Goal: Task Accomplishment & Management: Complete application form

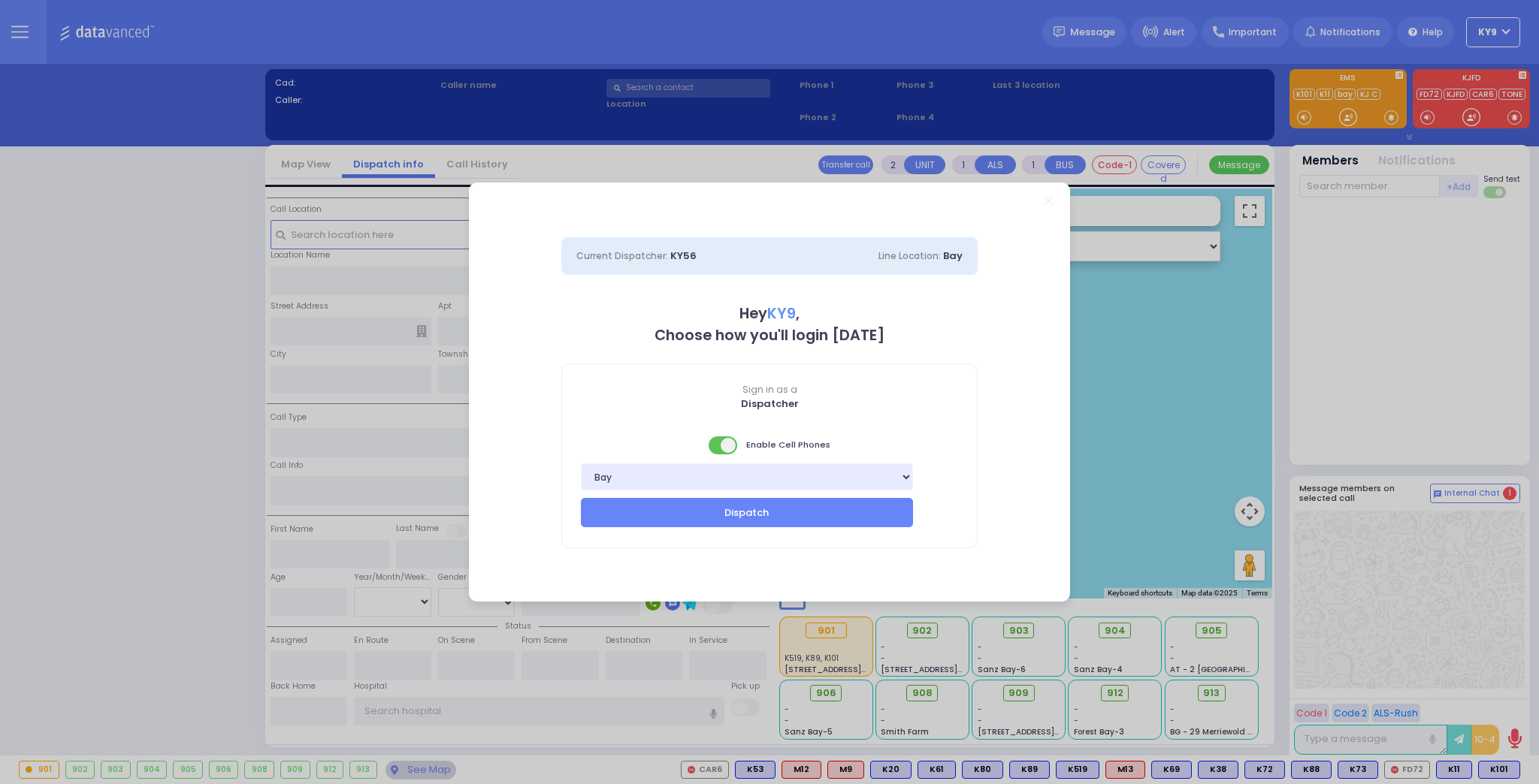
click at [721, 444] on span at bounding box center [723, 445] width 30 height 18
click at [717, 517] on button "Dispatch" at bounding box center [747, 511] width 332 height 28
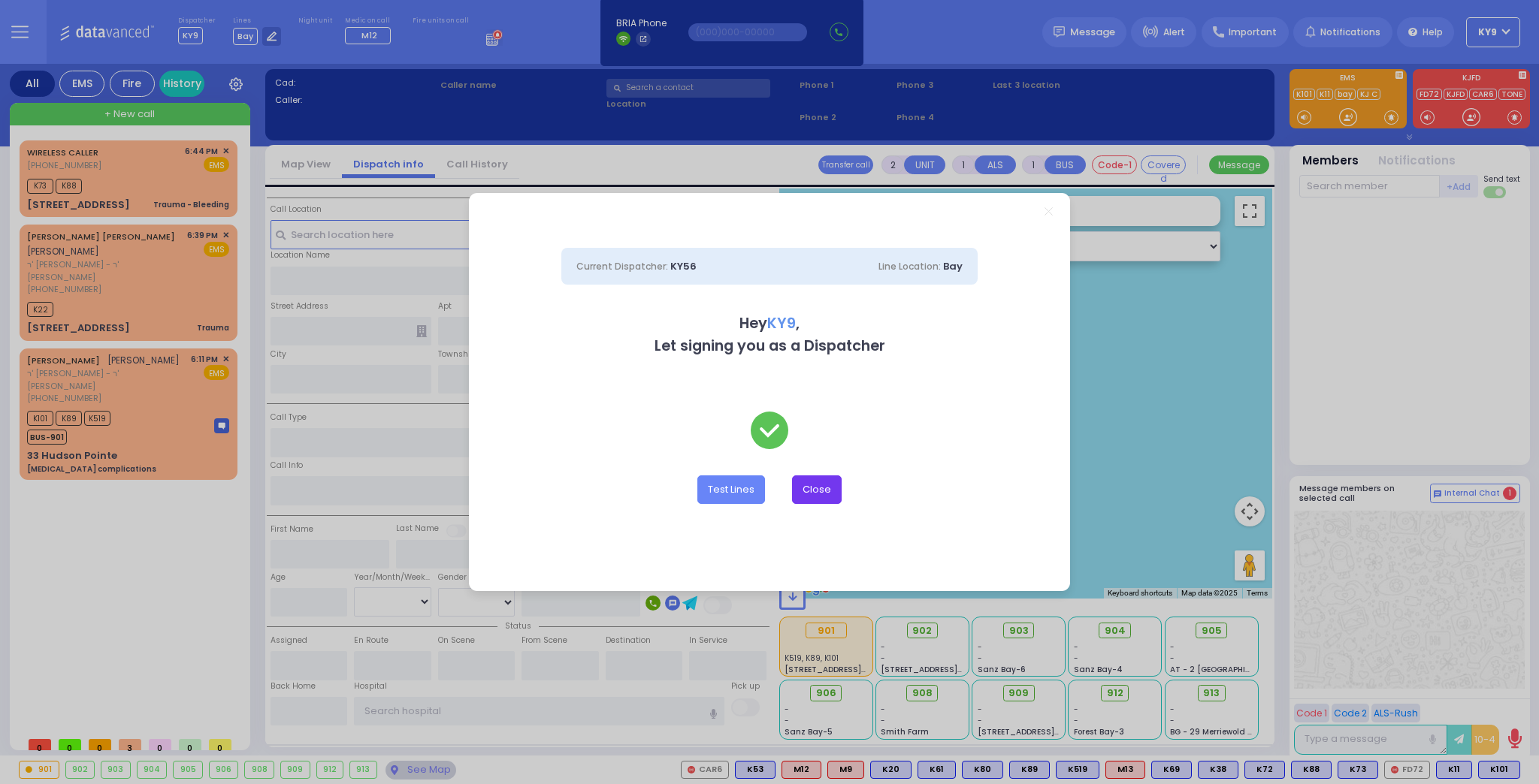
click at [817, 491] on button "Close" at bounding box center [816, 489] width 49 height 28
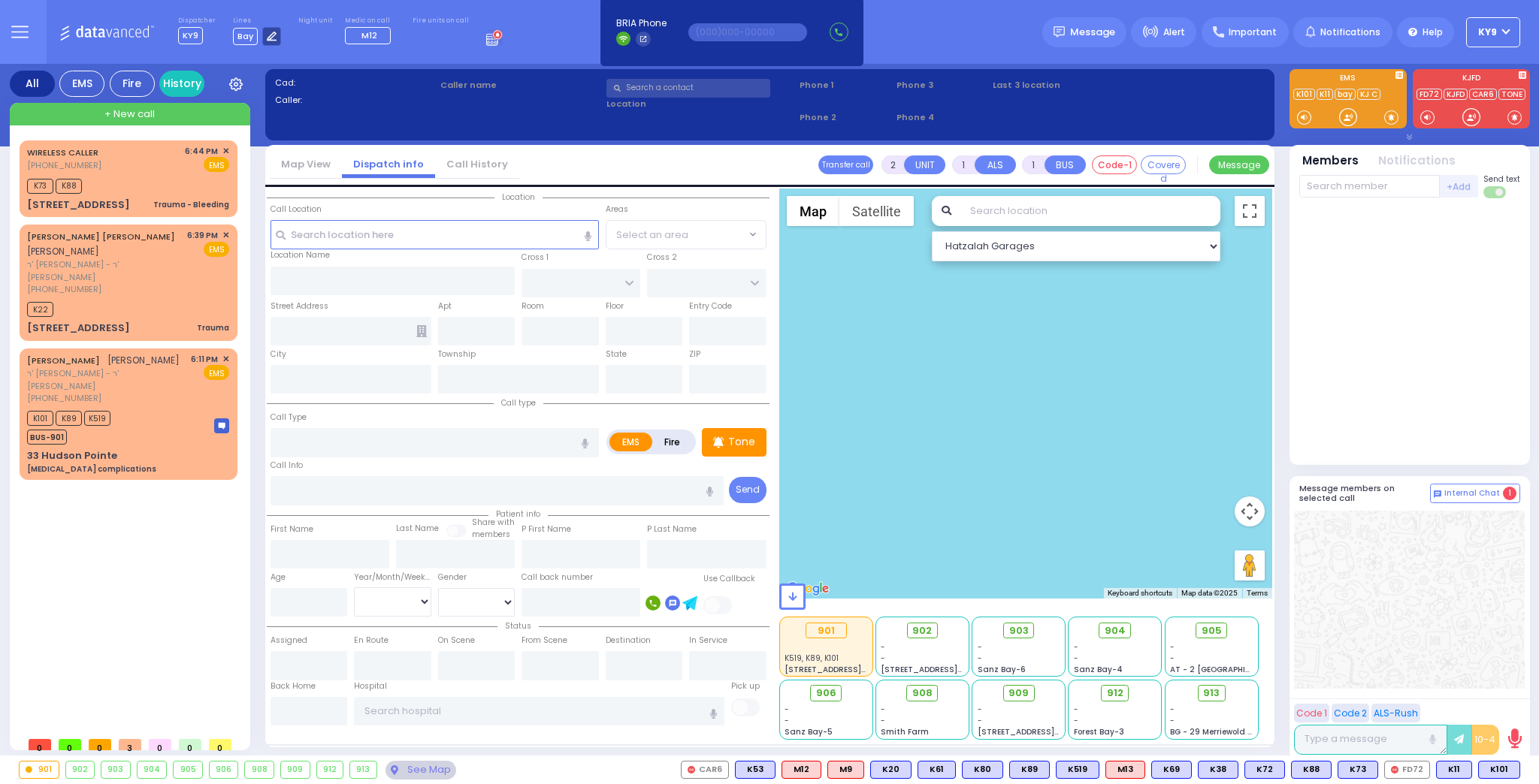
click at [267, 40] on icon at bounding box center [272, 36] width 10 height 10
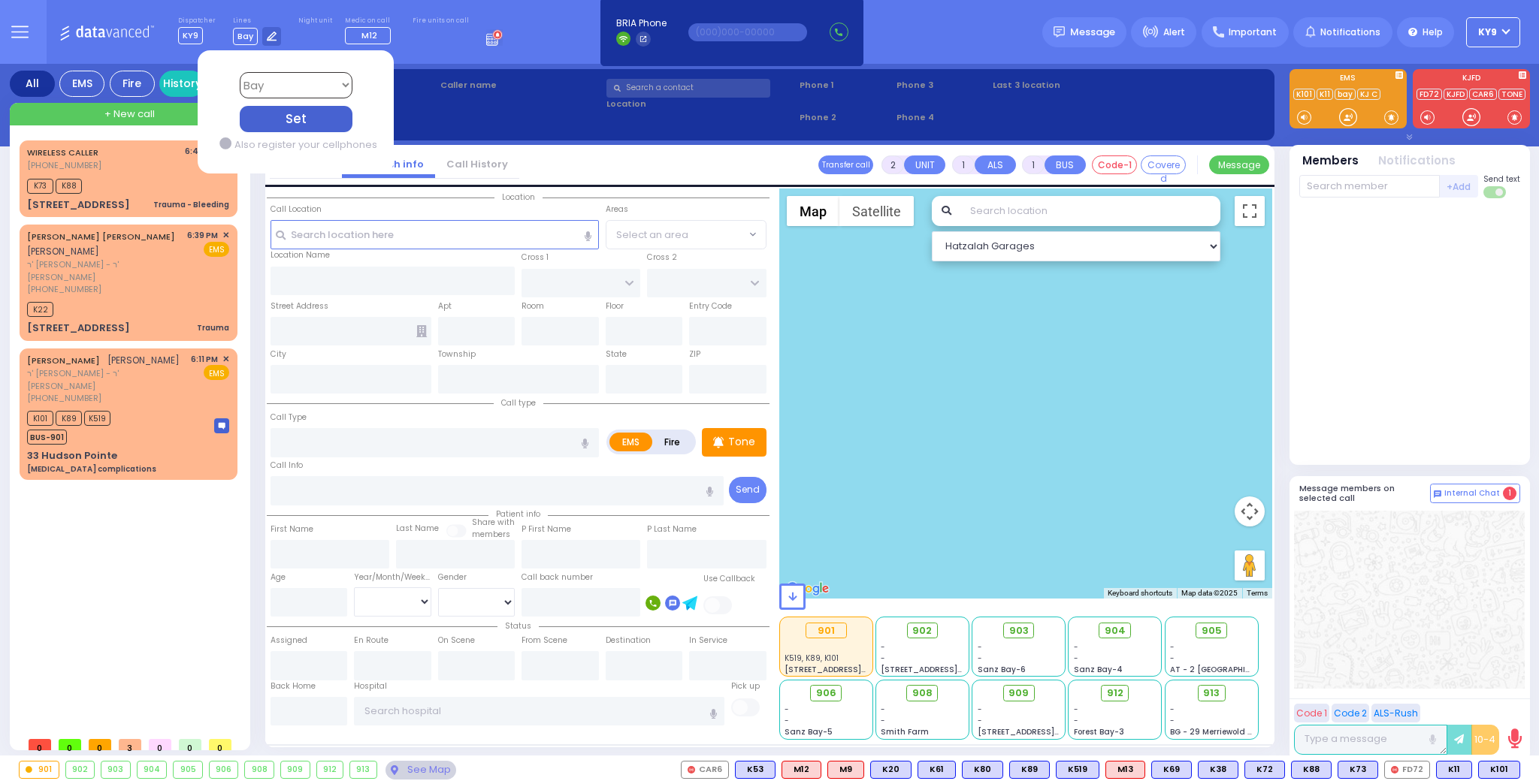
click at [332, 88] on select "Bay K-14 K-16 K-18 K-40 K-6 K-61 K-63 K-67 K-72 Medic 7 K-68 K-48 D-801 D-802 D…" at bounding box center [295, 85] width 113 height 27
select select "15"
click at [239, 72] on select "Bay K-14 K-16 K-18 K-40 K-6 K-61 K-63 K-67 K-72 Medic 7 K-68 K-48 D-801 D-802 D…" at bounding box center [295, 85] width 113 height 27
click at [278, 119] on div "Set" at bounding box center [295, 119] width 113 height 27
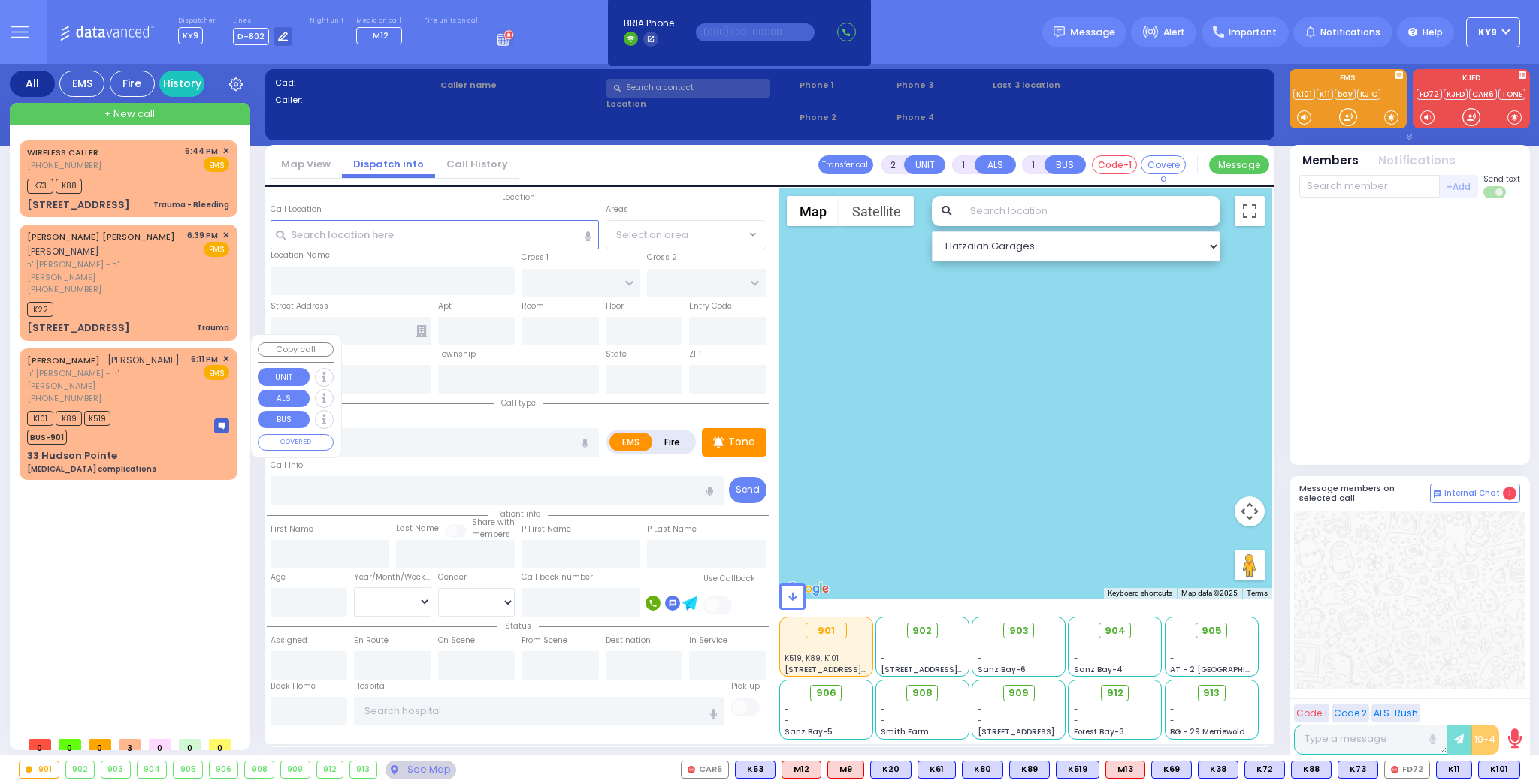
click at [136, 407] on div "K101 K89 K519 BUS-901" at bounding box center [128, 426] width 202 height 38
type input "6"
select select
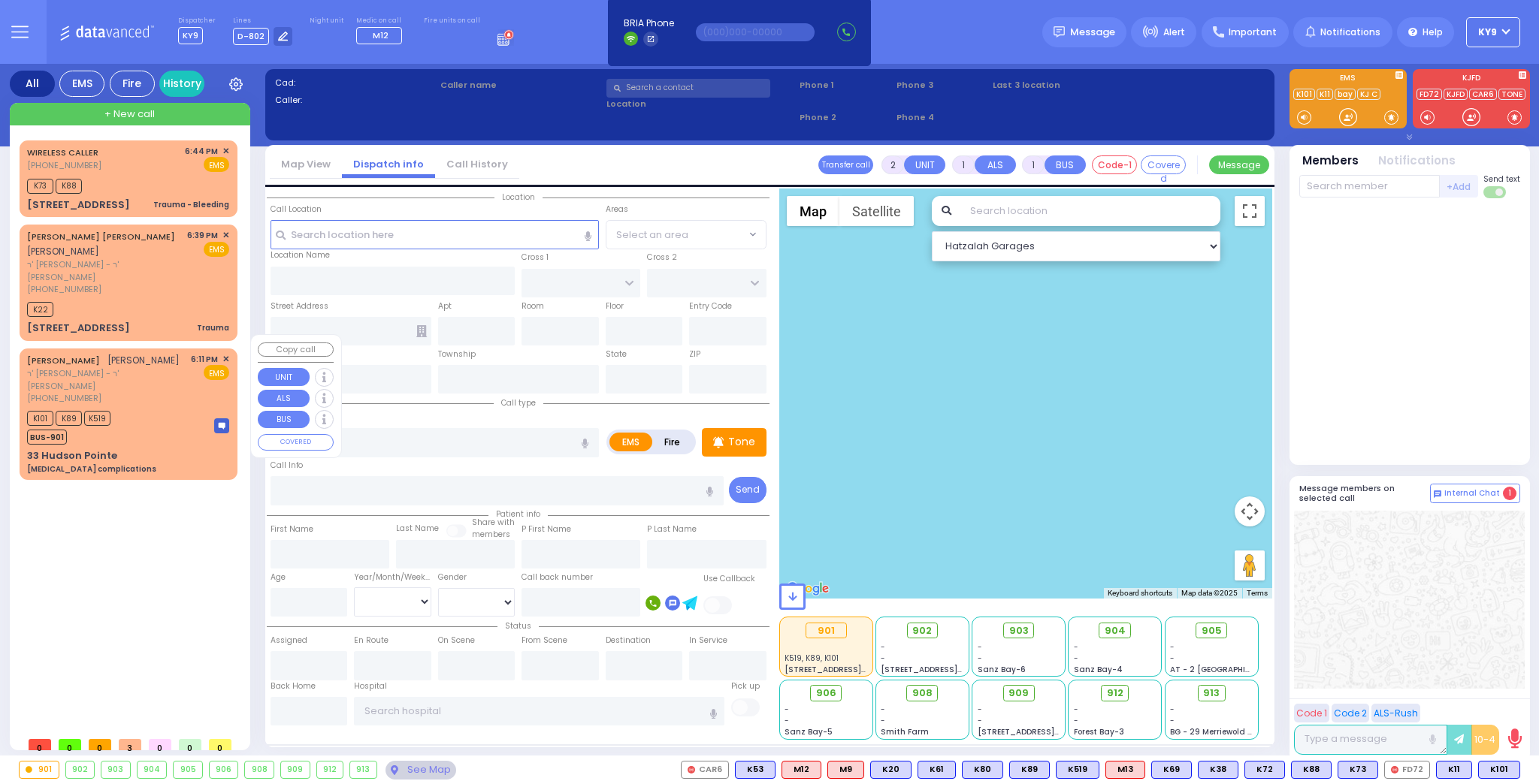
type input "[MEDICAL_DATA] complications"
radio input "true"
type input "[PERSON_NAME]"
type input "ZIGELMAN"
type input "Moshe"
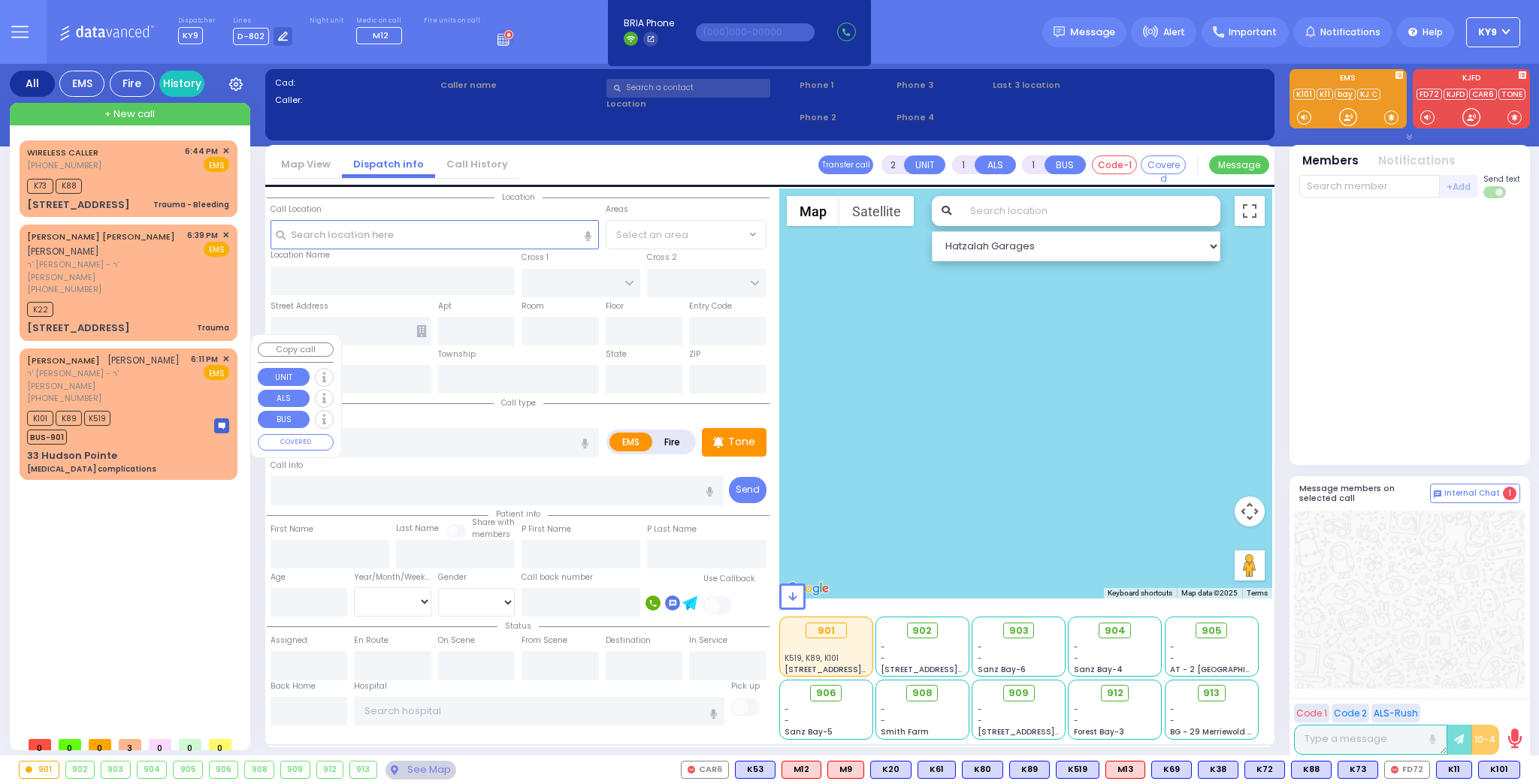
type input "Zigelman"
type input "78"
select select "Year"
select select "[DEMOGRAPHIC_DATA]"
type input "18:11"
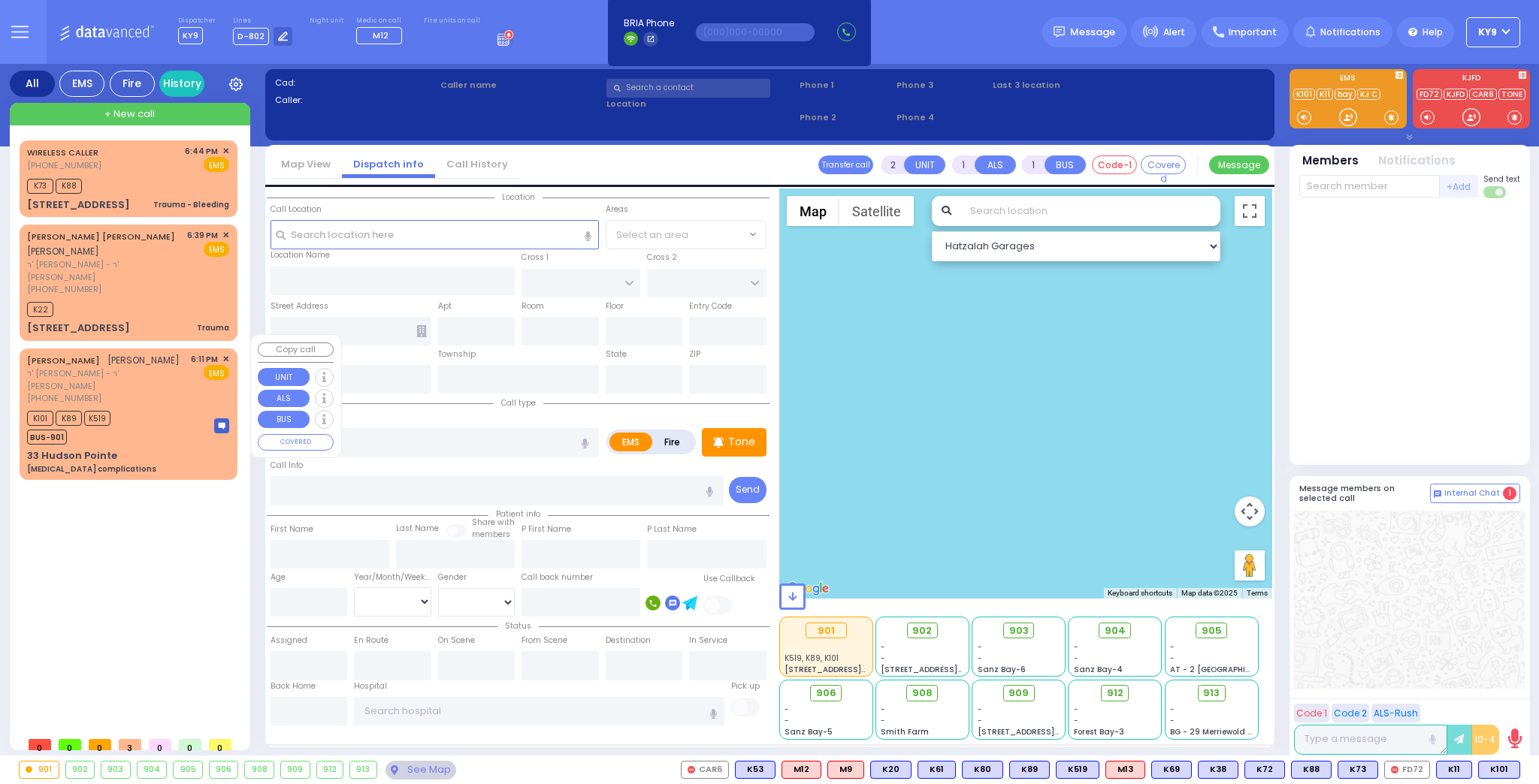
type input "18:13"
type input "[GEOGRAPHIC_DATA] [STREET_ADDRESS][GEOGRAPHIC_DATA] Suffern"
select select "Hatzalah Garages"
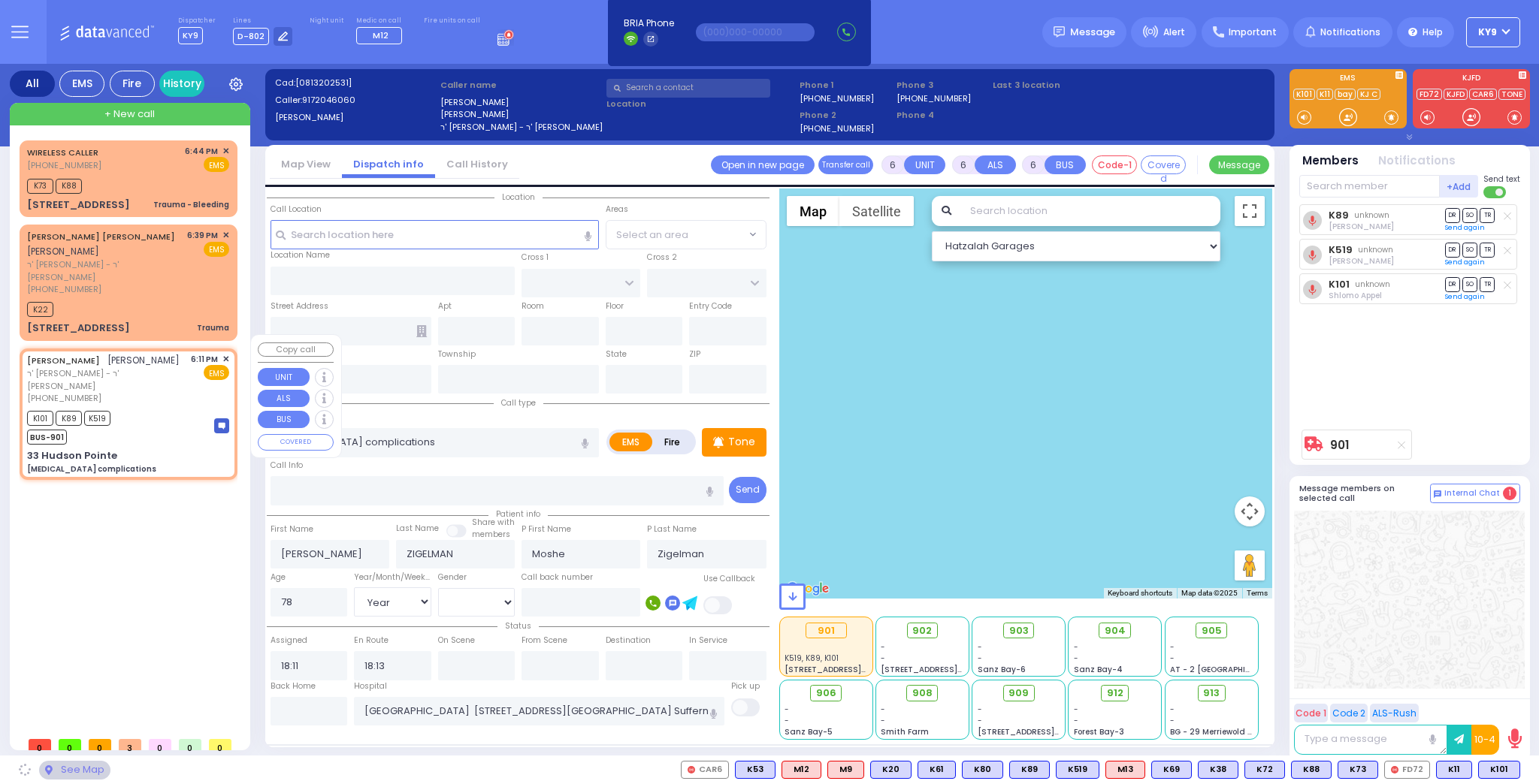
type input "ALLEGHANY CROSSING"
type input "CATSKILL HIGH RAIL"
type input "33 Hudson Pointe"
type input "Monroe"
type input "[US_STATE]"
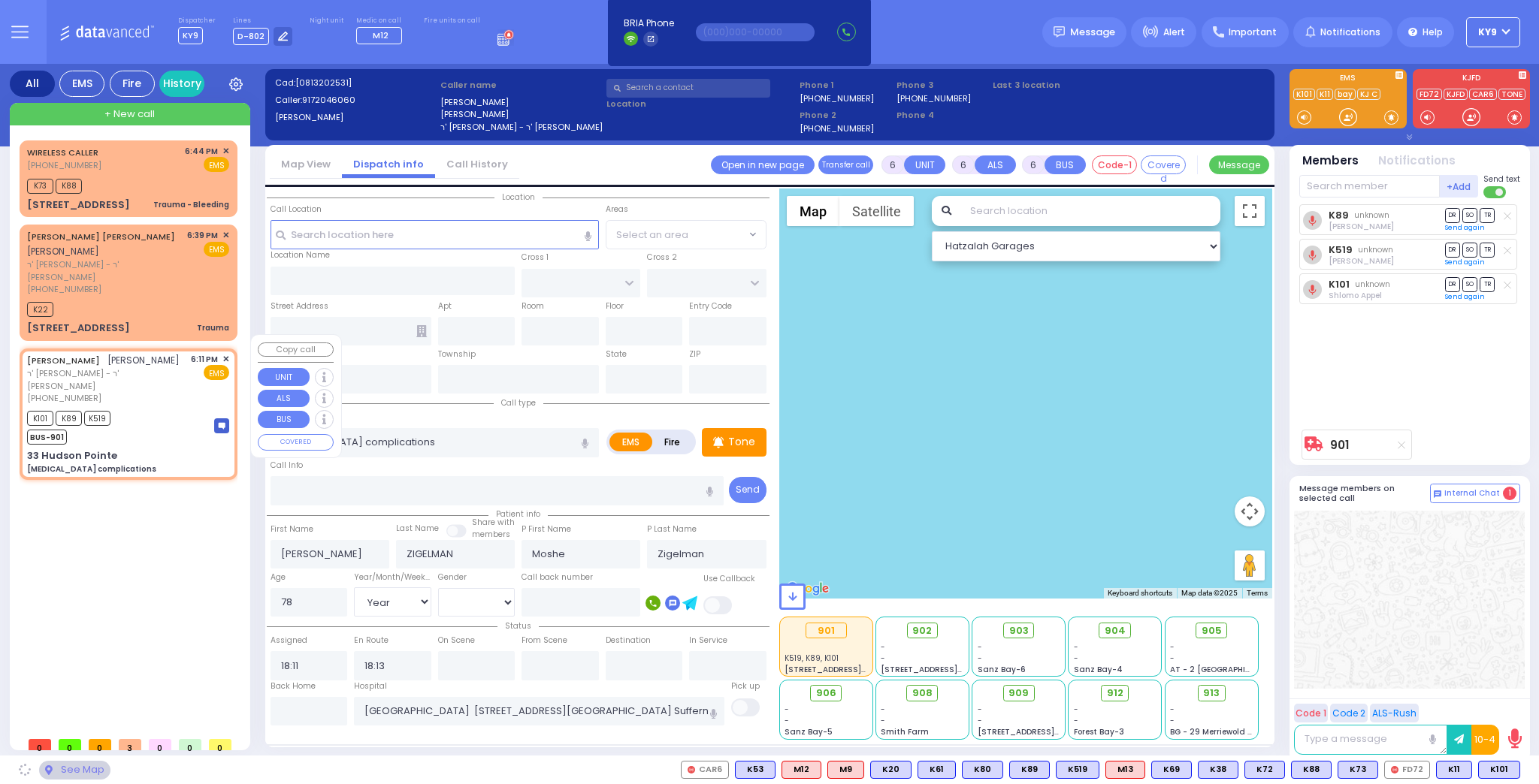
type input "10950"
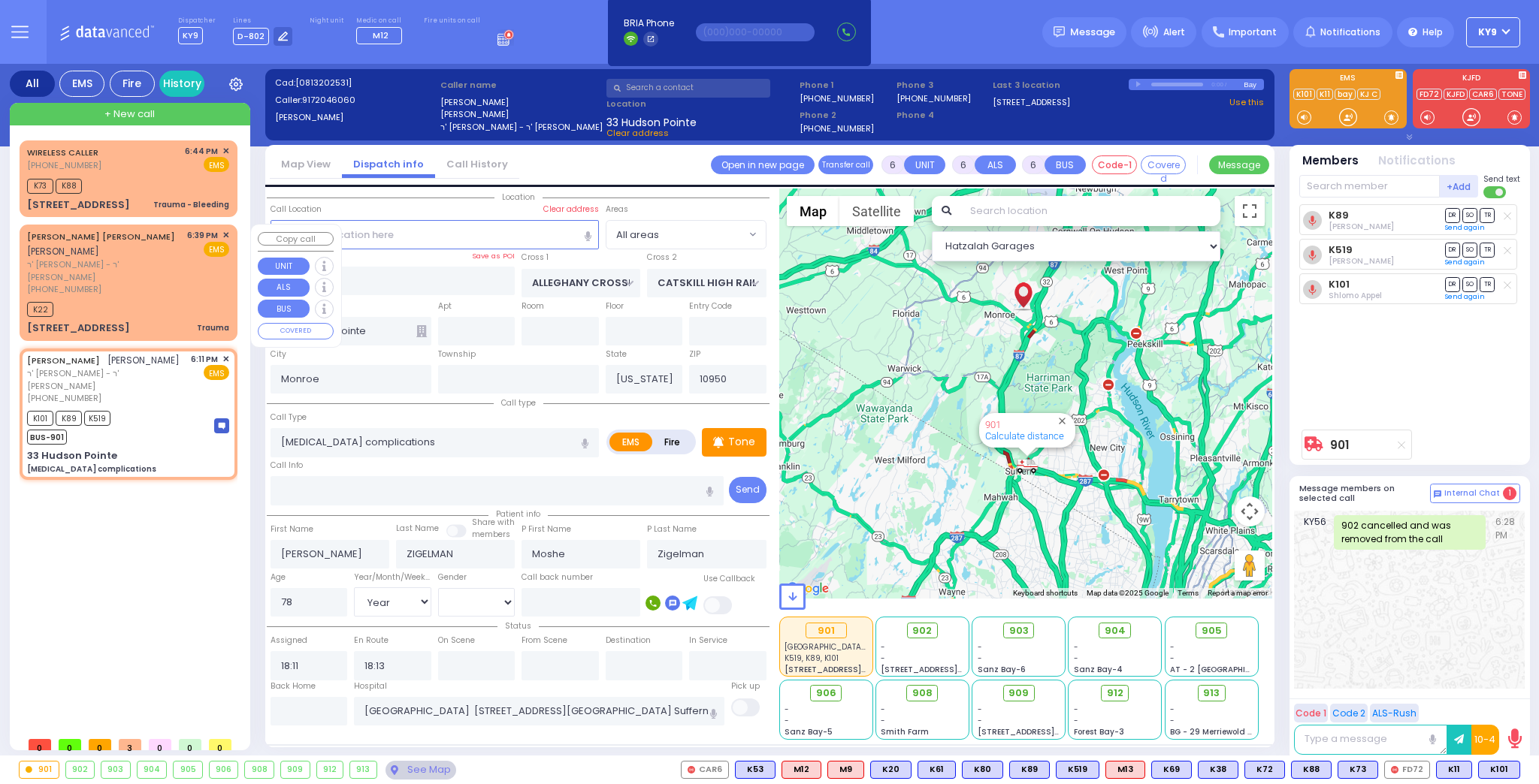
click at [157, 283] on div "(845) 608-5817" at bounding box center [105, 290] width 155 height 13
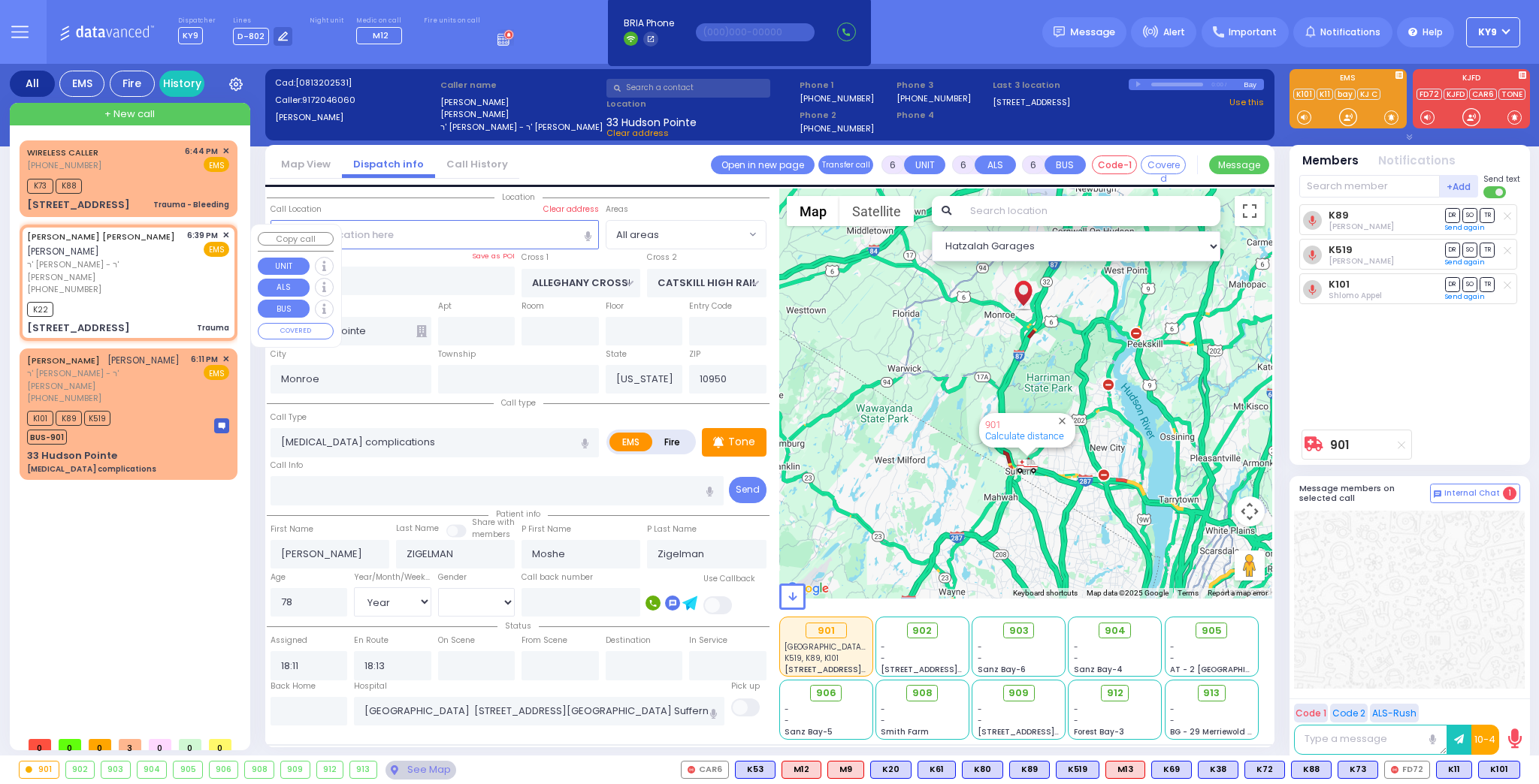
type input "2"
type input "0"
select select
type input "Trauma"
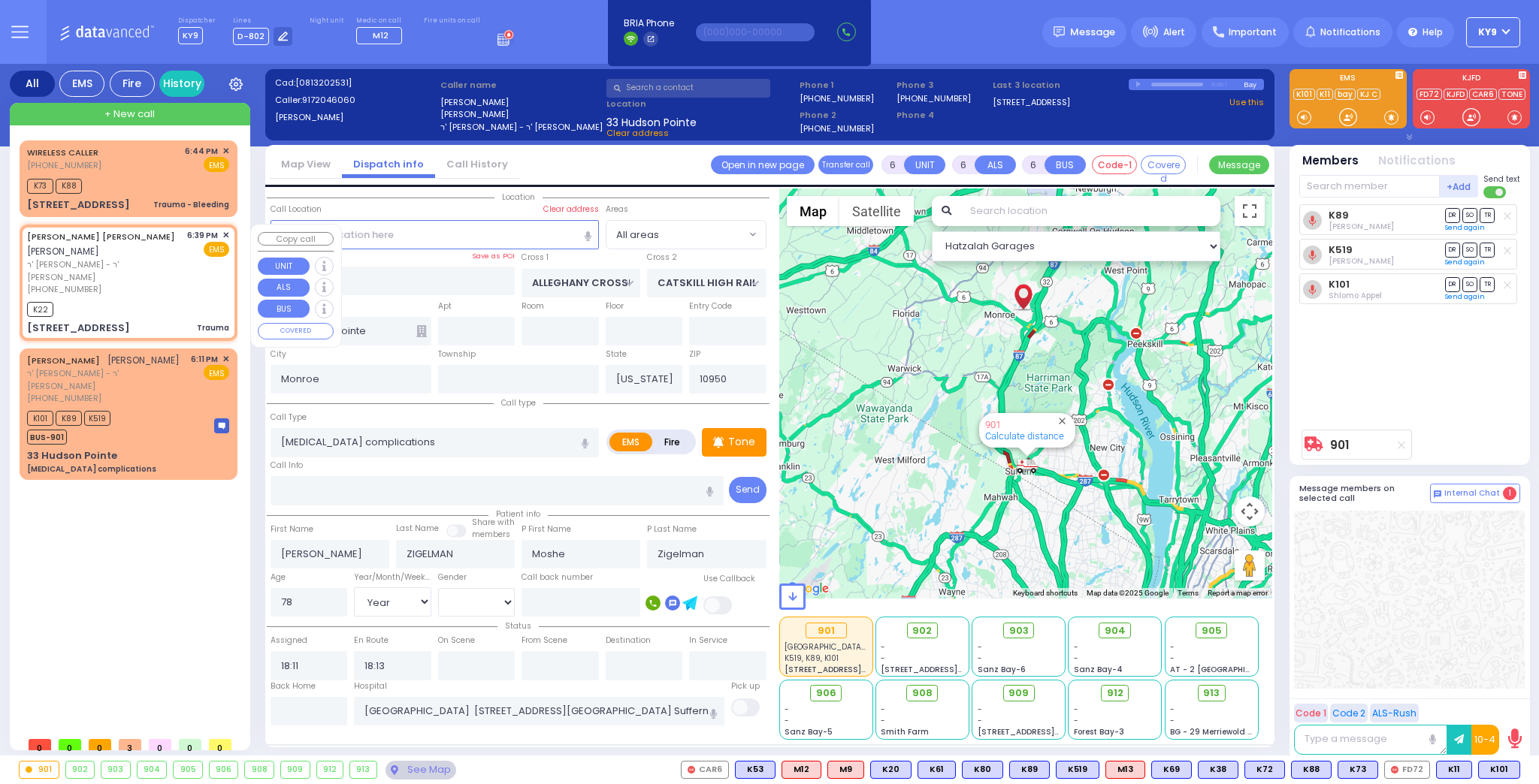
radio input "true"
type input "YITZCHOK ELIMYLECH"
type input "WEINBERGER"
select select
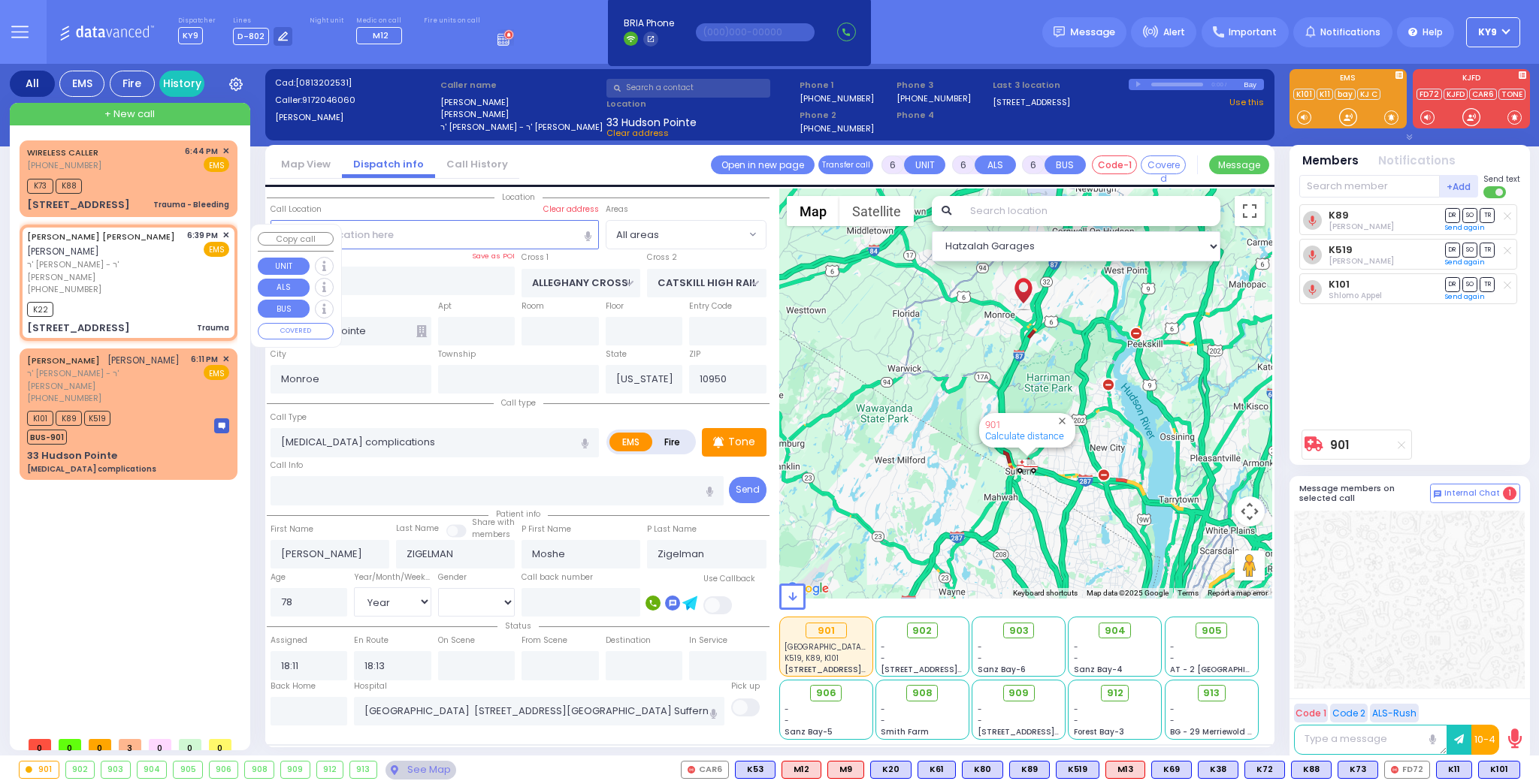
type input "18:39"
type input "18:47"
type input "1351 Kings Hwy"
type input "Chester"
type input "10918"
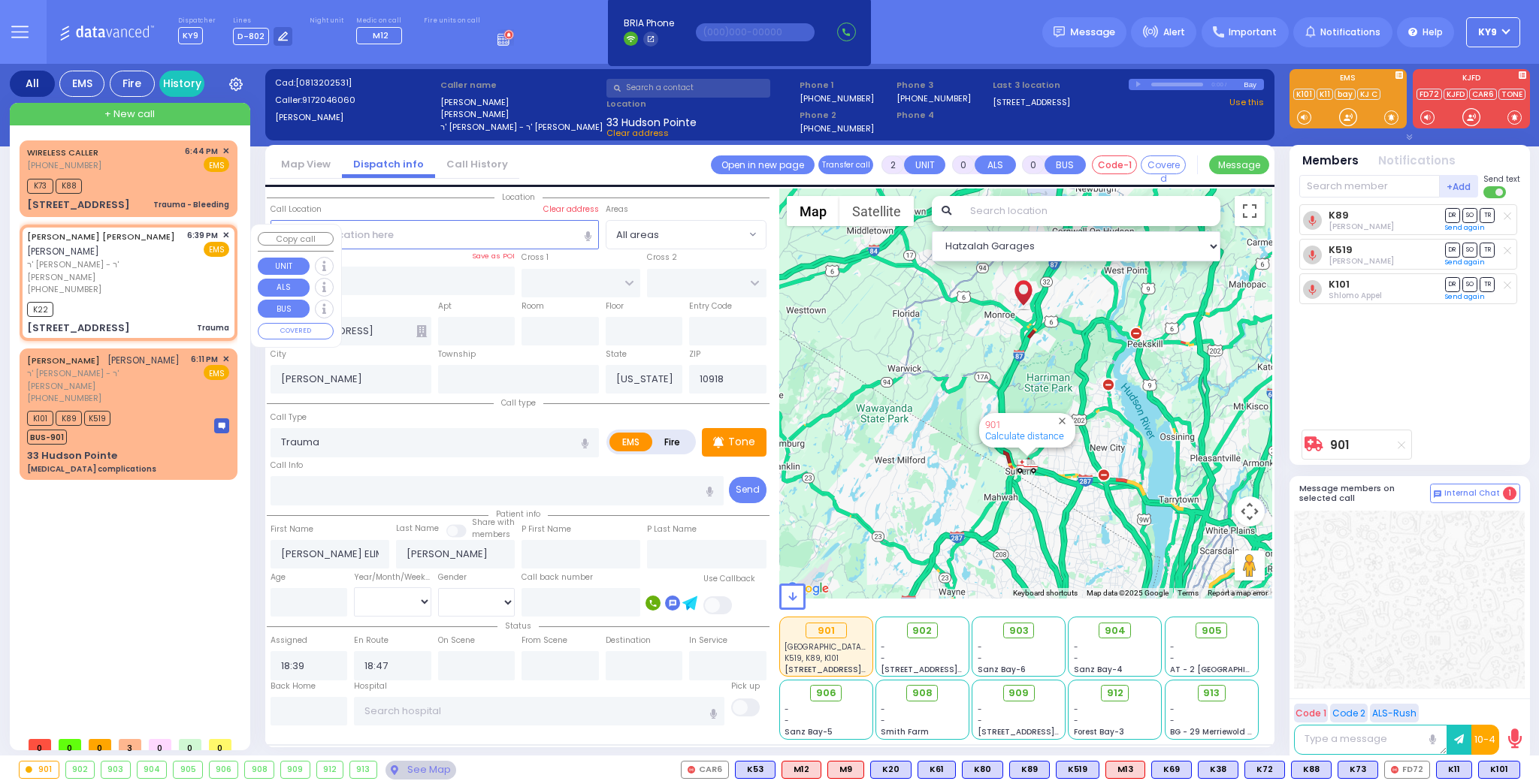
select select "Hatzalah Garages"
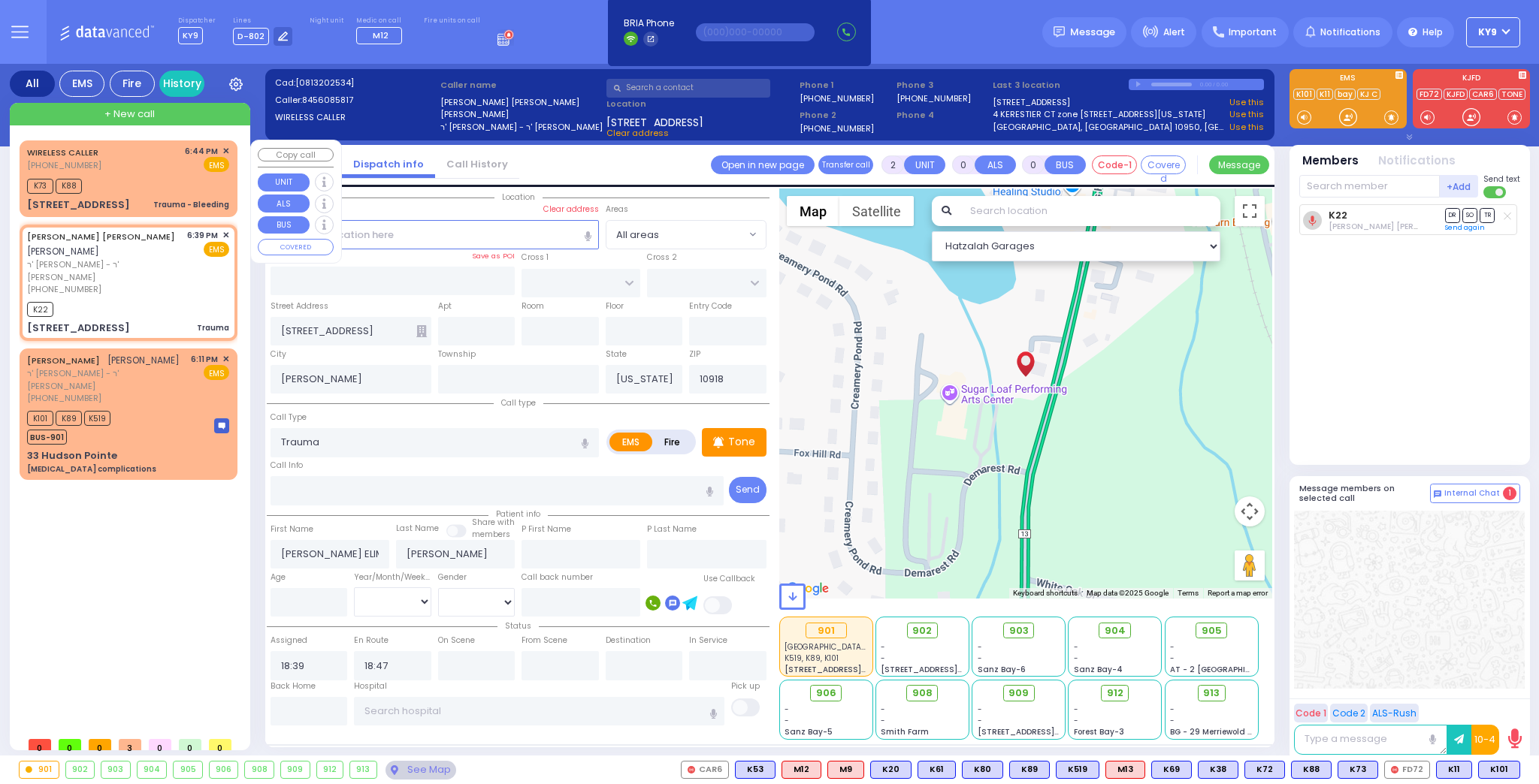
click at [147, 181] on div "K73 K88" at bounding box center [128, 184] width 202 height 19
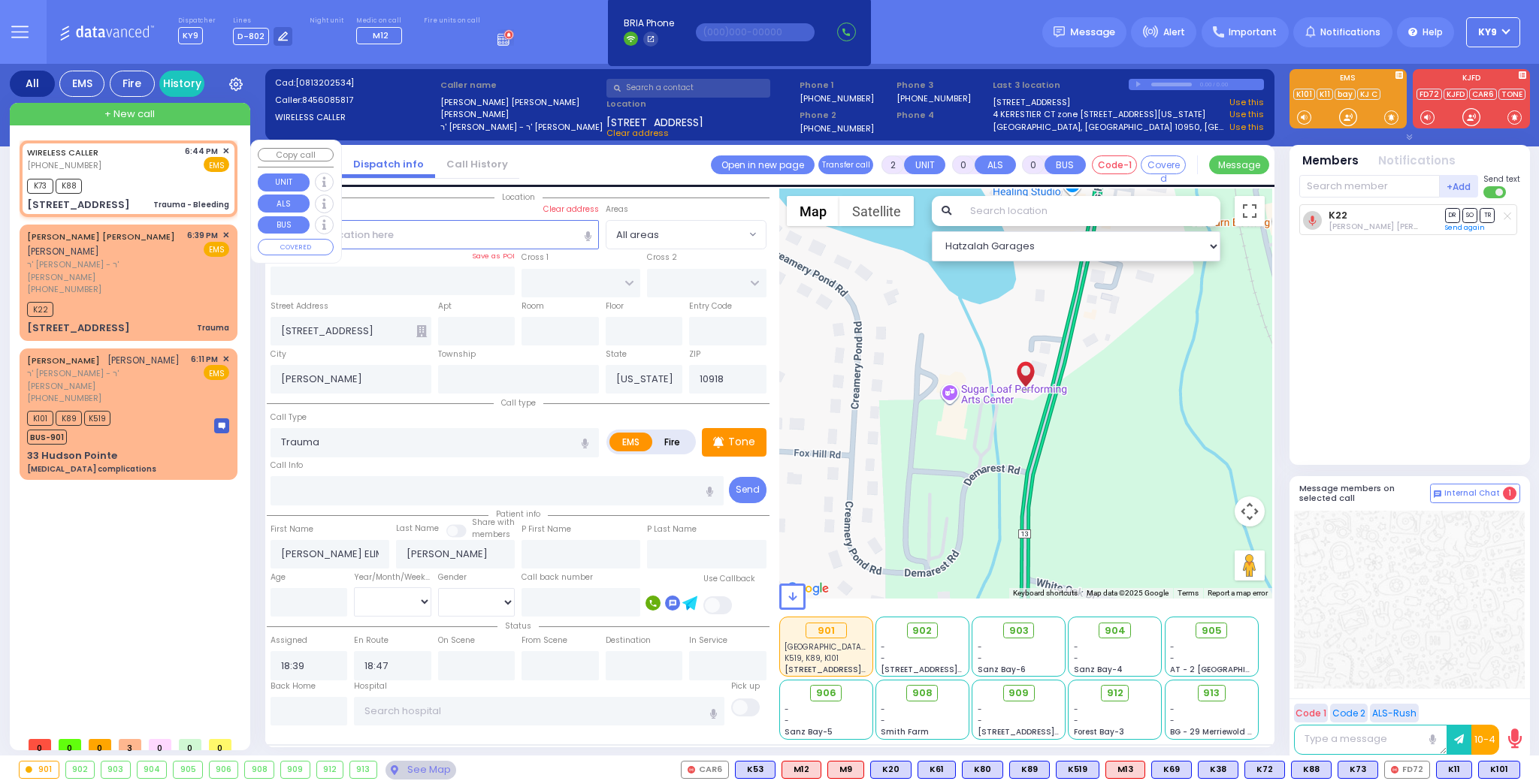
type input "1"
select select
type input "Trauma - Bleeding"
radio input "true"
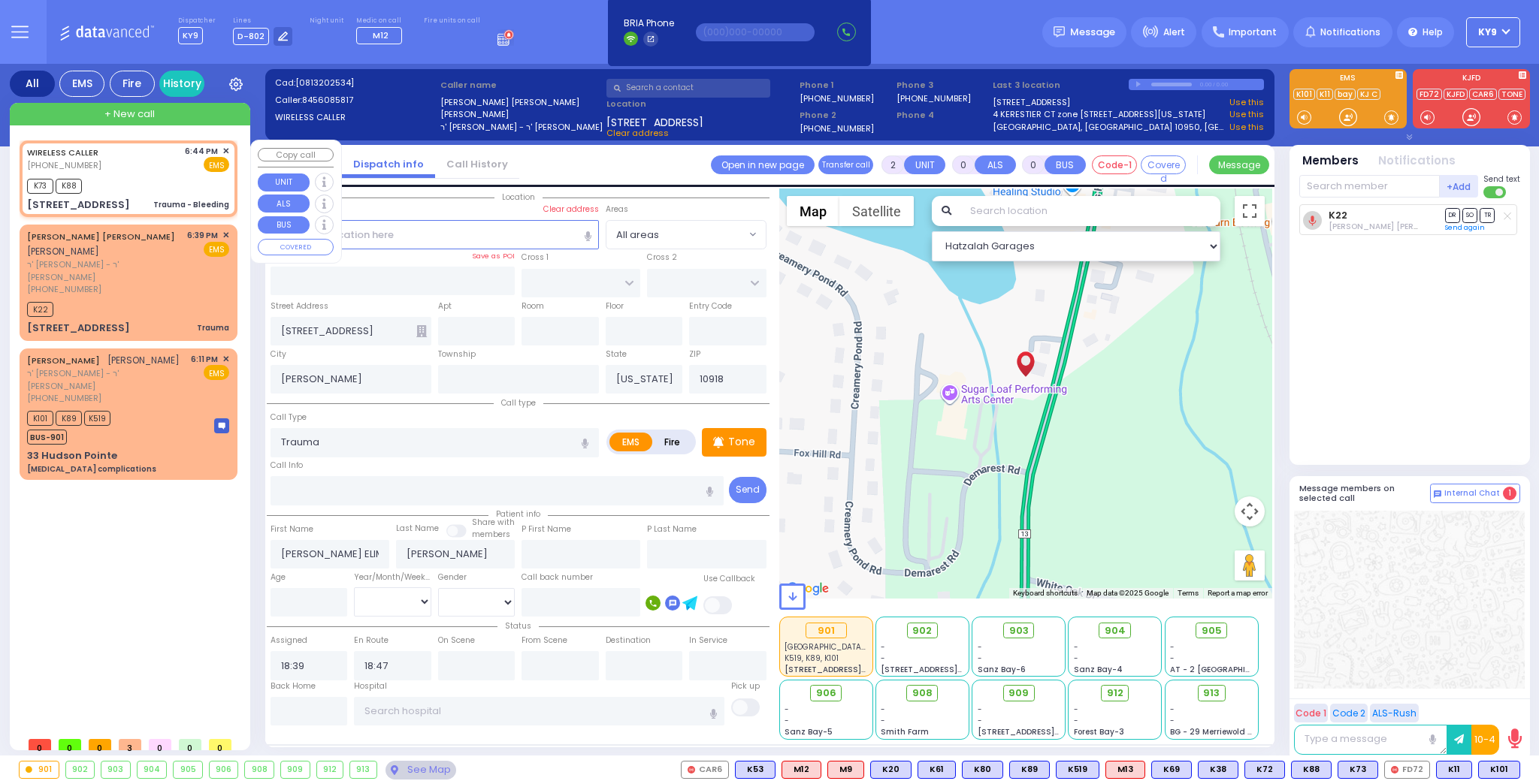
select select
type input "18:44"
type input "18:45"
select select "Hatzalah Garages"
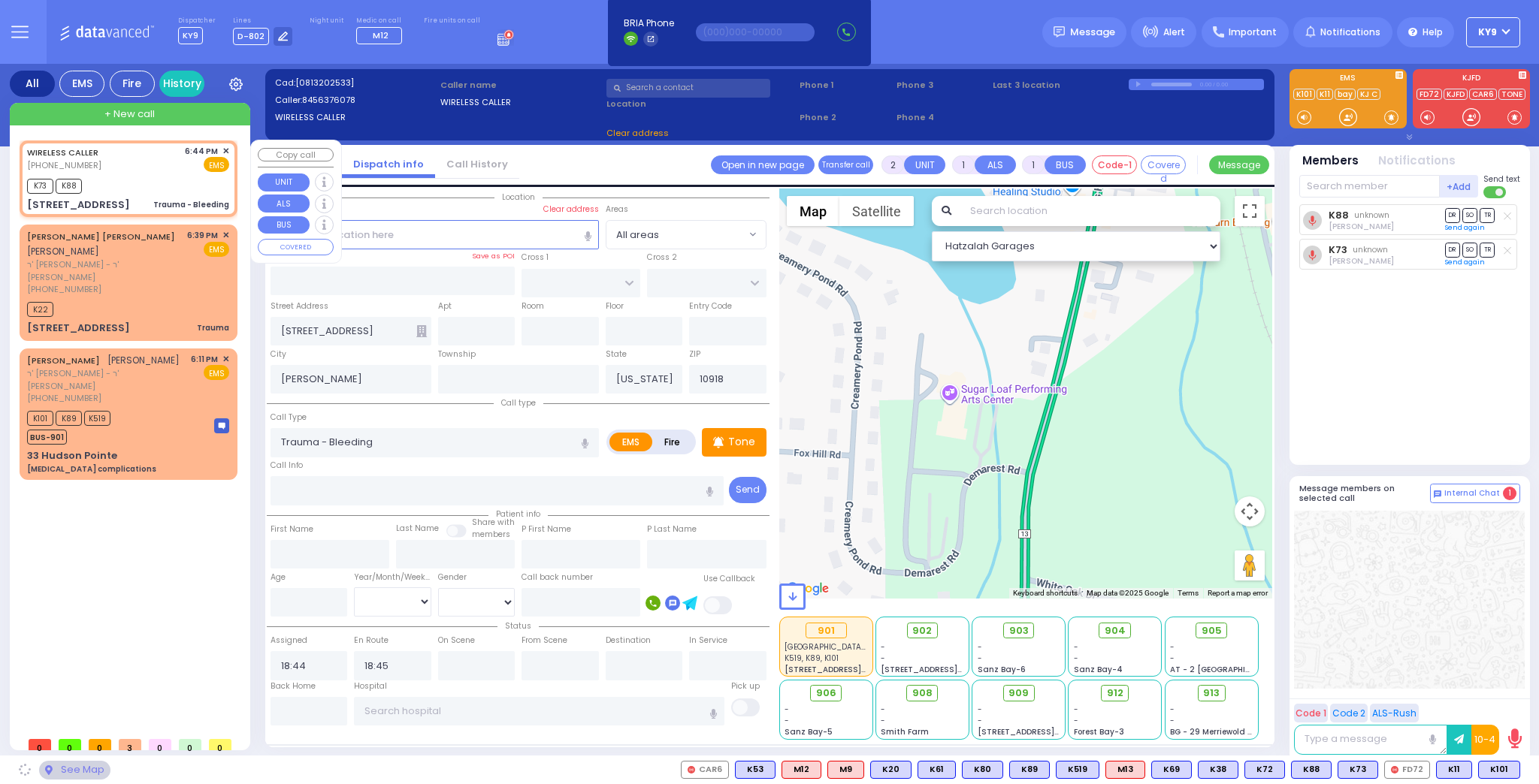
type input "S.M. ROSMER RD"
type input "PILNUA RD"
type input "8 Maglenitz St"
type input "Monroe"
type input "10950"
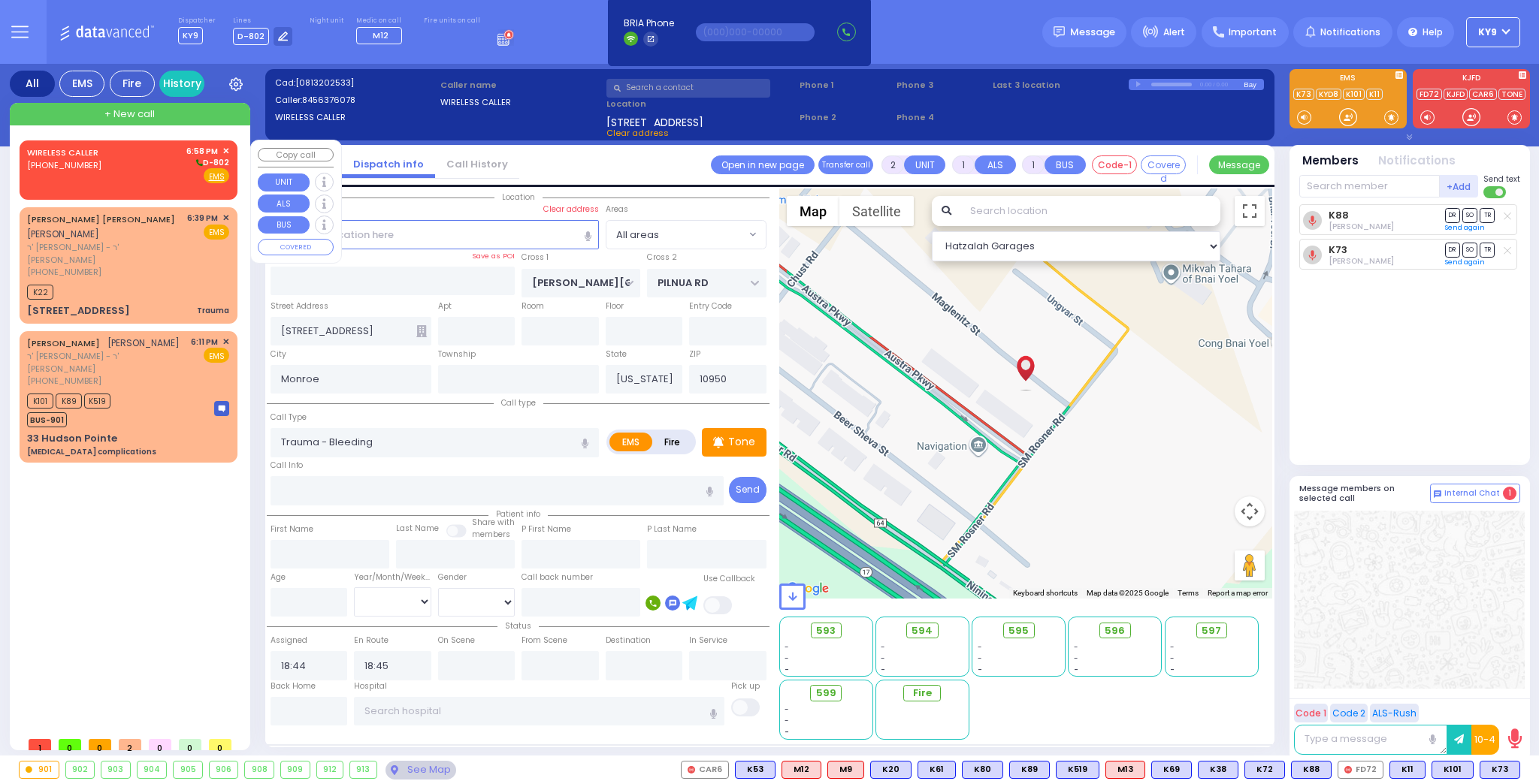
click at [169, 173] on div "WIRELESS CALLER (978) 518-5564 6:58 PM ✕ D-802" at bounding box center [128, 165] width 202 height 39
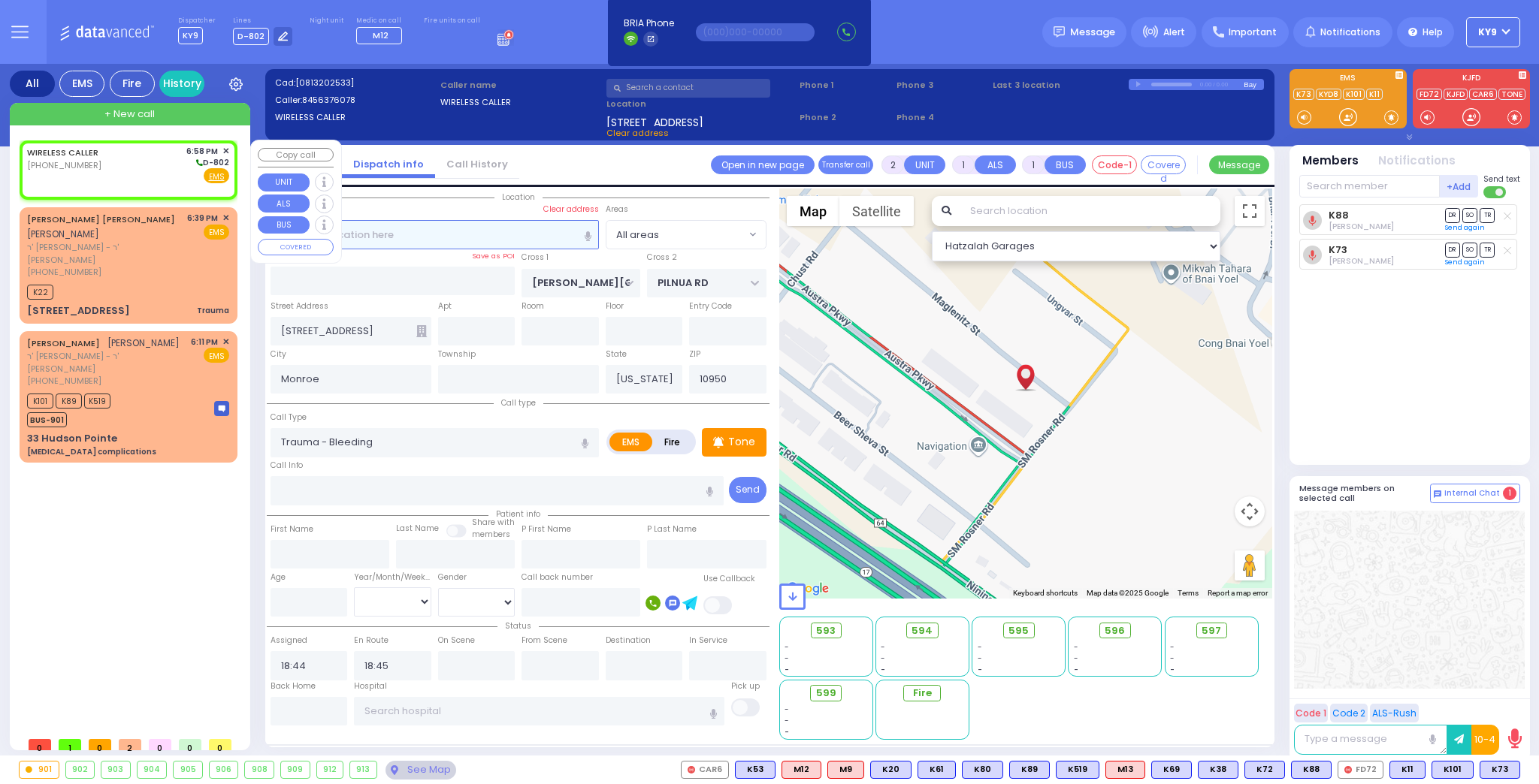
select select
radio input "true"
select select
type input "18:58"
select select "Hatzalah Garages"
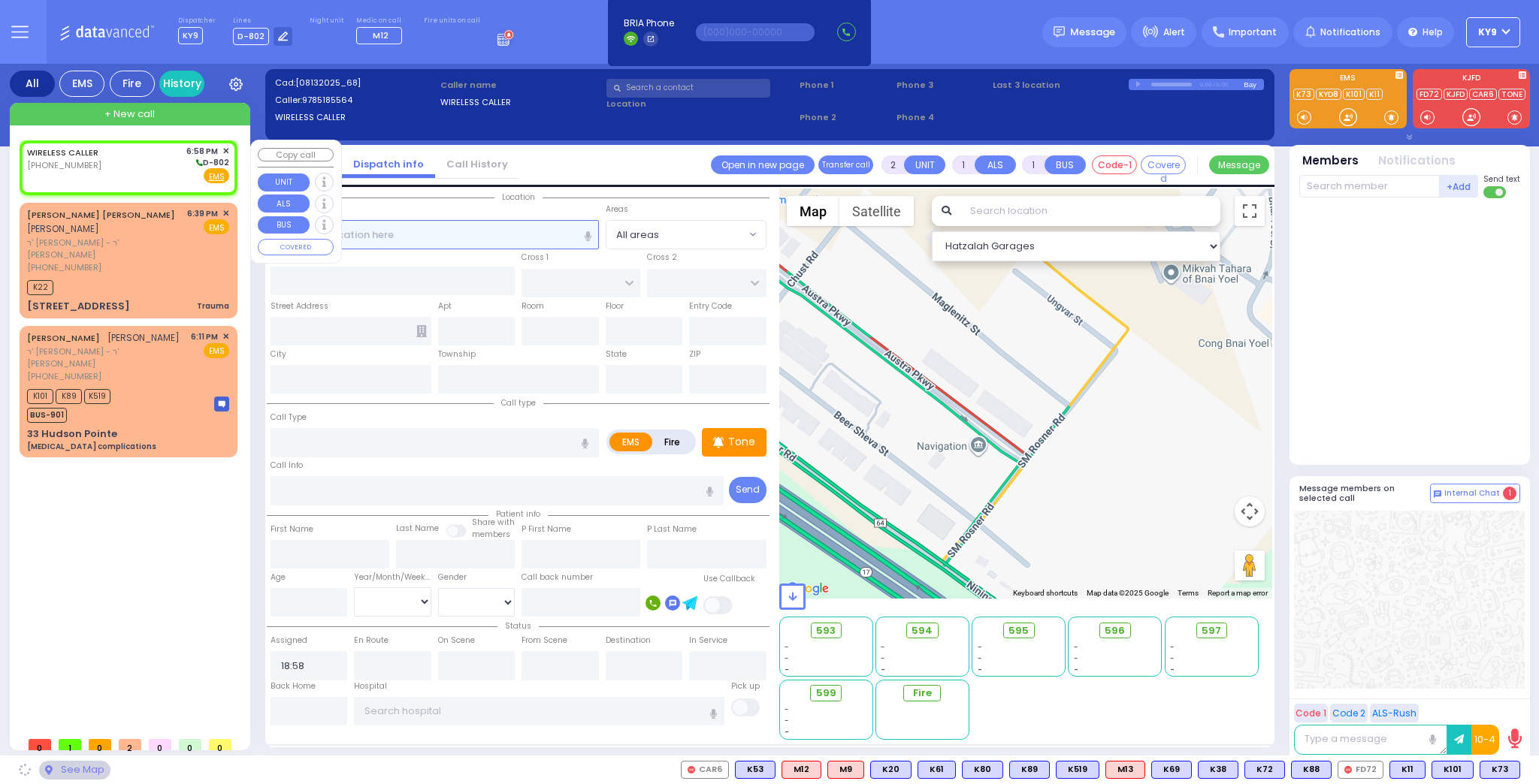
select select
radio input "true"
select select
select select "Hatzalah Garages"
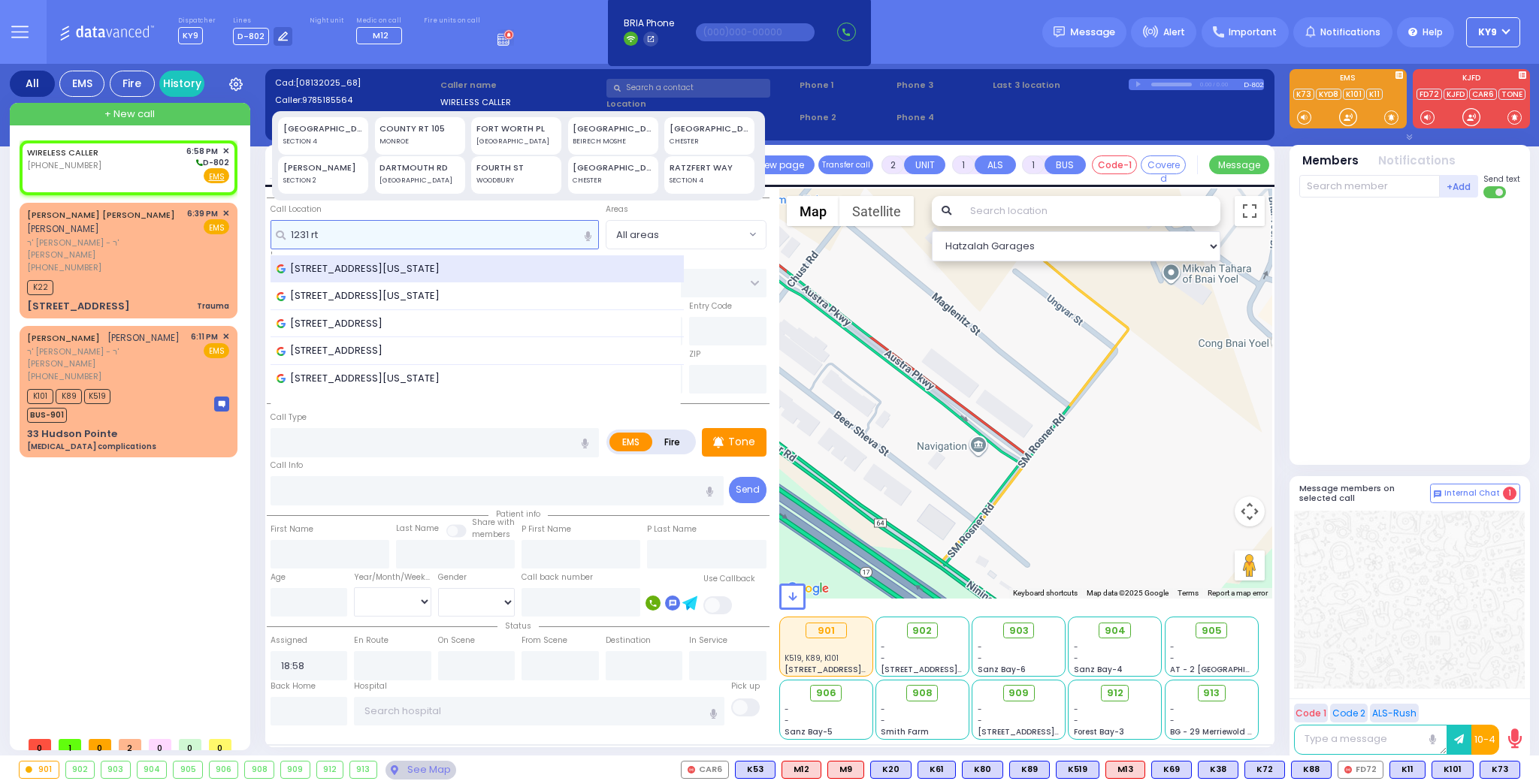
type input "1231 rt"
click at [337, 268] on span "1231 New York 208, Monroe, NY, USA" at bounding box center [361, 269] width 169 height 15
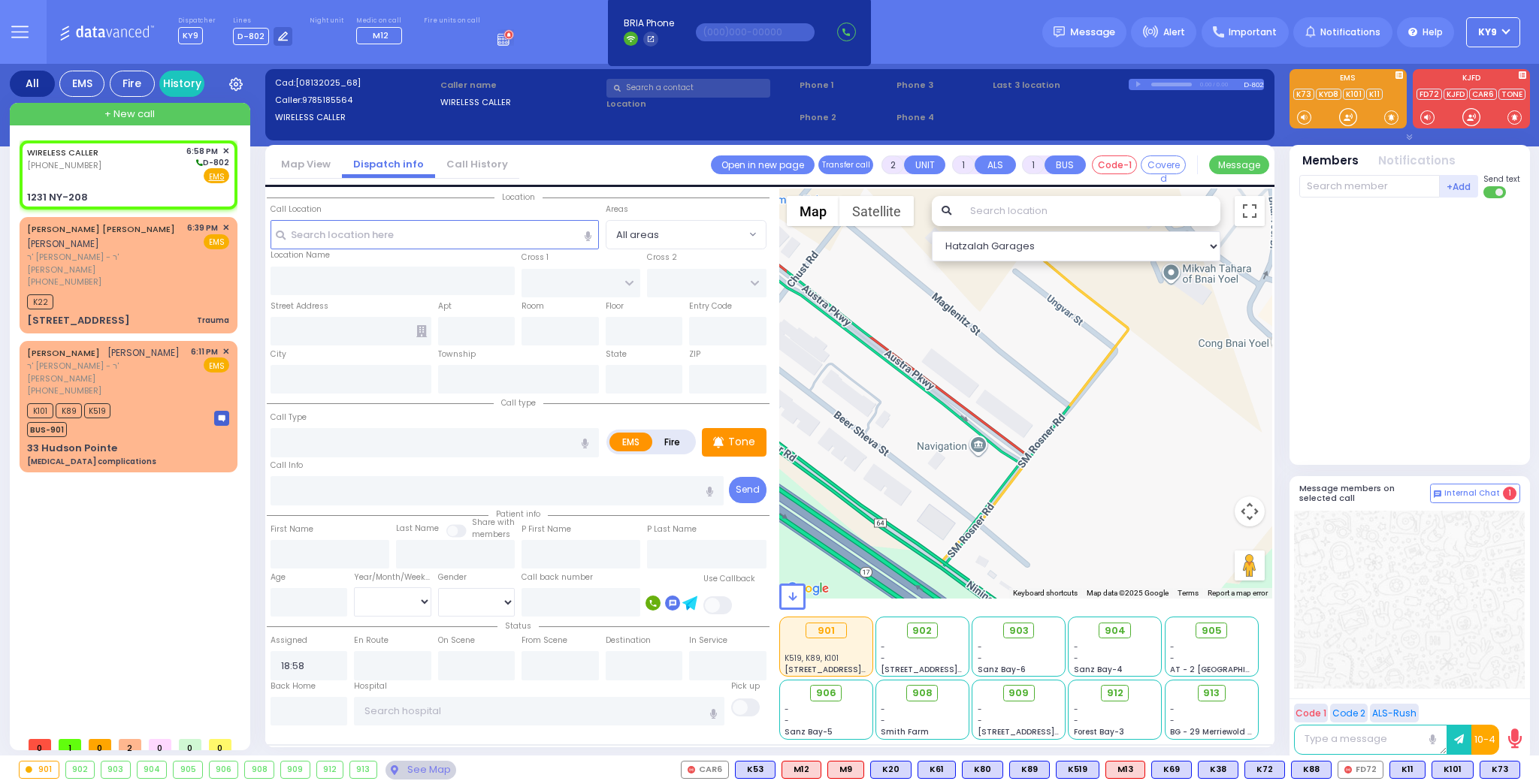
select select
radio input "true"
select select
type input "CLOVE RD"
type input "JMD DR"
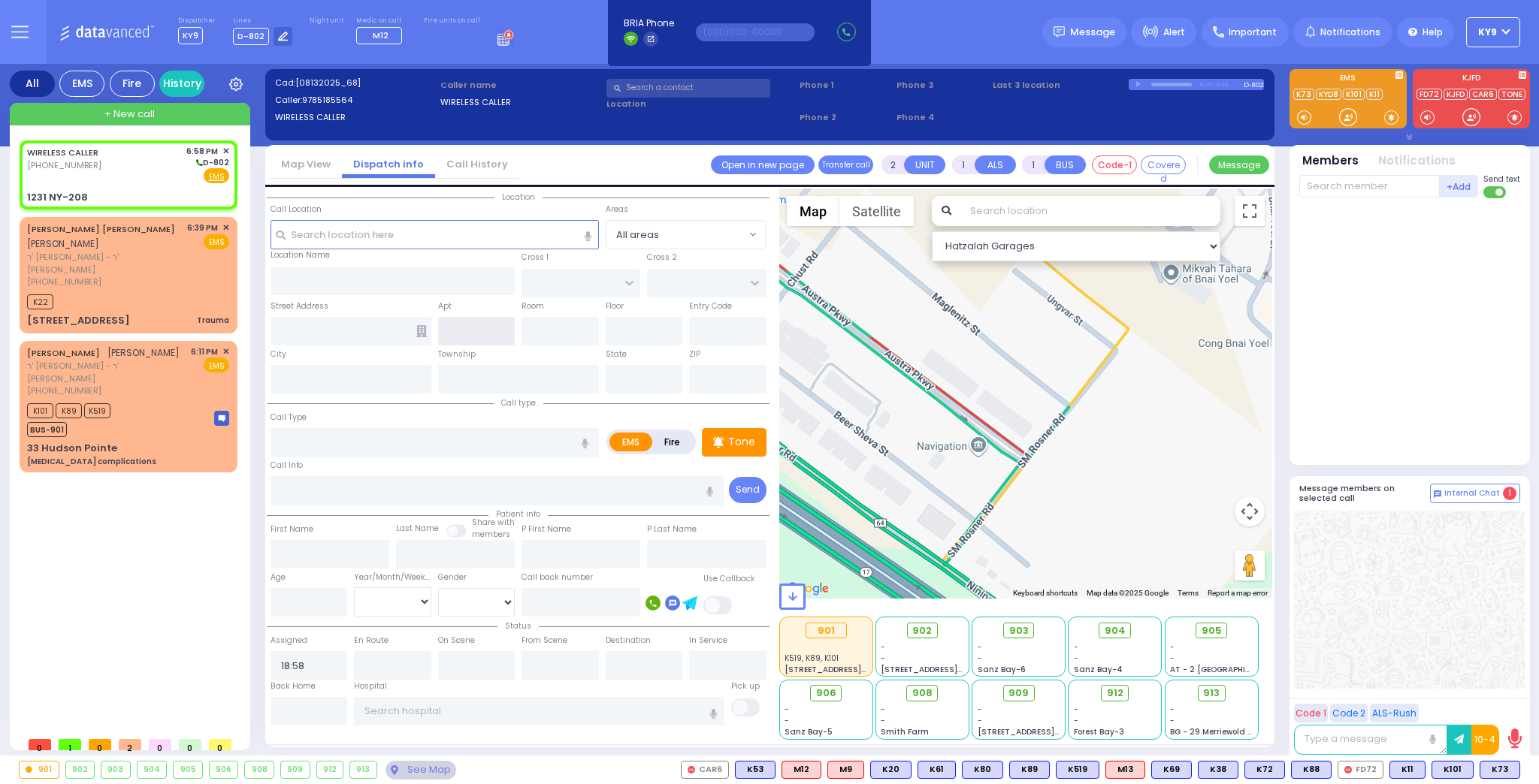
type input "1231 NY-208"
type input "Monroe"
type input "[US_STATE]"
type input "10950"
select select "Hatzalah Garages"
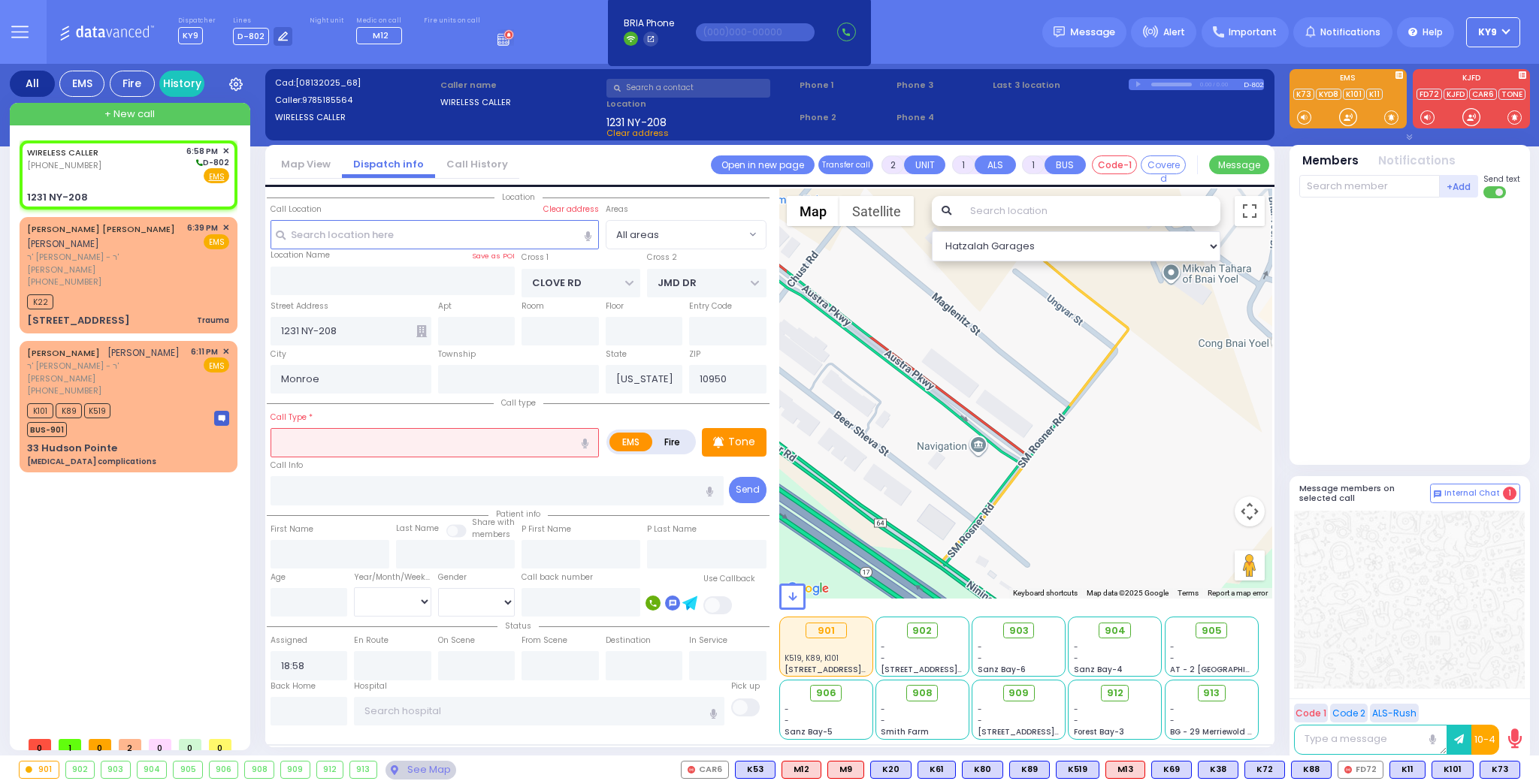
click at [357, 446] on input "text" at bounding box center [434, 442] width 328 height 28
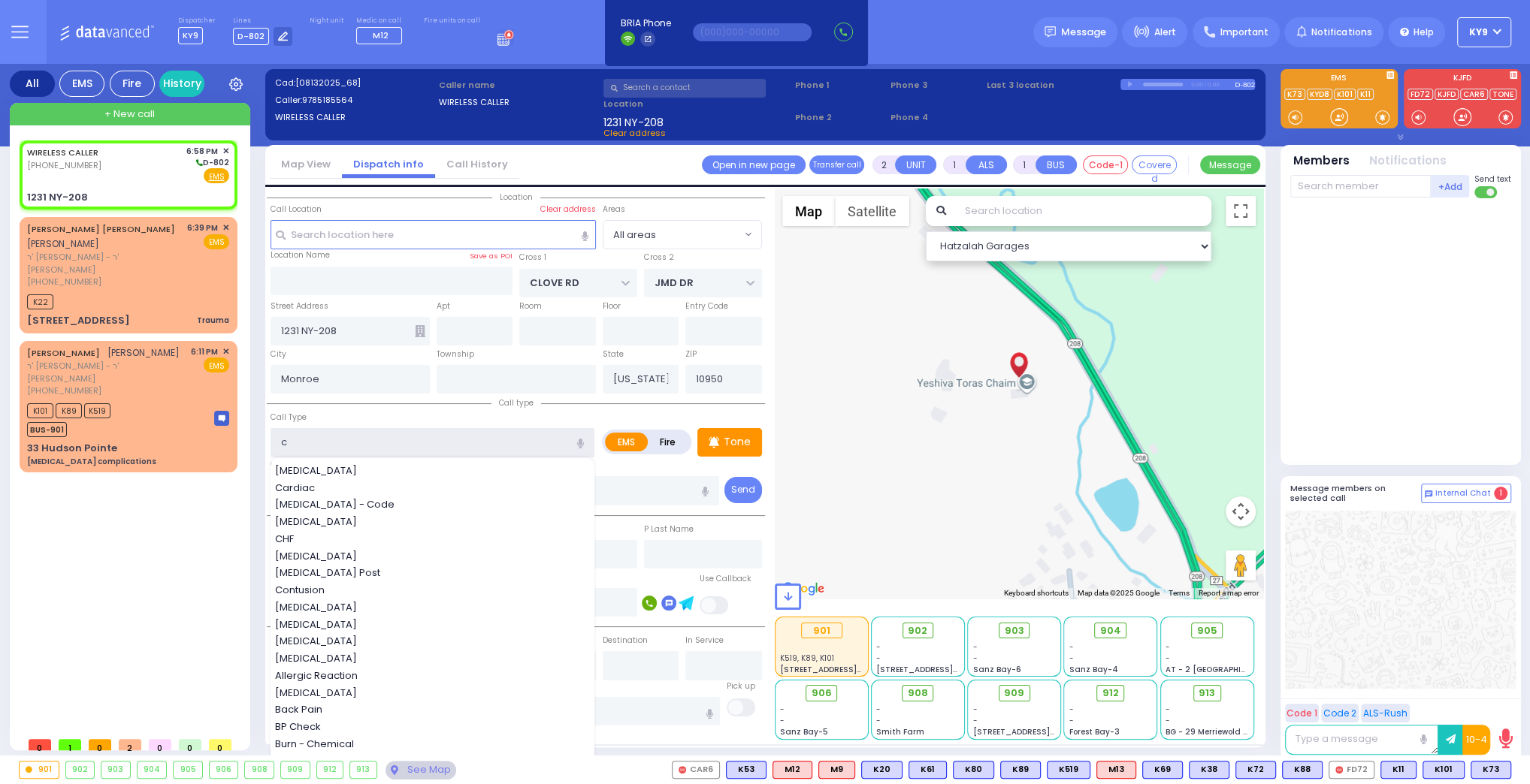
type input "ch"
select select
radio input "true"
select select
select select "Hatzalah Garages"
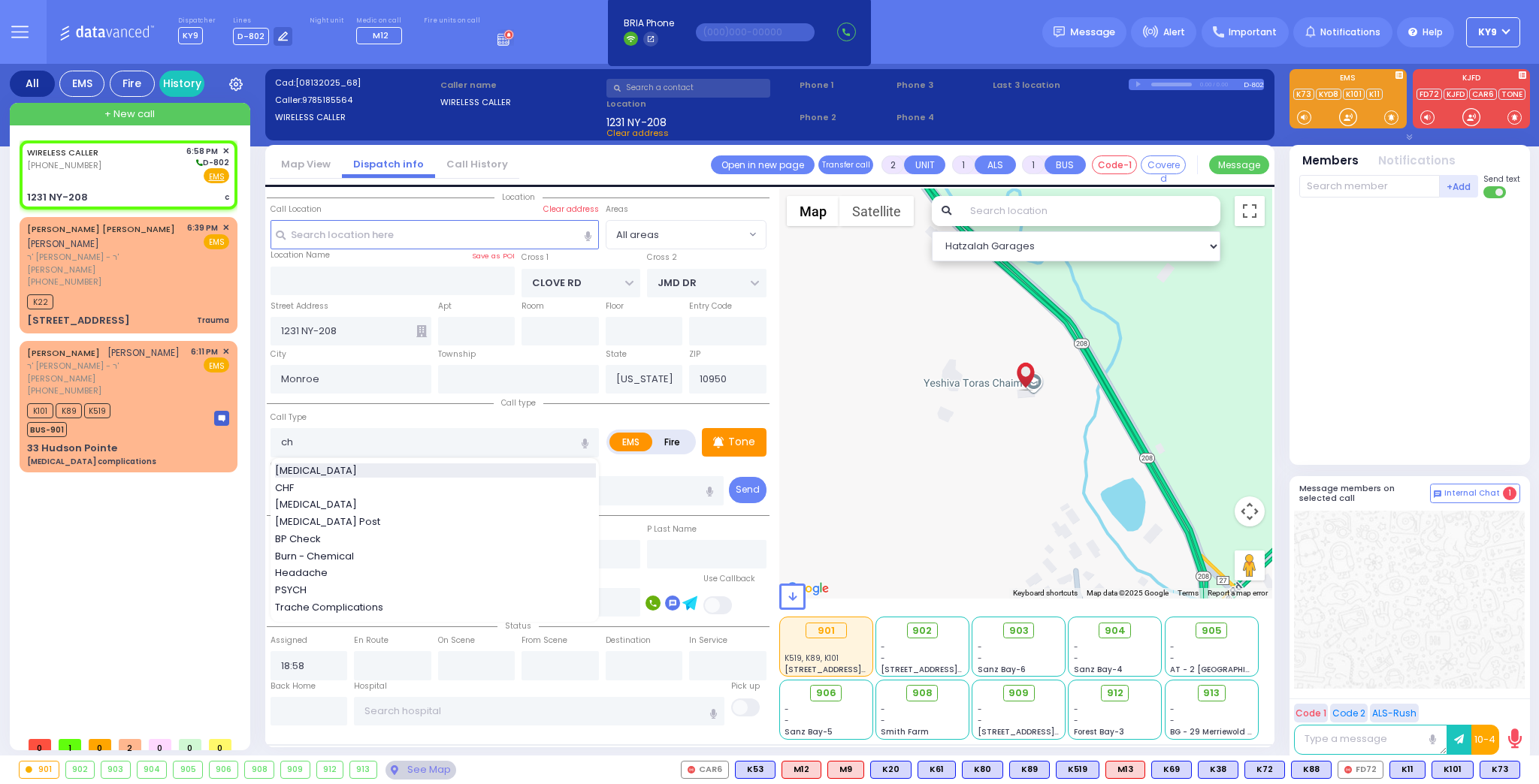
click at [303, 463] on span "Chest Pain" at bounding box center [319, 470] width 87 height 15
type input "Chest Pain"
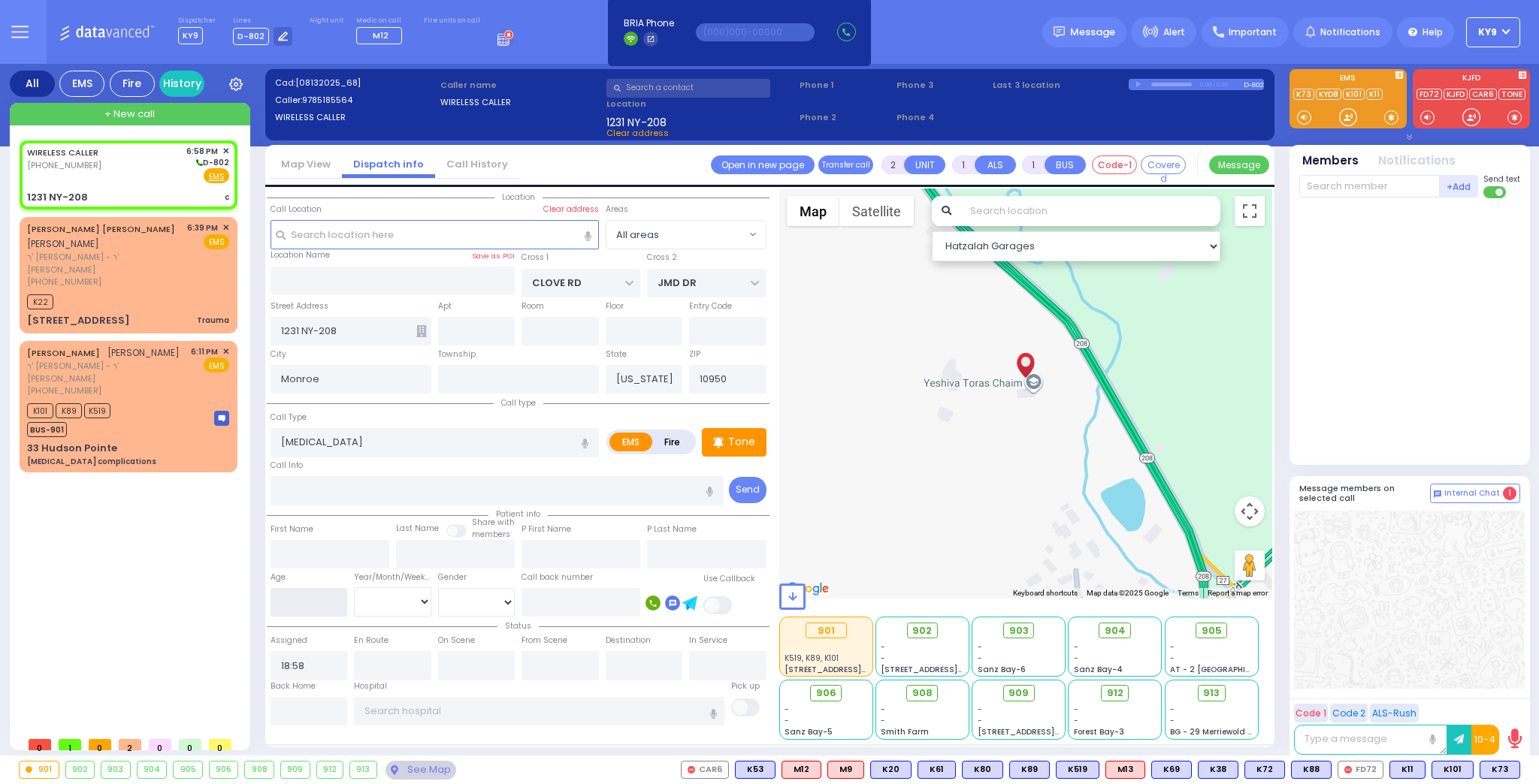
click at [321, 602] on input "number" at bounding box center [309, 602] width 77 height 28
select select
radio input "true"
select select
select select "Hatzalah Garages"
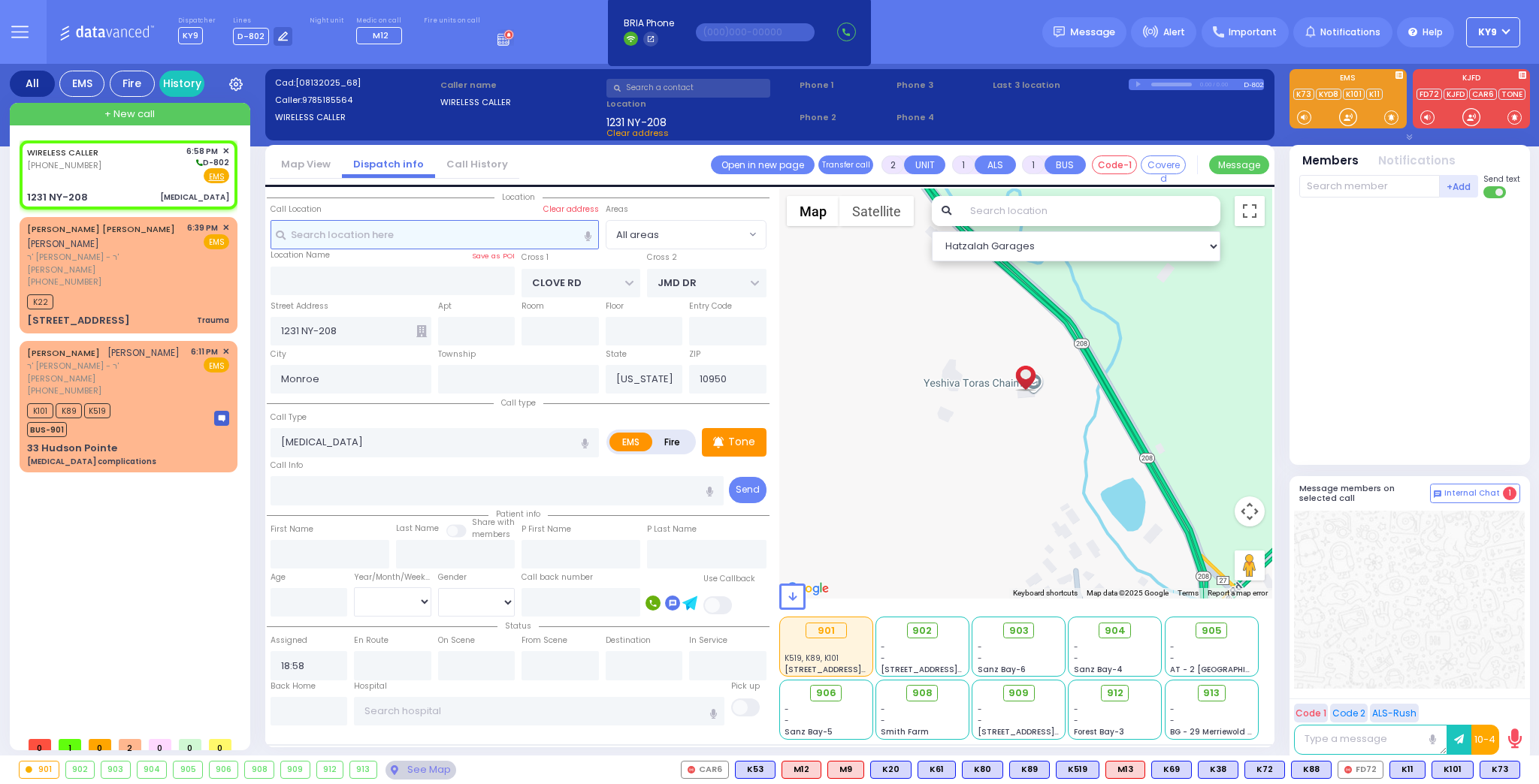
click at [332, 240] on input "text" at bounding box center [434, 234] width 328 height 28
select select
radio input "true"
select select
select select "Hatzalah Garages"
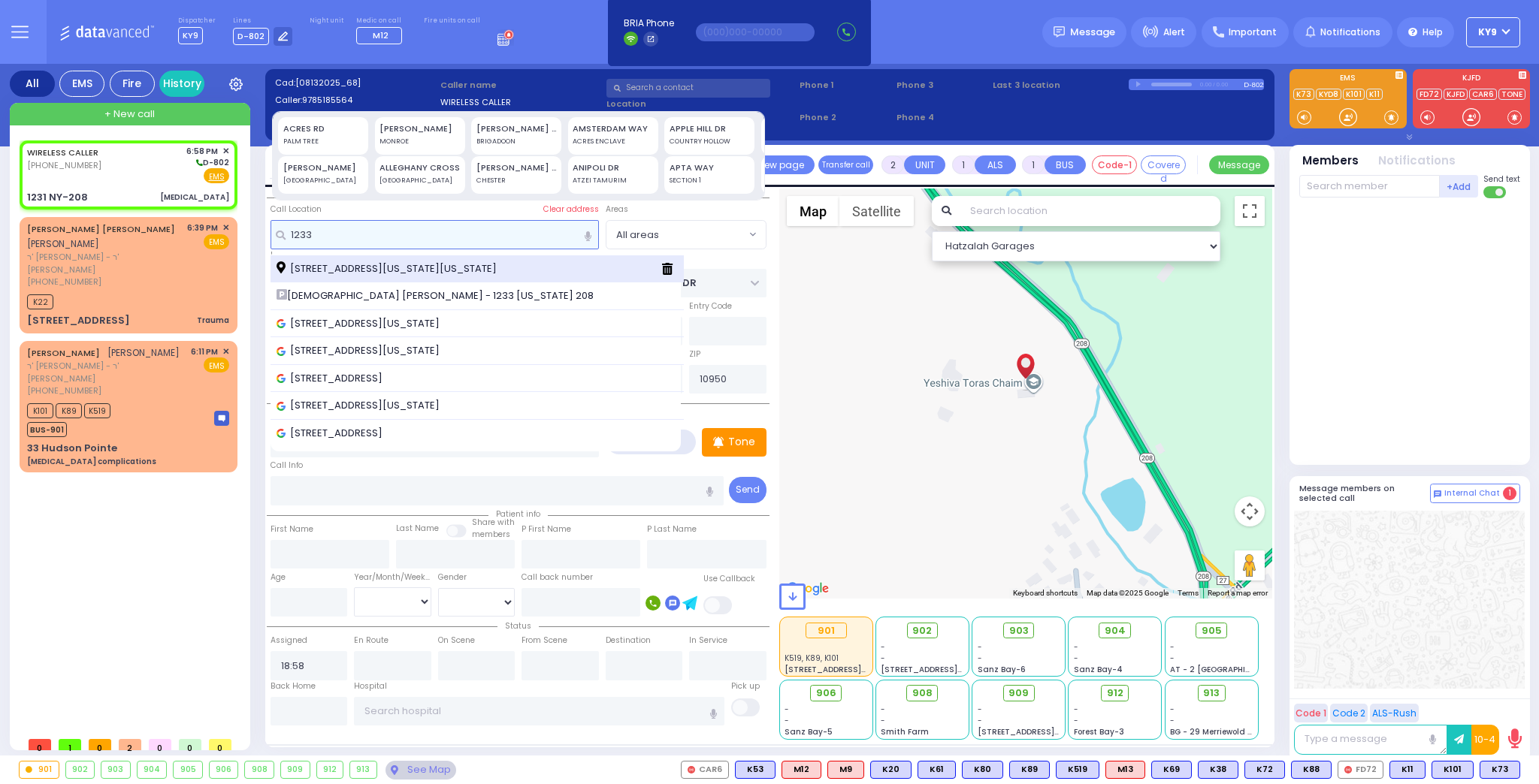
type input "1233"
click at [328, 272] on span "[STREET_ADDRESS][US_STATE][US_STATE]" at bounding box center [389, 269] width 225 height 15
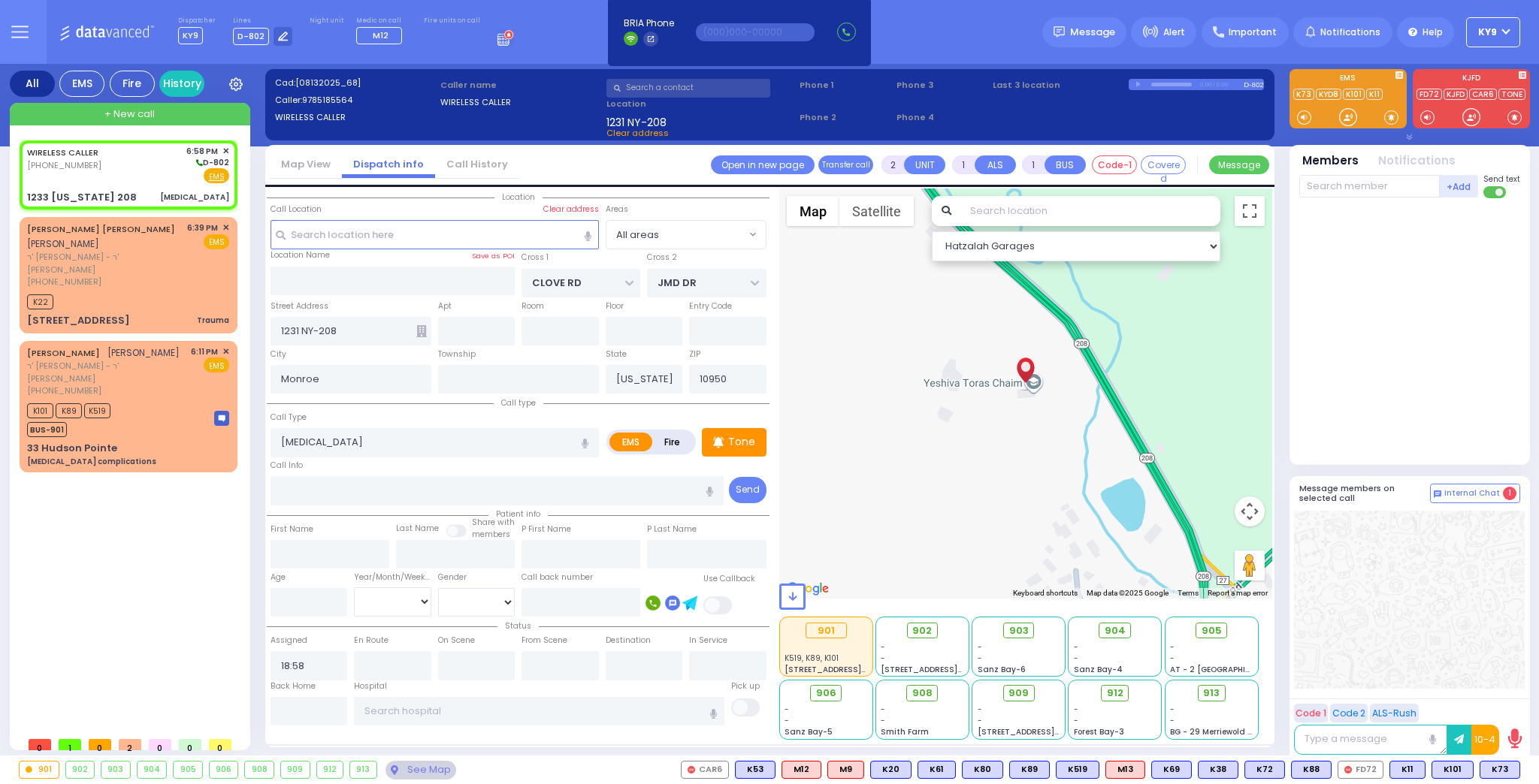
select select
radio input "true"
select select
type input "1233 [US_STATE] 208"
select select "Hatzalah Garages"
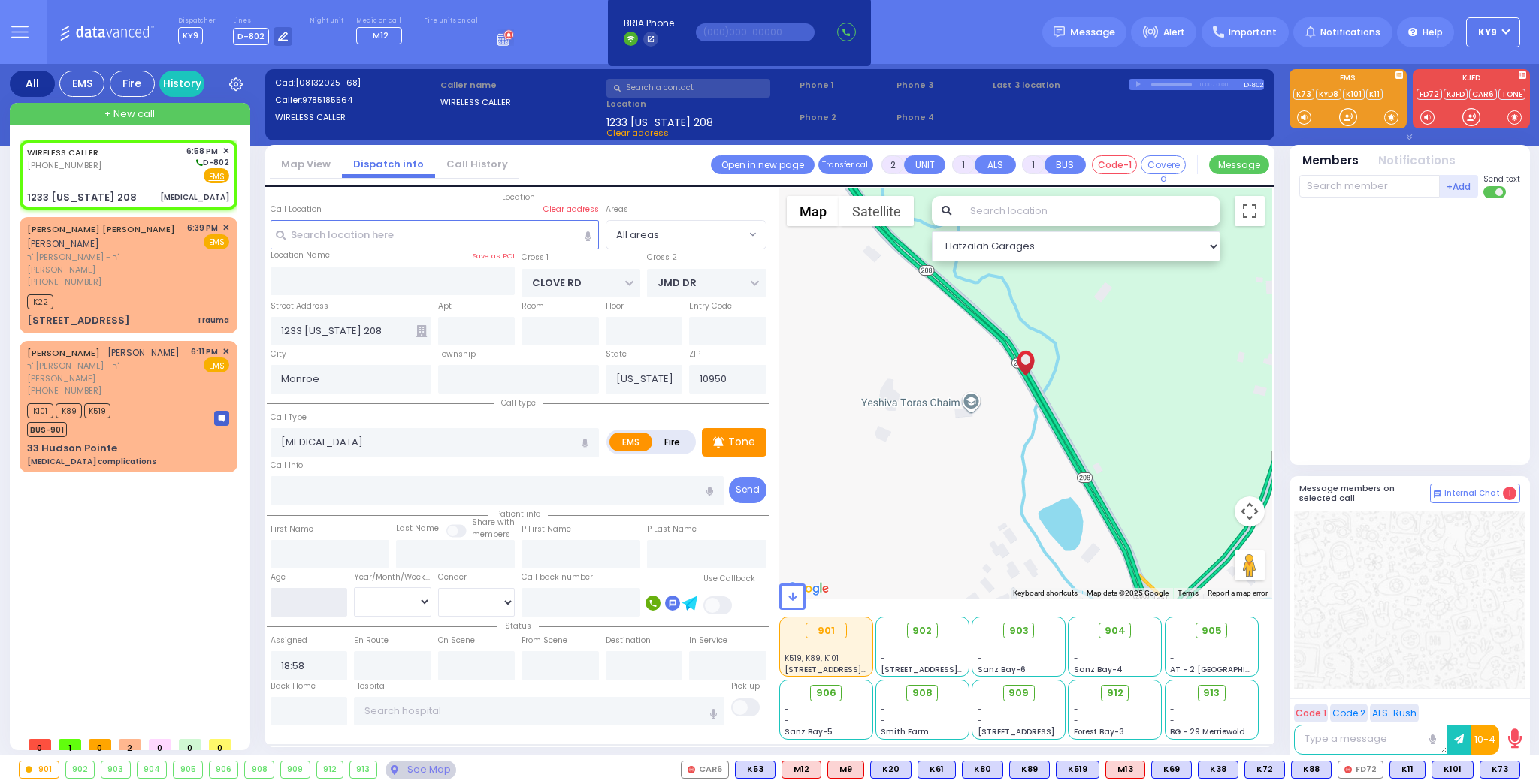
click at [313, 588] on input "number" at bounding box center [309, 602] width 77 height 28
type input "15"
click at [383, 611] on select "Year Month Week Day" at bounding box center [393, 601] width 77 height 28
select select "Year"
click at [354, 587] on select "Year Month Week Day" at bounding box center [393, 601] width 77 height 28
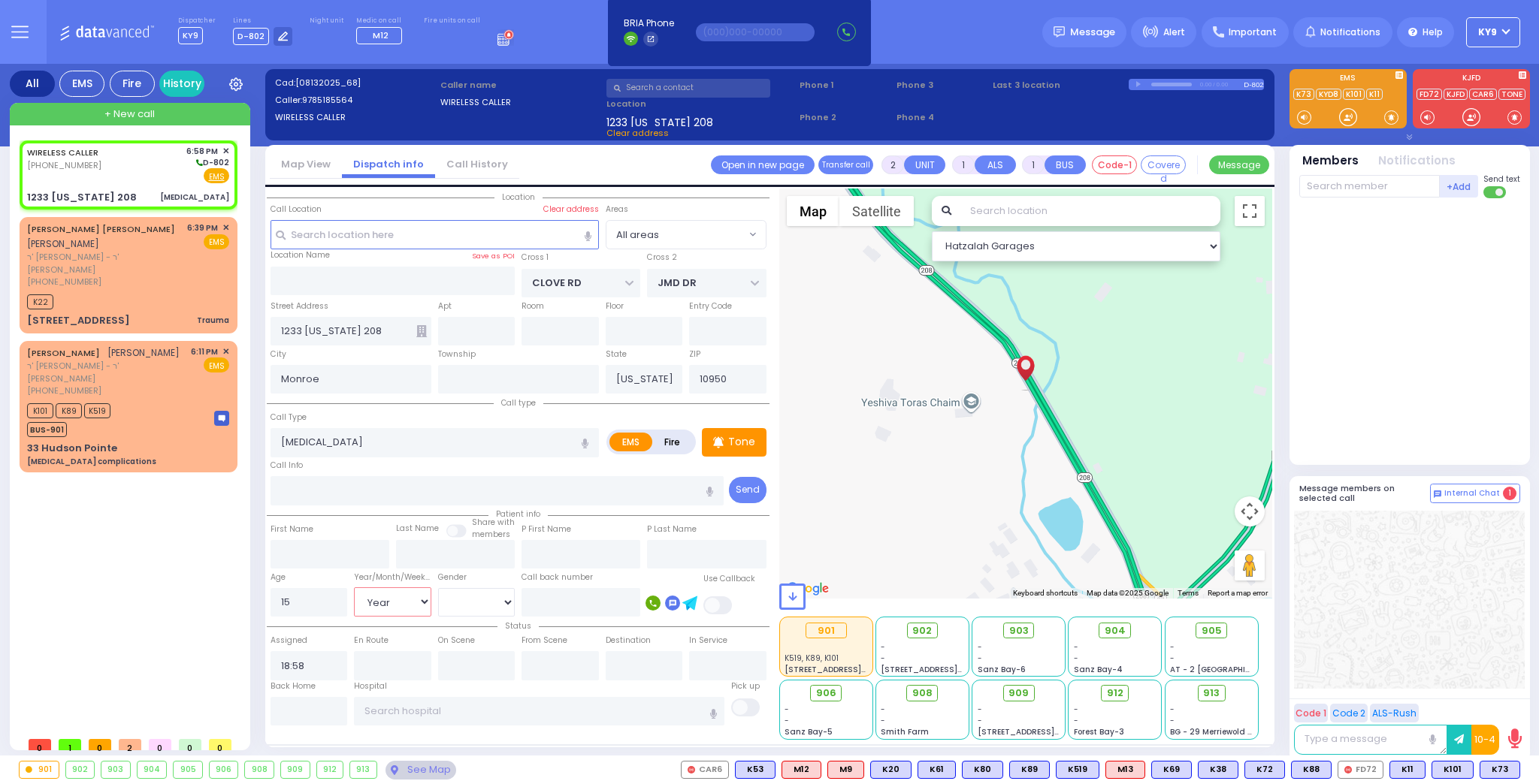
select select
radio input "true"
select select "Year"
click at [462, 598] on select "Male Female" at bounding box center [477, 602] width 77 height 28
select select "Hatzalah Garages"
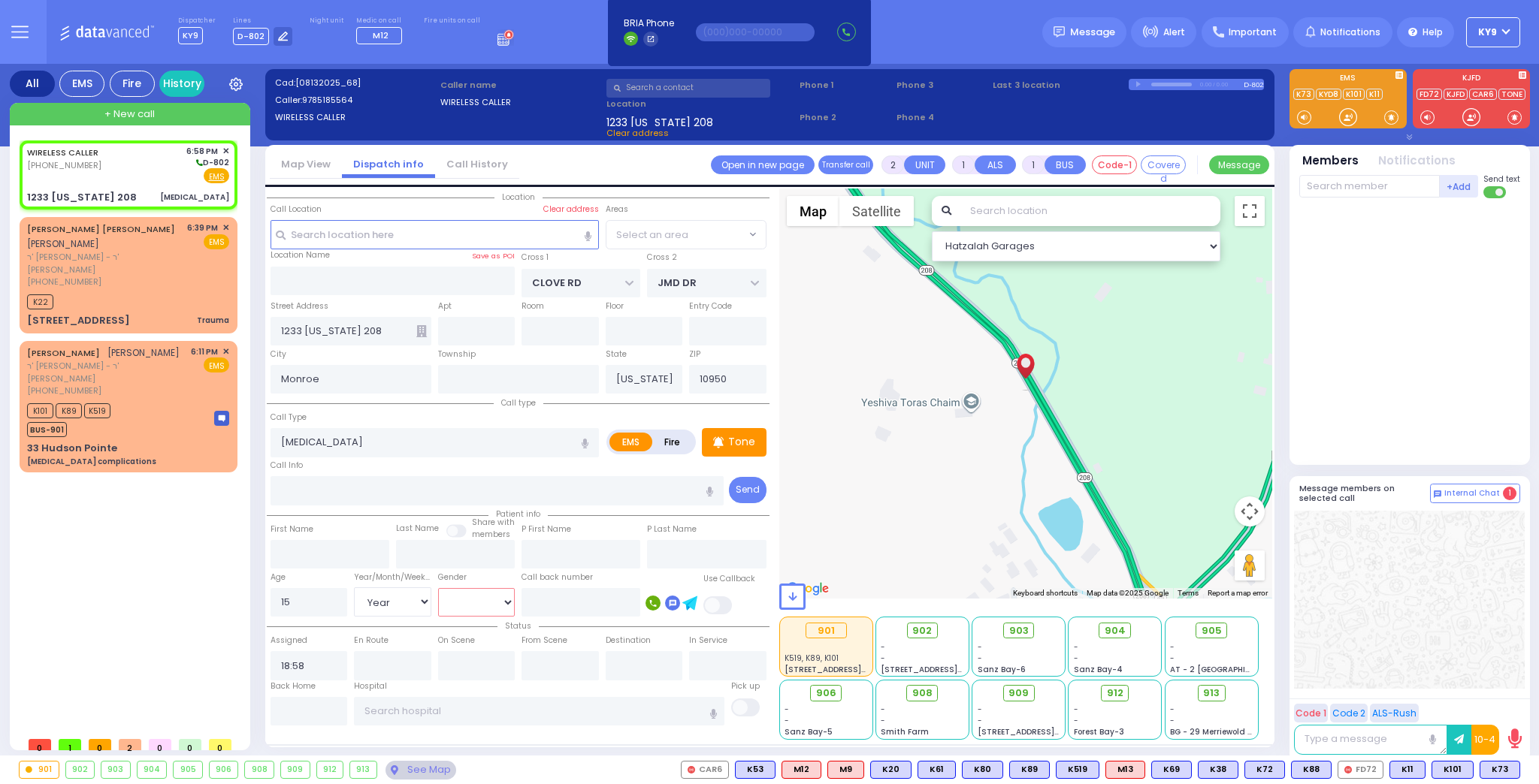
select select
radio input "true"
select select "Year"
select select "Hatzalah Garages"
select select "[DEMOGRAPHIC_DATA]"
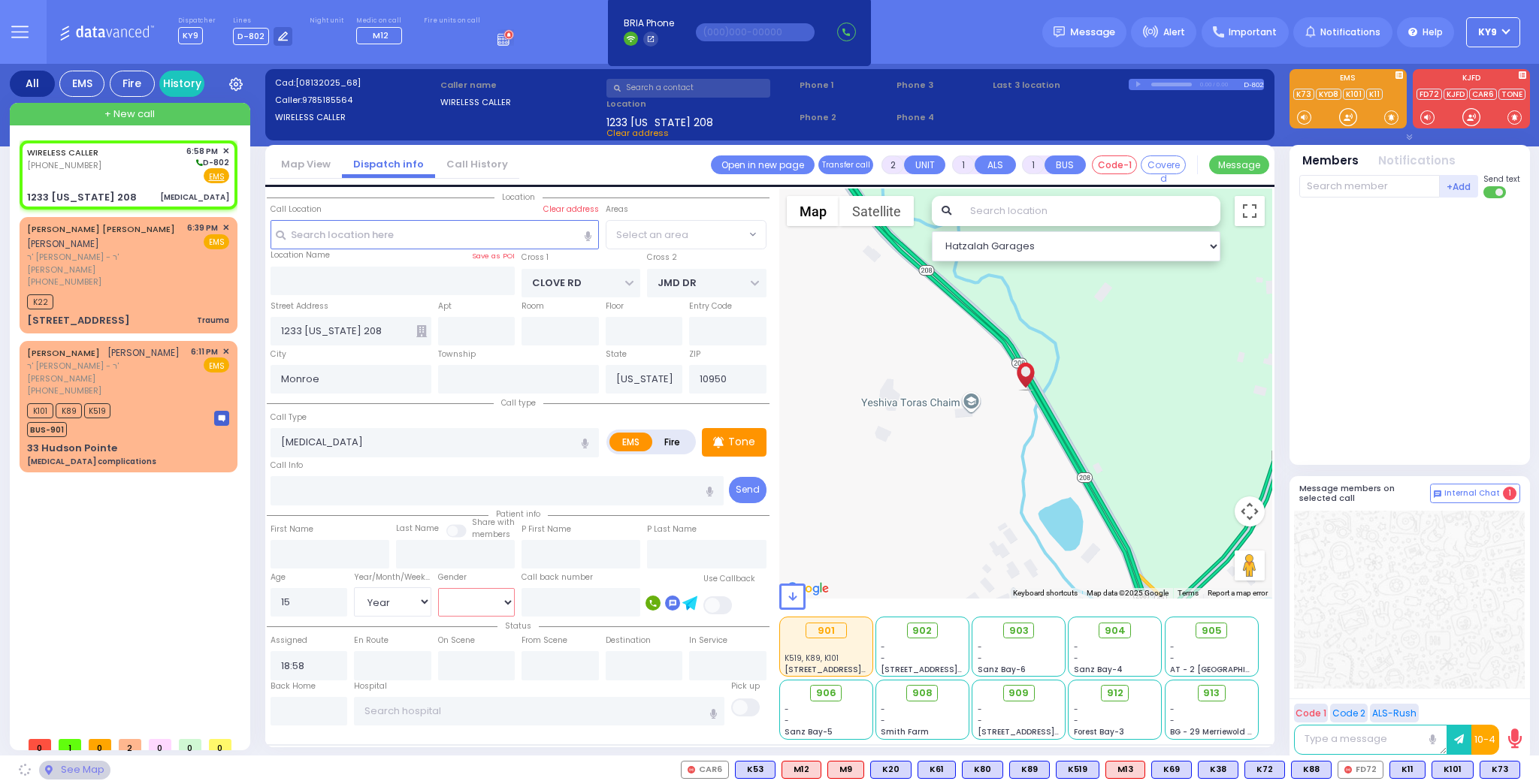
click at [438, 588] on select "Male Female" at bounding box center [477, 602] width 77 height 28
drag, startPoint x: 412, startPoint y: 443, endPoint x: 212, endPoint y: 471, distance: 202.0
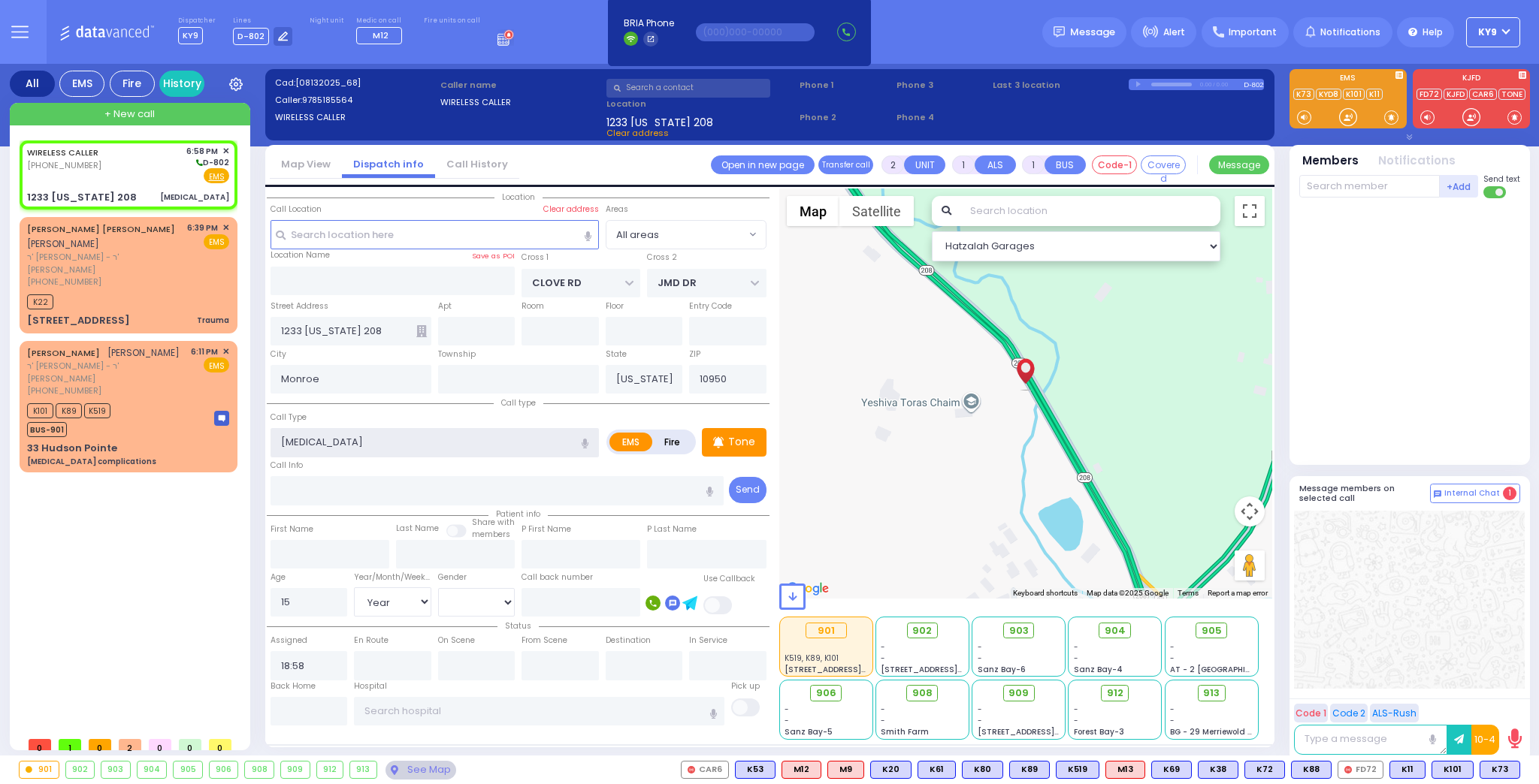
click at [212, 470] on div "All EMS Fire History Settings" at bounding box center [770, 412] width 1520 height 698
select select
radio input "true"
select select "Year"
select select "[DEMOGRAPHIC_DATA]"
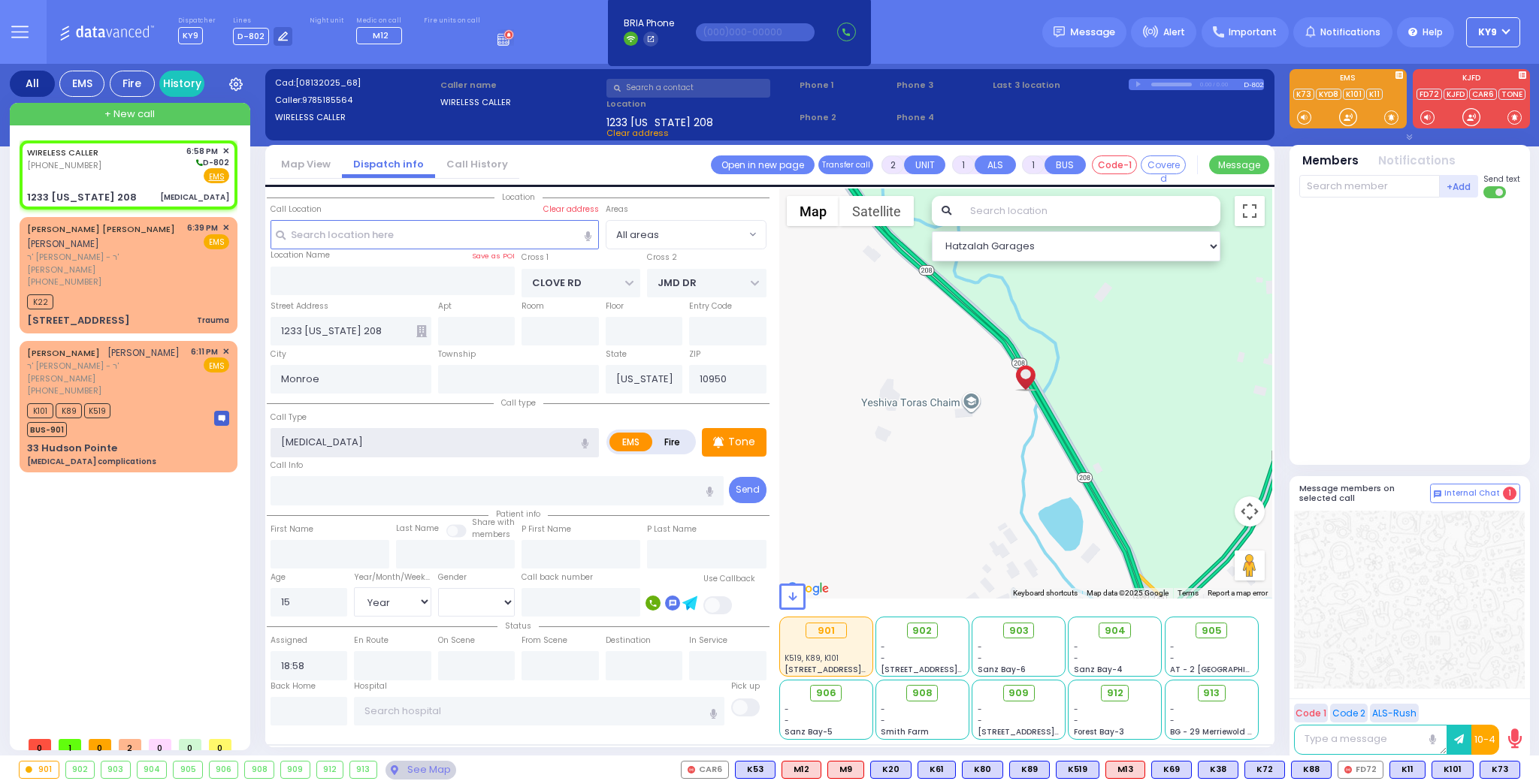
select select "Hatzalah Garages"
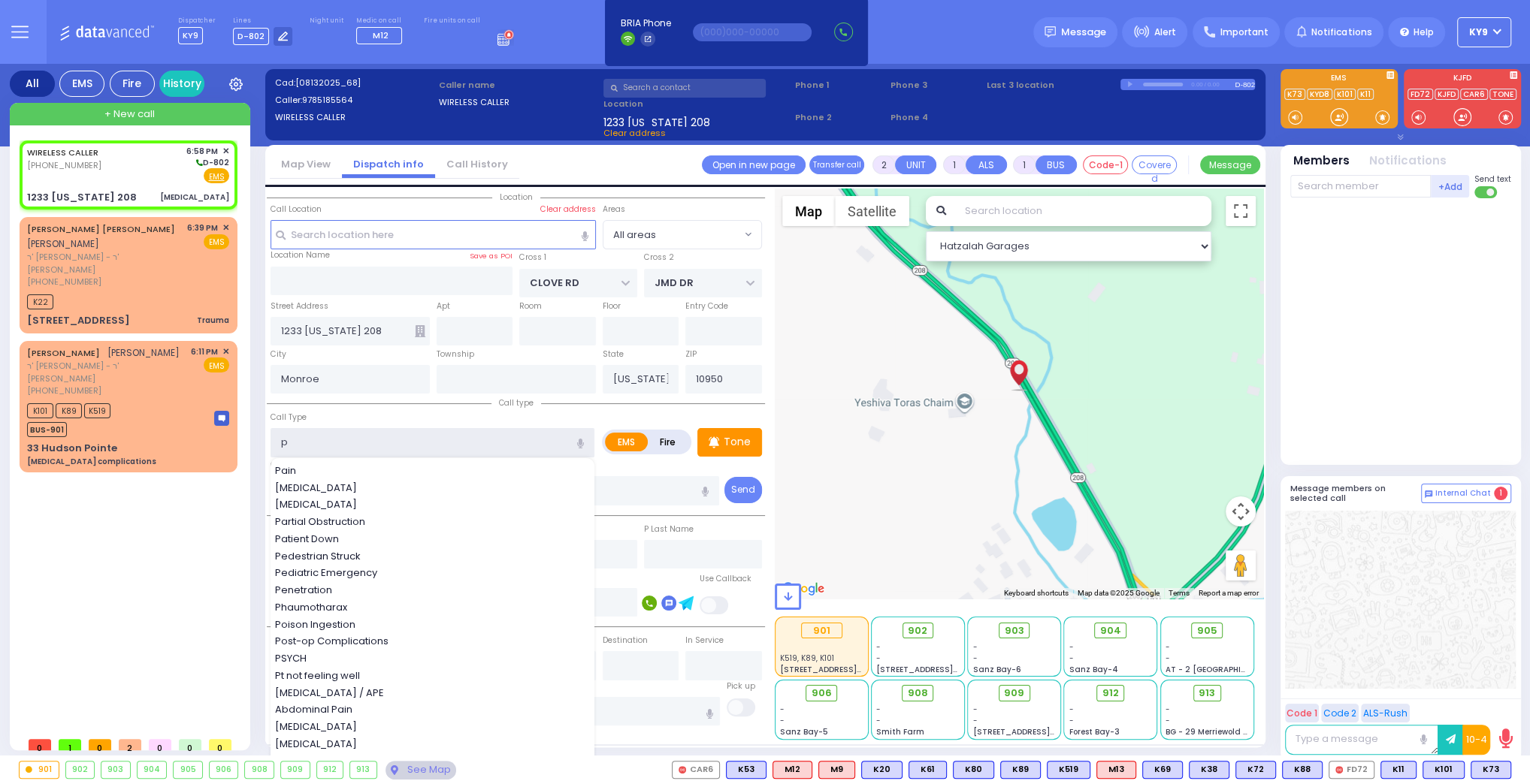
type input "pt"
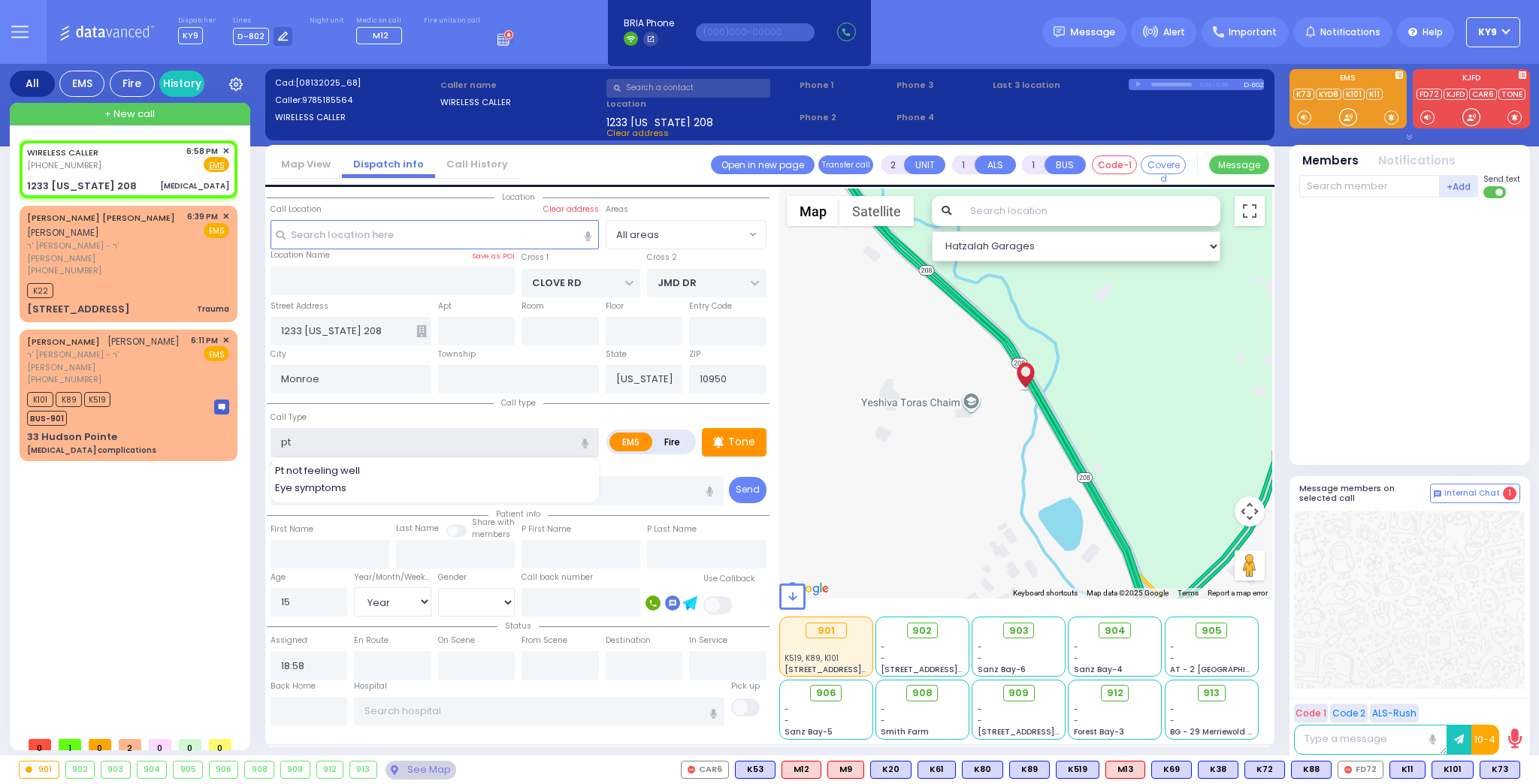
select select
radio input "true"
select select "Year"
select select "[DEMOGRAPHIC_DATA]"
select select "Hatzalah Garages"
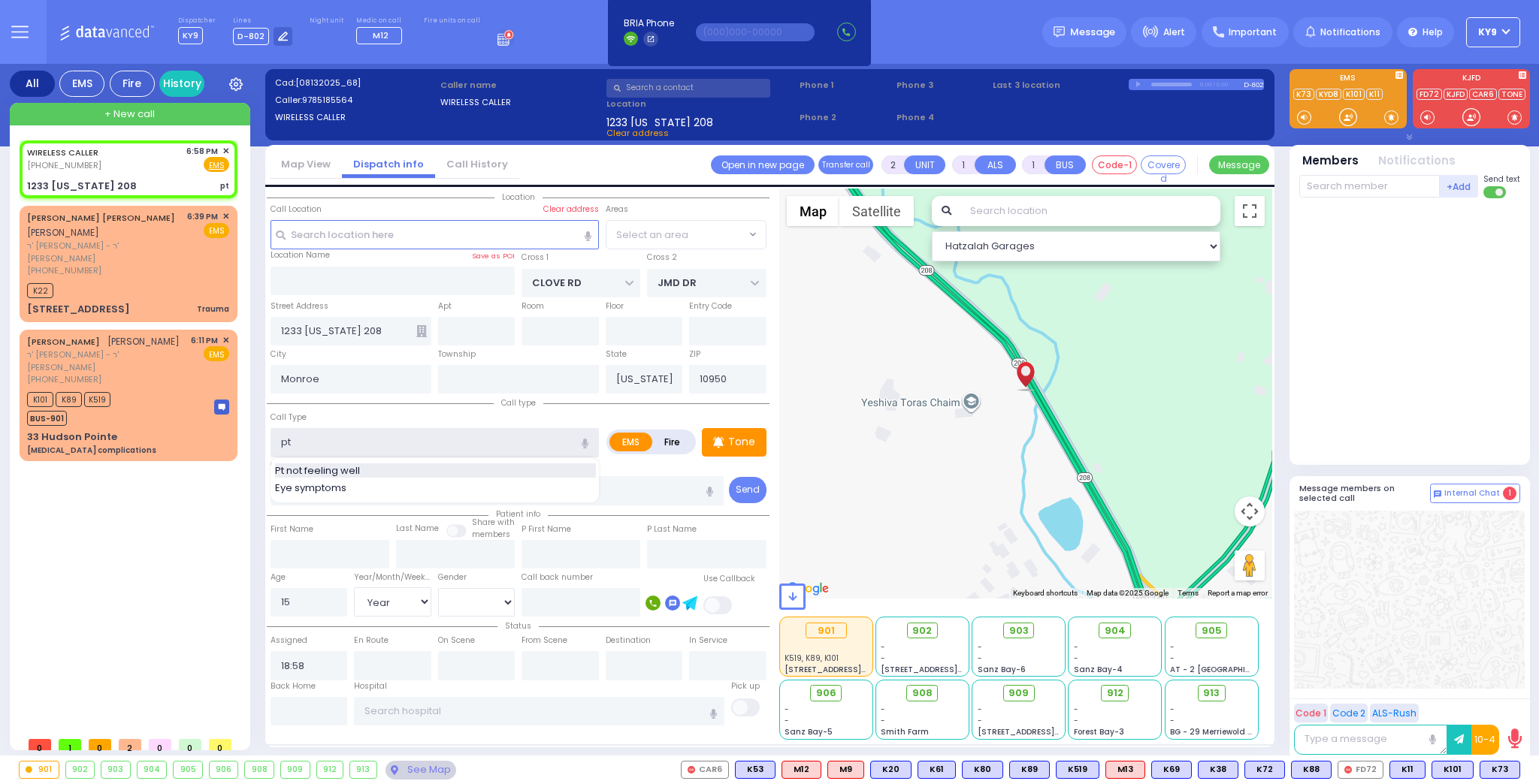
type input "pt"
select select
radio input "true"
select select "Year"
select select "[DEMOGRAPHIC_DATA]"
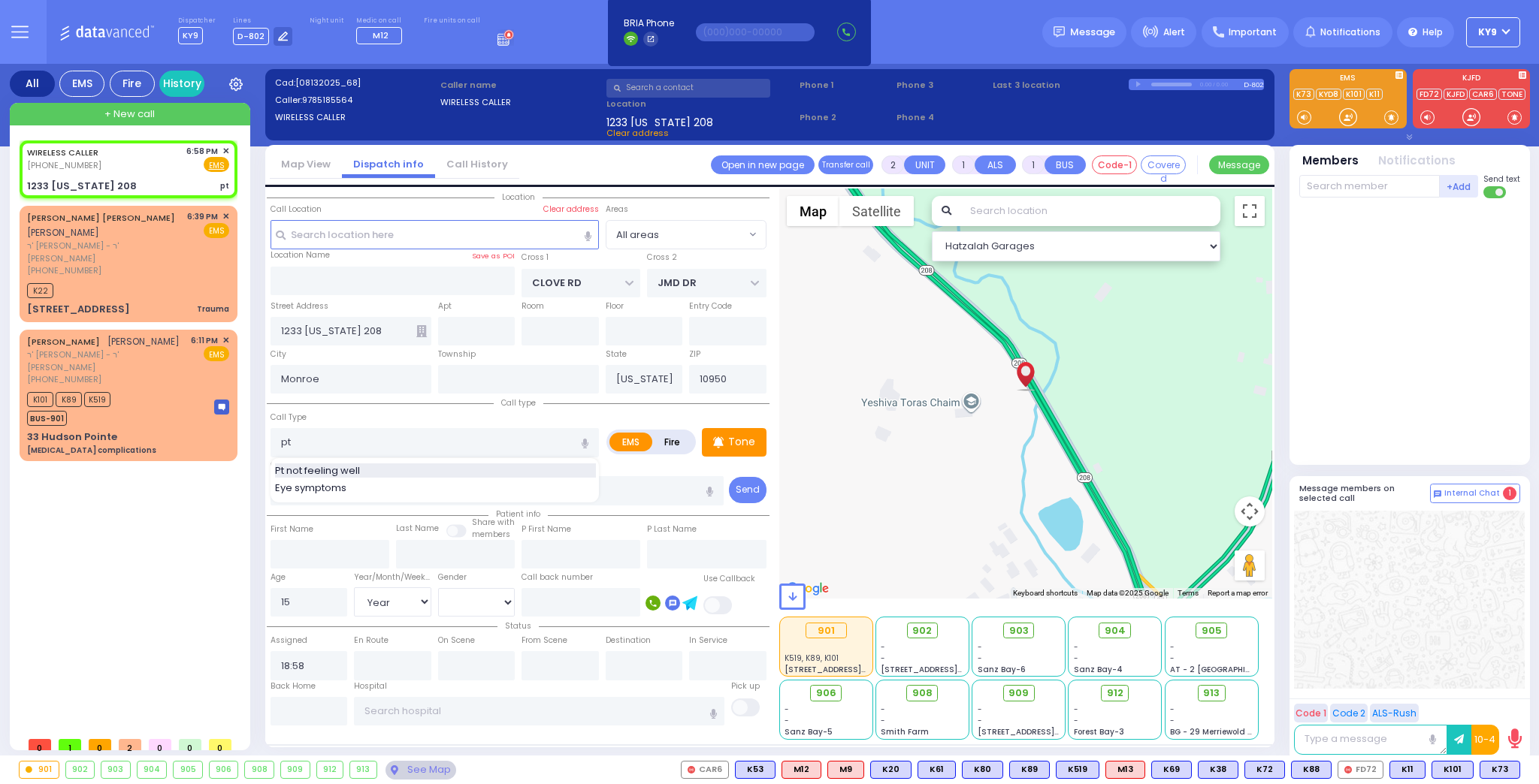
click at [304, 472] on span "Pt not feeling well" at bounding box center [320, 470] width 90 height 15
type input "Pt not feeling well"
type input "1"
type input "0"
select select "Hatzalah Garages"
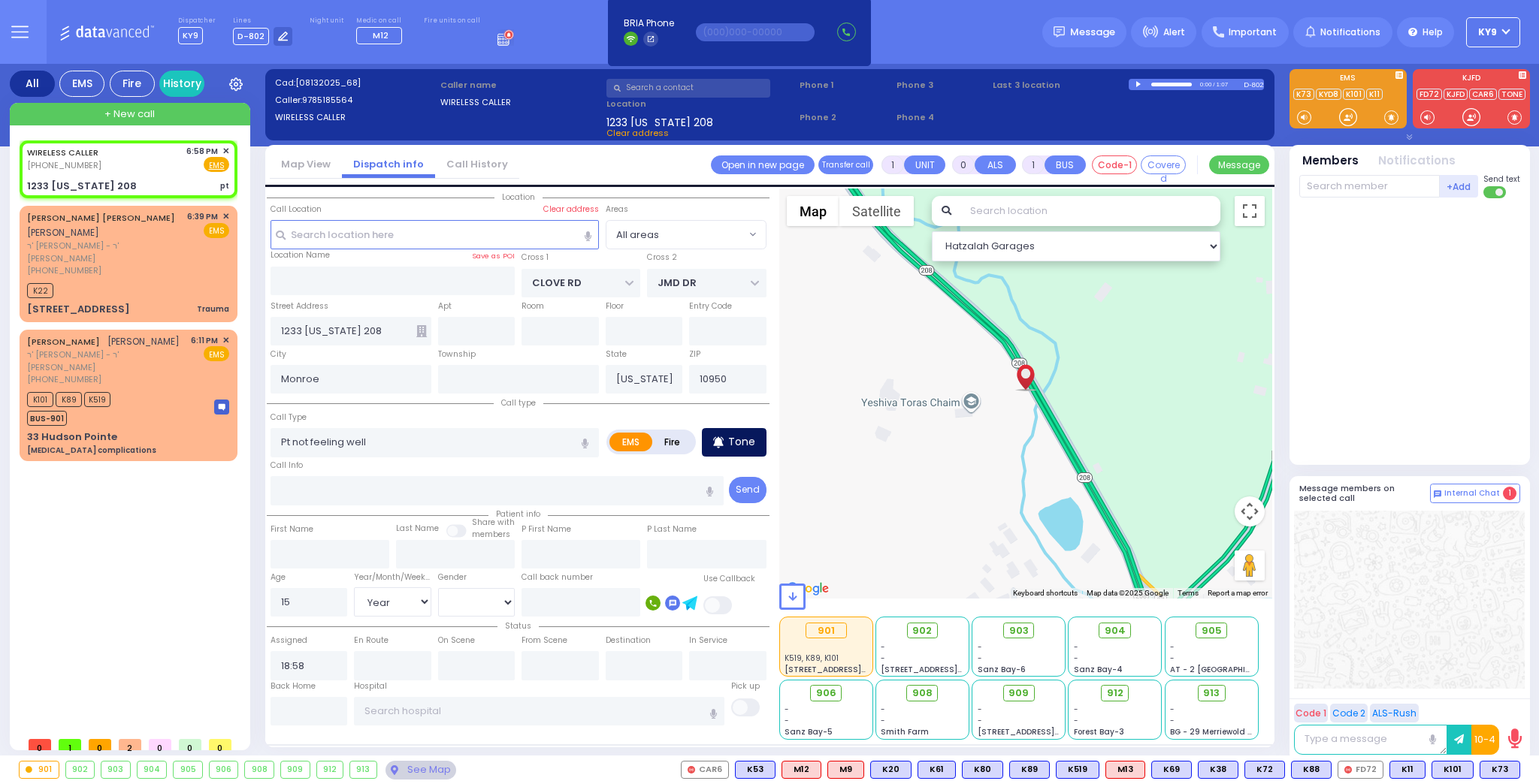
click at [714, 441] on icon at bounding box center [718, 442] width 10 height 18
select select
radio input "true"
select select "Year"
select select "[DEMOGRAPHIC_DATA]"
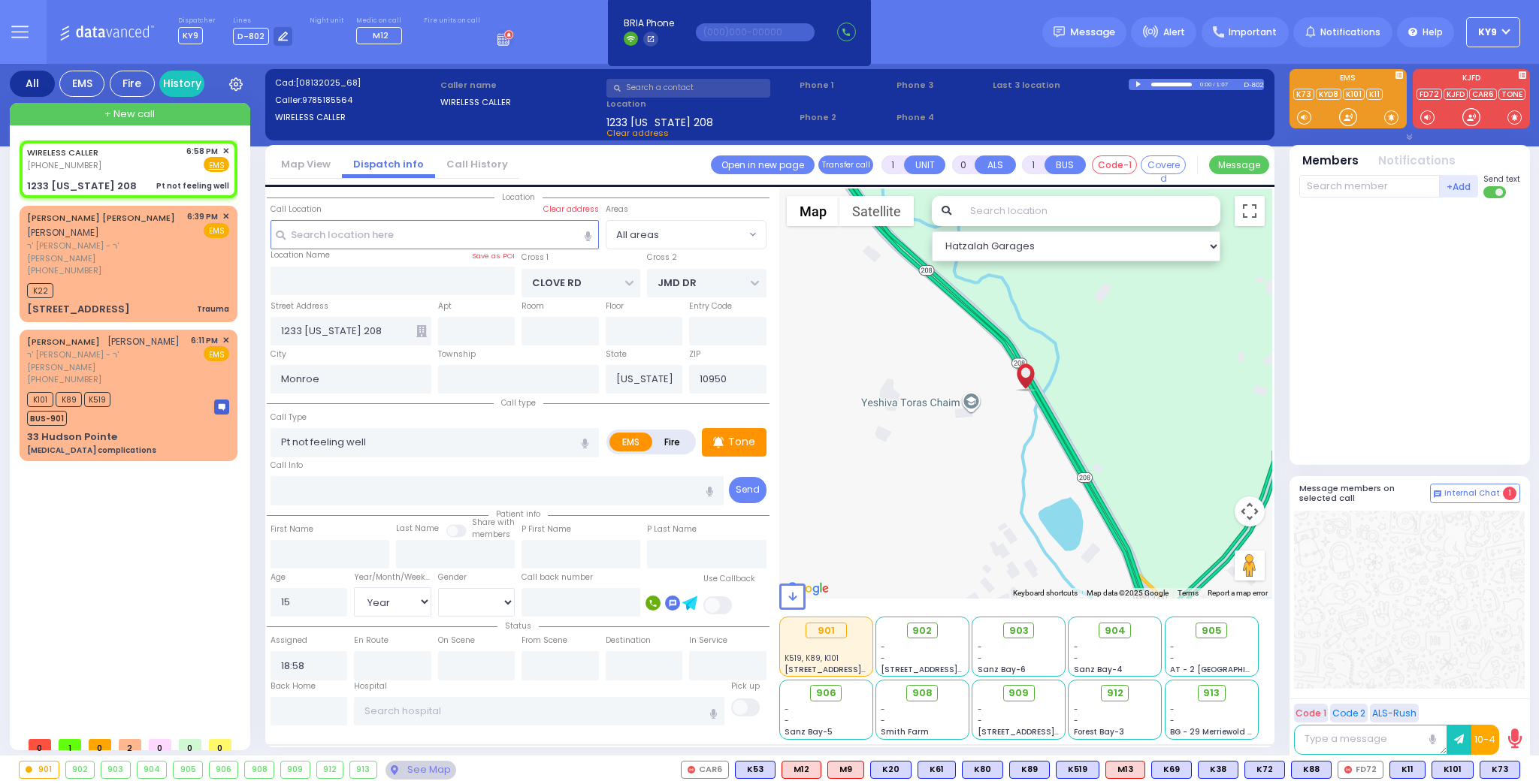
select select "Hatzalah Garages"
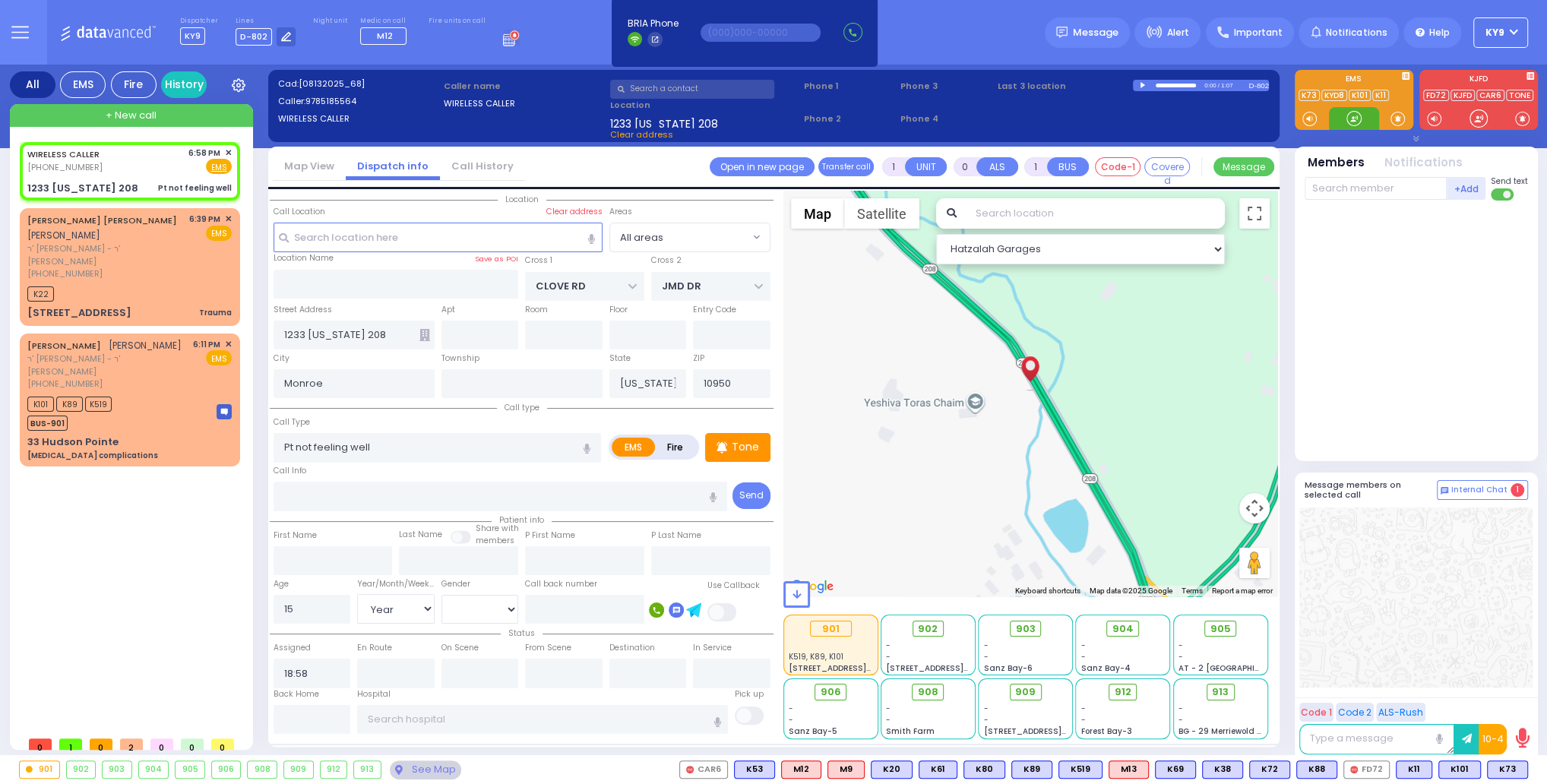
click at [1352, 121] on div at bounding box center [1354, 118] width 16 height 16
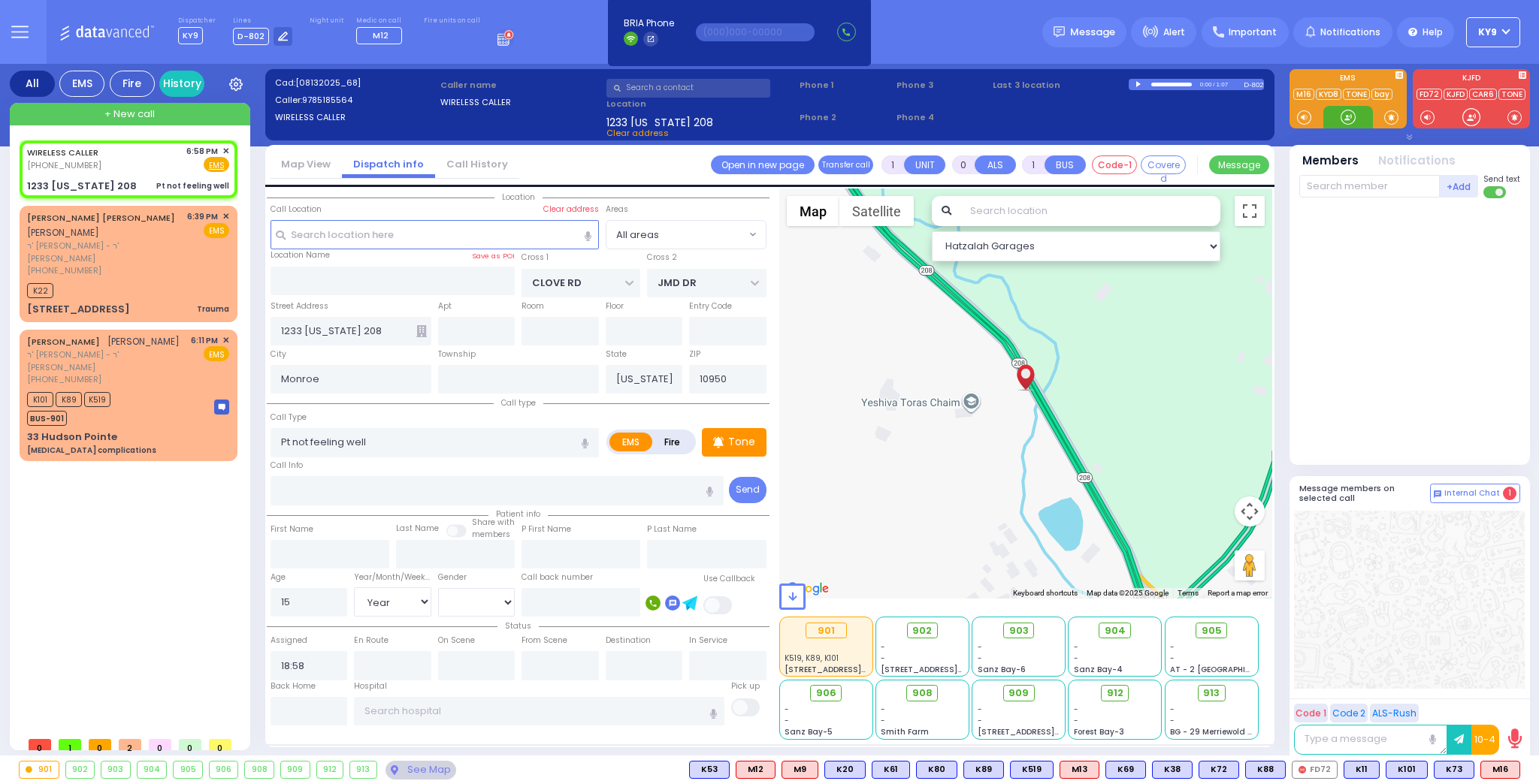
click at [1353, 116] on div at bounding box center [1348, 117] width 15 height 15
click at [1499, 776] on span "M16" at bounding box center [1499, 769] width 38 height 16
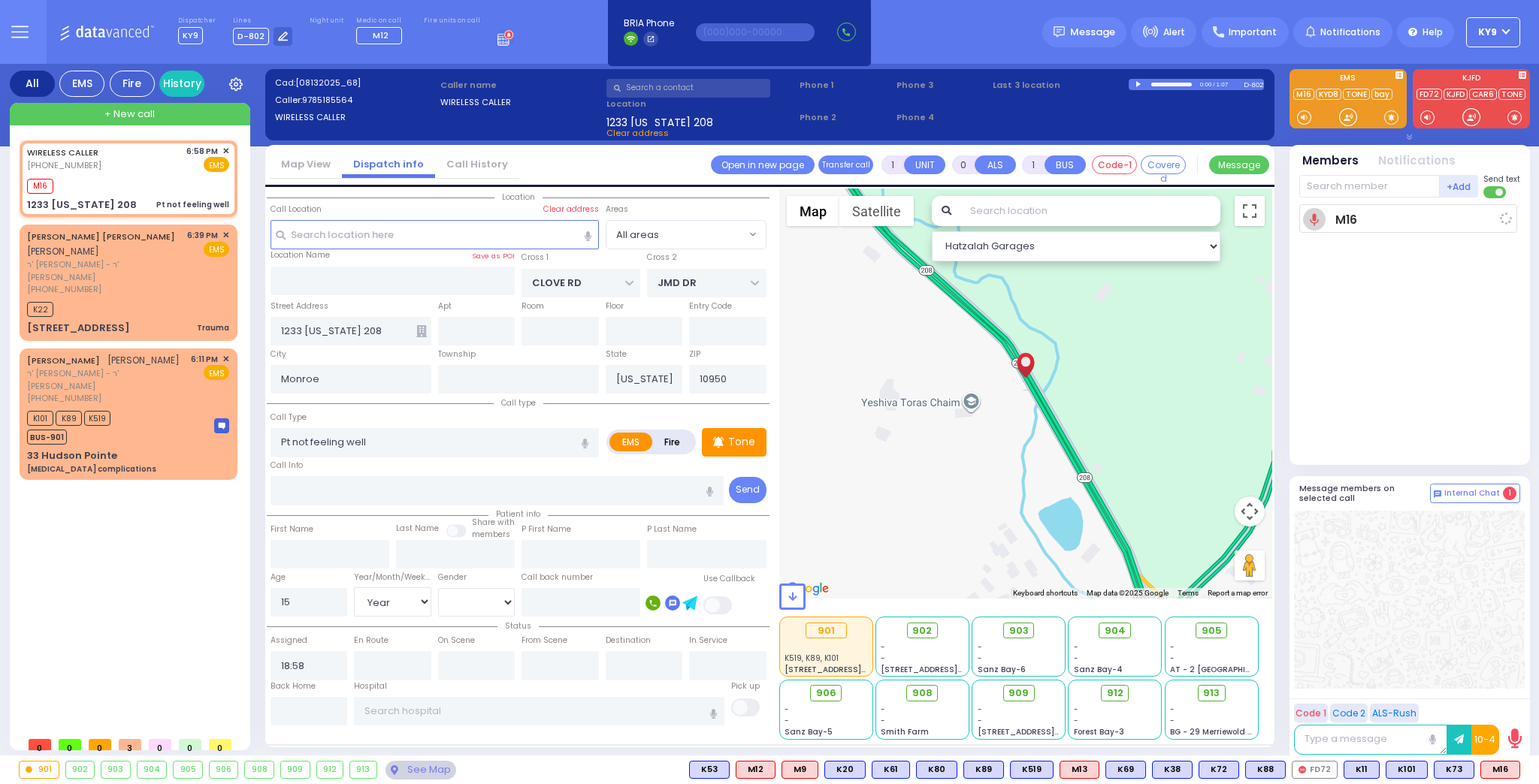
select select
radio input "true"
select select "Year"
select select "[DEMOGRAPHIC_DATA]"
type input "19:00"
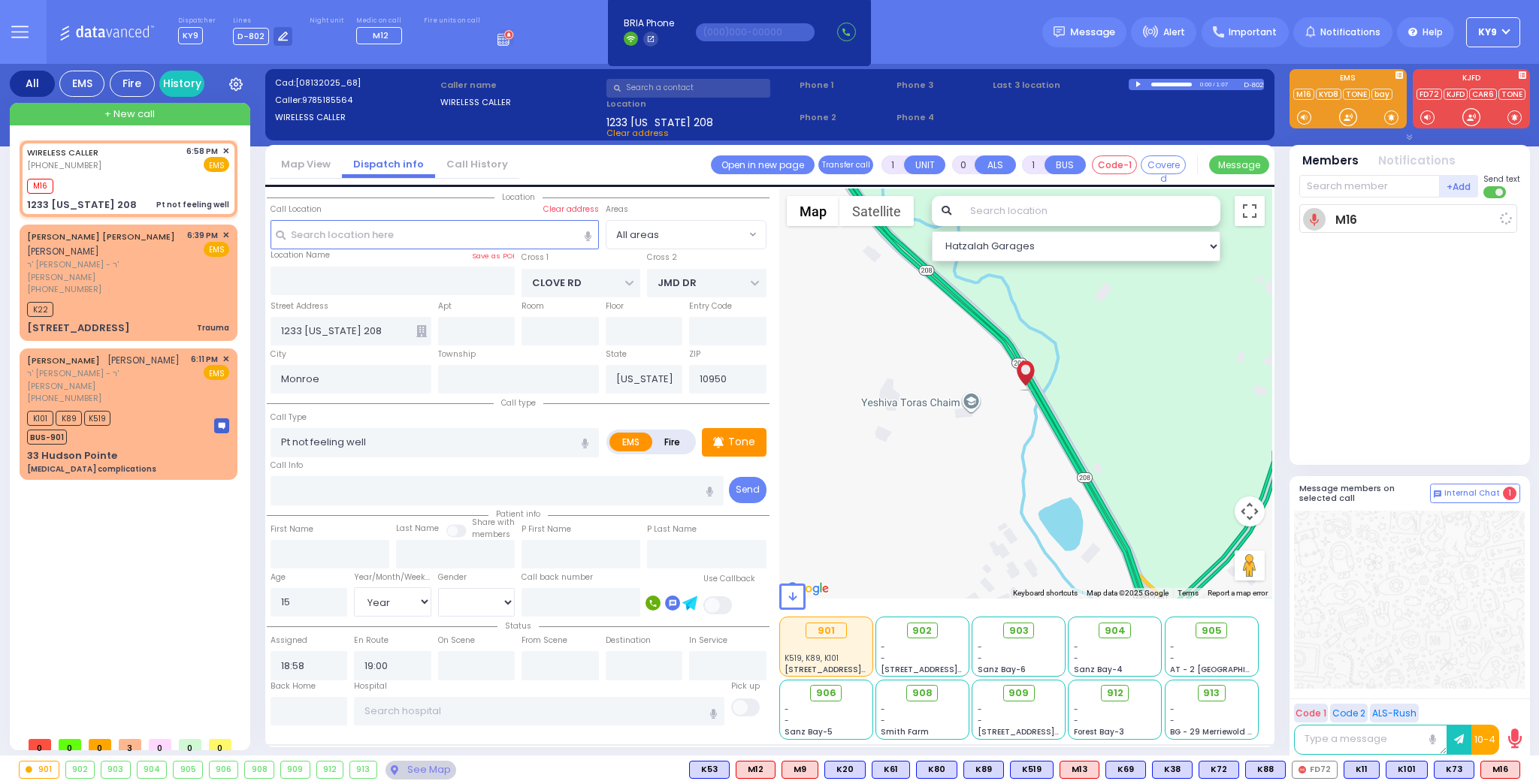
select select "Hatzalah Garages"
click at [1351, 122] on div at bounding box center [1348, 117] width 15 height 15
click at [1346, 121] on div at bounding box center [1348, 117] width 15 height 15
click at [1345, 122] on div at bounding box center [1348, 117] width 15 height 15
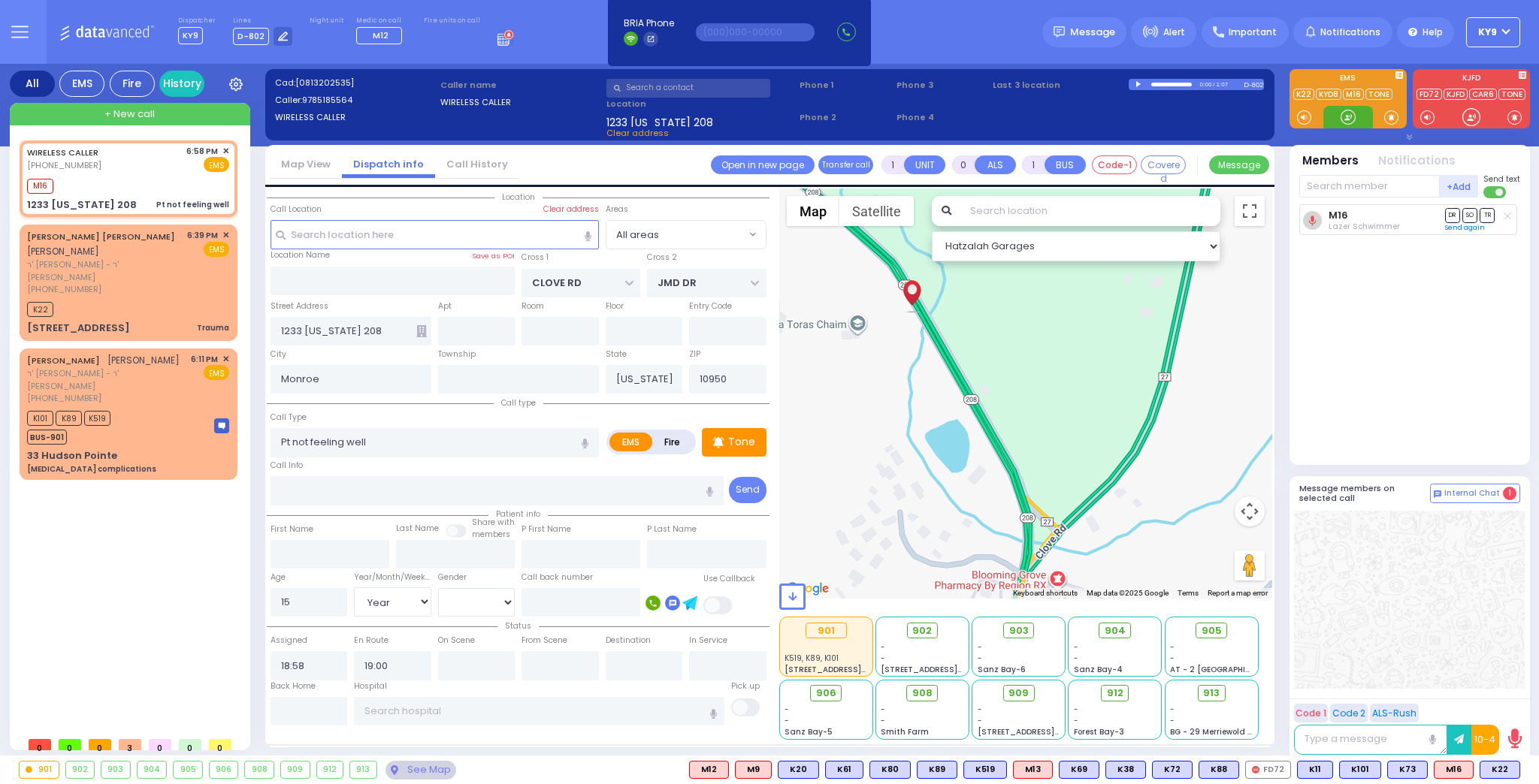
click at [1344, 113] on div at bounding box center [1348, 117] width 15 height 15
click at [150, 298] on div "K22" at bounding box center [128, 307] width 202 height 19
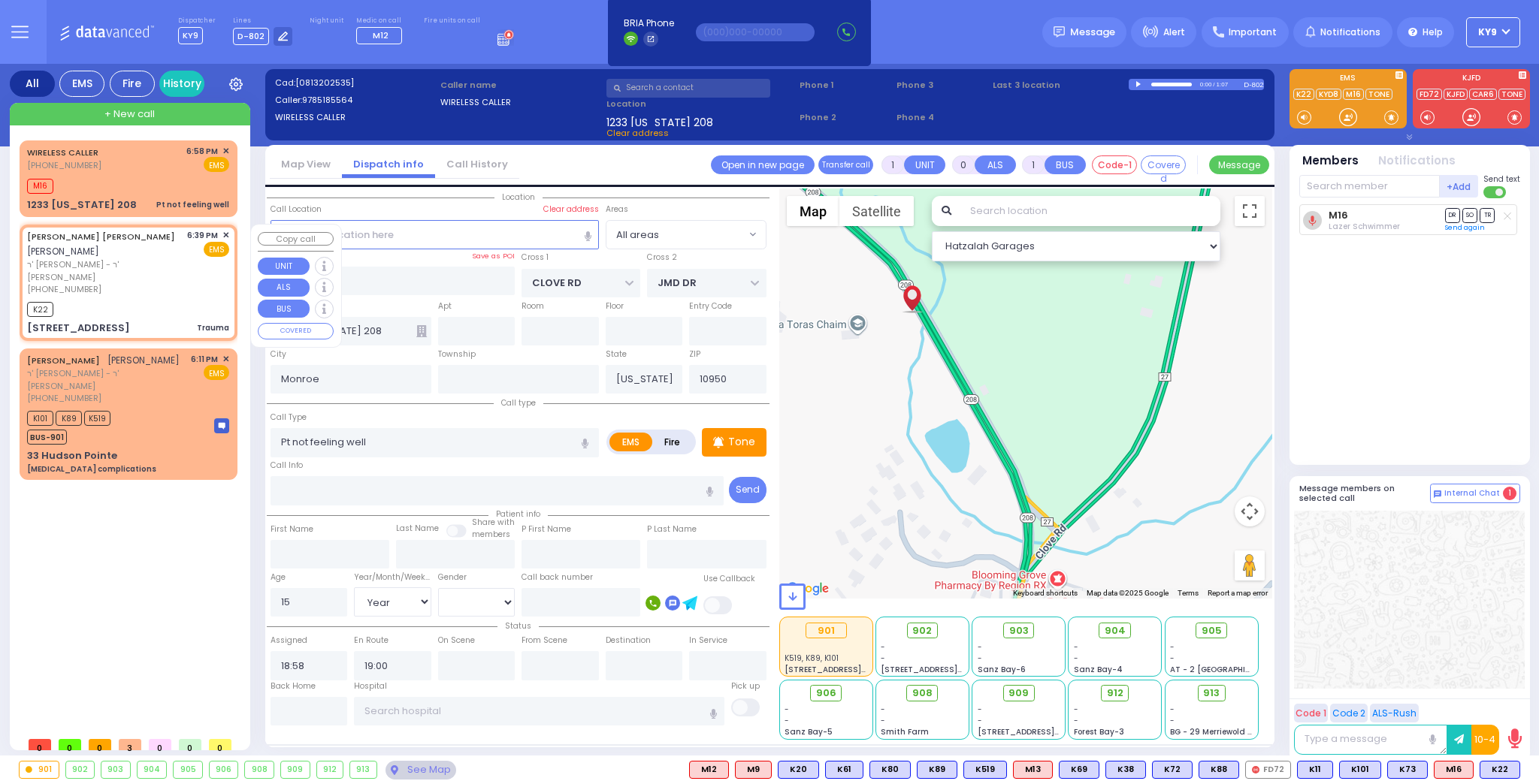
type input "2"
type input "0"
select select
type input "Trauma"
radio input "true"
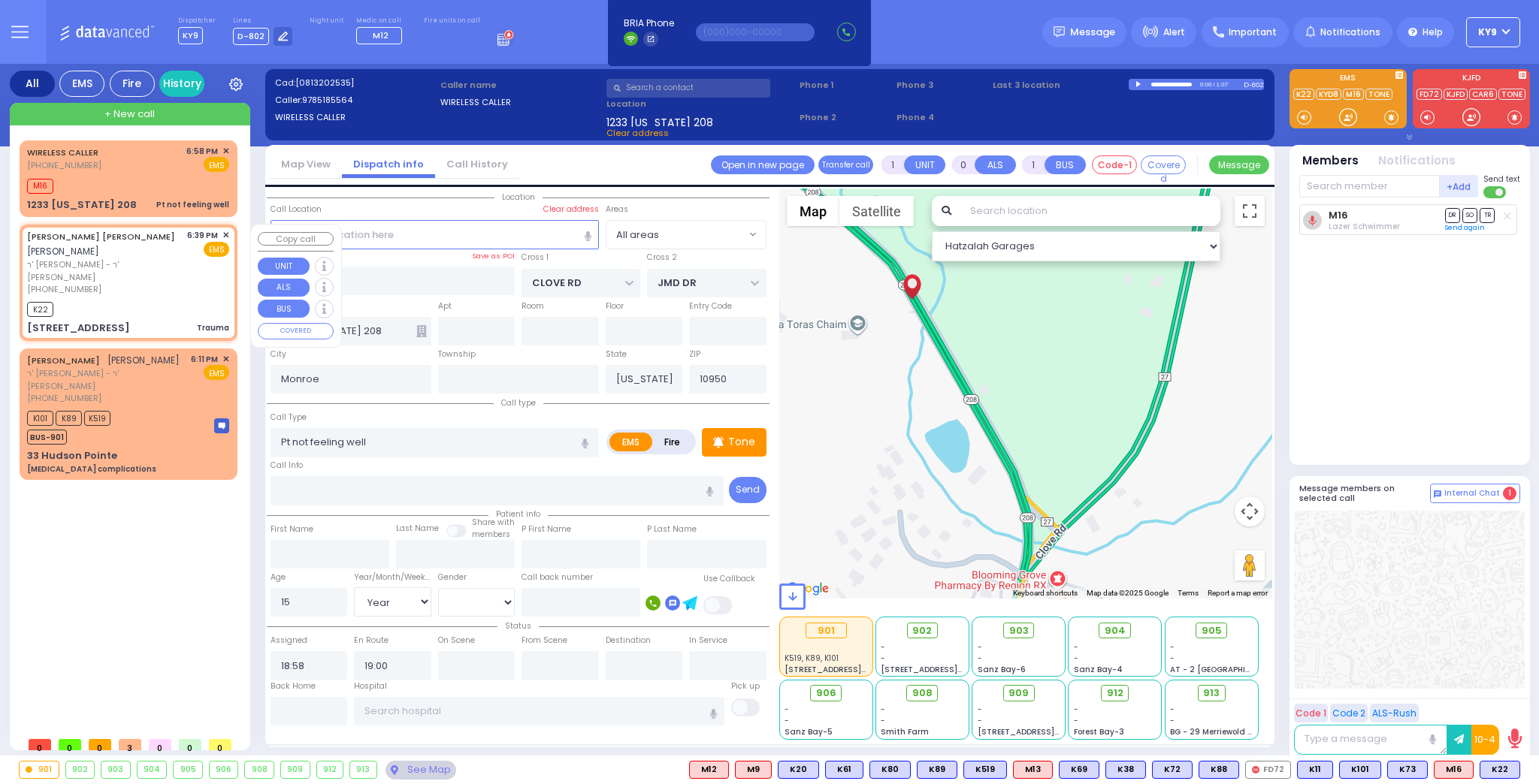
type input "YITZCHOK ELIMYLECH"
type input "WEINBERGER"
select select
type input "18:39"
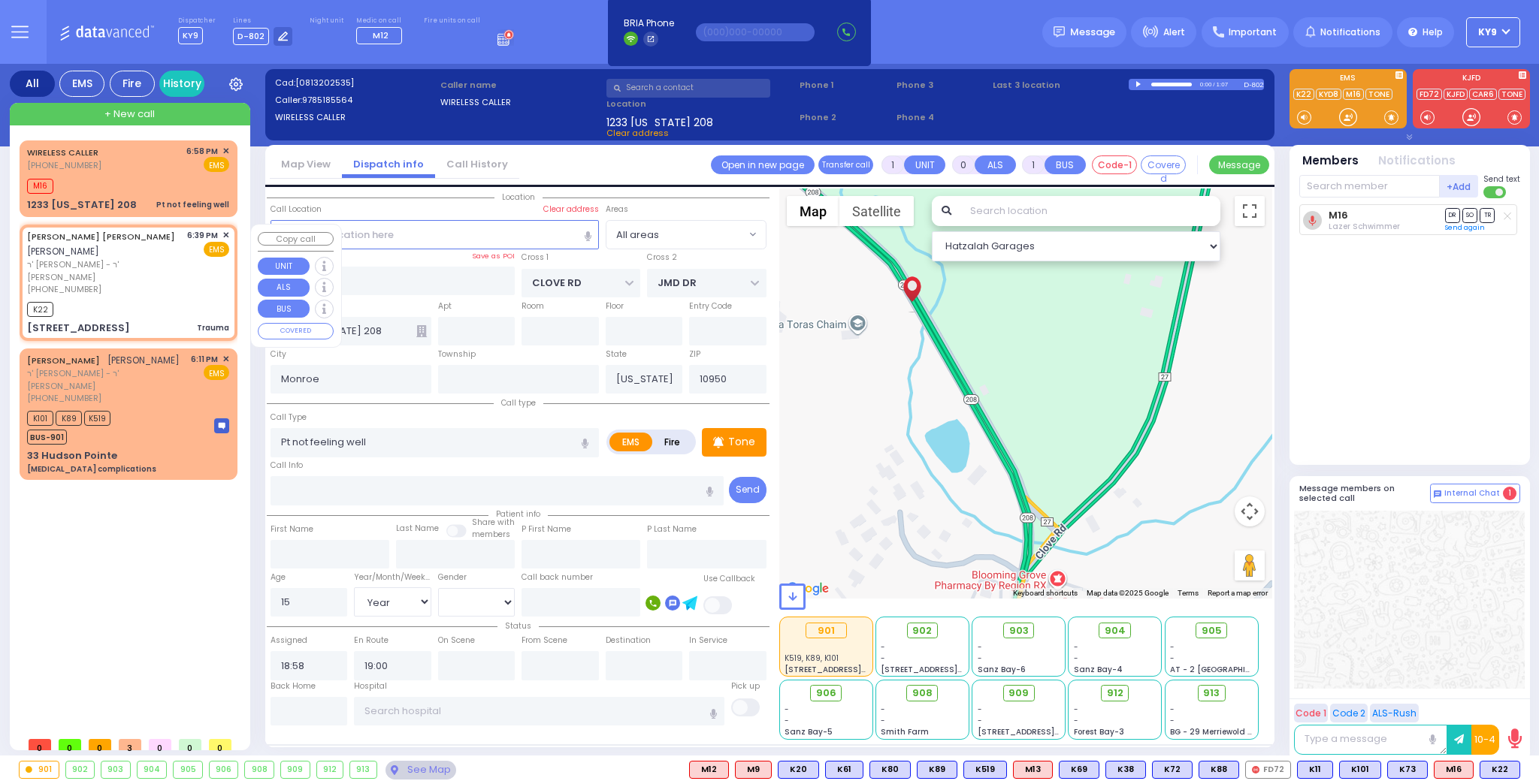
type input "18:47"
type input "1351 Kings Hwy"
type input "Chester"
type input "10918"
select select "Hatzalah Garages"
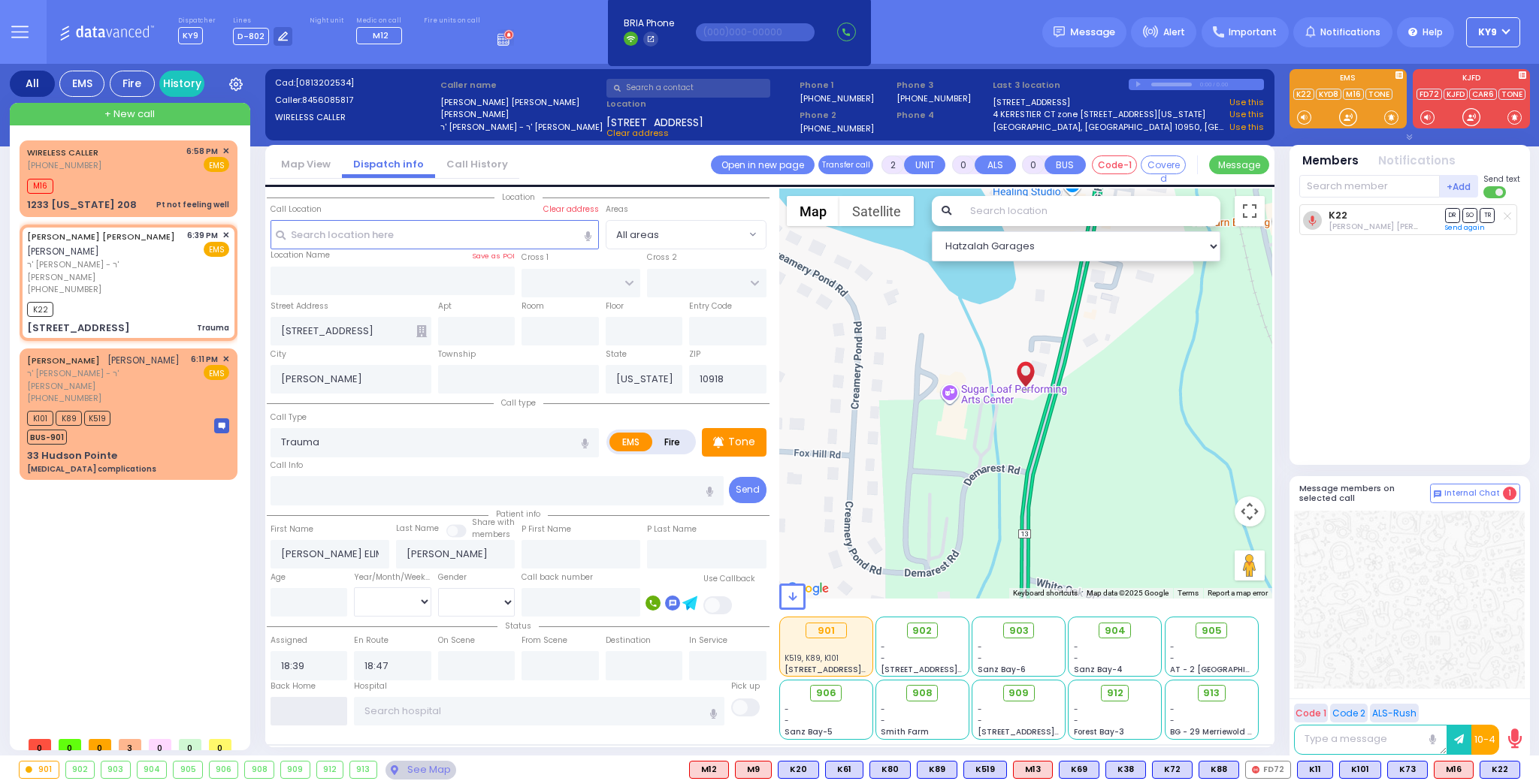
click at [300, 713] on input "text" at bounding box center [309, 711] width 77 height 28
type input "19:06"
select select
radio input "true"
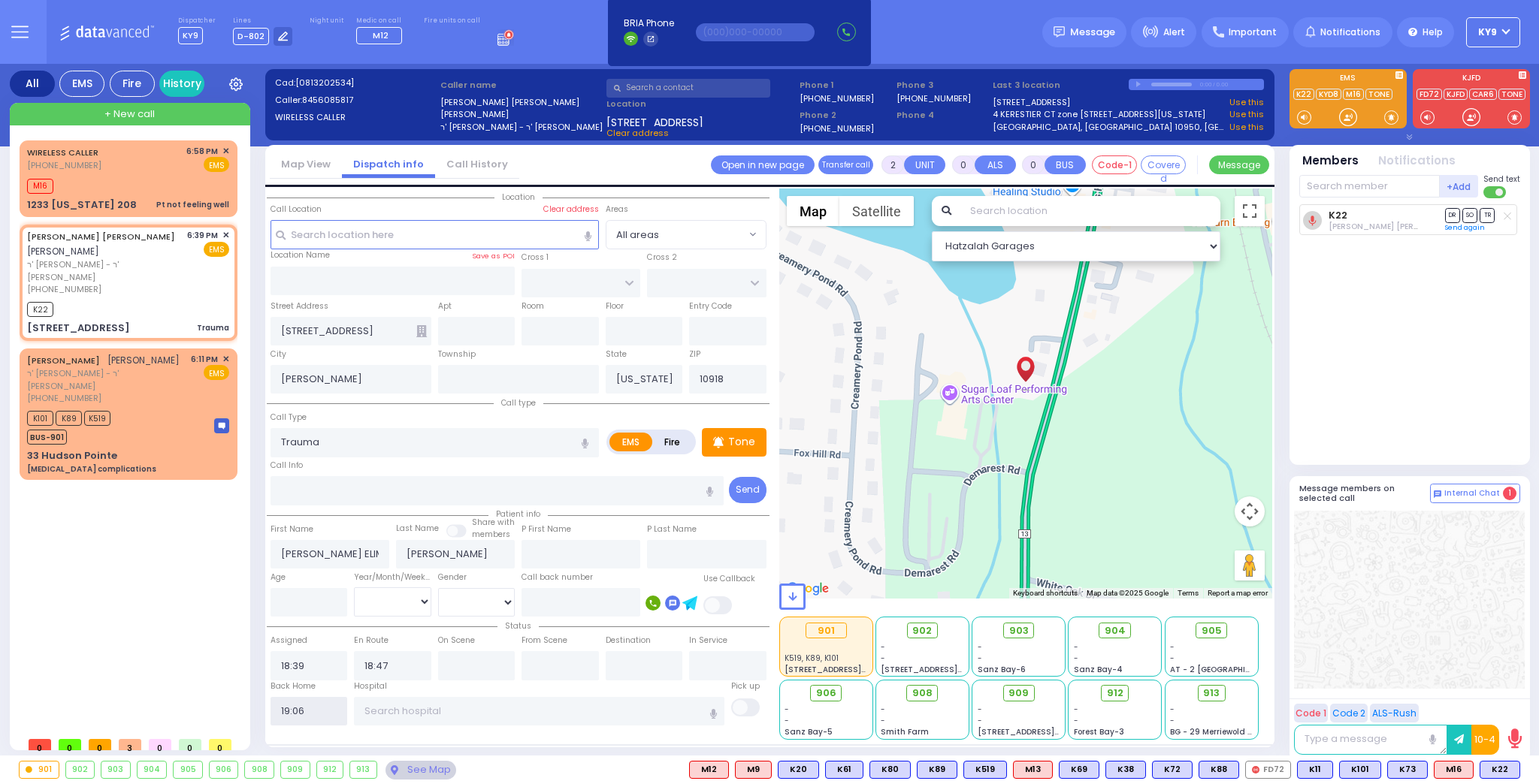
select select
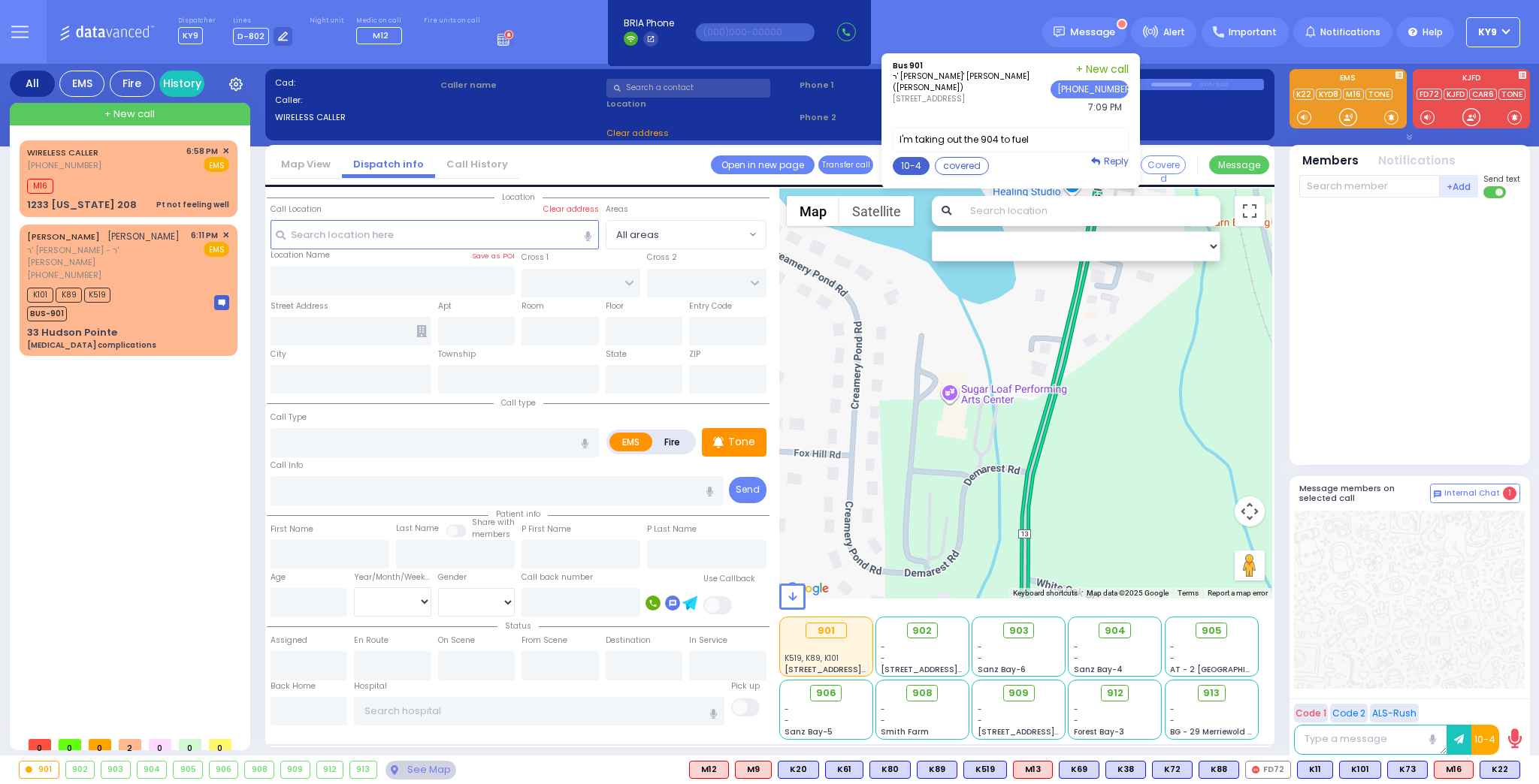
click at [905, 164] on button "10-4" at bounding box center [911, 166] width 37 height 18
type textarea "10-4 thank you"
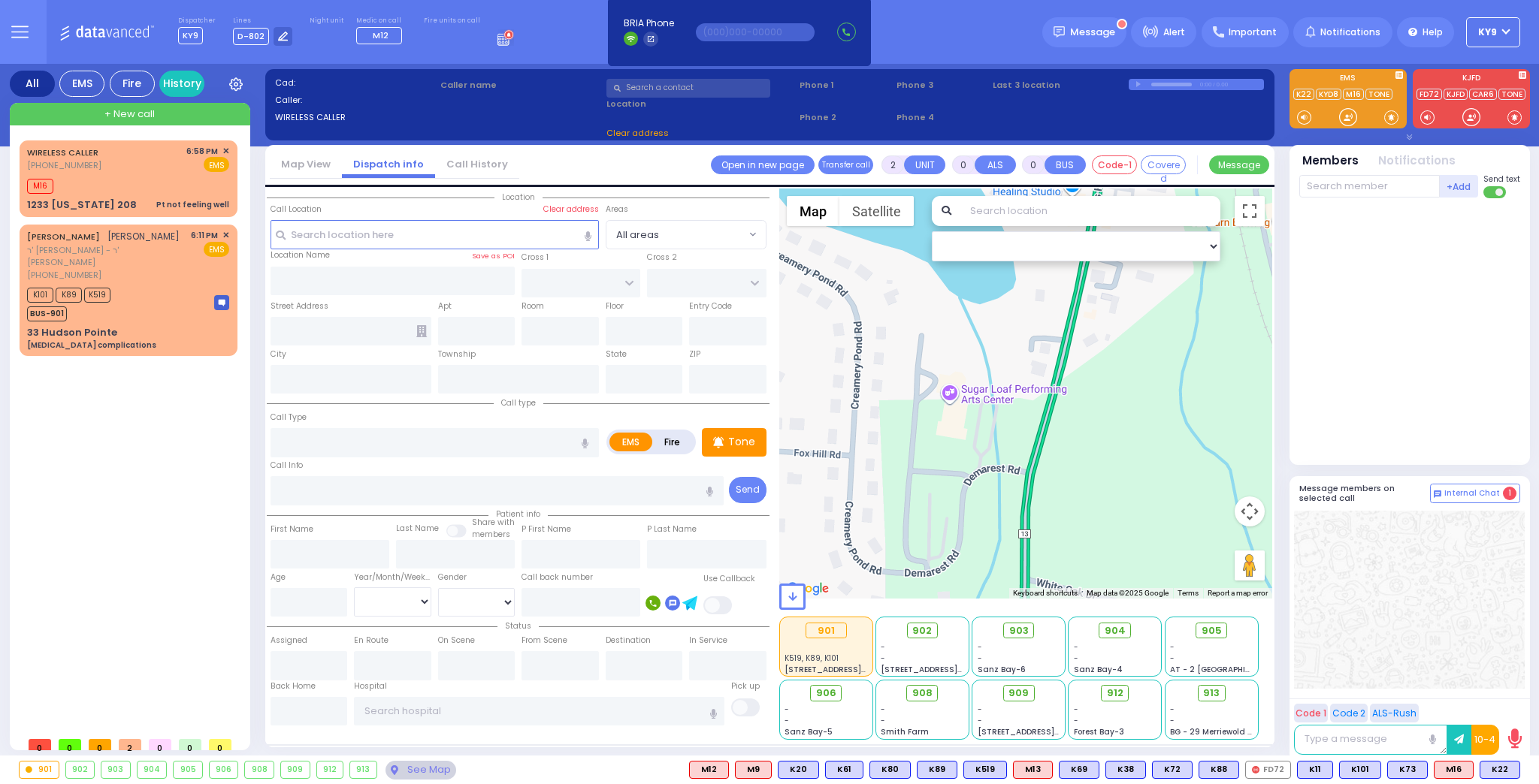
click at [0, 0] on button "Send" at bounding box center [0, 0] width 0 height 0
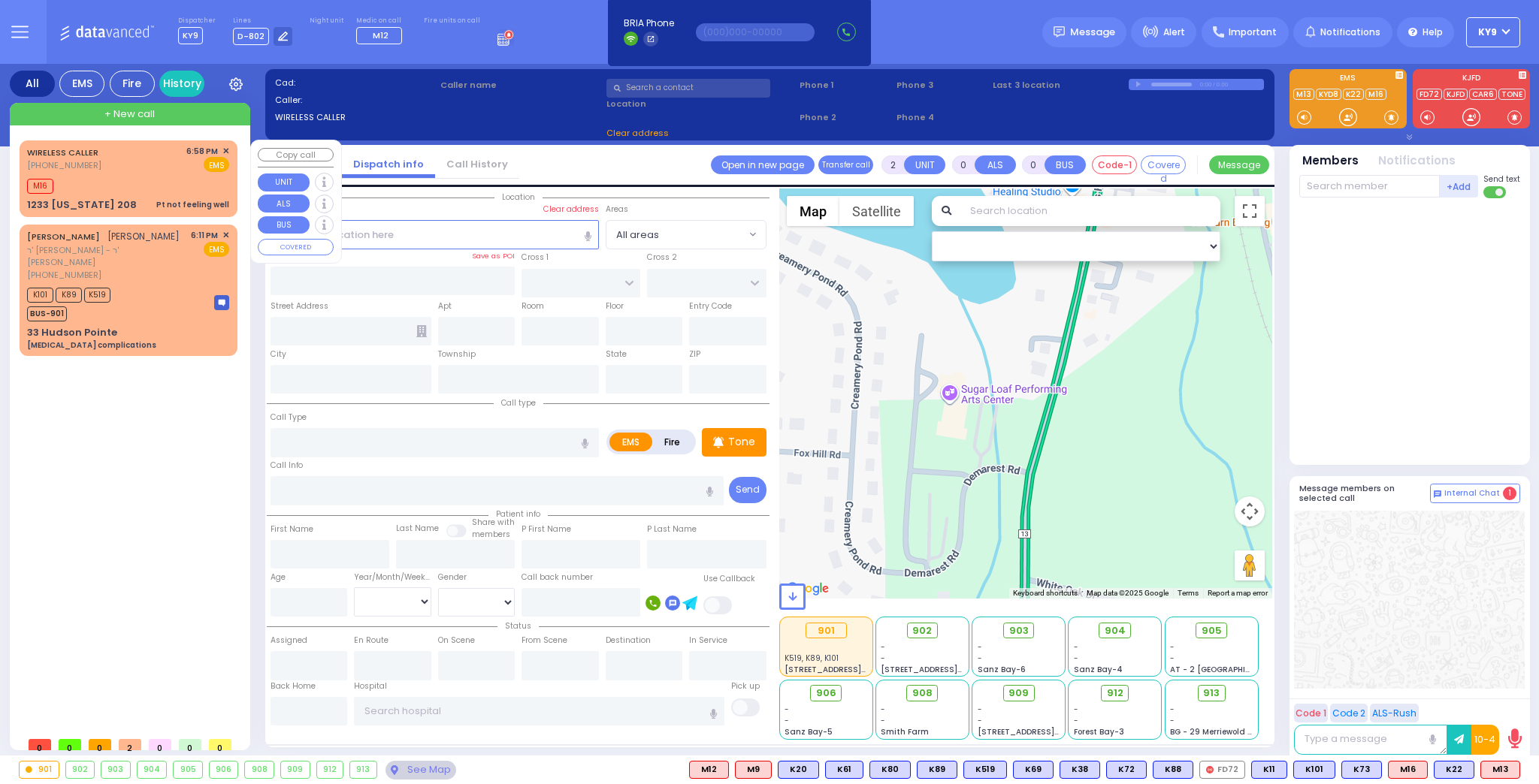
click at [74, 175] on div "M16" at bounding box center [128, 184] width 202 height 19
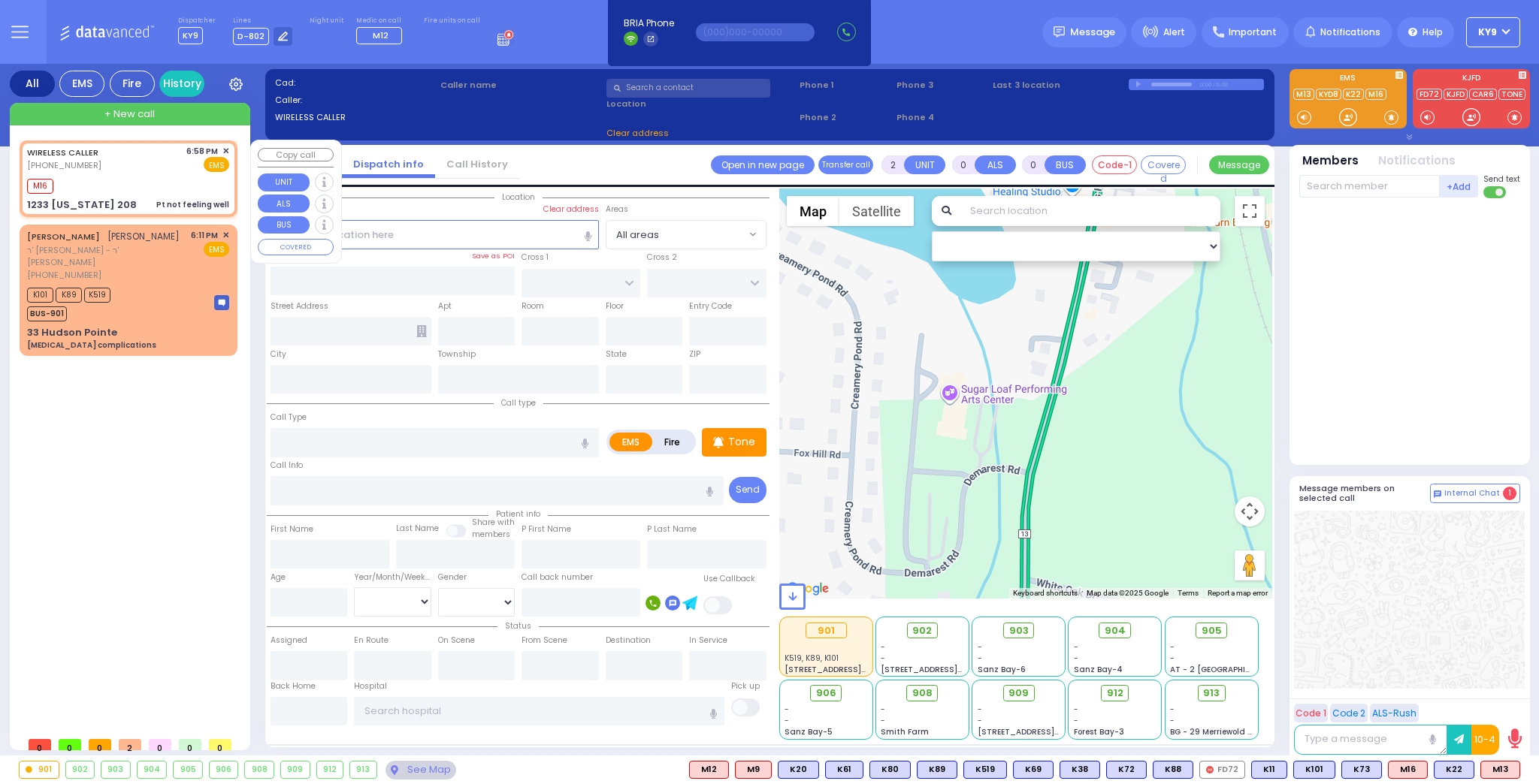
type input "1"
select select
type input "Pt not feeling well"
radio input "true"
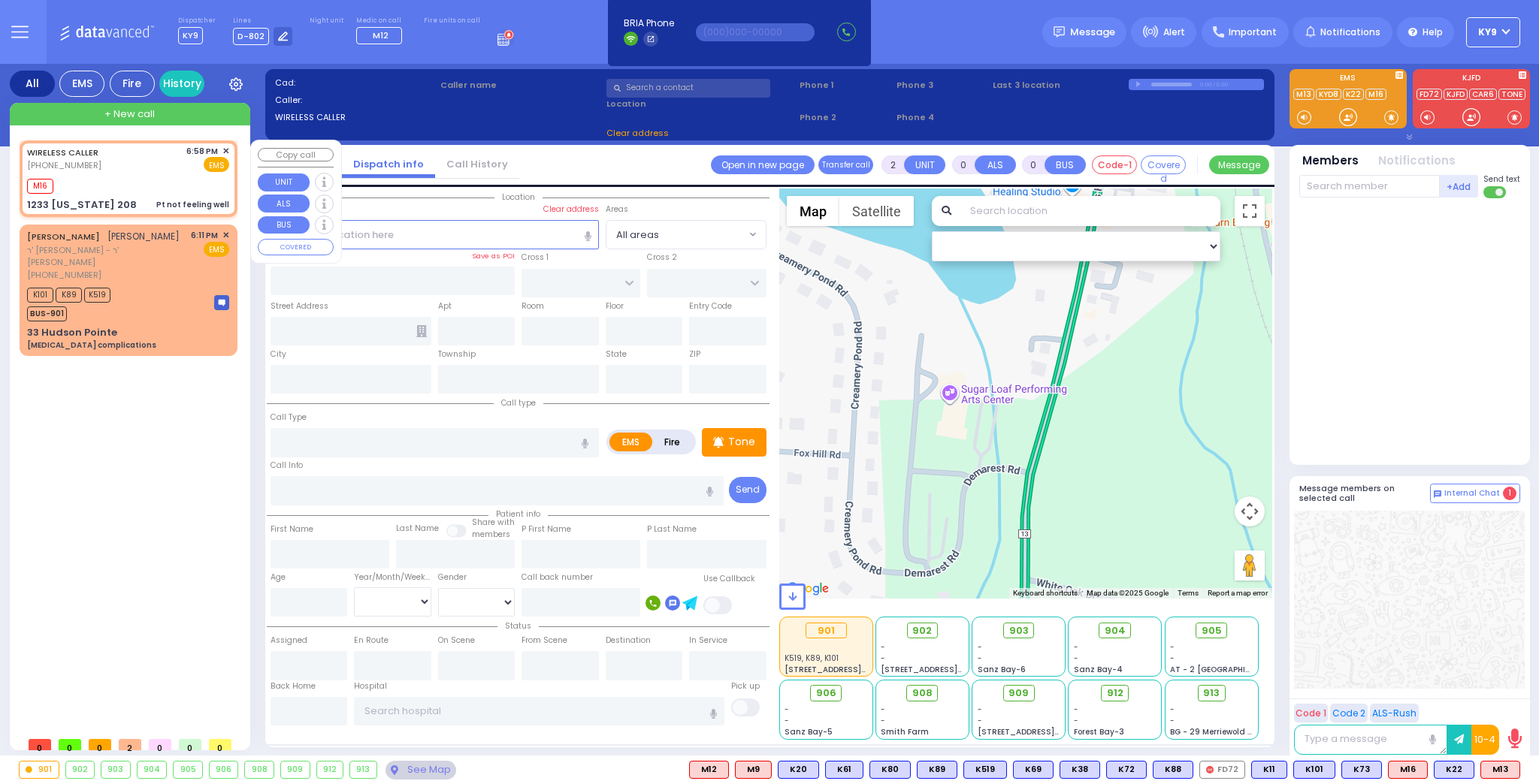
type input "15"
select select "Year"
select select "[DEMOGRAPHIC_DATA]"
type input "18:58"
type input "19:00"
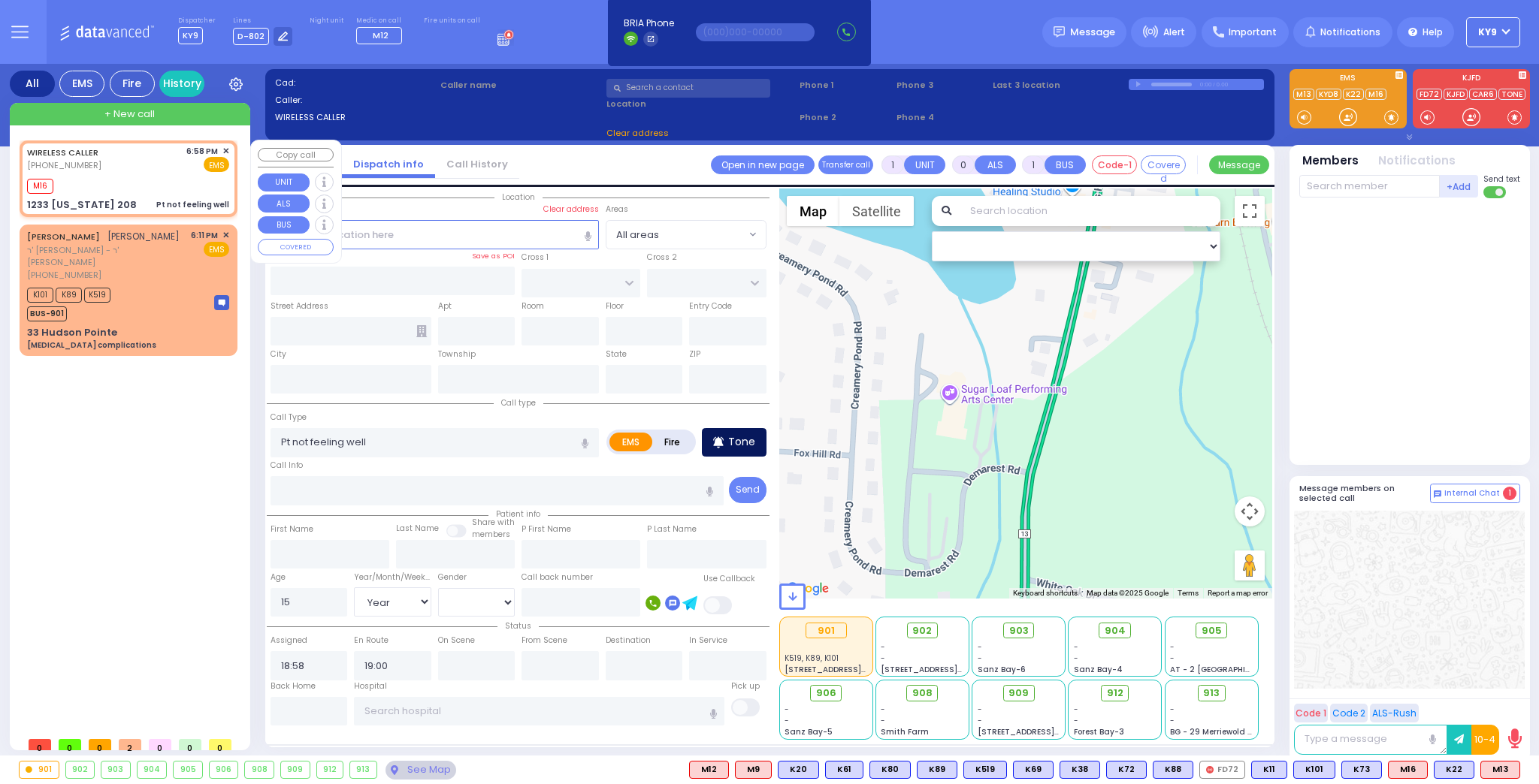
select select "Hatzalah Garages"
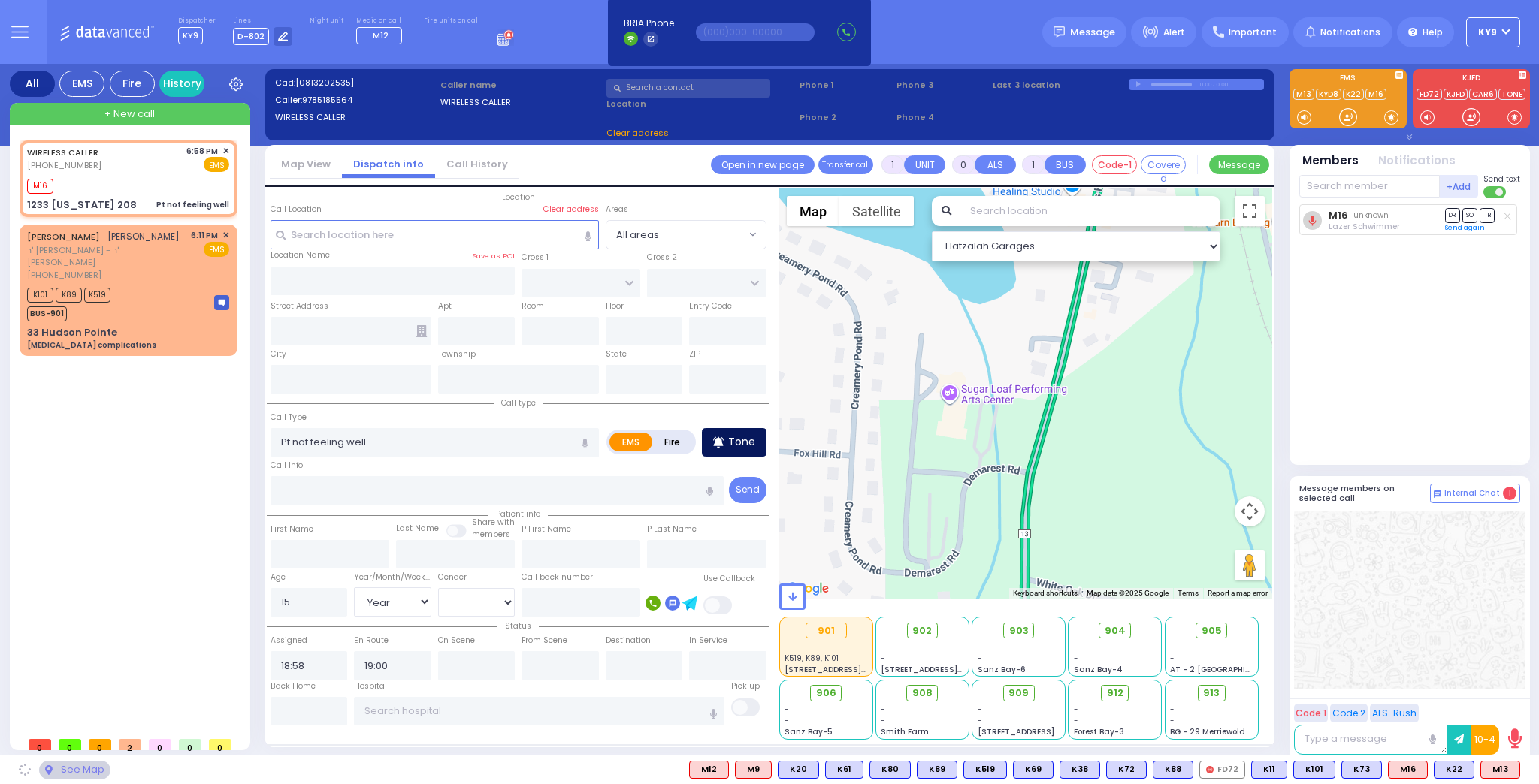
type input "CLOVE RD"
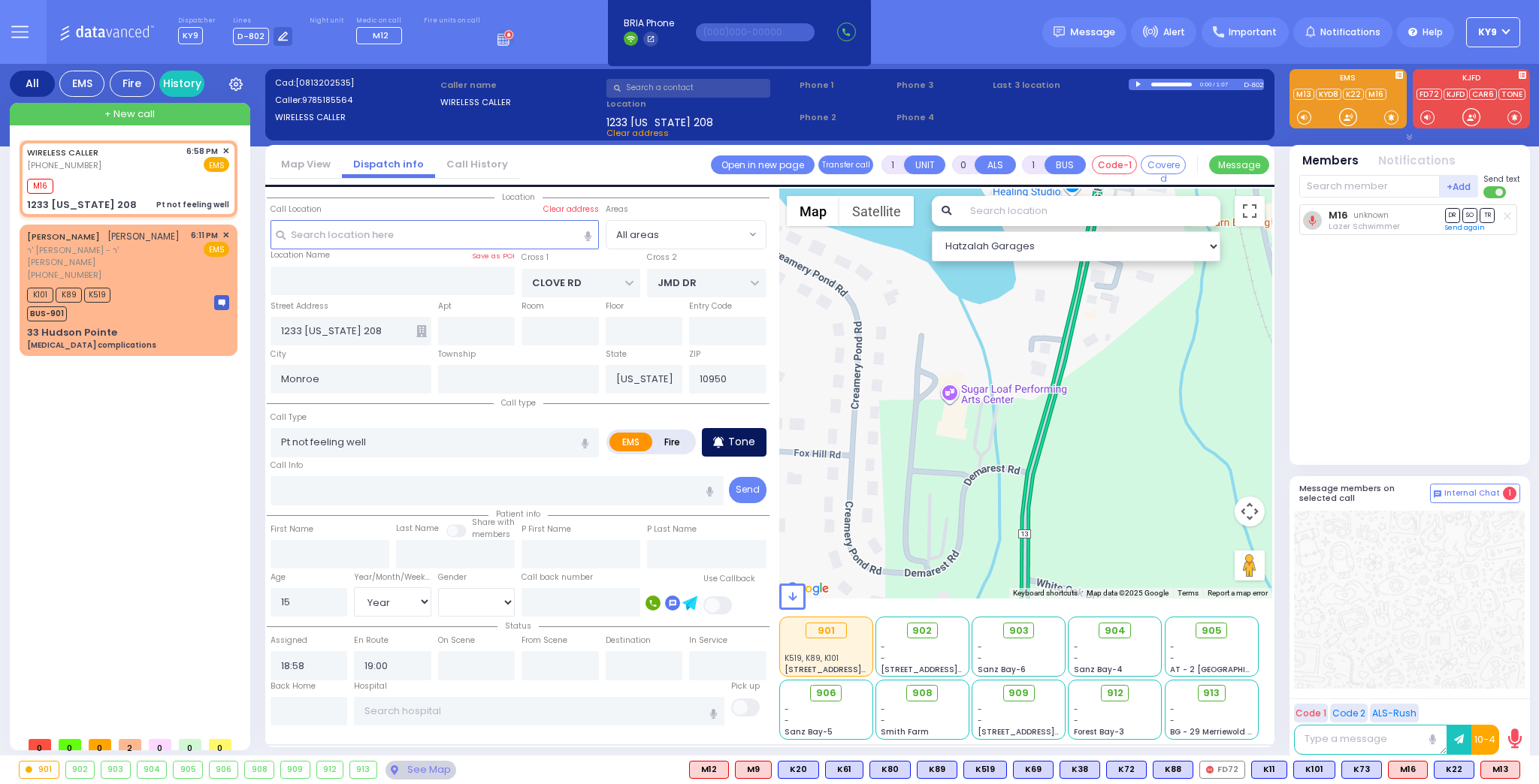
click at [739, 436] on p "Tone" at bounding box center [742, 442] width 27 height 16
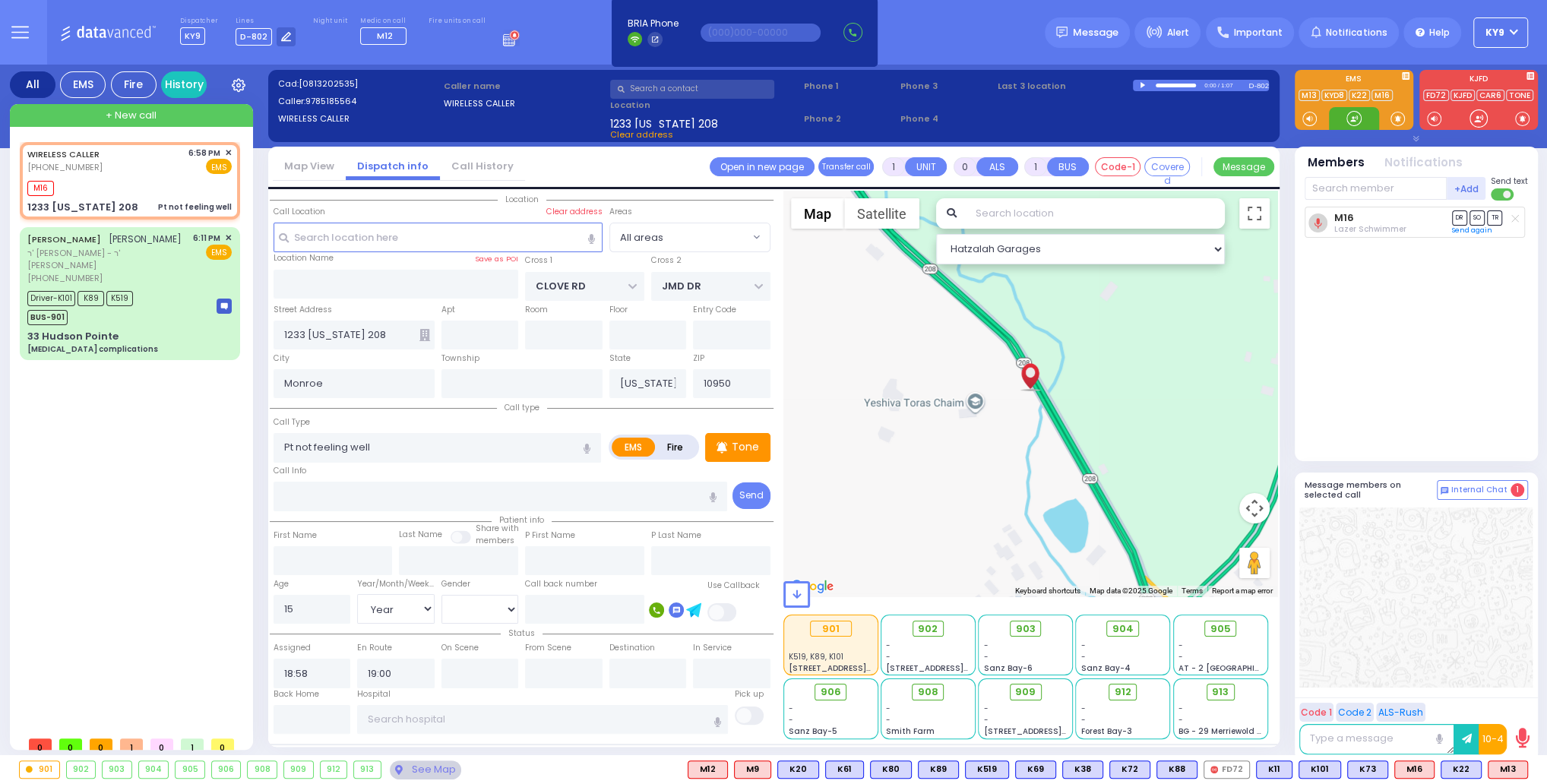
click at [1354, 121] on div at bounding box center [1354, 118] width 16 height 16
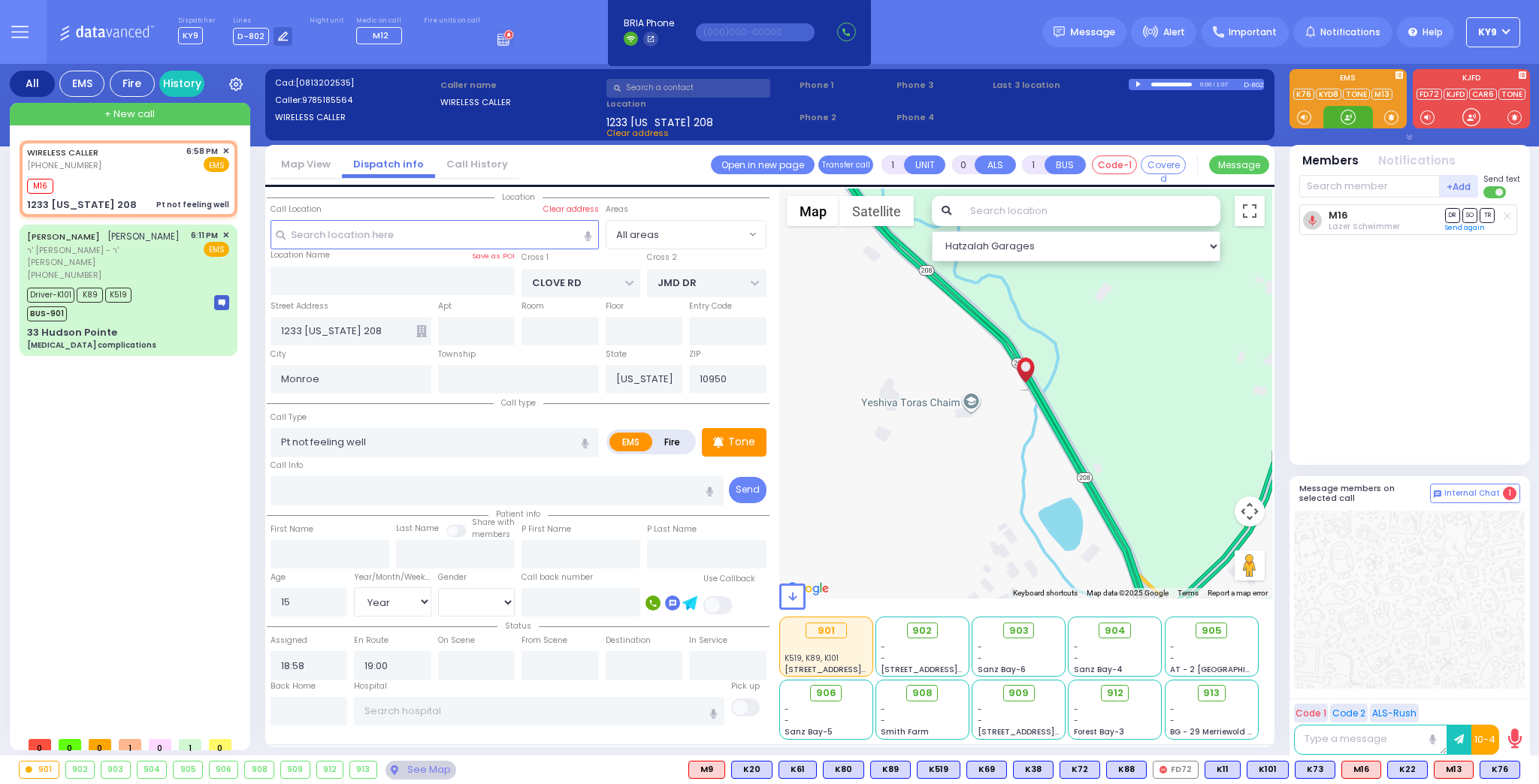
click at [1345, 115] on div at bounding box center [1348, 117] width 15 height 15
click at [1347, 114] on div at bounding box center [1348, 117] width 15 height 15
click at [1347, 115] on div at bounding box center [1348, 117] width 15 height 15
click at [1408, 768] on span "K76" at bounding box center [1406, 769] width 39 height 16
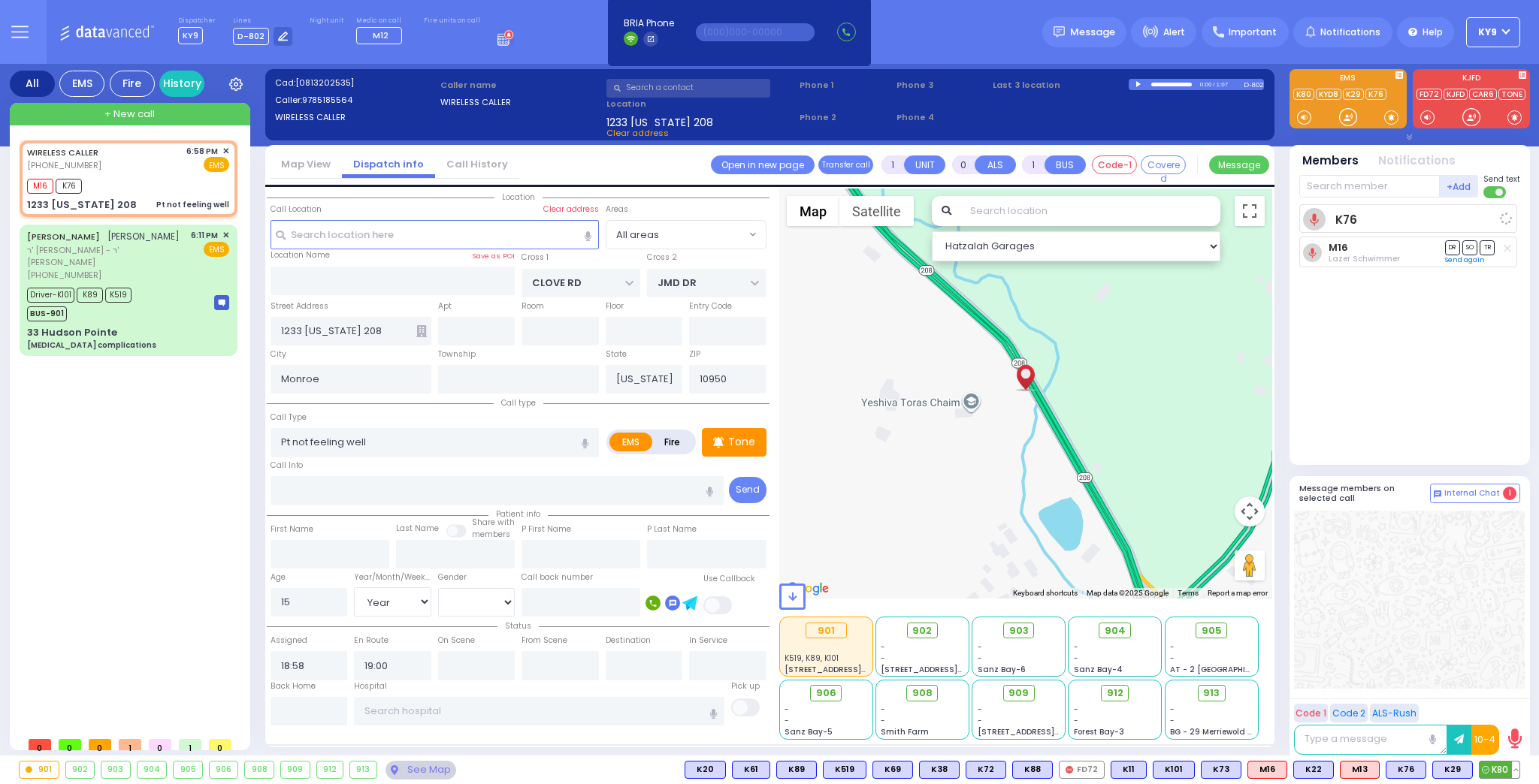
click at [1503, 765] on span "K80" at bounding box center [1499, 769] width 40 height 16
click at [501, 710] on input "text" at bounding box center [539, 711] width 370 height 28
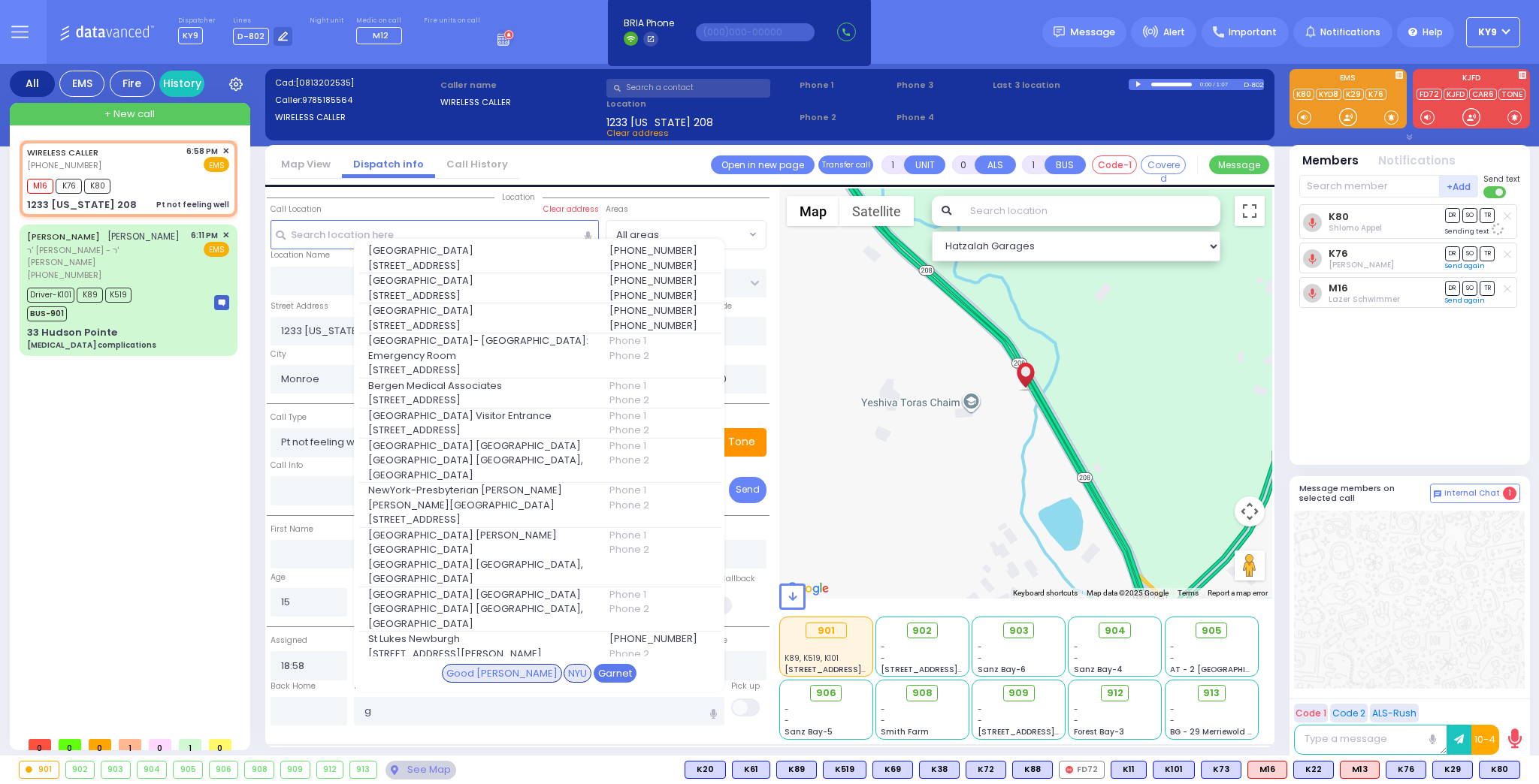
click at [594, 670] on div "Garnet" at bounding box center [615, 673] width 43 height 19
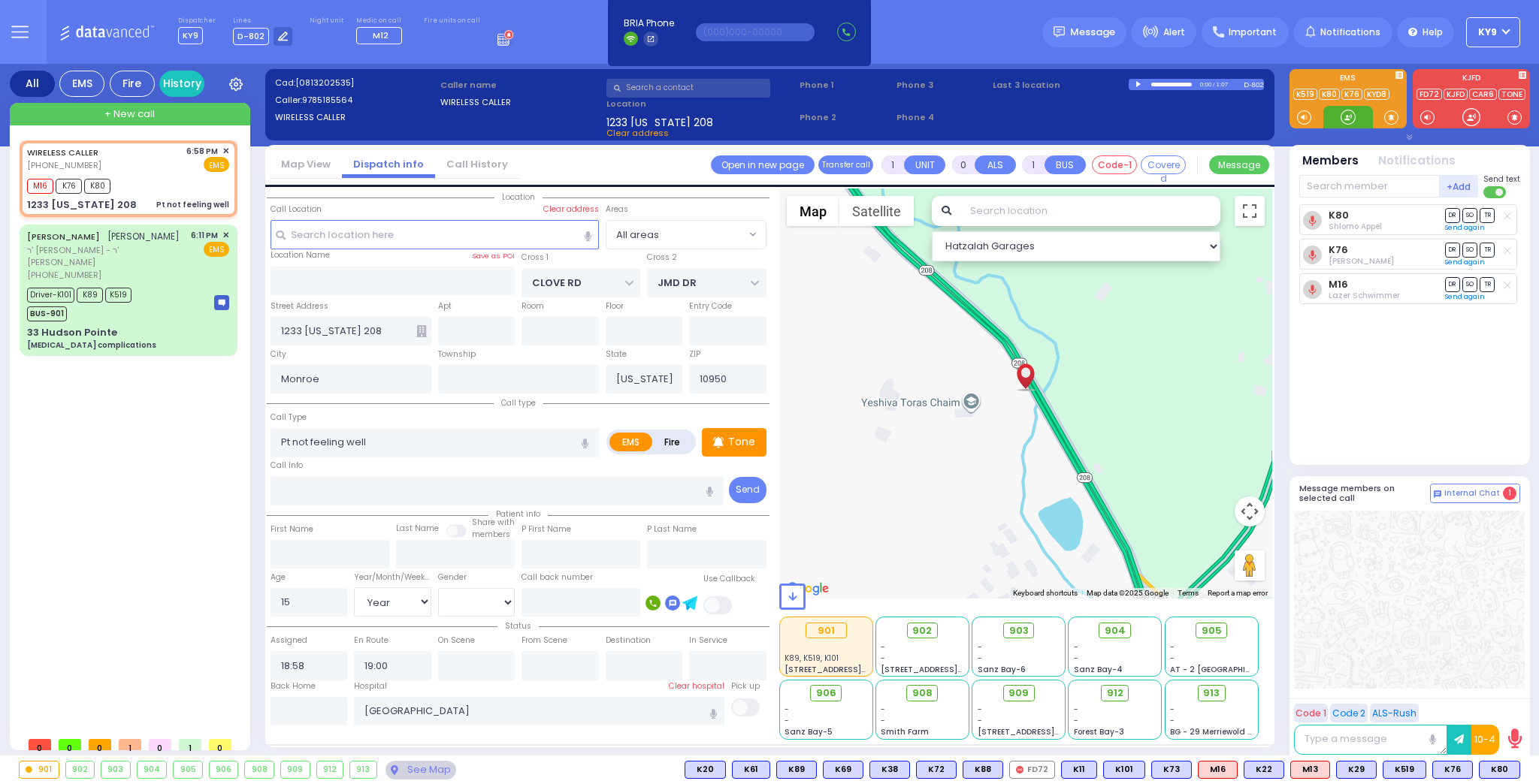
click at [1342, 115] on div at bounding box center [1348, 117] width 15 height 15
click at [1018, 634] on span "903" at bounding box center [1024, 631] width 19 height 15
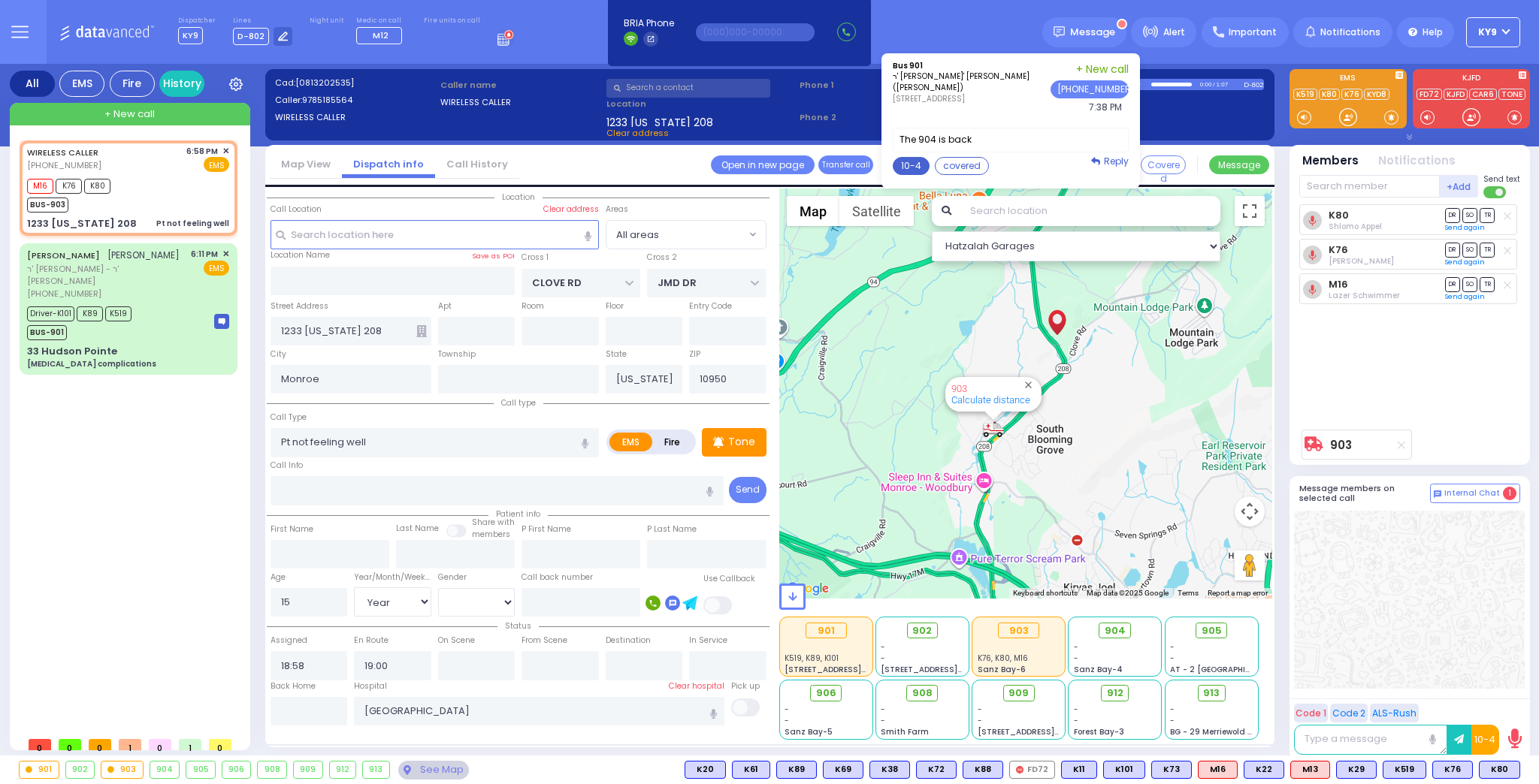
click at [930, 168] on button "10-4" at bounding box center [911, 166] width 37 height 18
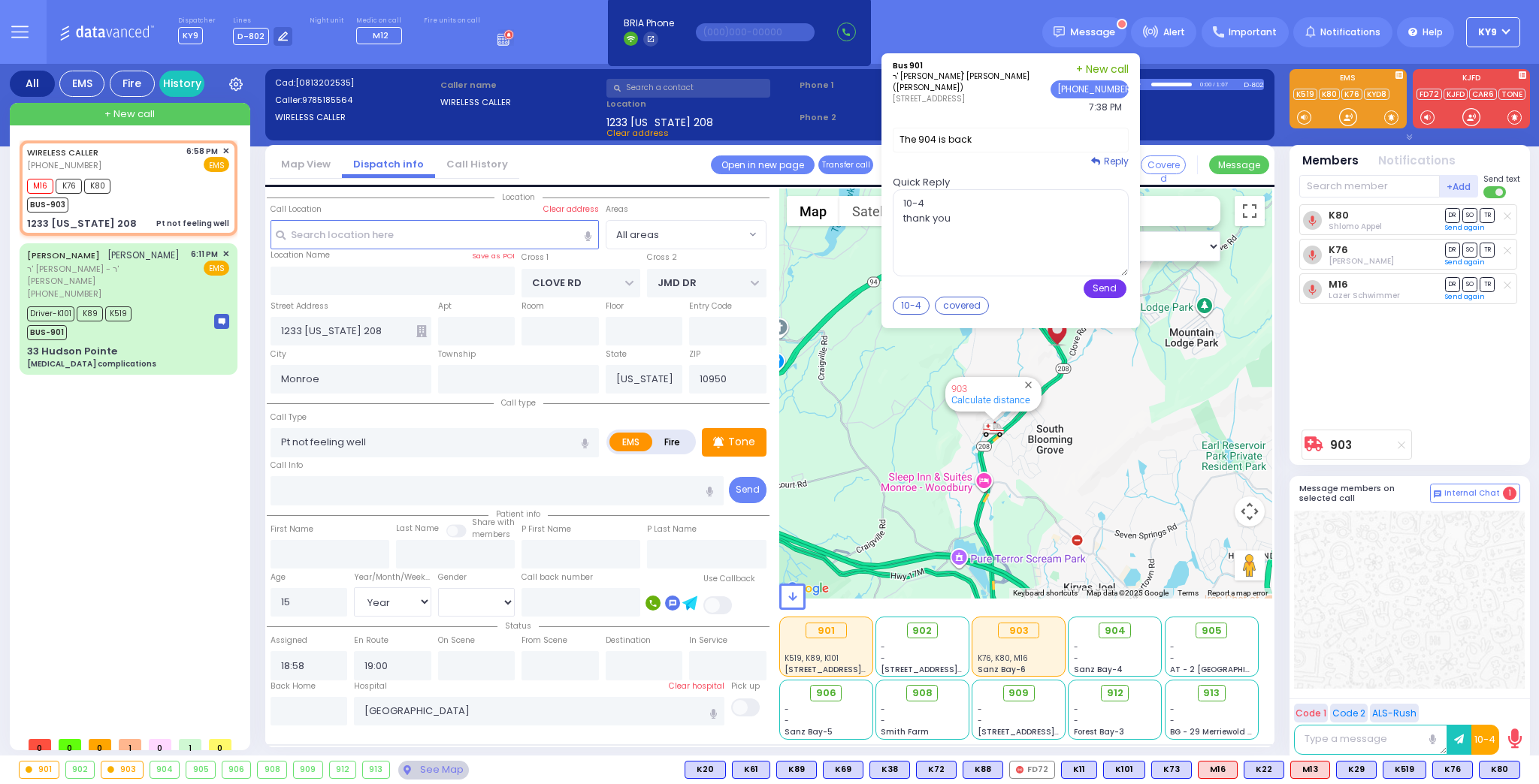
click at [1105, 288] on button "Send" at bounding box center [1105, 288] width 43 height 19
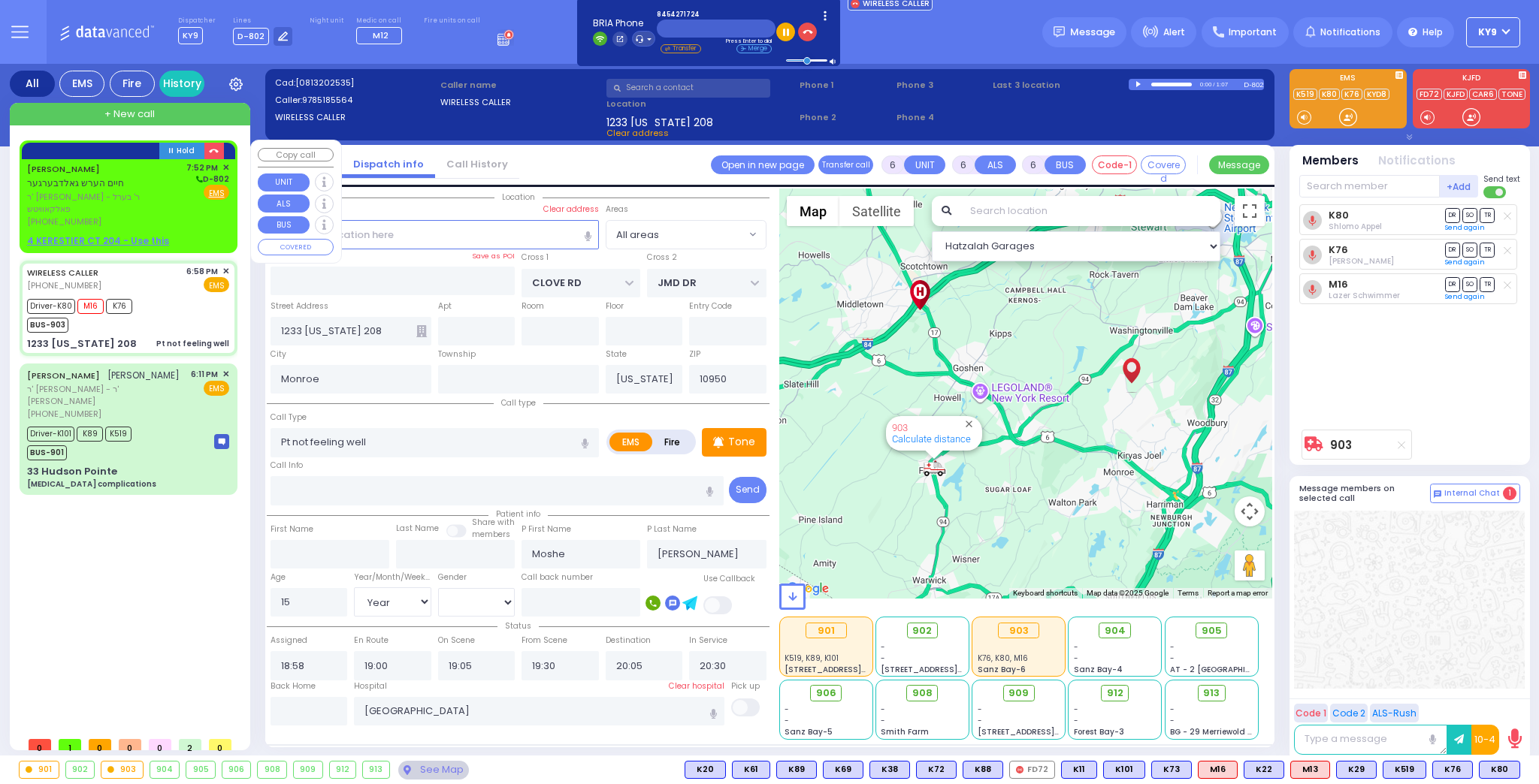
click at [203, 202] on div "7:52 PM ✕ D-802 Fire EMS" at bounding box center [208, 194] width 44 height 67
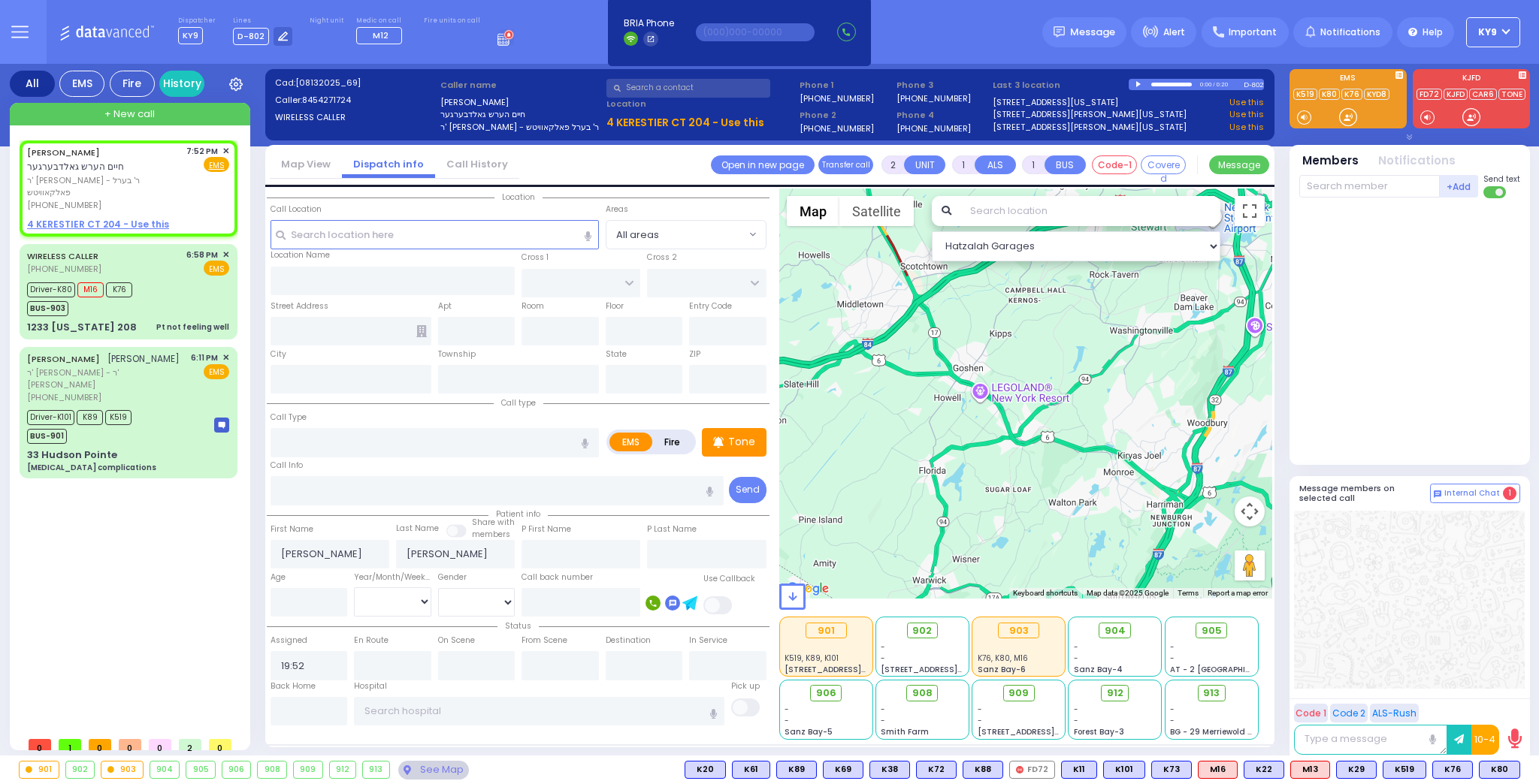
select select
click at [224, 149] on span "✕" at bounding box center [226, 152] width 6 height 13
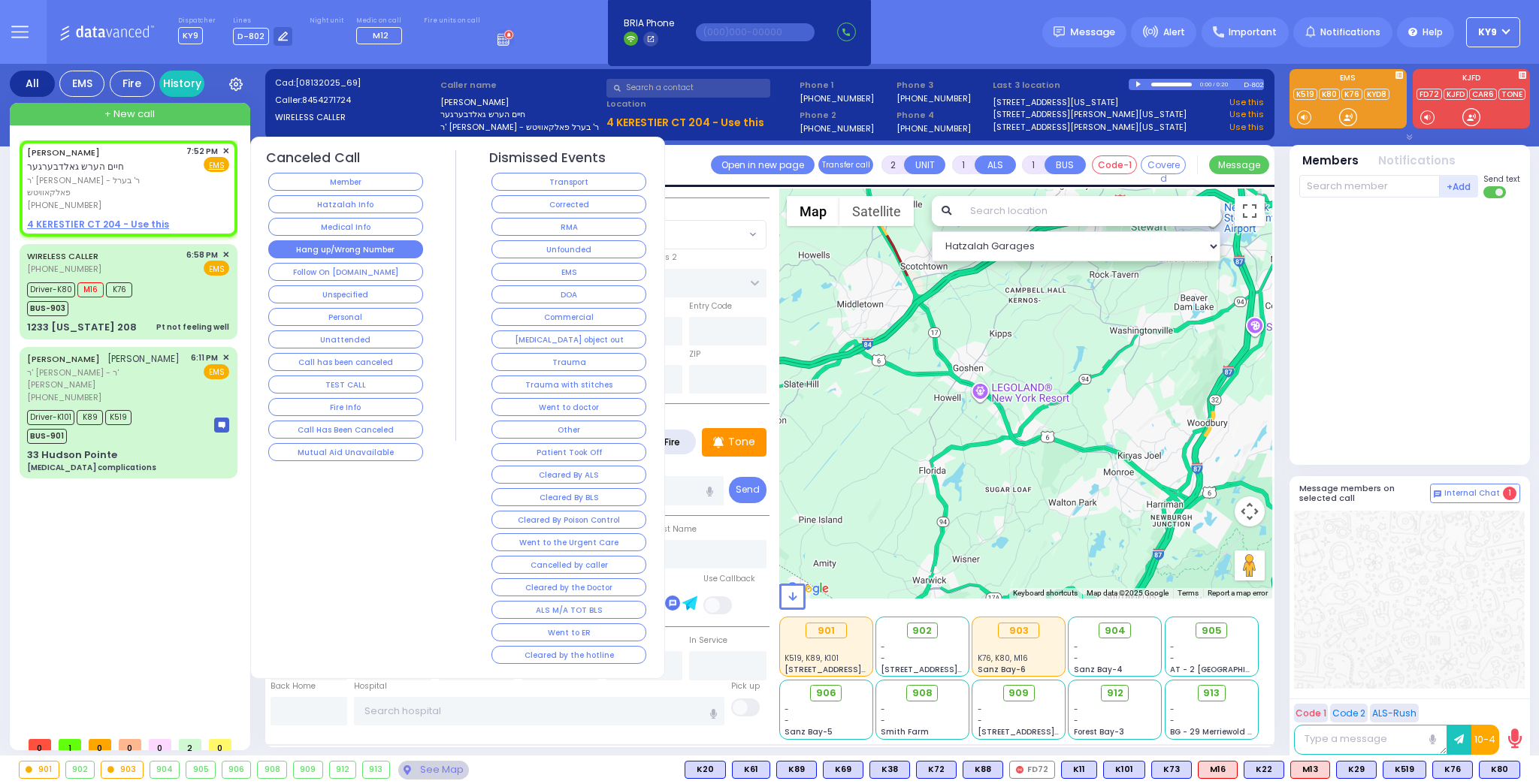
click at [314, 244] on button "Hang up/Wrong Number" at bounding box center [345, 249] width 155 height 18
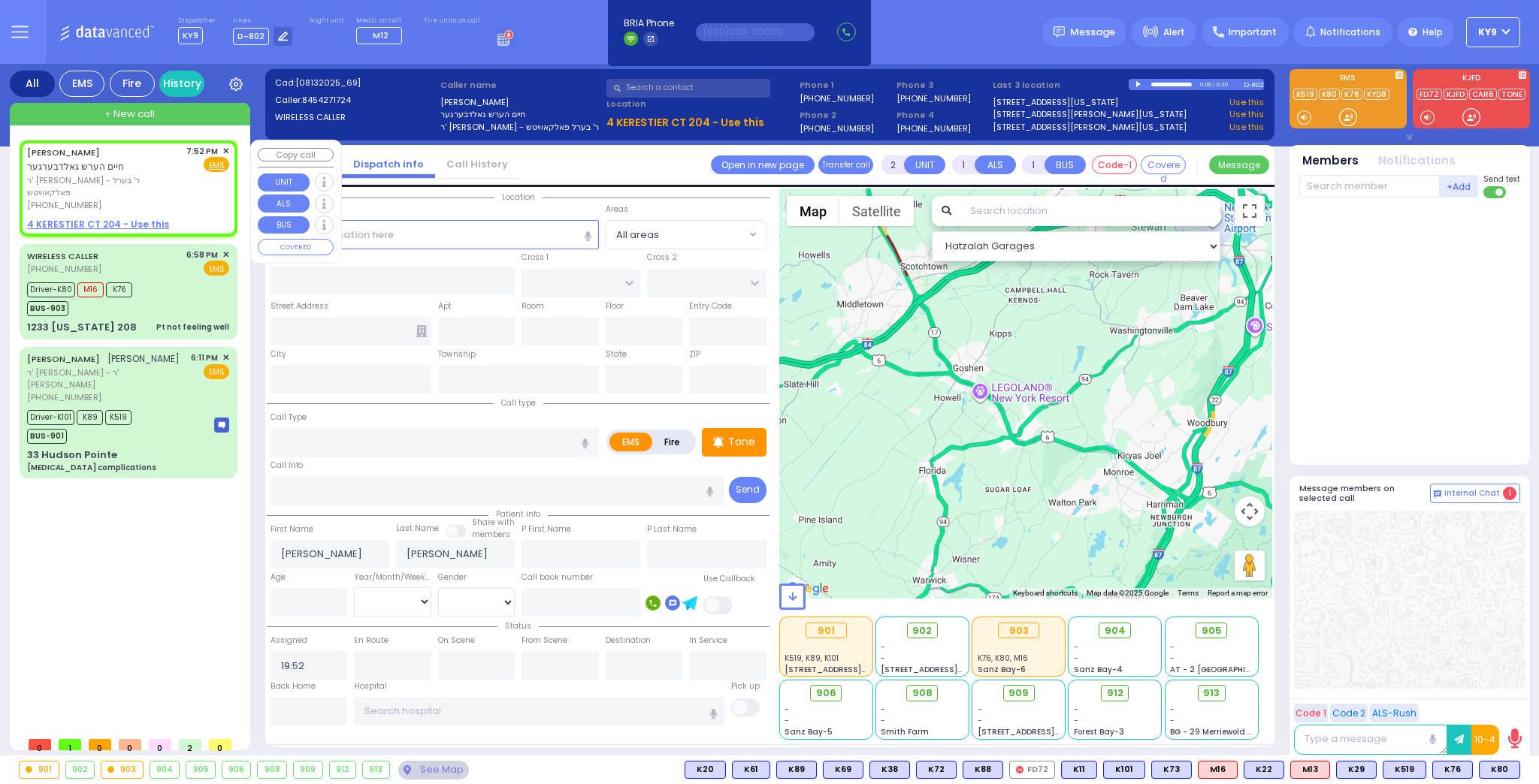
select select
radio input "true"
select select
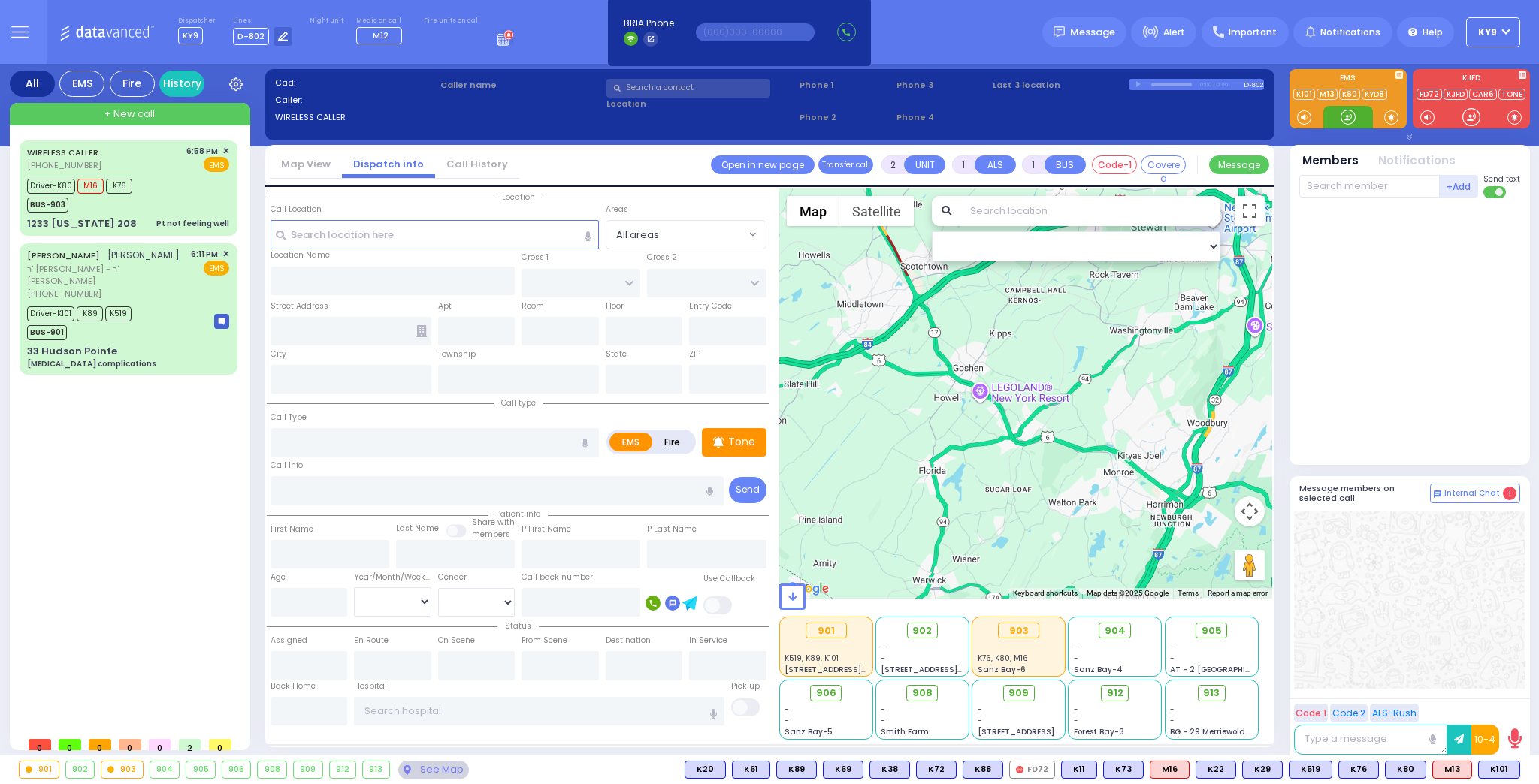
click at [1343, 115] on div at bounding box center [1348, 117] width 15 height 15
click at [143, 302] on div "Driver-K101 K89 K519 BUS-901" at bounding box center [128, 321] width 202 height 38
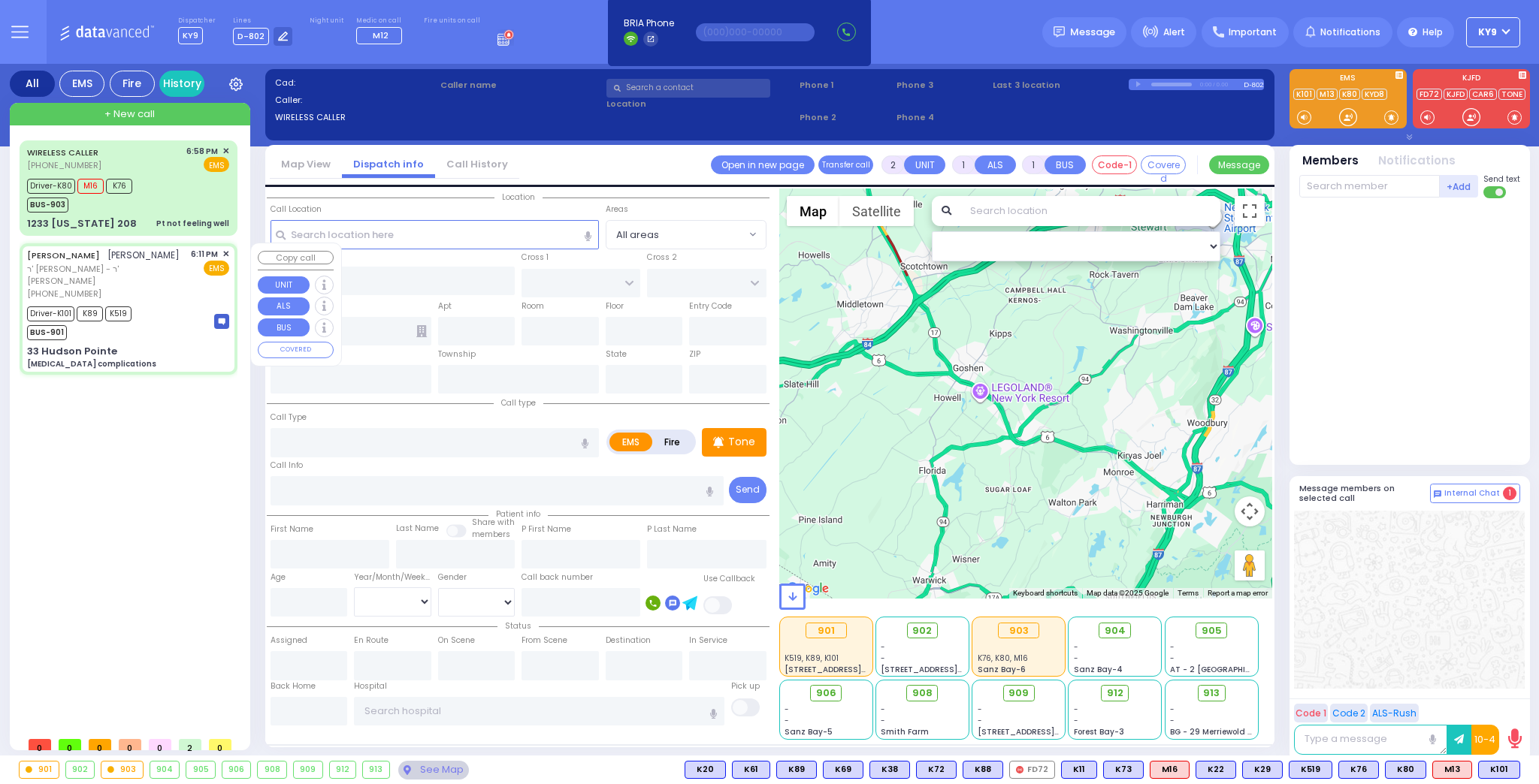
type input "6"
select select
type input "[MEDICAL_DATA] complications"
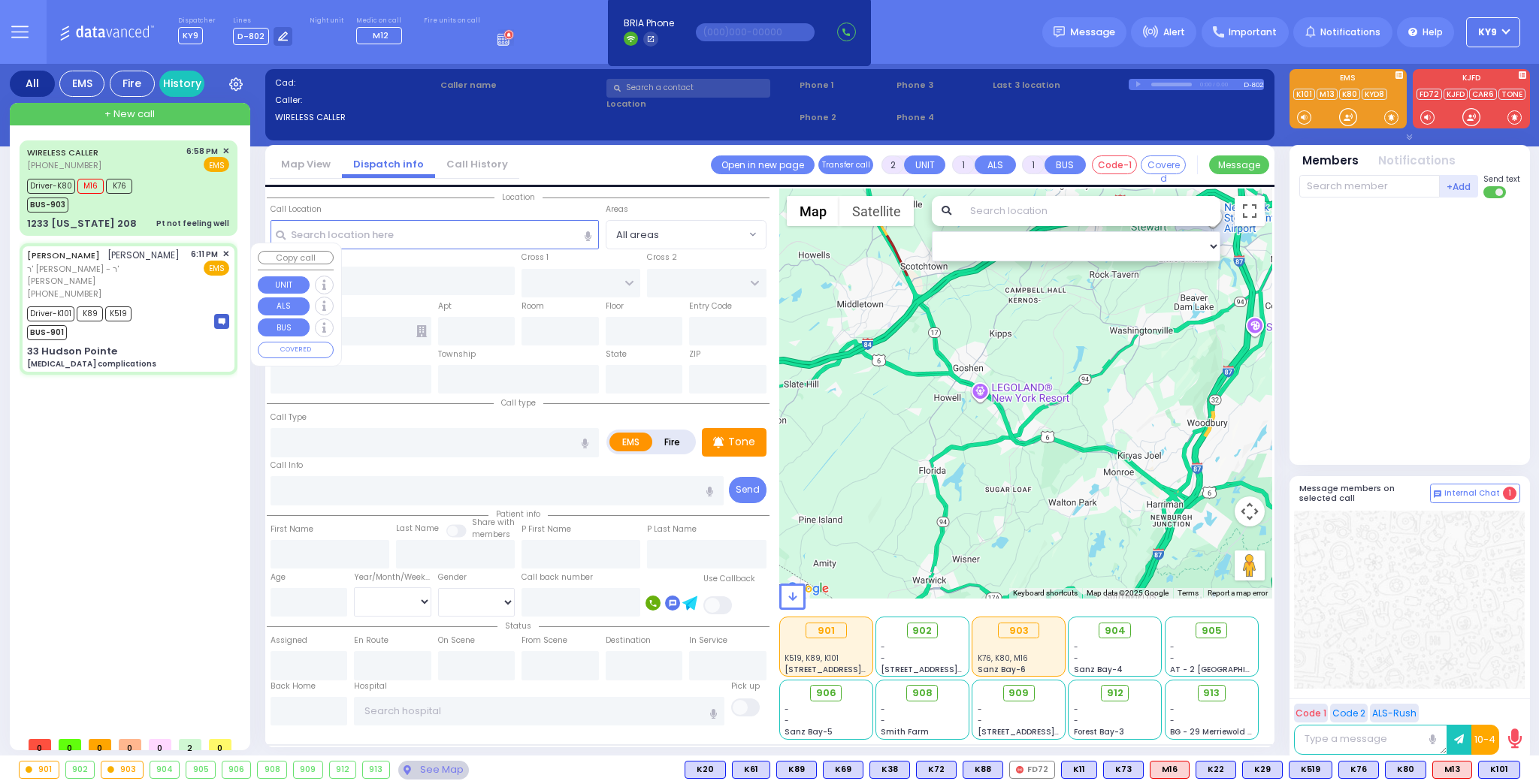
radio input "true"
type input "[PERSON_NAME]"
type input "ZIGELMAN"
type input "Moshe"
type input "ZIGELMAN"
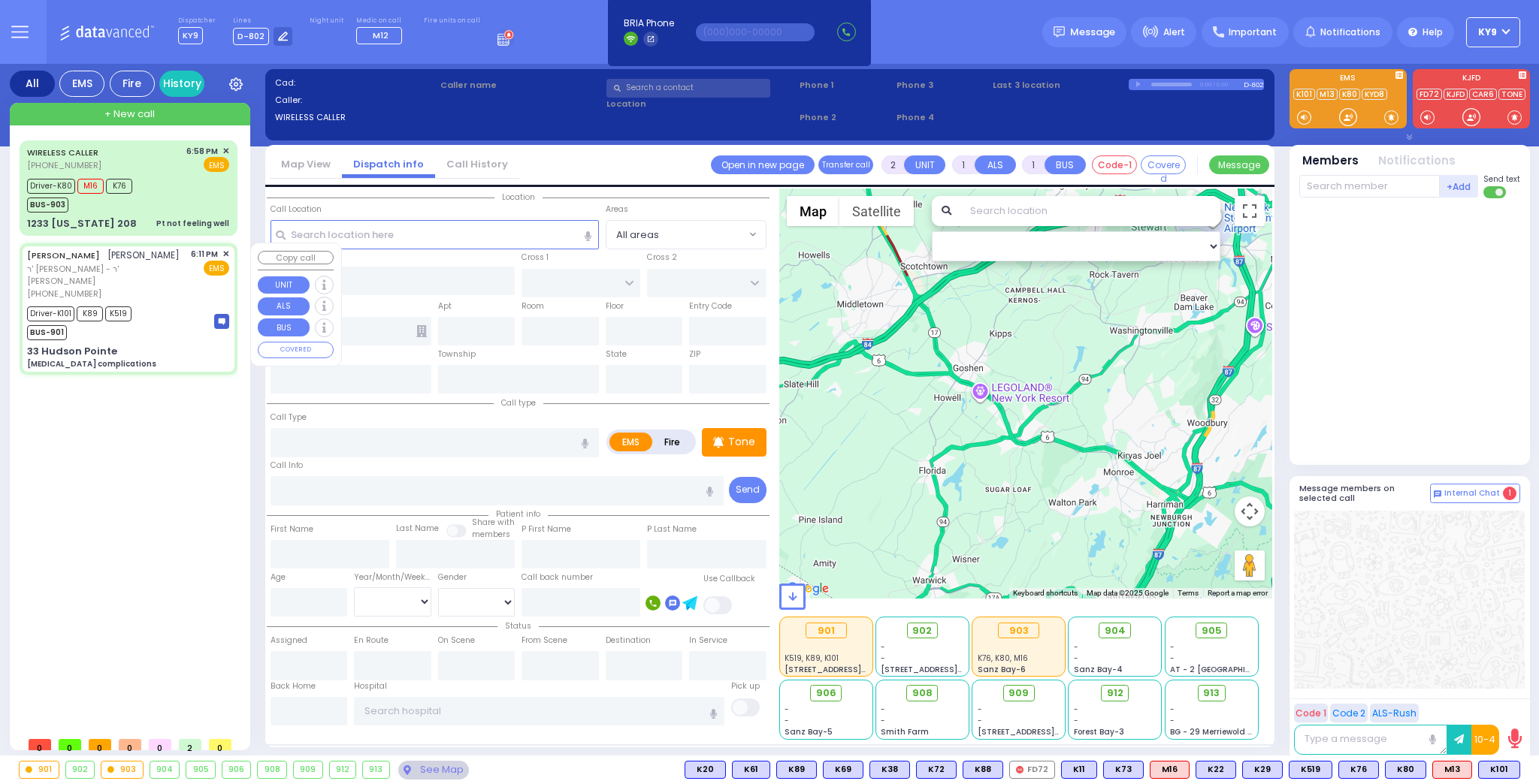
type input "78"
select select "Year"
select select "[DEMOGRAPHIC_DATA]"
type input "18:11"
type input "18:13"
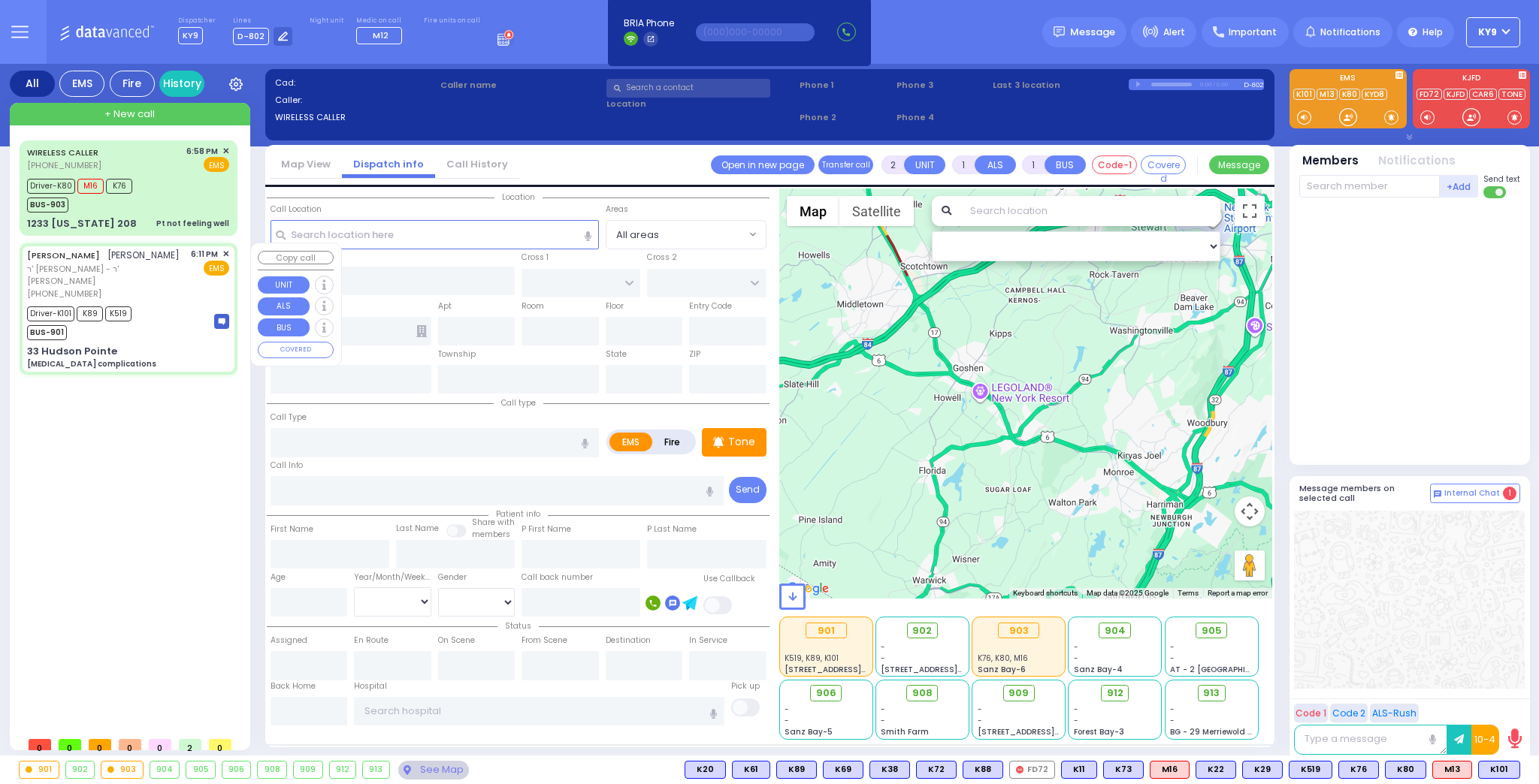
type input "18:15"
type input "18:25"
type input "18:55"
type input "19:23"
type input "[GEOGRAPHIC_DATA] [STREET_ADDRESS][GEOGRAPHIC_DATA] Suffern"
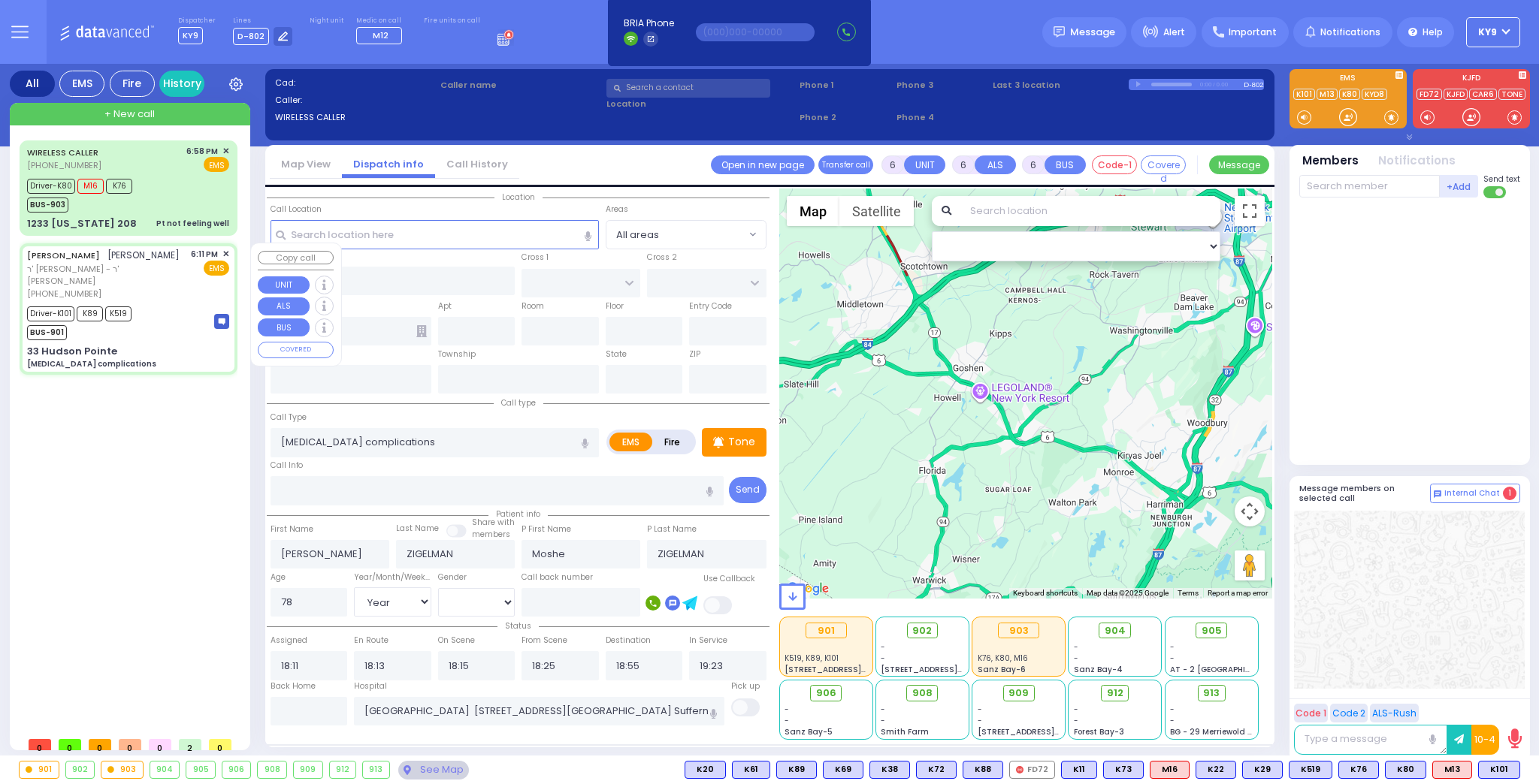
type input "ALLEGHANY CROSSING"
type input "CATSKILL HIGH RAIL"
type input "33 Hudson Pointe"
type input "Monroe"
type input "[US_STATE]"
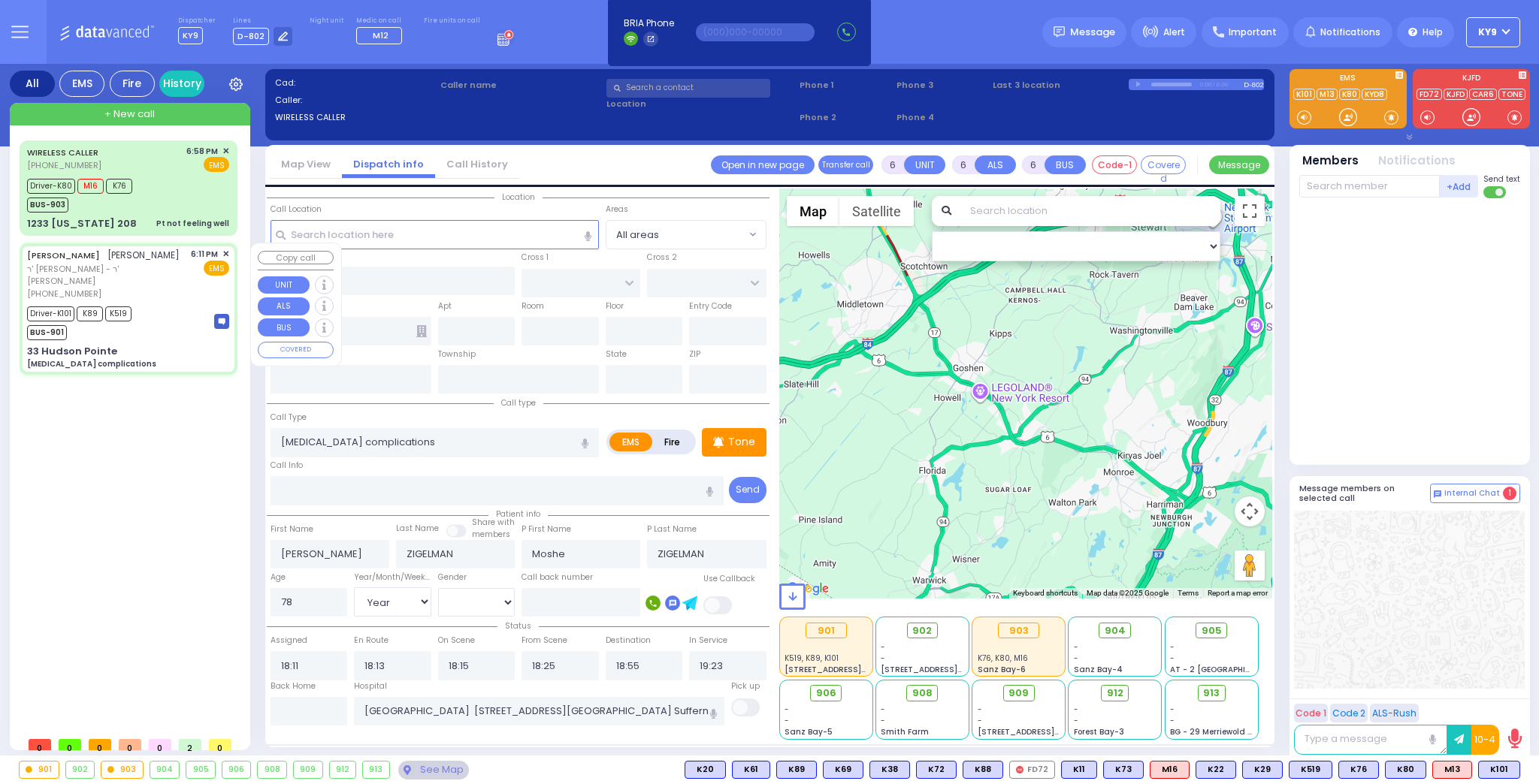
type input "10950"
select select "Hatzalah Garages"
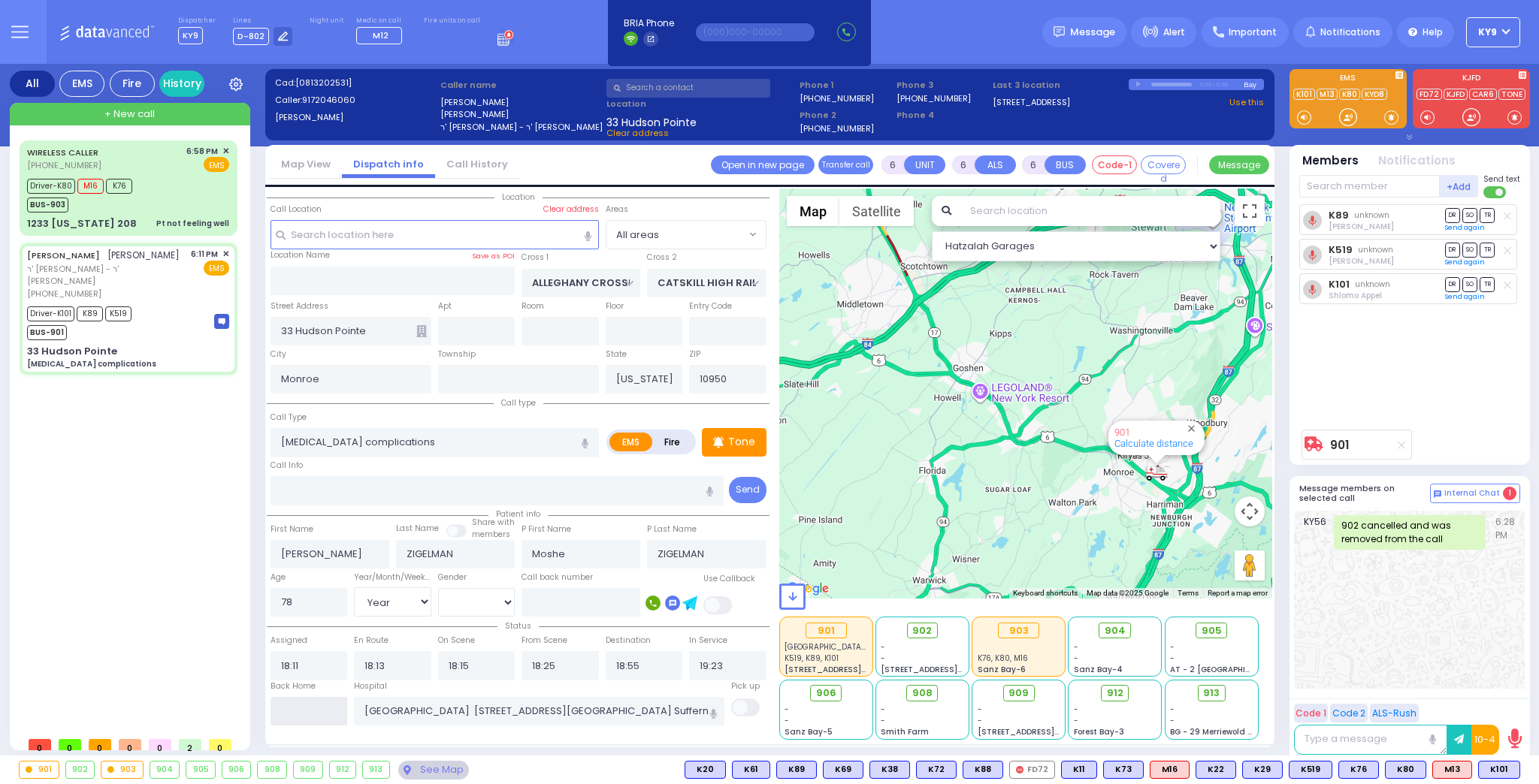
click at [278, 709] on input "text" at bounding box center [309, 711] width 77 height 28
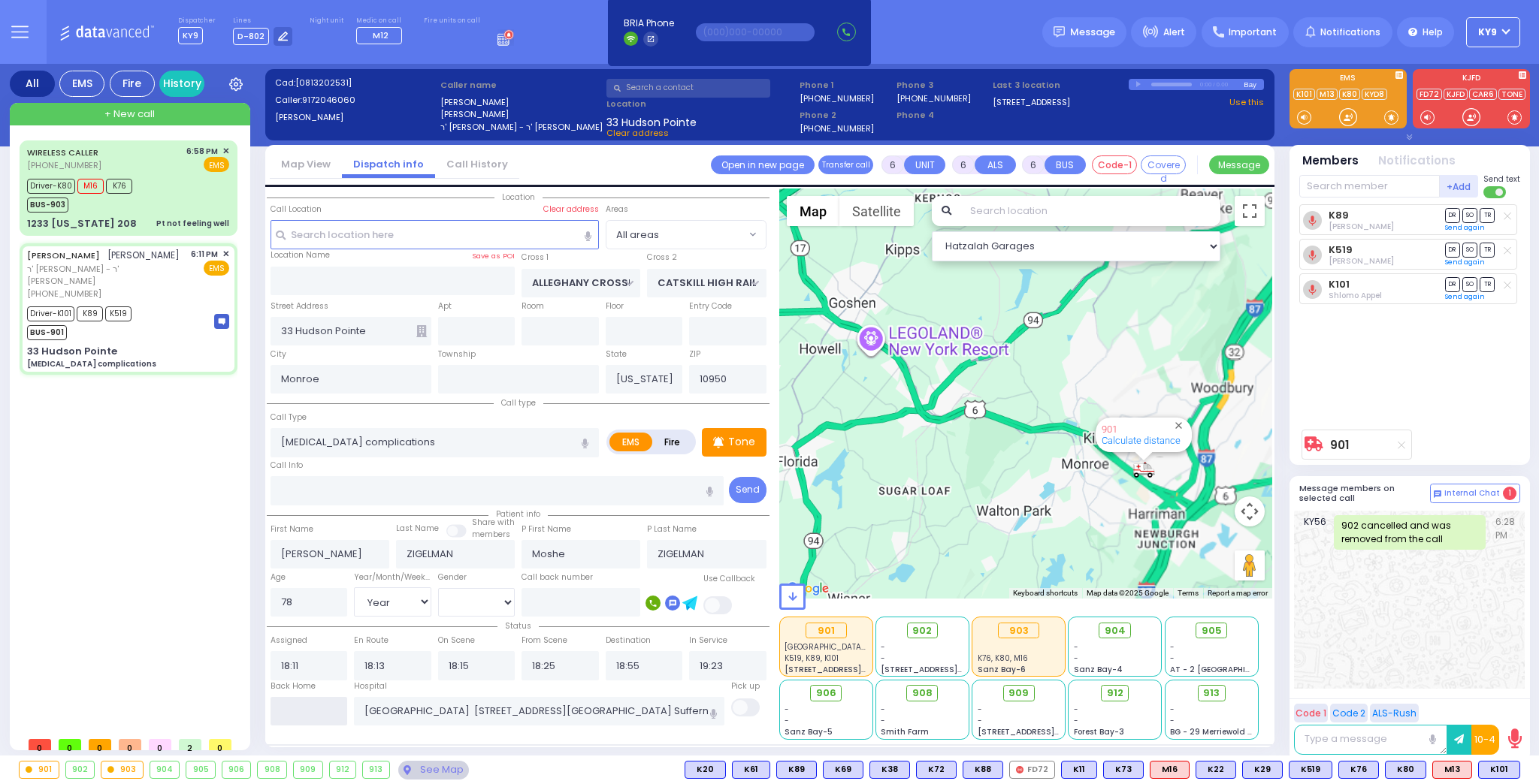
click at [278, 709] on input "text" at bounding box center [309, 711] width 77 height 28
type input "19:59"
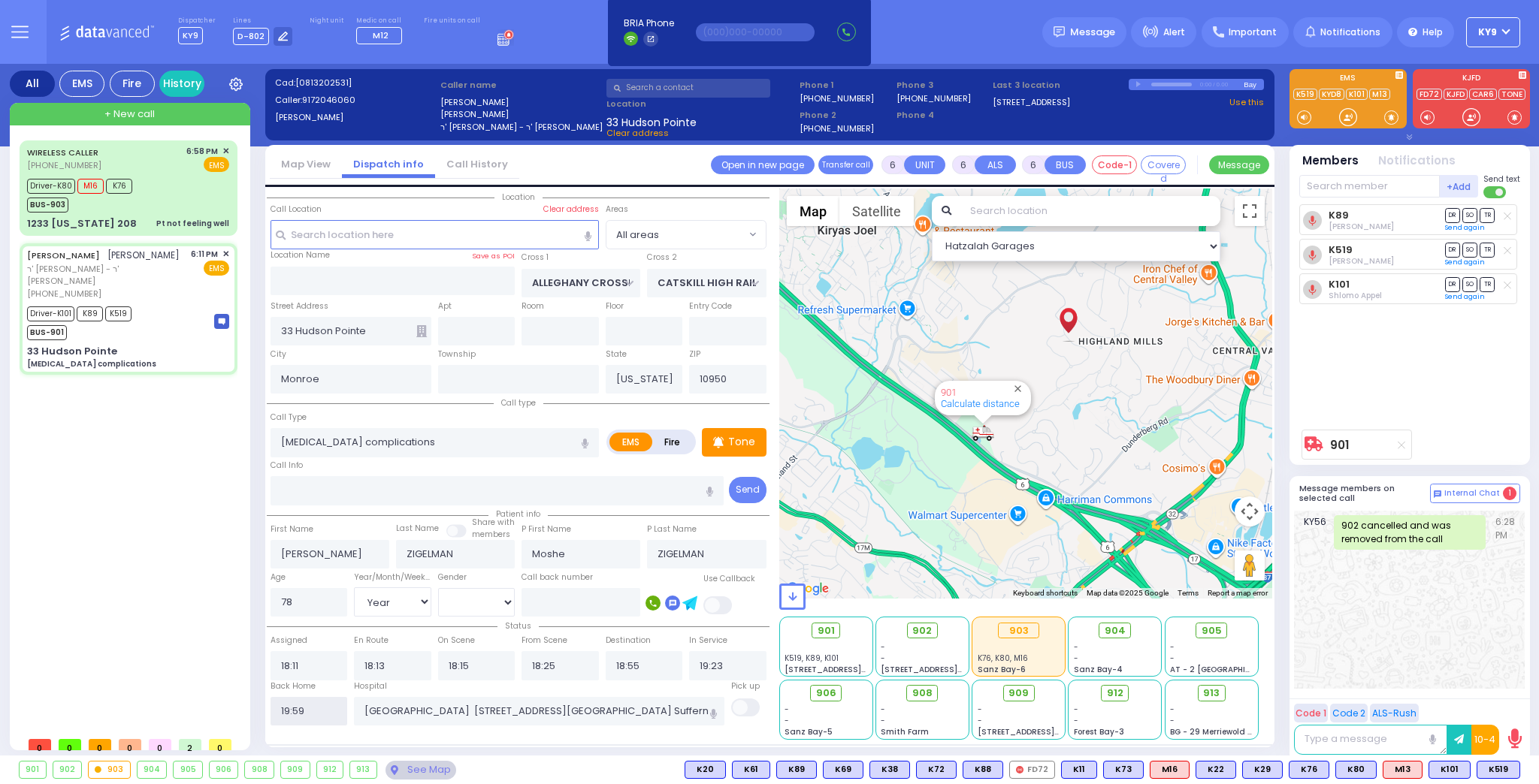
select select
radio input "true"
select select
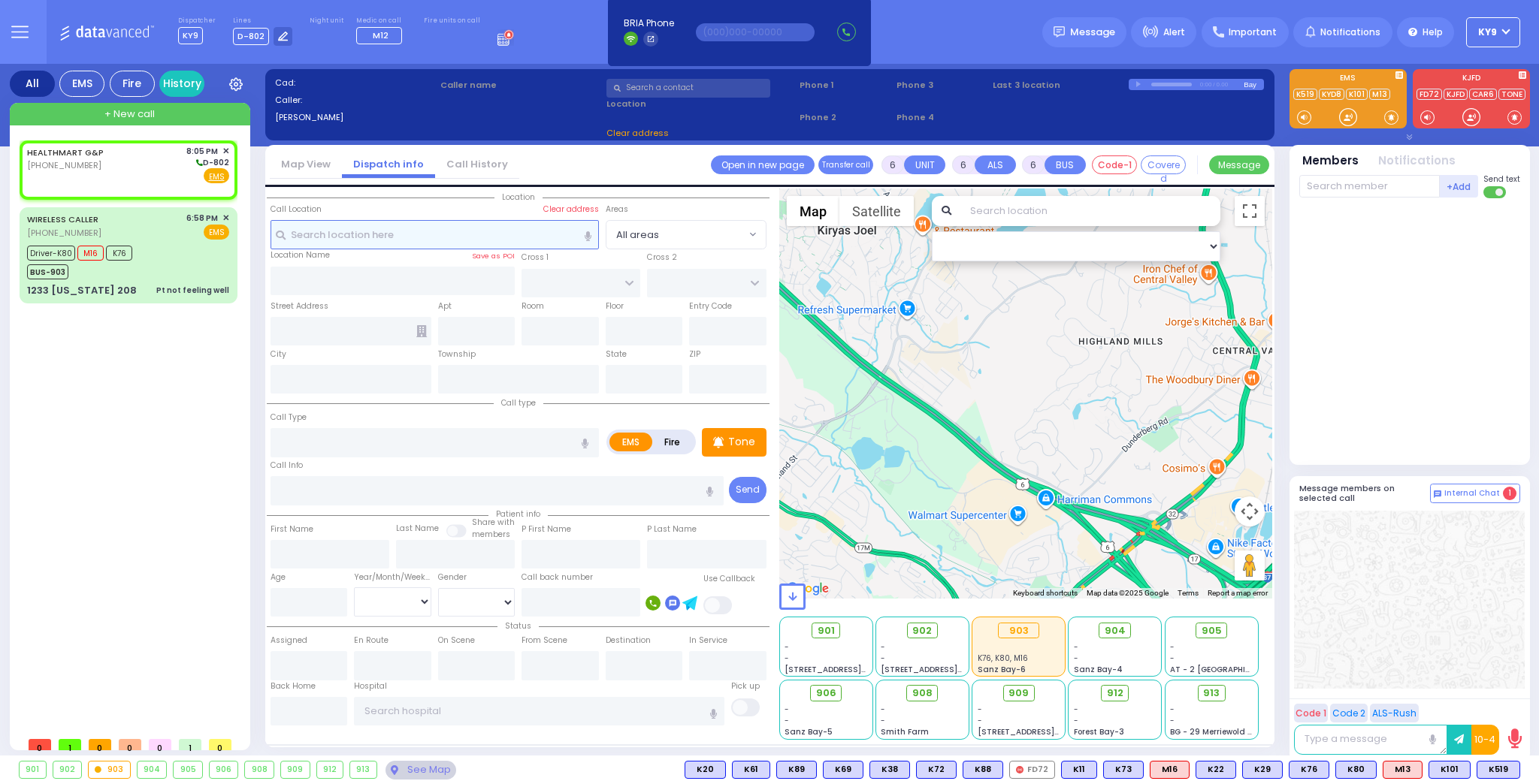
type input "2"
type input "1"
select select
radio input "true"
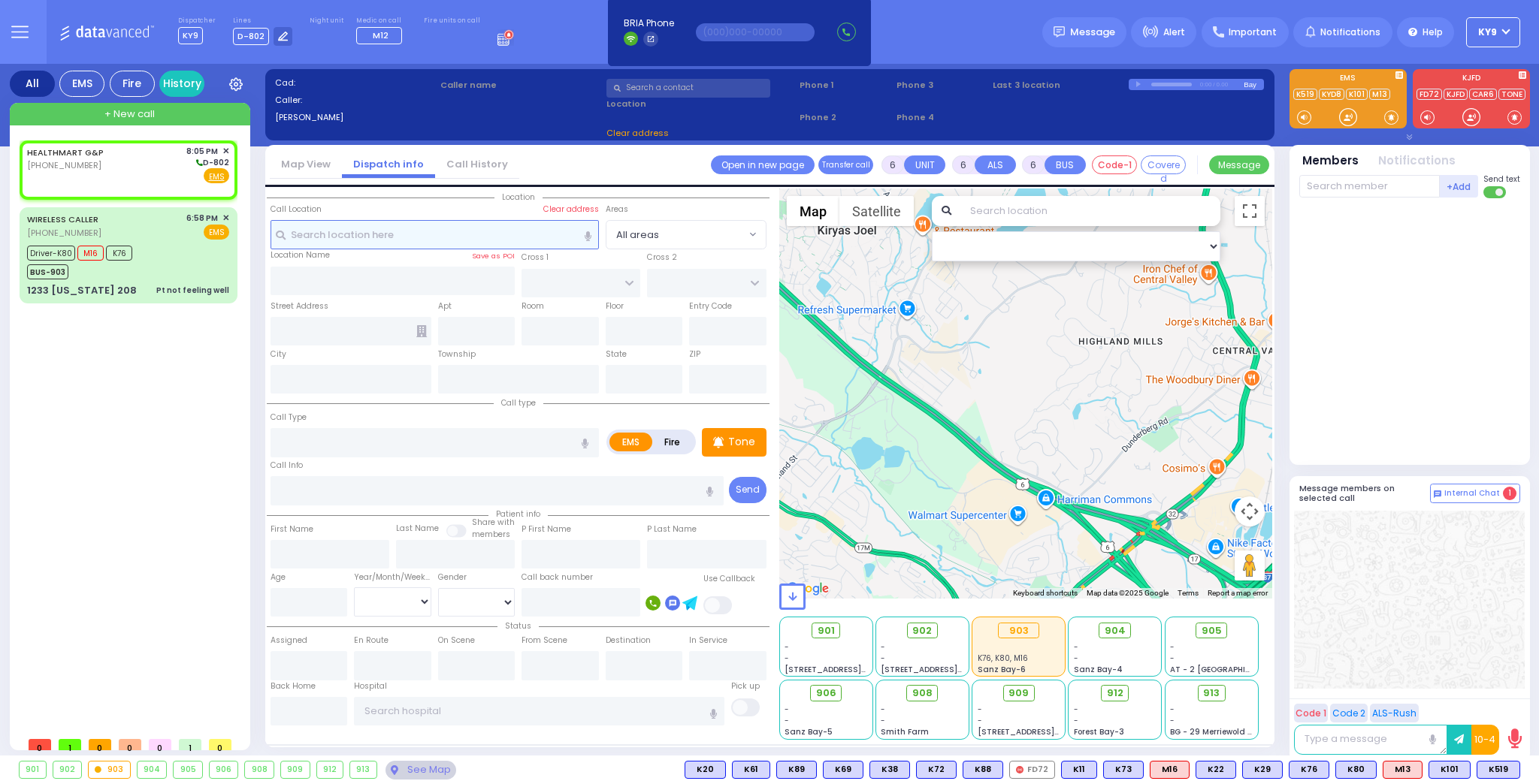
select select
type input "20:05"
select select "Hatzalah Garages"
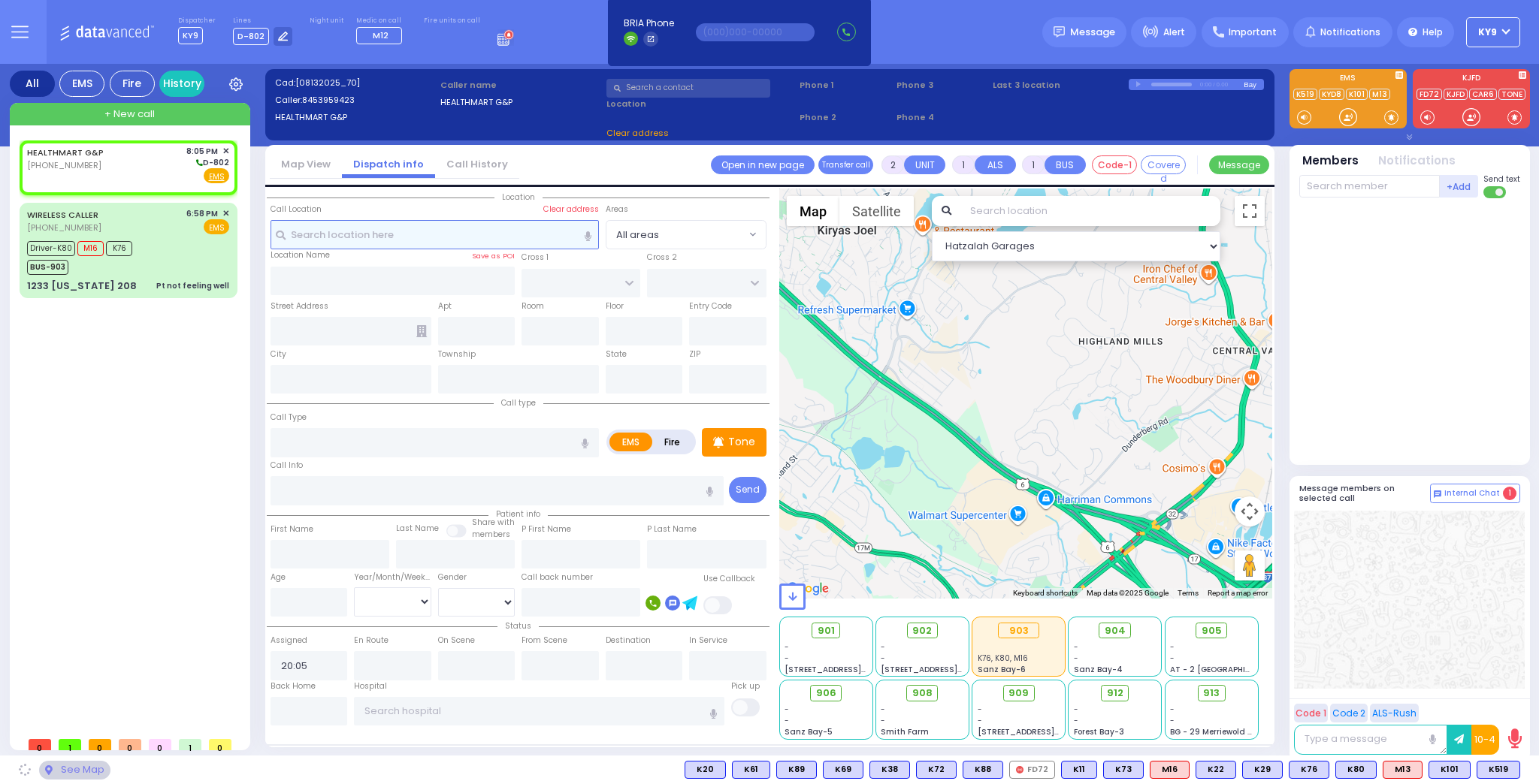
select select
radio input "true"
select select
select select "Hatzalah Garages"
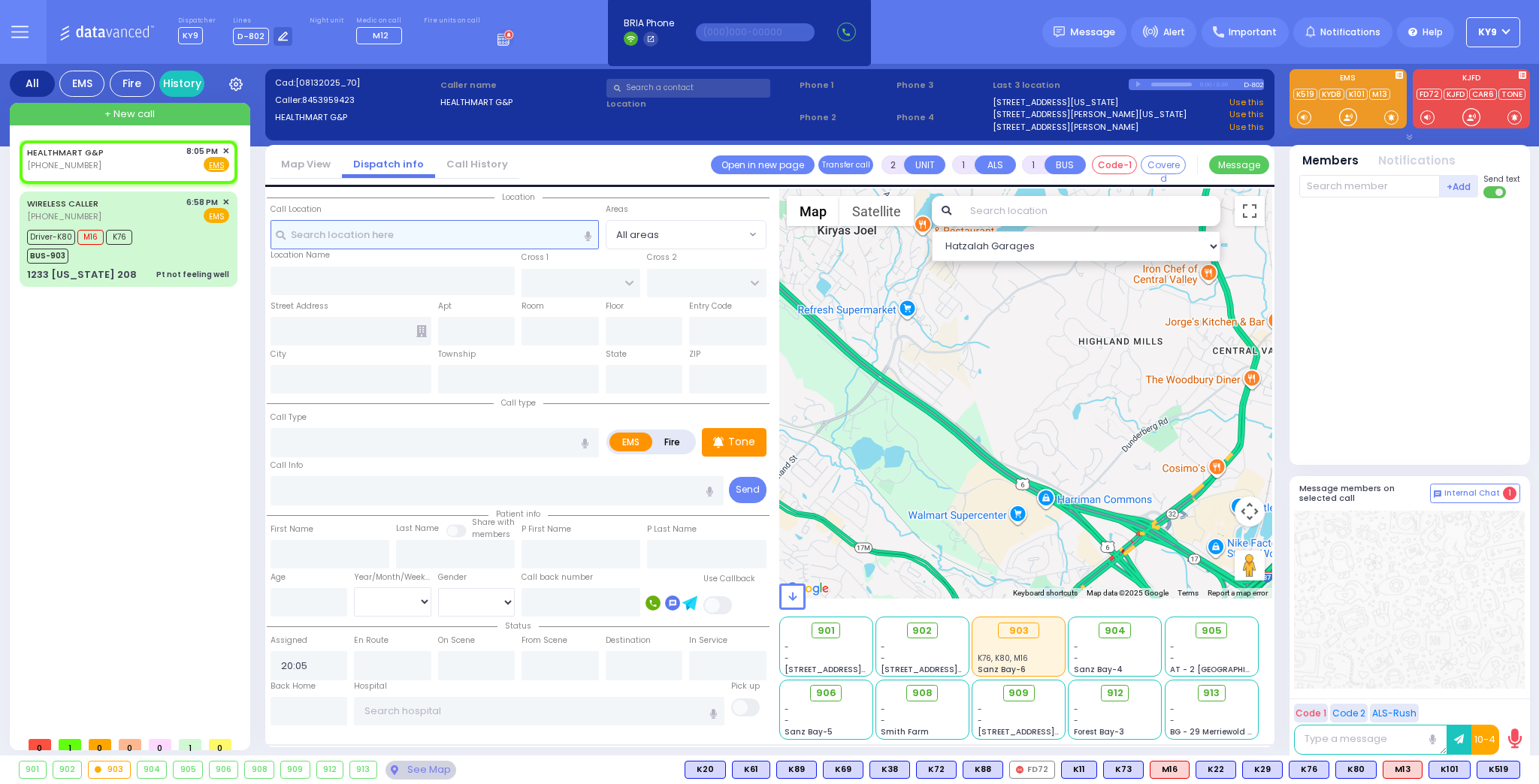
select select
radio input "true"
select select
select select "Hatzalah Garages"
click at [224, 147] on span "✕" at bounding box center [226, 152] width 6 height 13
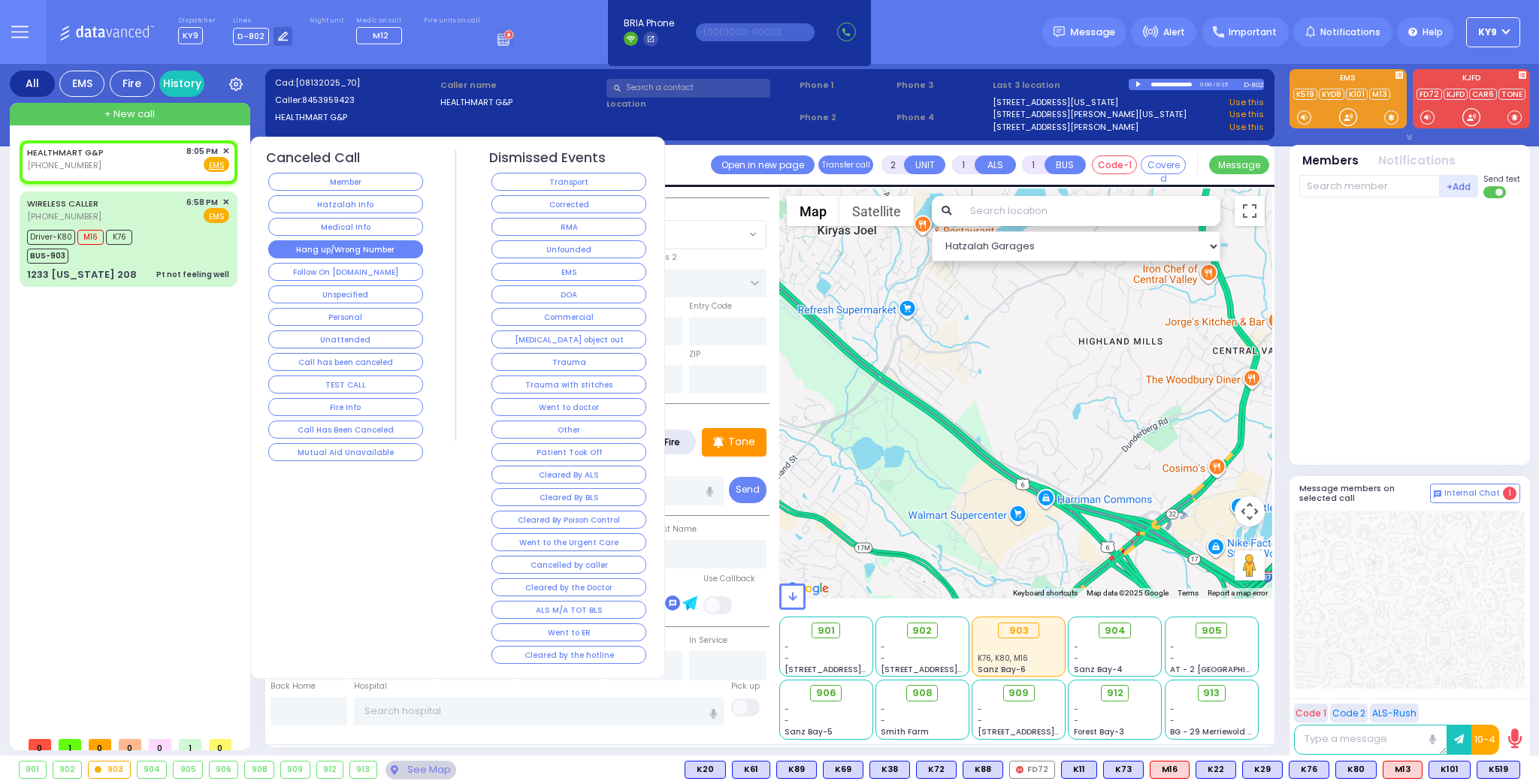
click at [328, 251] on button "Hang up/Wrong Number" at bounding box center [345, 249] width 155 height 18
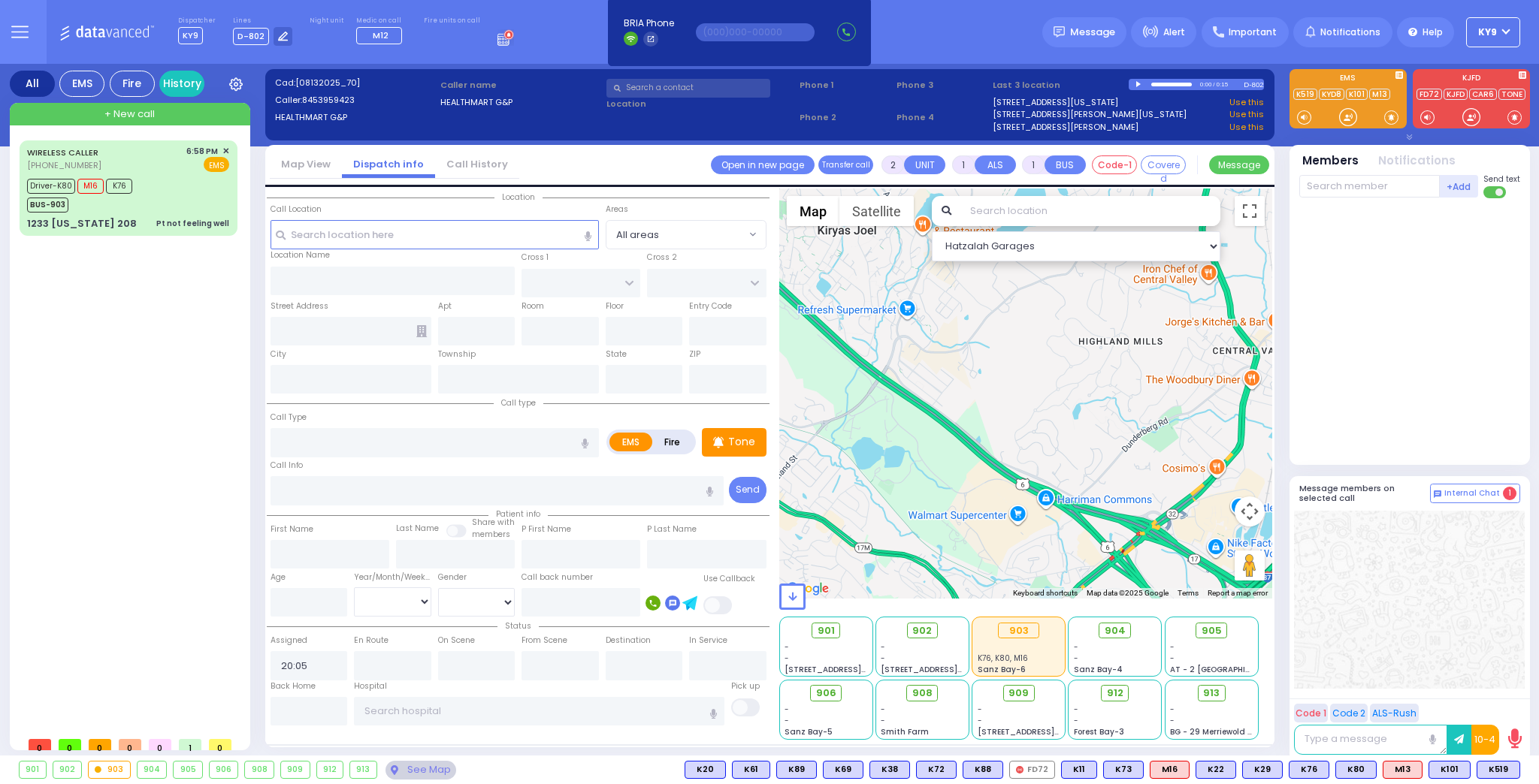
select select
radio input "true"
select select
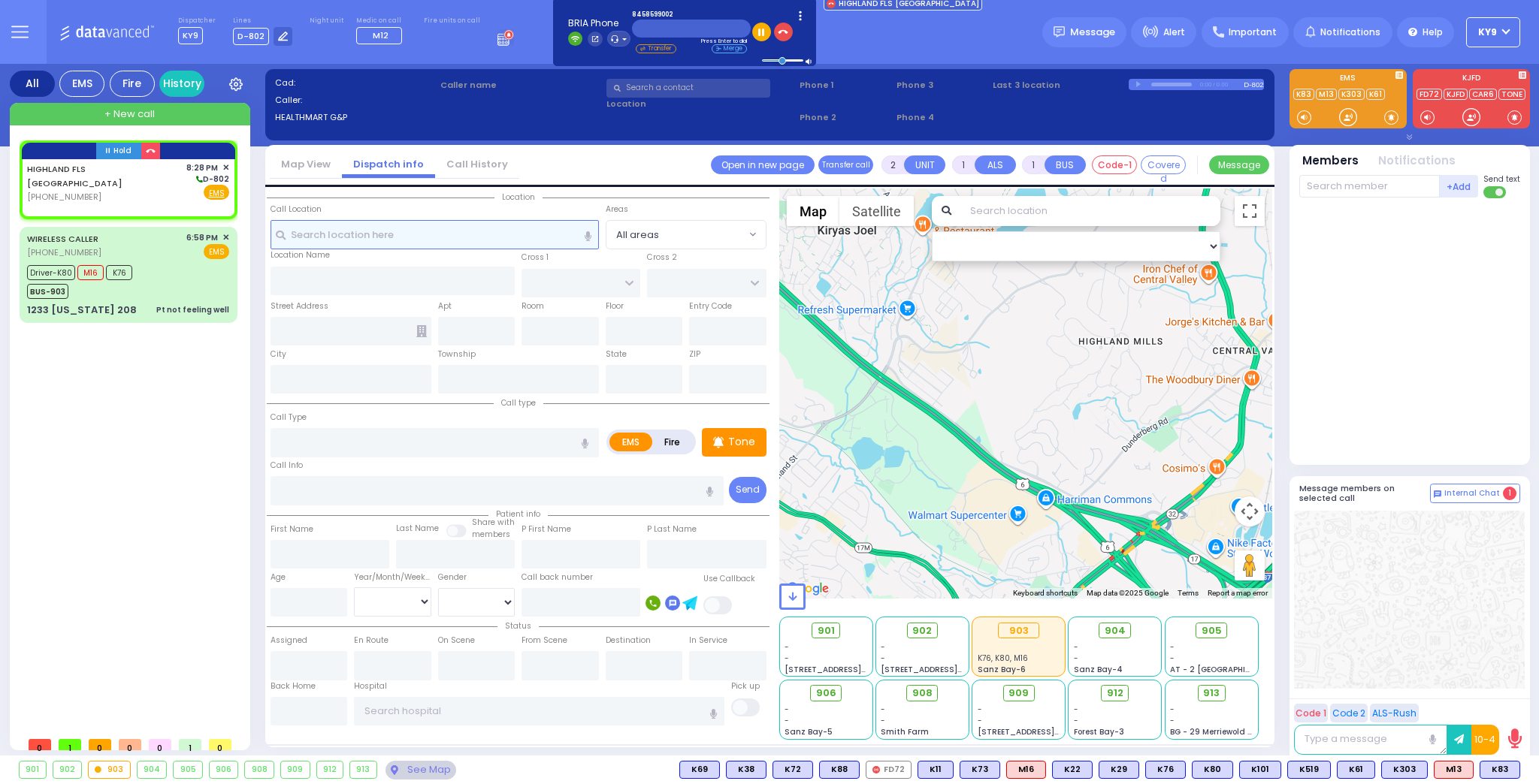
select select
radio input "true"
select select
type input "20:28"
select select "Hatzalah Garages"
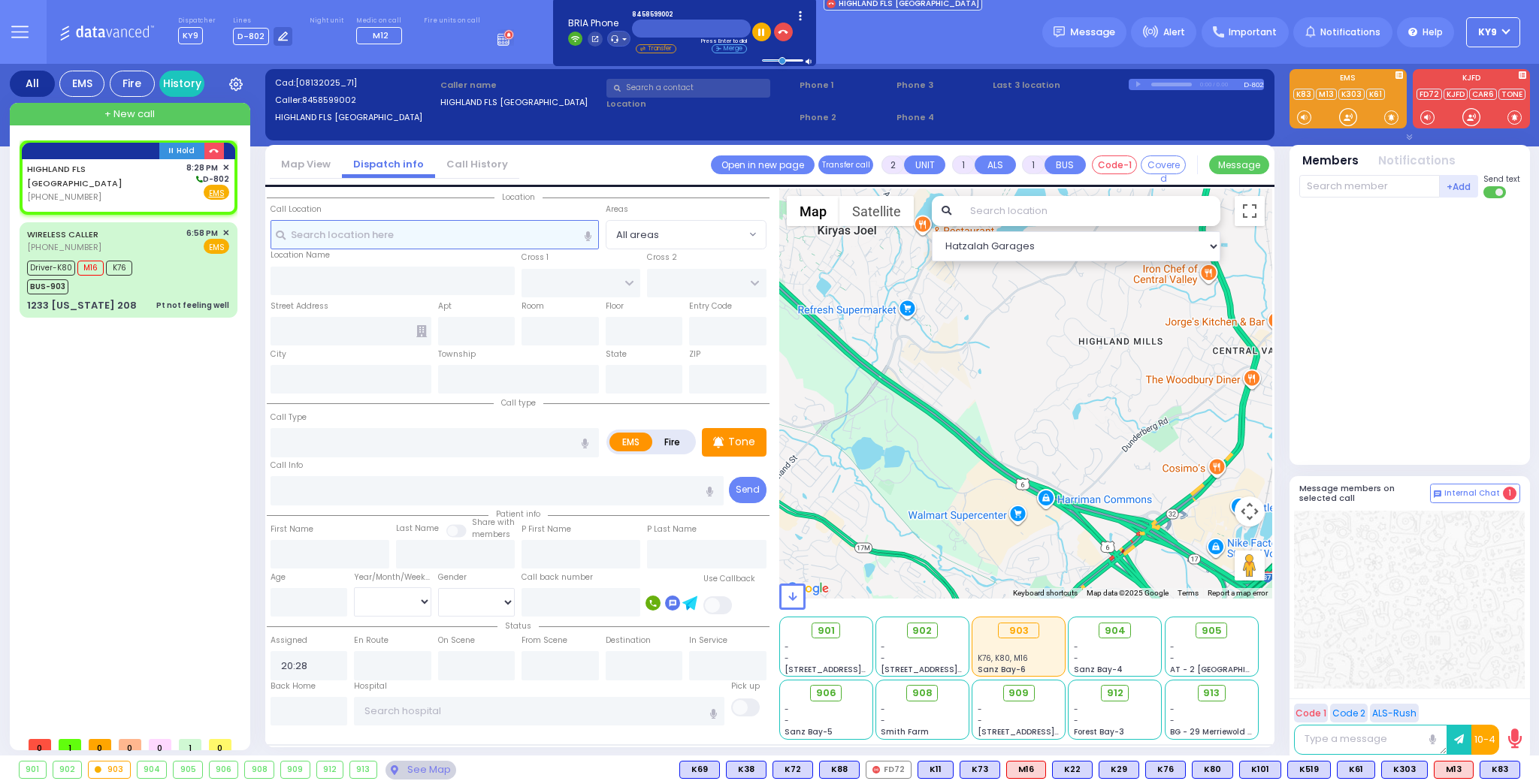
select select
radio input "true"
select select
select select "Hatzalah Garages"
select select
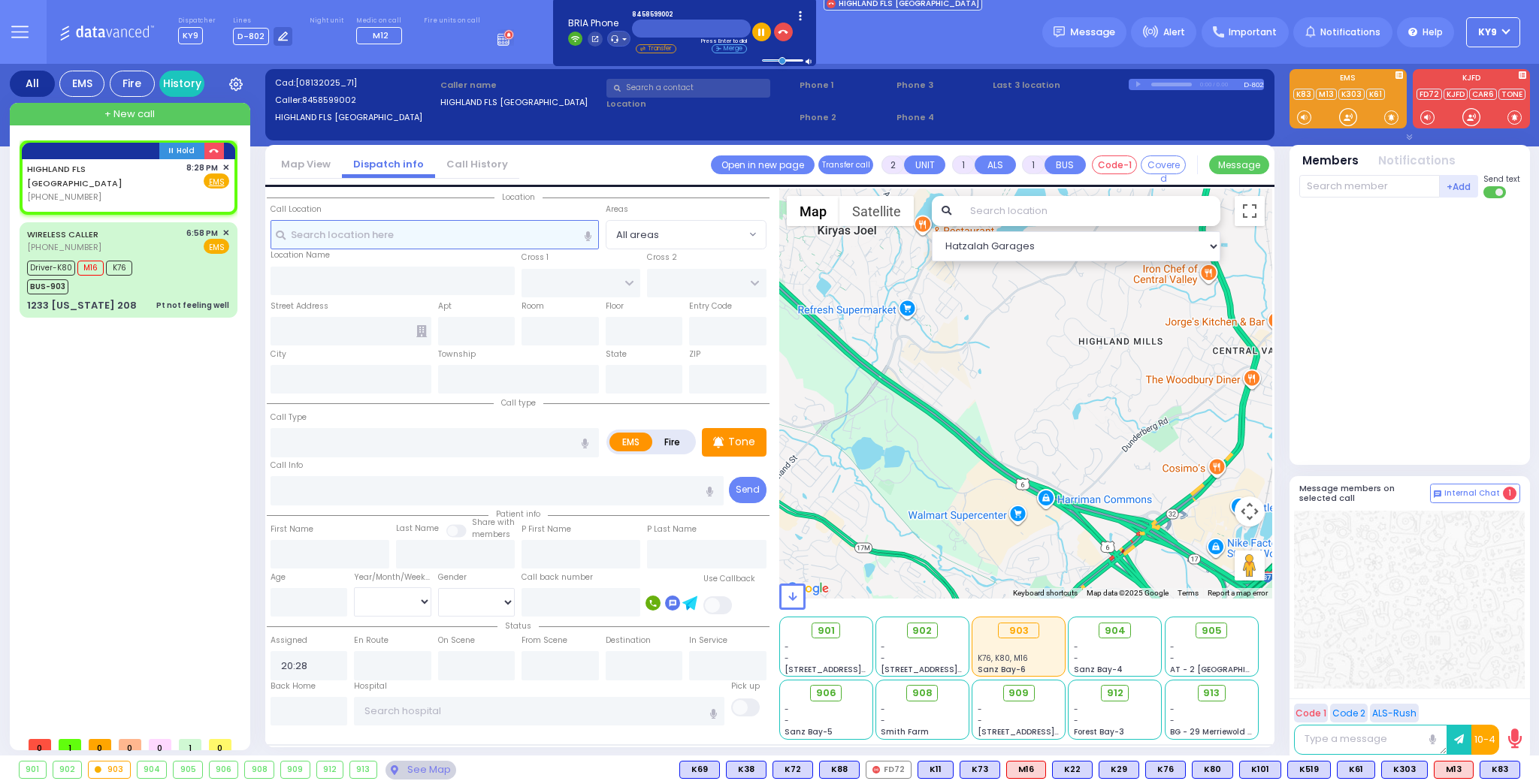
radio input "true"
select select
select select "Hatzalah Garages"
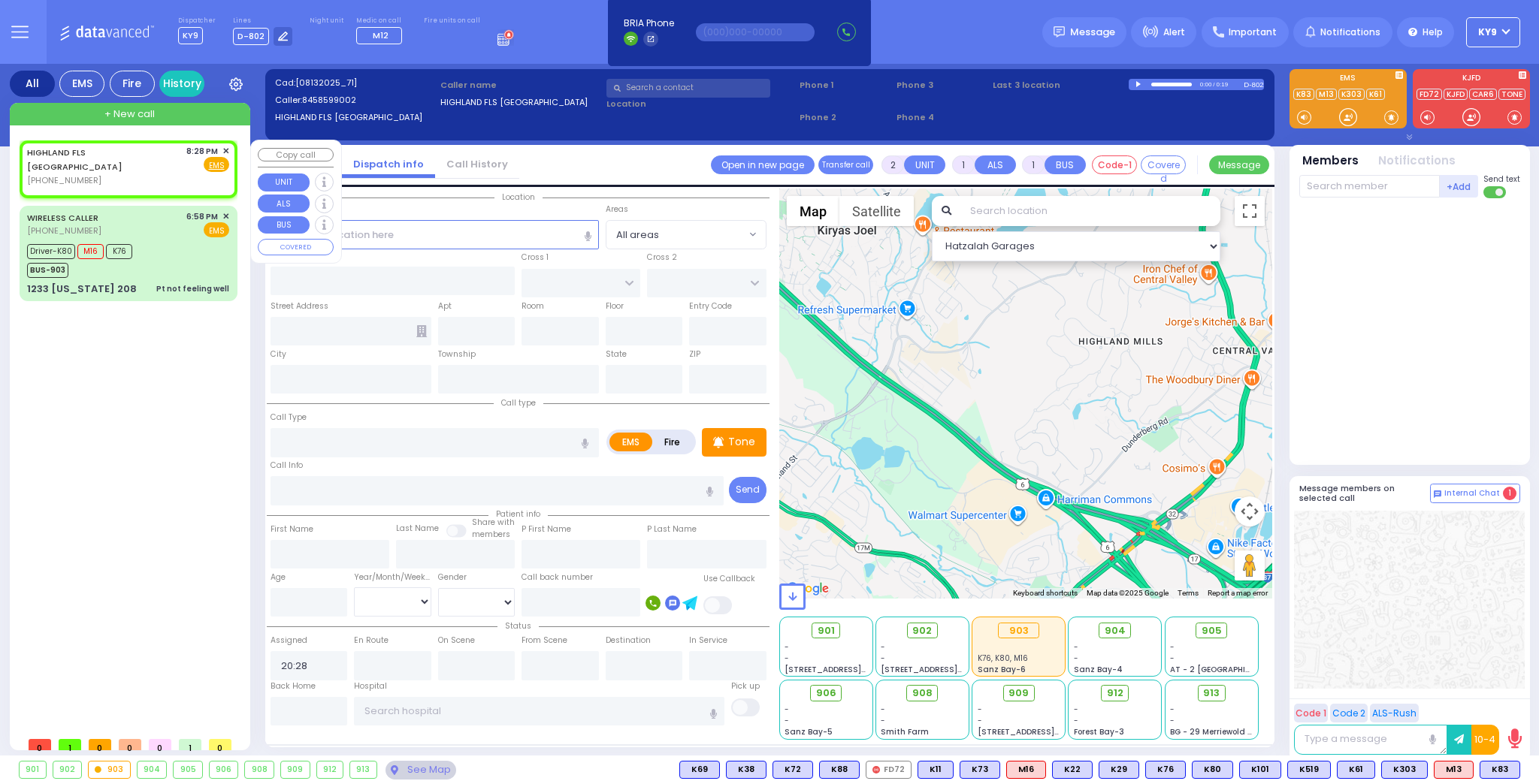
click at [224, 147] on span "✕" at bounding box center [226, 152] width 6 height 13
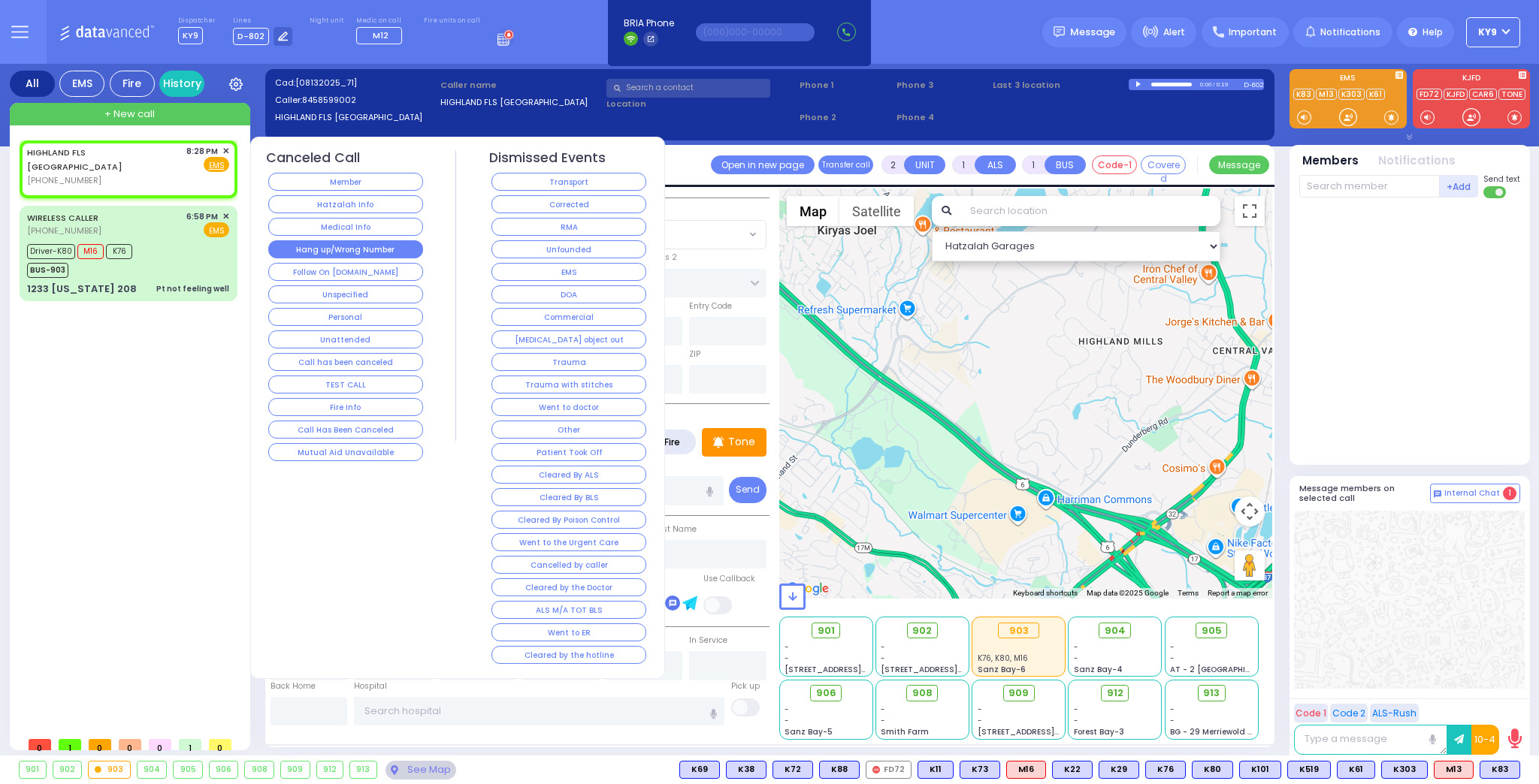
click at [307, 248] on button "Hang up/Wrong Number" at bounding box center [345, 249] width 155 height 18
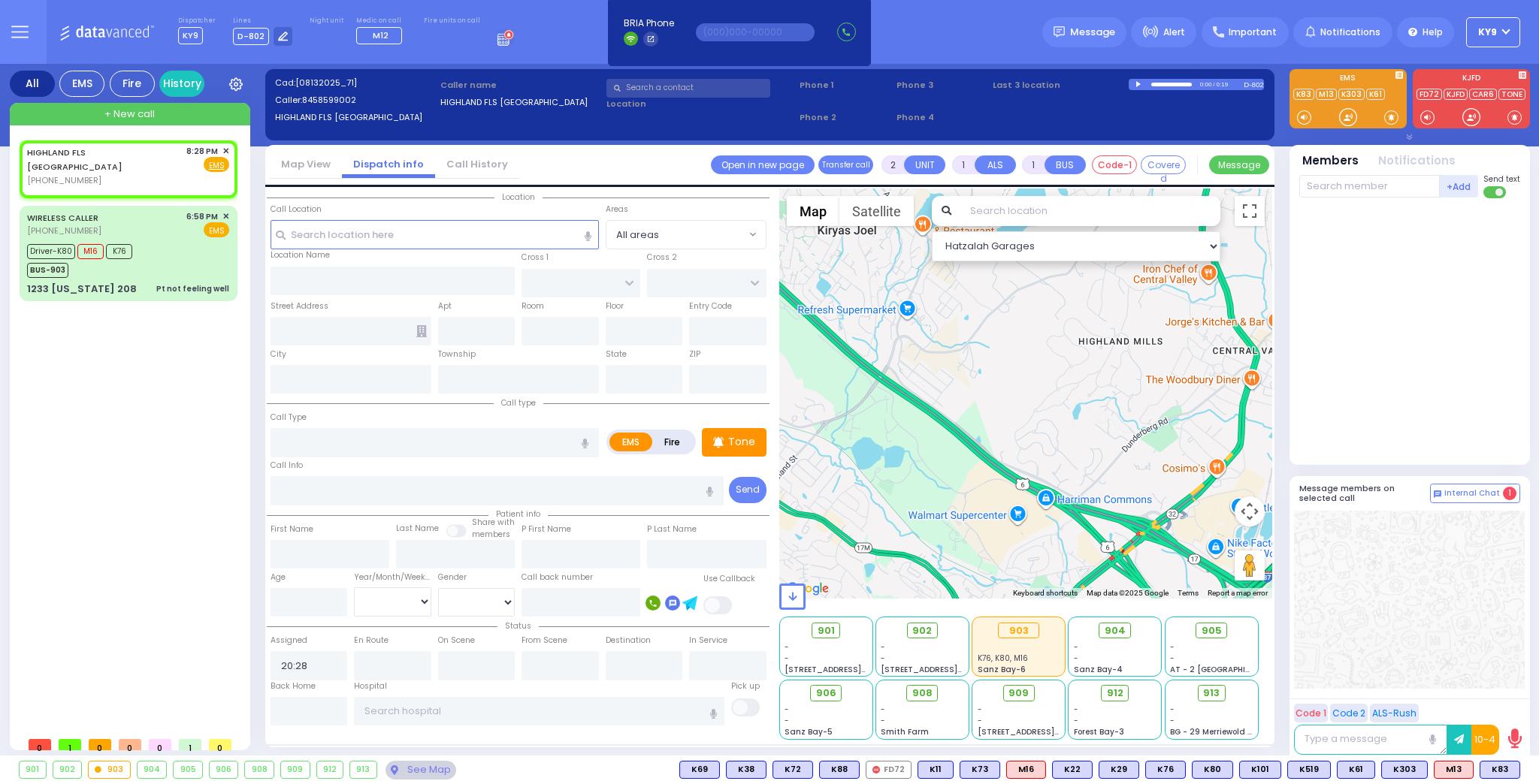
select select
radio input "true"
select select
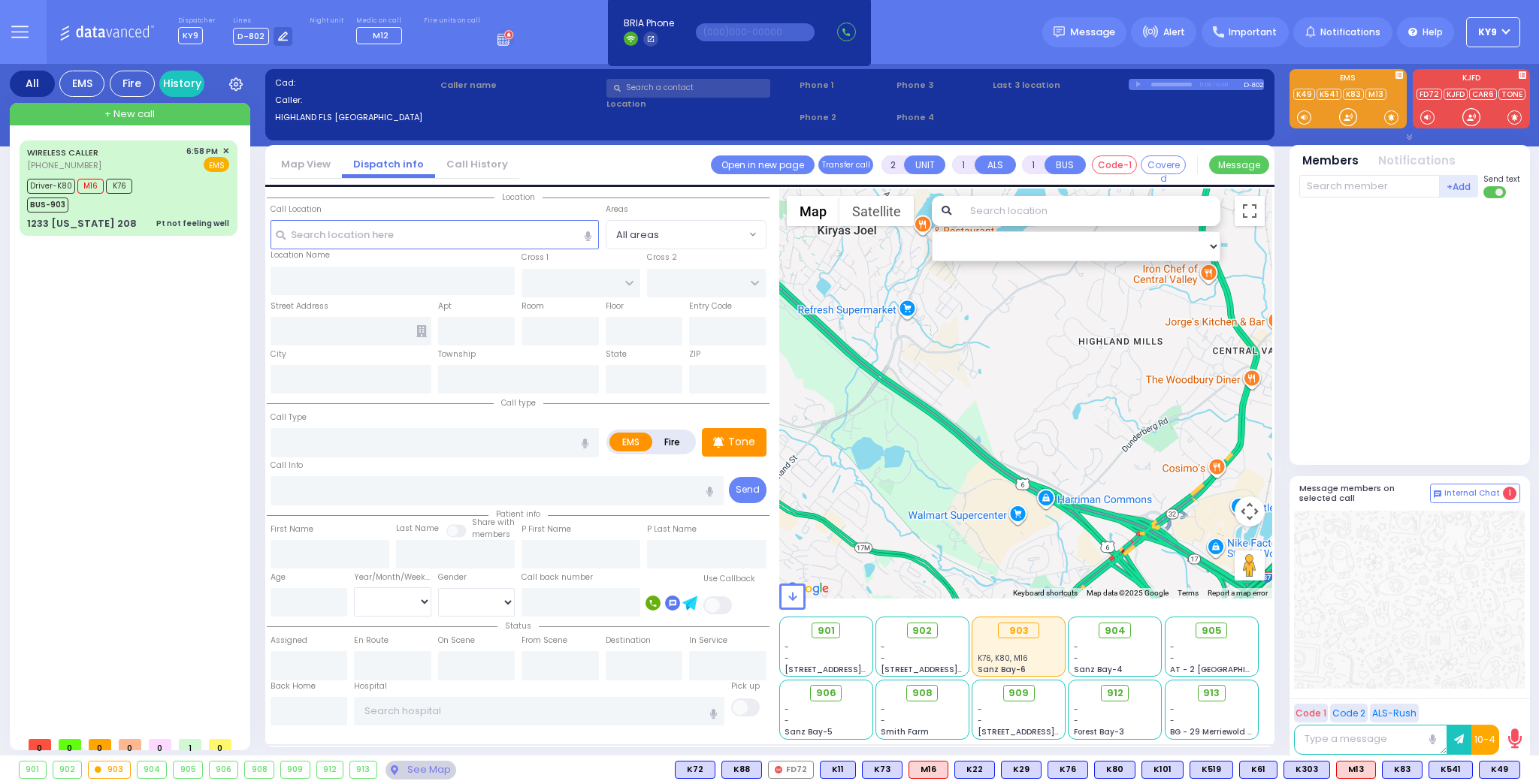
click at [1349, 115] on div at bounding box center [1348, 117] width 18 height 18
click at [429, 772] on div "See Map" at bounding box center [421, 769] width 71 height 19
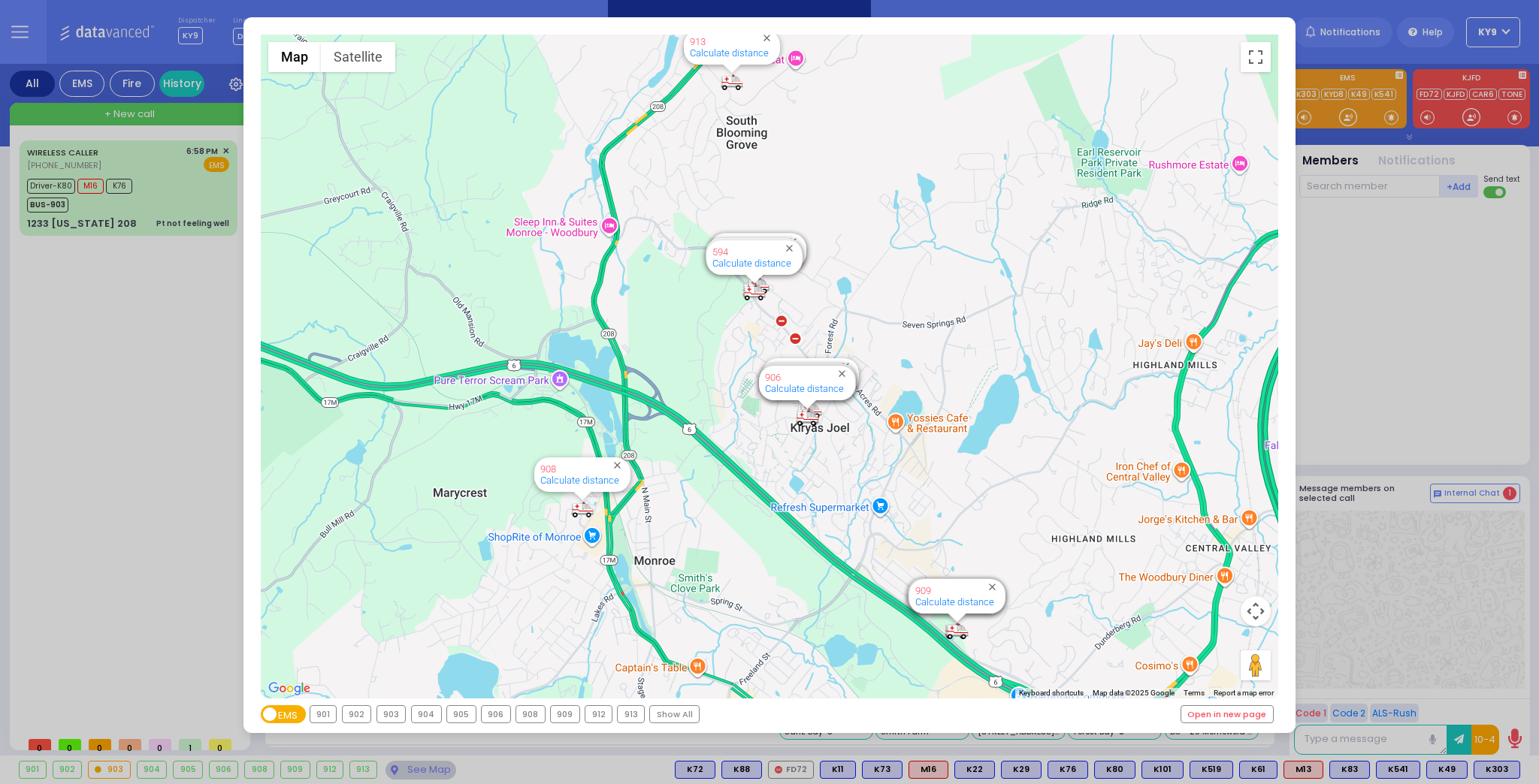
click at [385, 710] on div "903" at bounding box center [391, 714] width 28 height 16
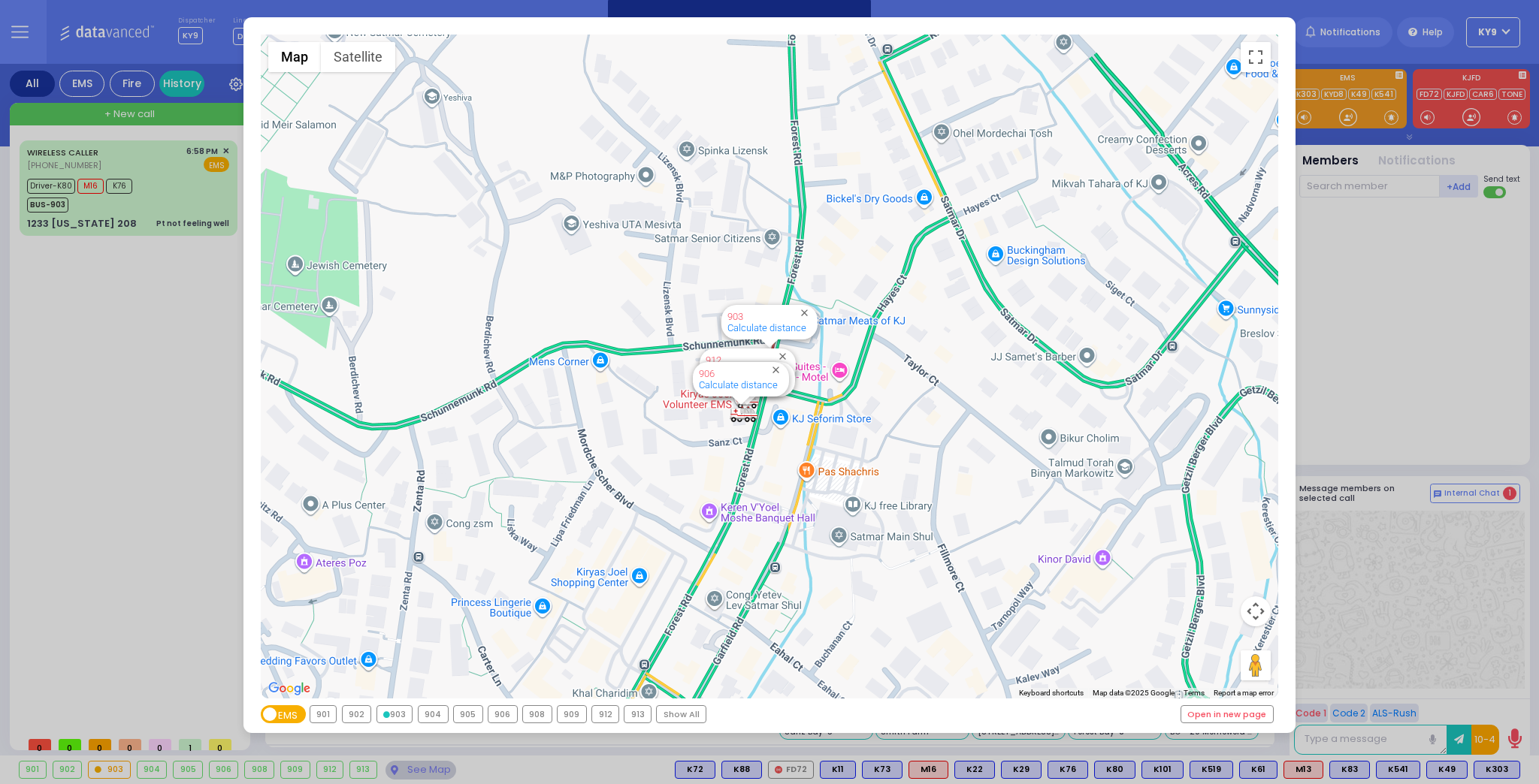
click at [385, 710] on div "903" at bounding box center [395, 714] width 36 height 16
click at [386, 710] on div "903" at bounding box center [395, 714] width 36 height 16
click at [404, 712] on div "903" at bounding box center [395, 714] width 36 height 16
click at [405, 768] on div "← Move left → Move right ↑ Move up ↓ Move down + Zoom in - Zoom out Home Jump l…" at bounding box center [769, 392] width 1539 height 784
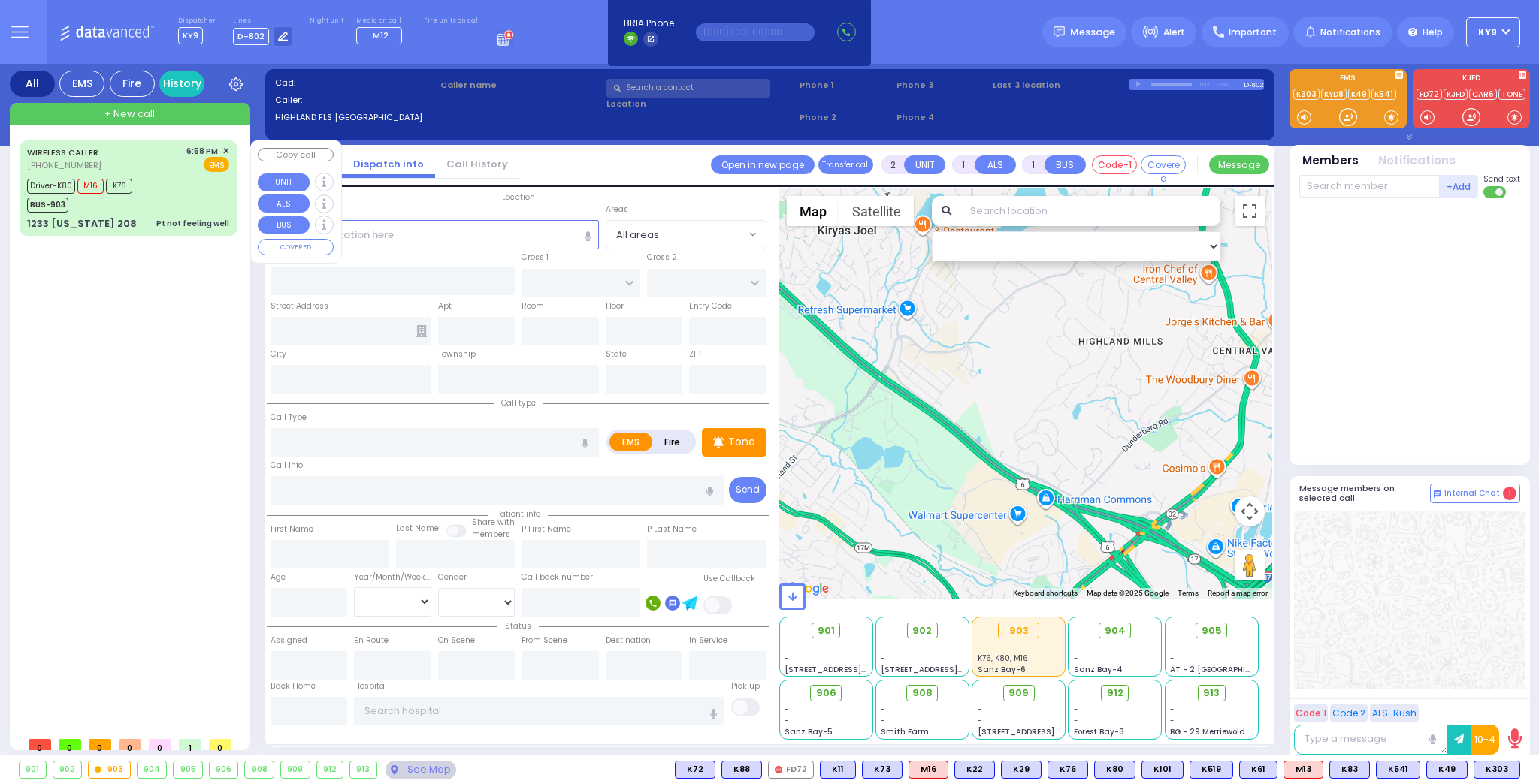
click at [152, 186] on div "Driver-K80 M16 K76 BUS-903" at bounding box center [128, 194] width 202 height 38
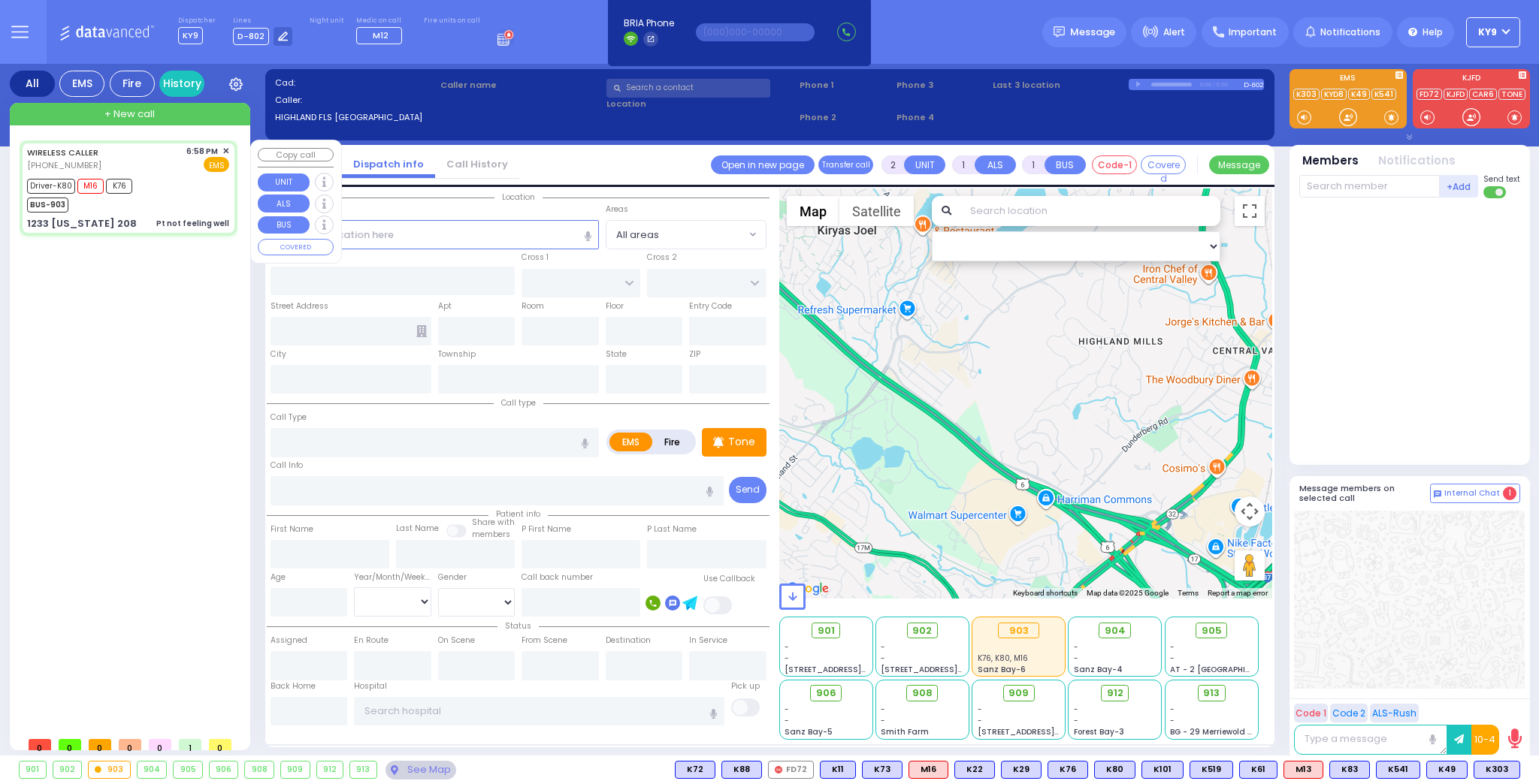
type input "6"
select select
type input "Pt not feeling well"
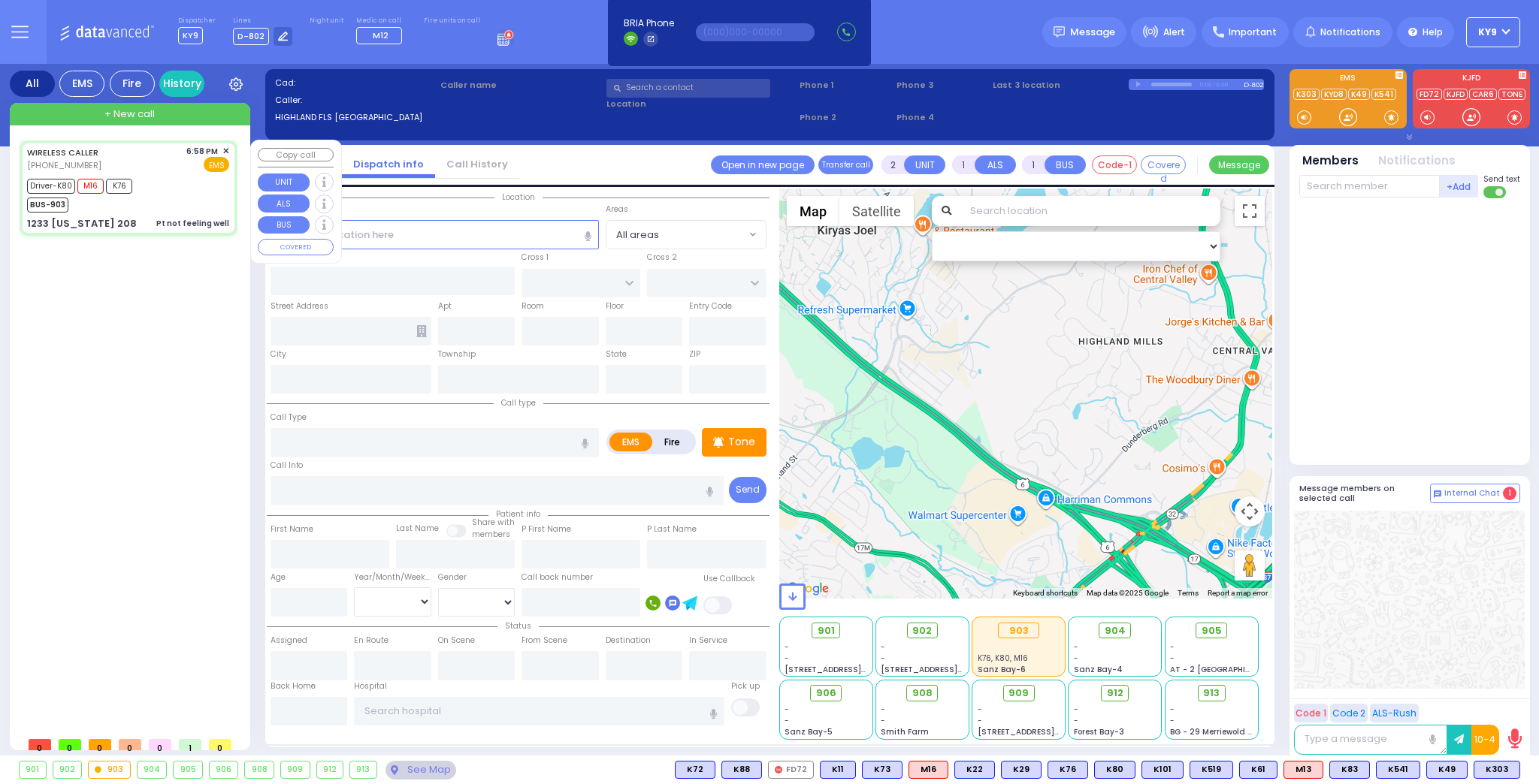
radio input "true"
type input "Moshe"
type input "[PERSON_NAME]"
type input "15"
select select "Year"
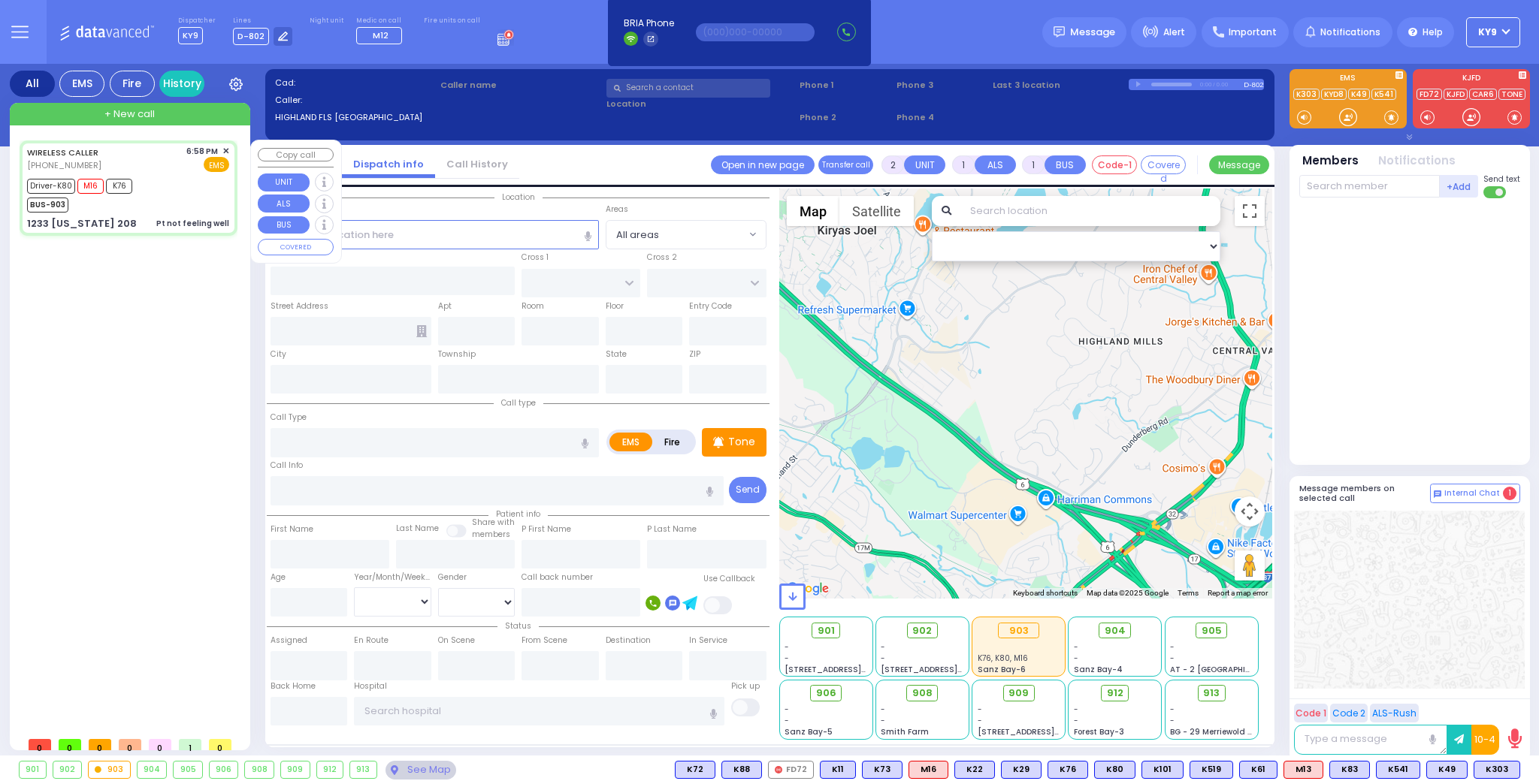
select select "[DEMOGRAPHIC_DATA]"
type input "18:58"
type input "19:00"
type input "19:05"
type input "19:30"
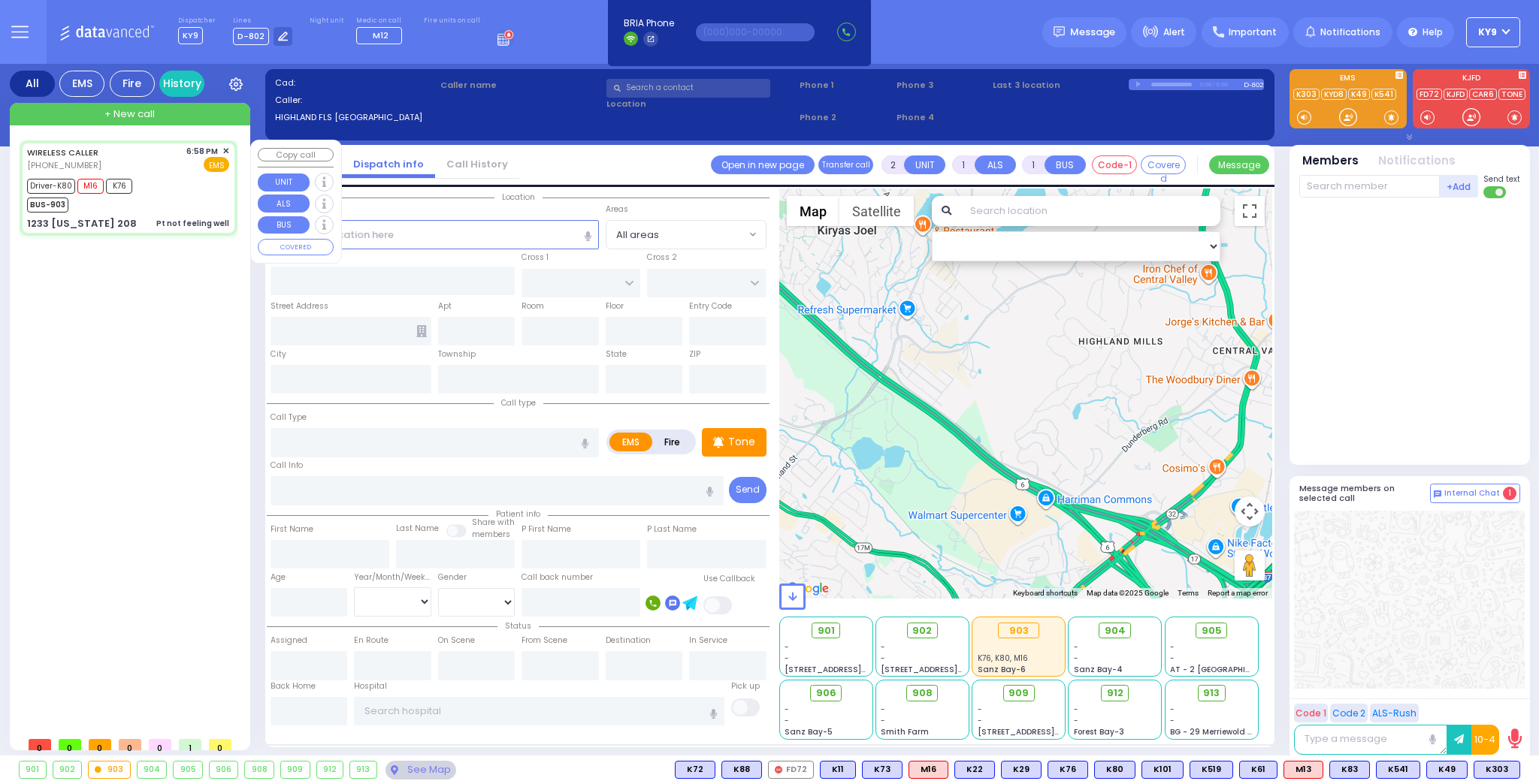
type input "20:05"
type input "20:30"
type input "[GEOGRAPHIC_DATA]"
select select "Hatzalah Garages"
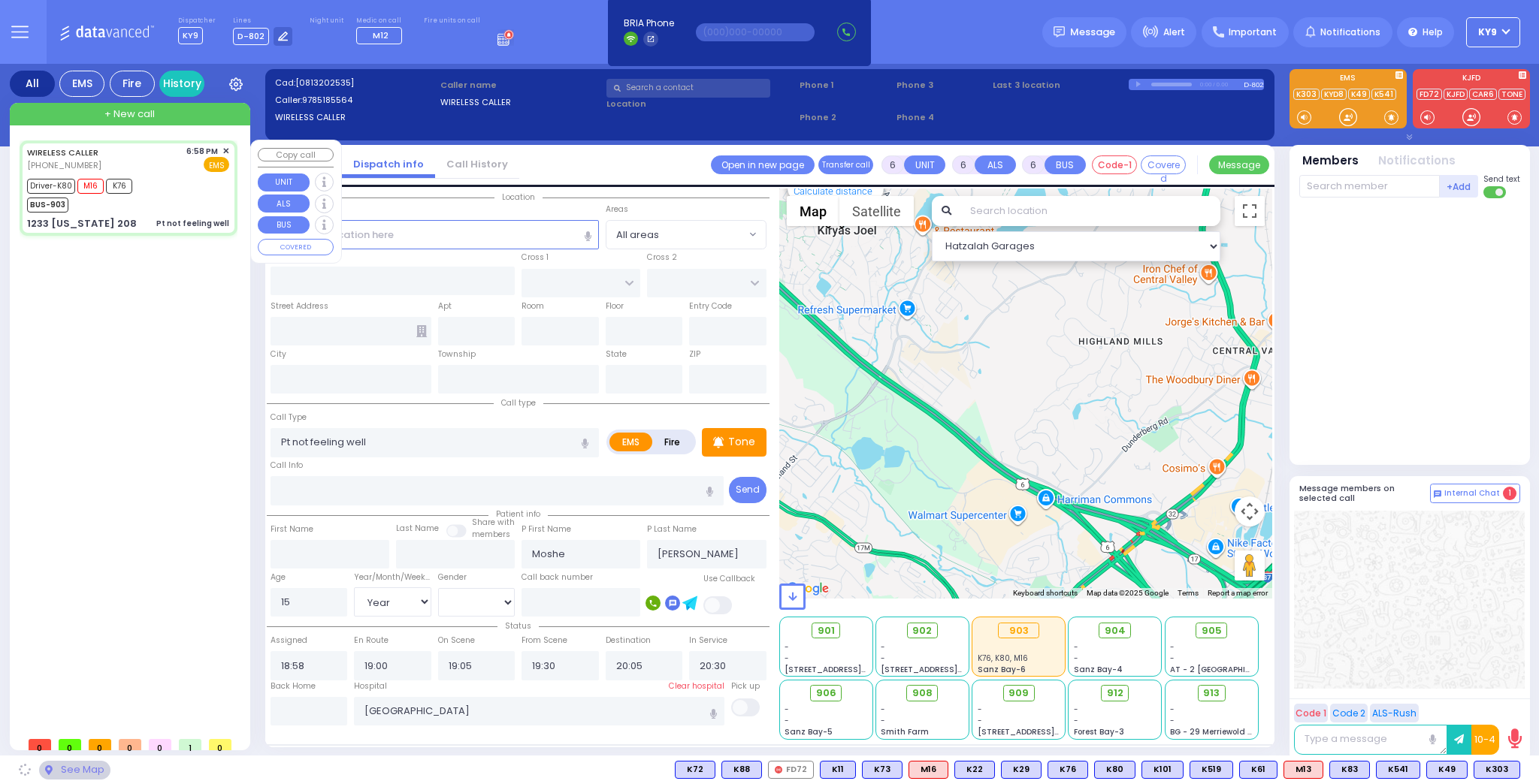
type input "CLOVE RD"
type input "JMD DR"
type input "1233 [US_STATE] 208"
type input "Monroe"
type input "[US_STATE]"
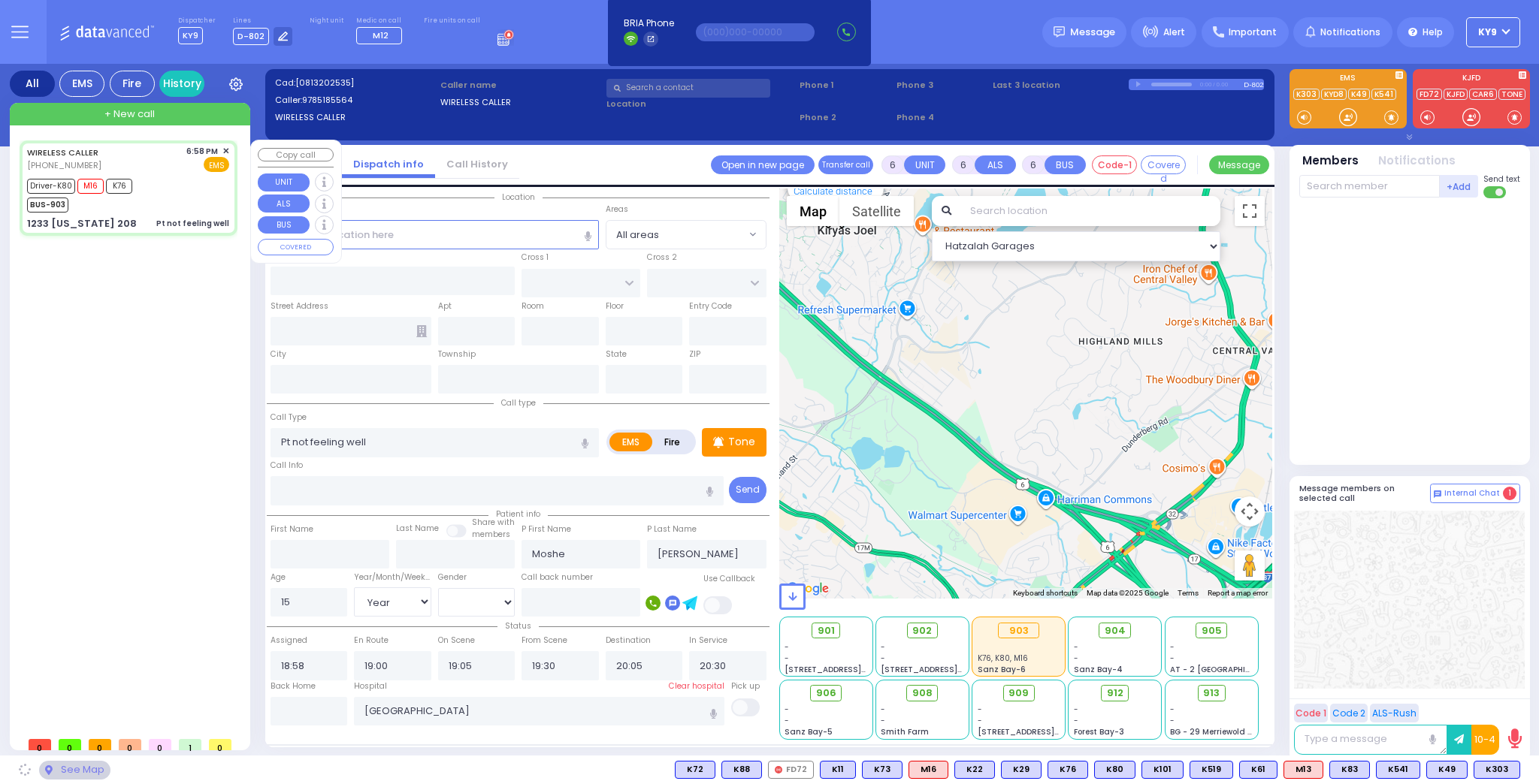
type input "10950"
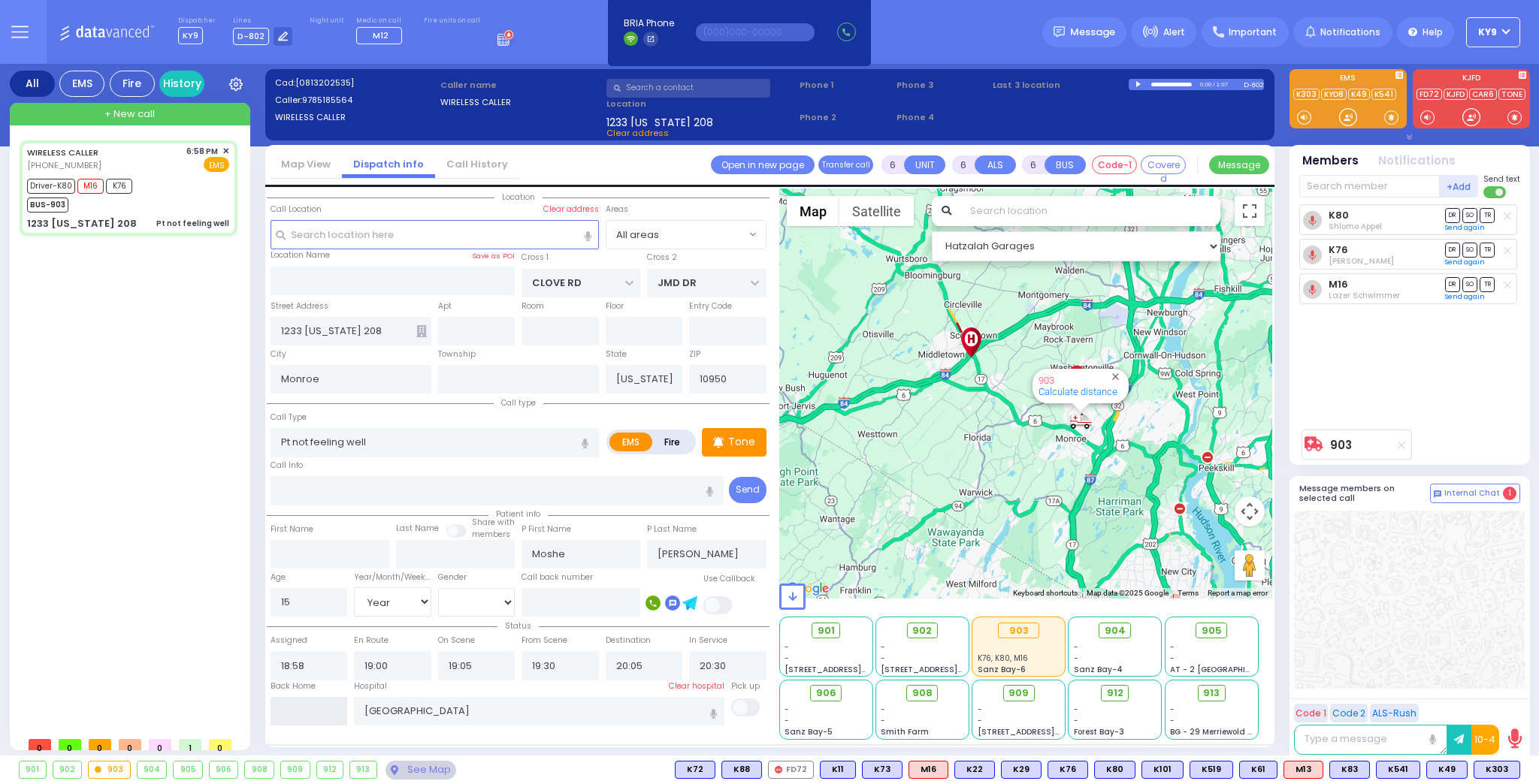
click at [311, 710] on input "text" at bounding box center [309, 711] width 77 height 28
click at [312, 710] on input "text" at bounding box center [309, 711] width 77 height 28
type input "20:41"
select select
radio input "true"
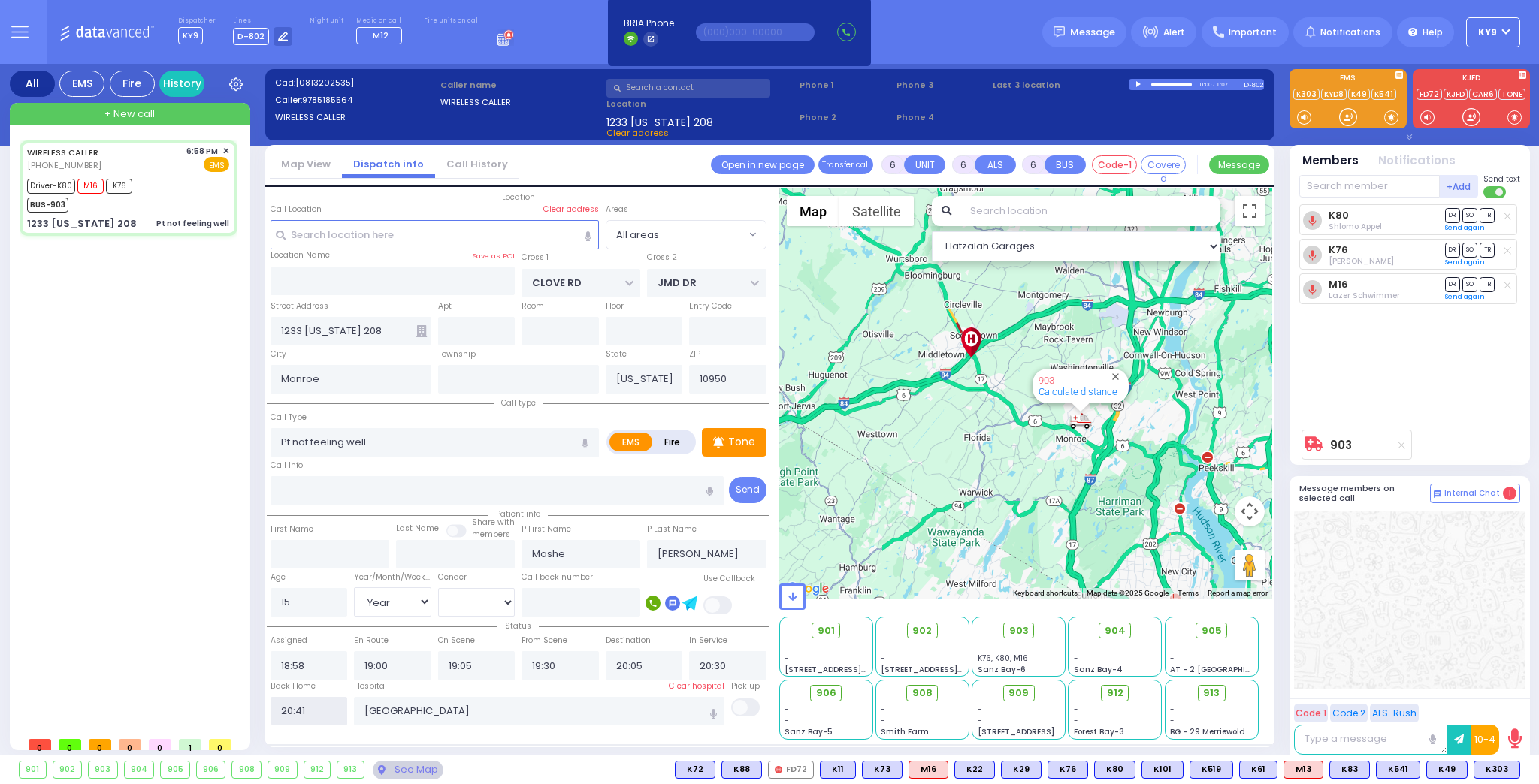
select select
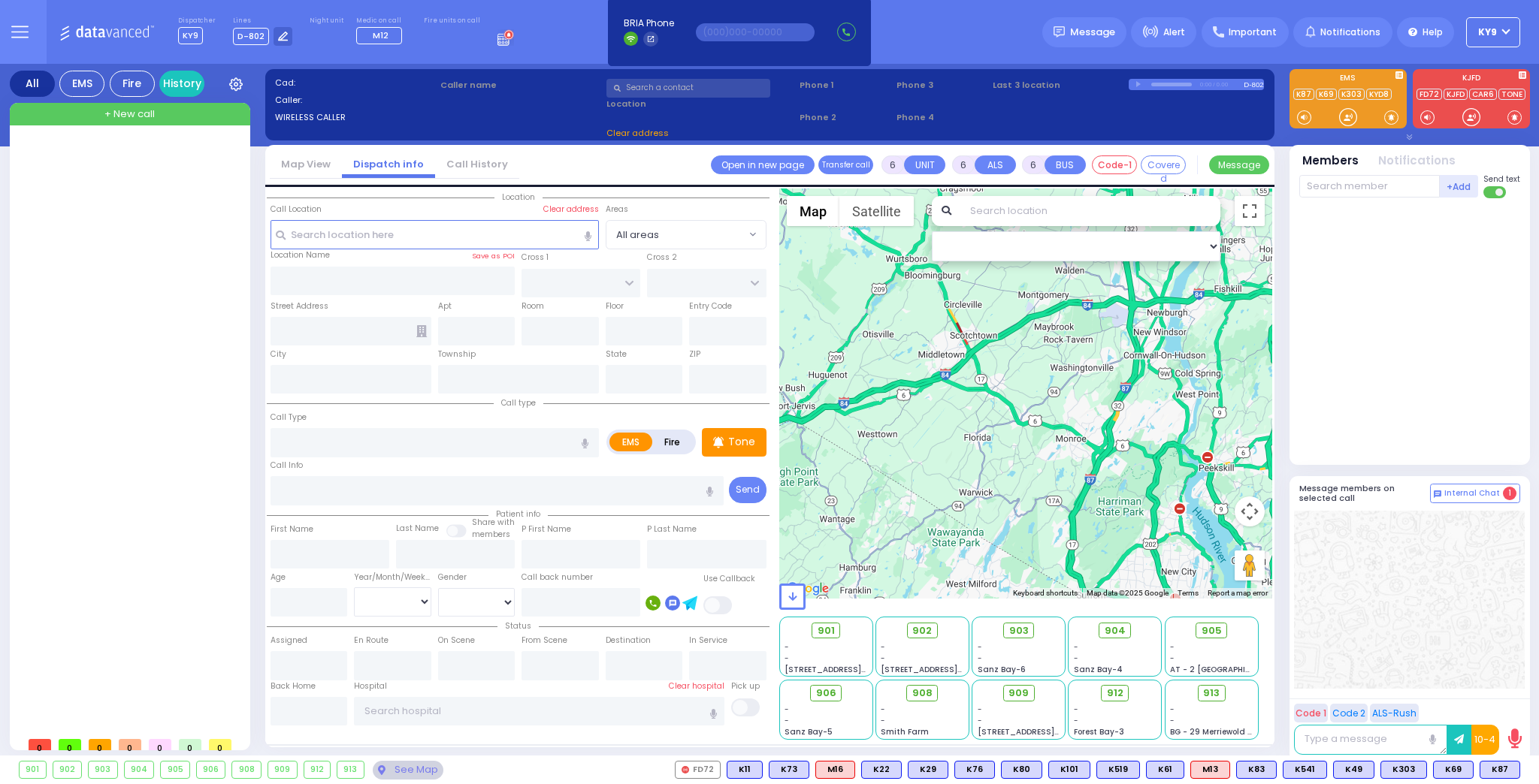
select select
click at [1353, 119] on div at bounding box center [1348, 117] width 15 height 15
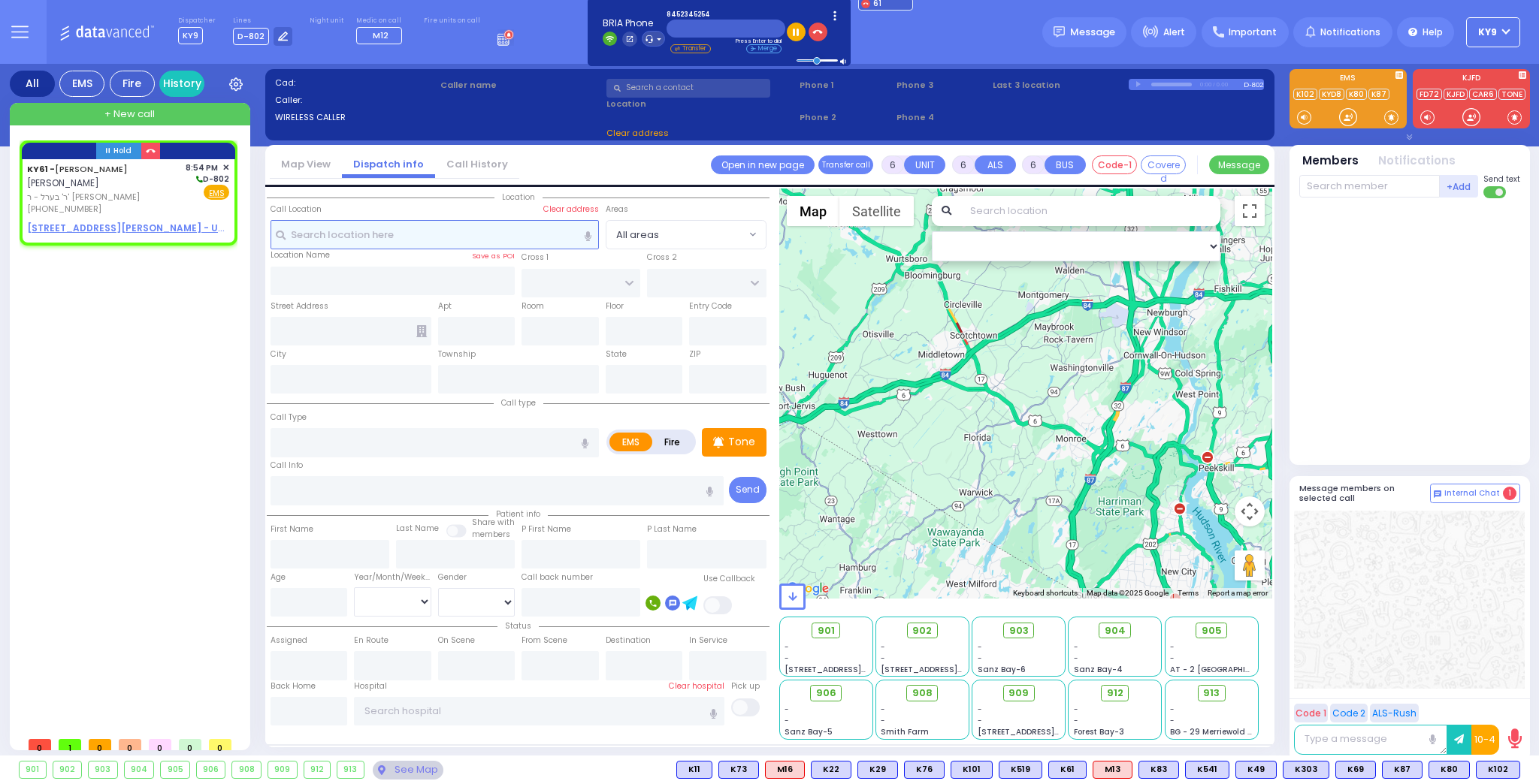
type input "2"
type input "1"
select select
radio input "true"
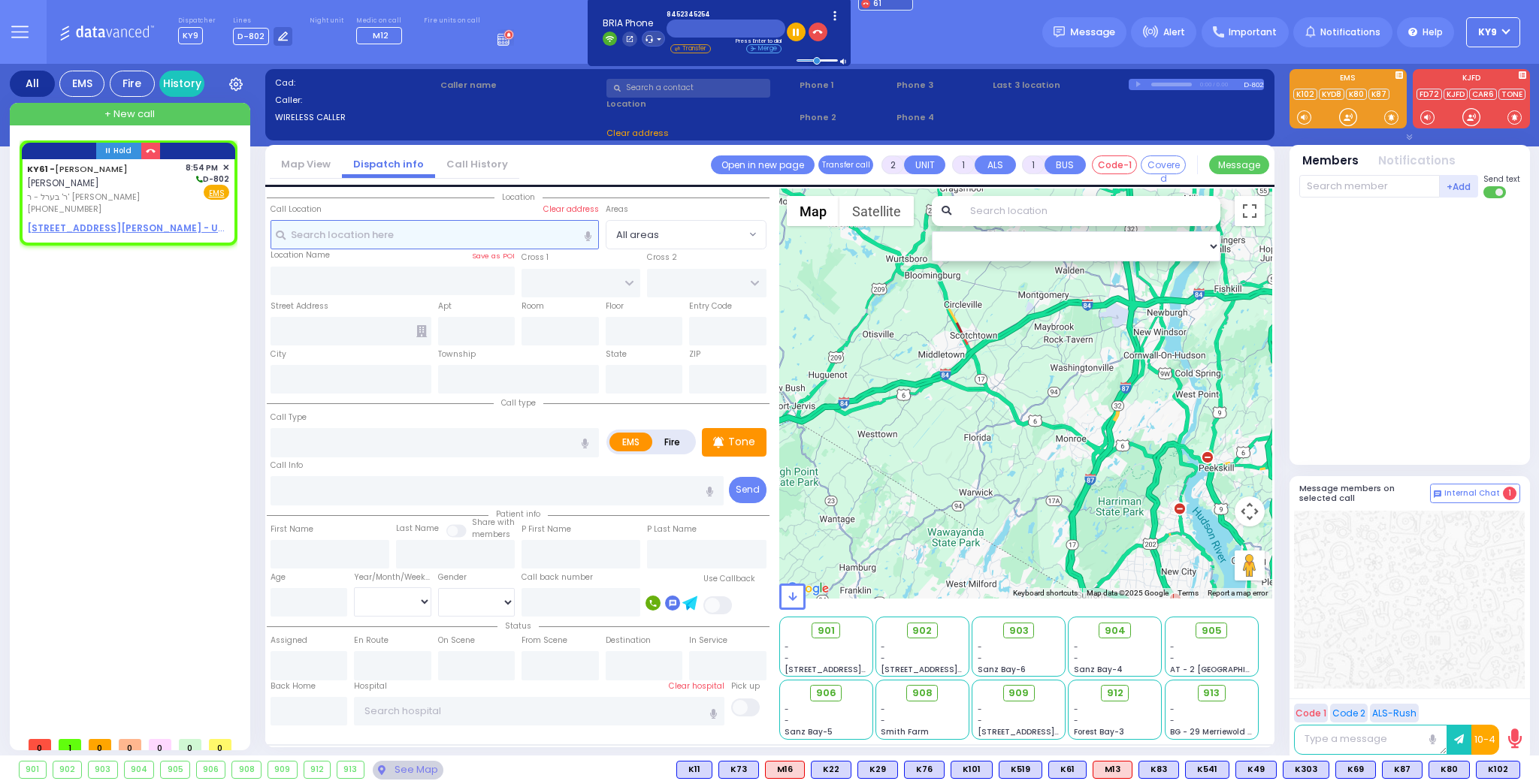
type input "ARON ZEV"
type input "POLACHECK"
select select
type input "20:54"
select select "Hatzalah Garages"
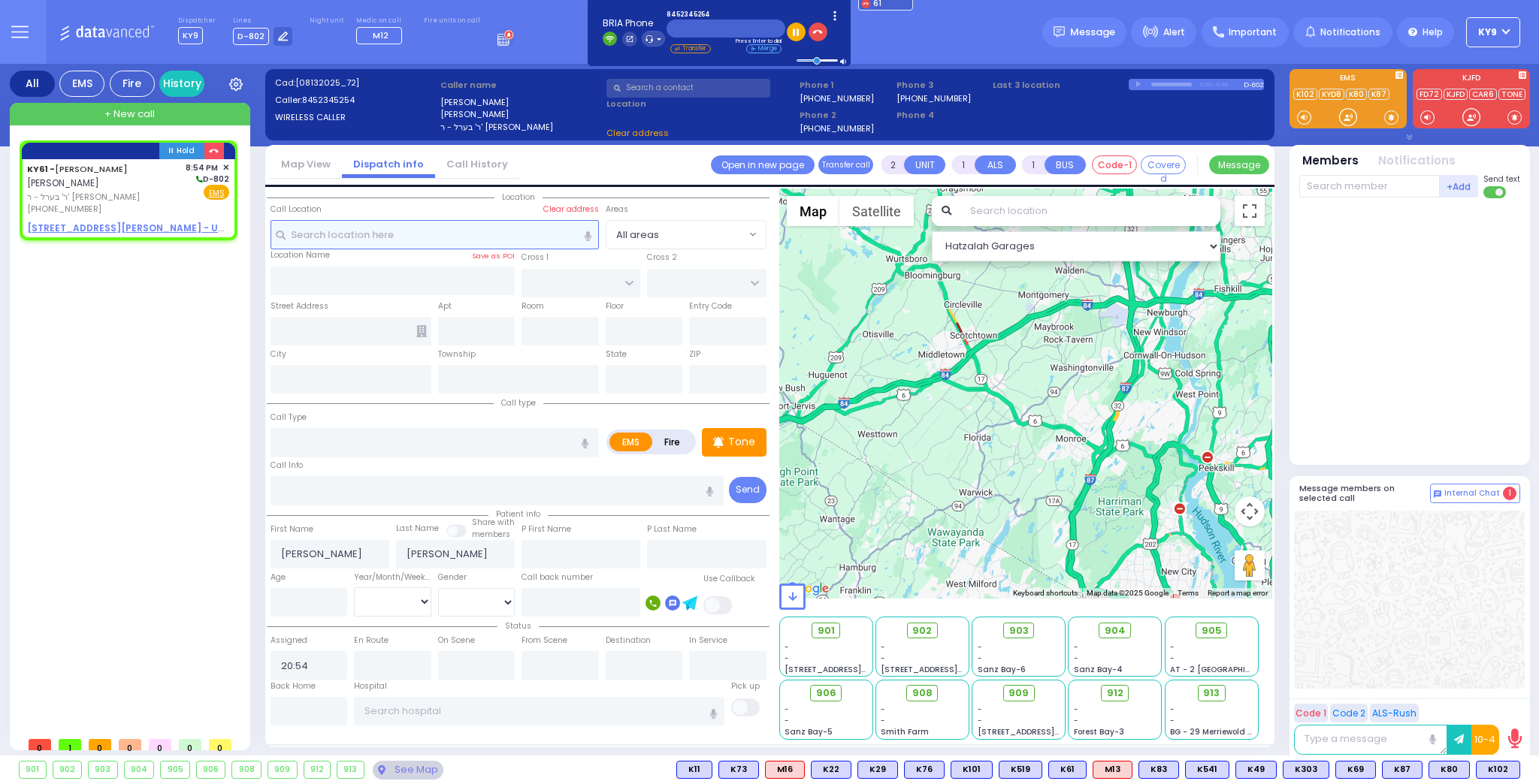
select select
radio input "true"
select select
select select "Hatzalah Garages"
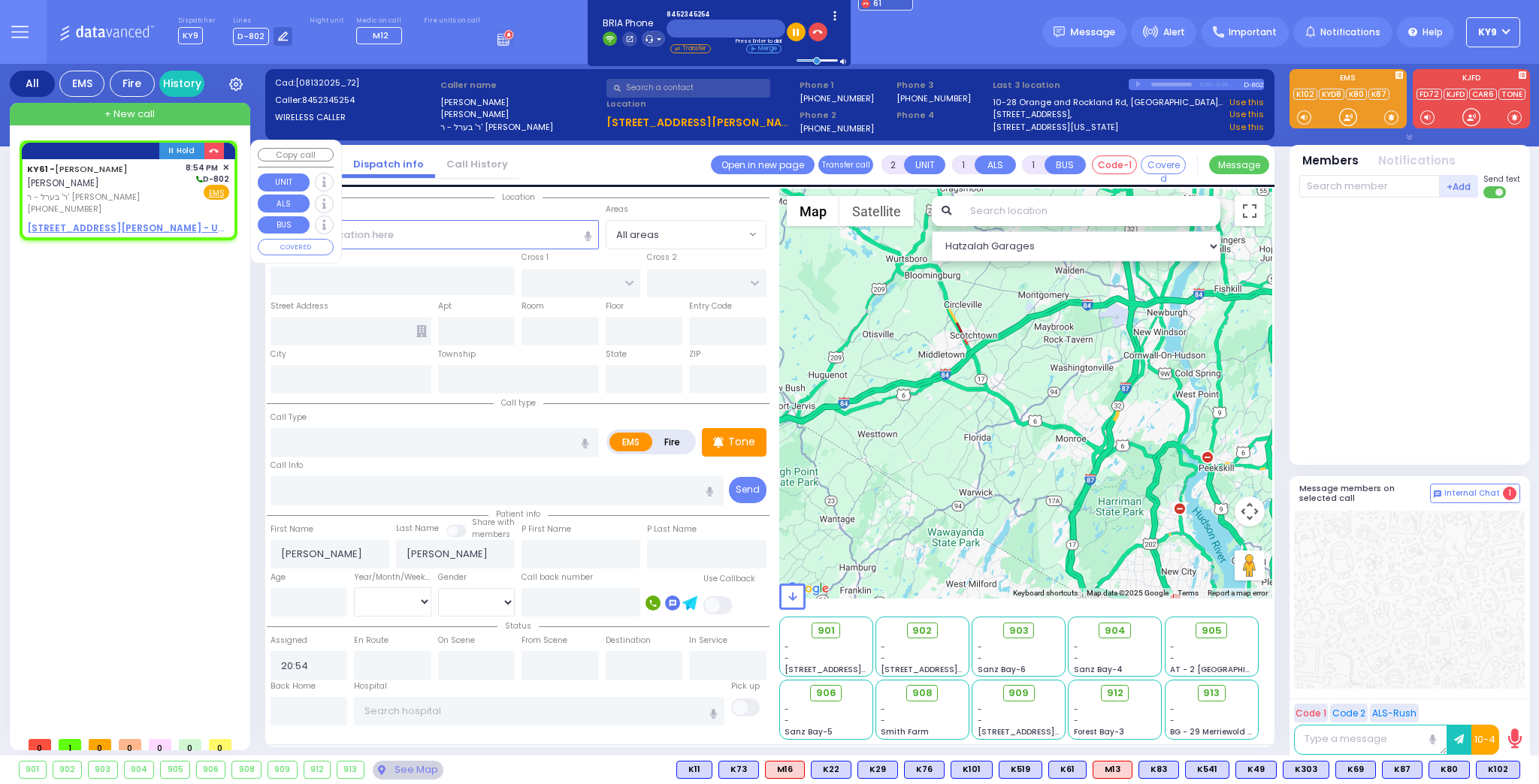
click at [115, 225] on u "2 KARLIN BLVD 202 - Use this" at bounding box center [139, 228] width 223 height 13
select select
radio input "true"
select select
select select "Hatzalah Garages"
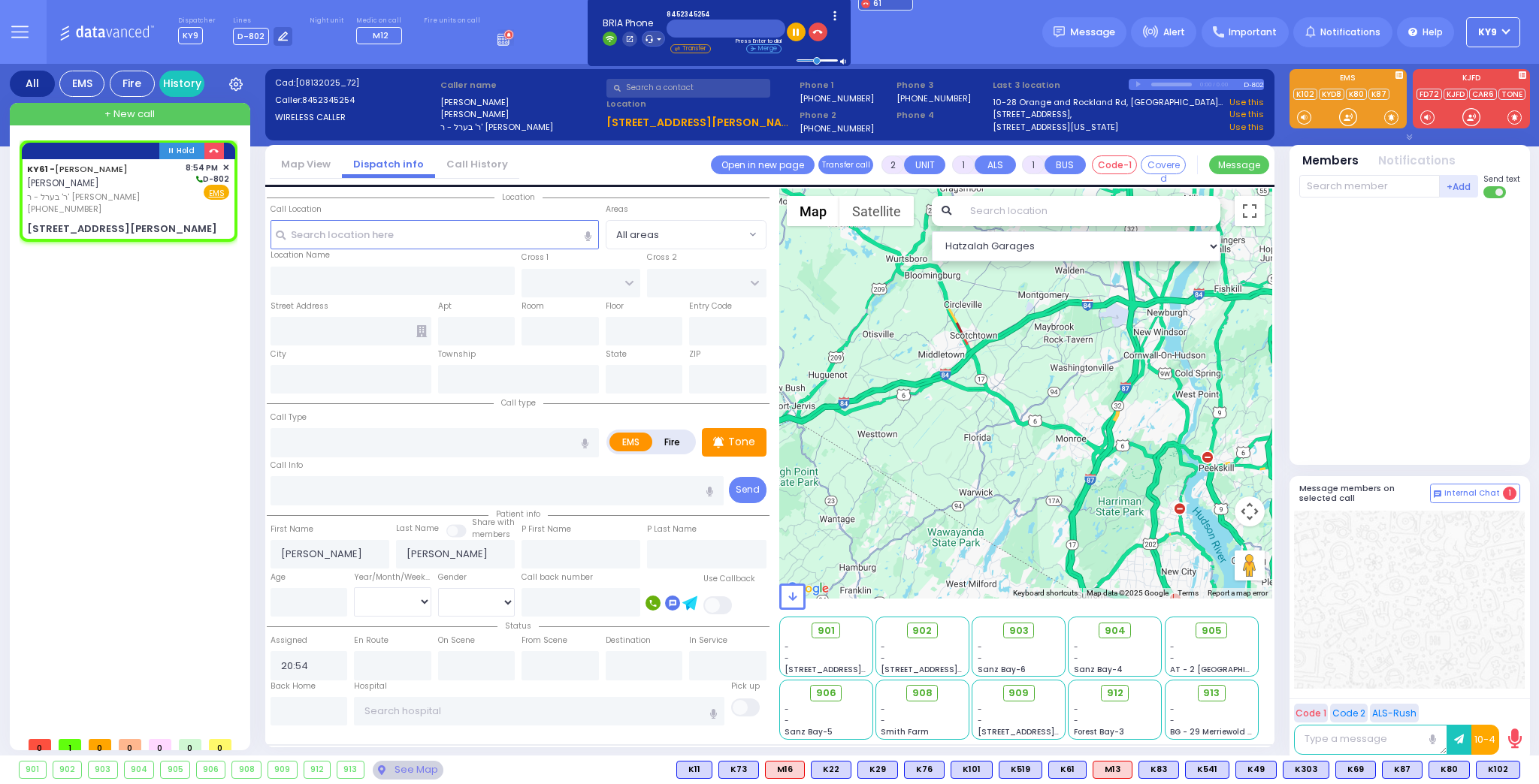
select select
radio input "true"
select select
type input "MOUNTAIN RD"
type input "2 KARLIN BLVD"
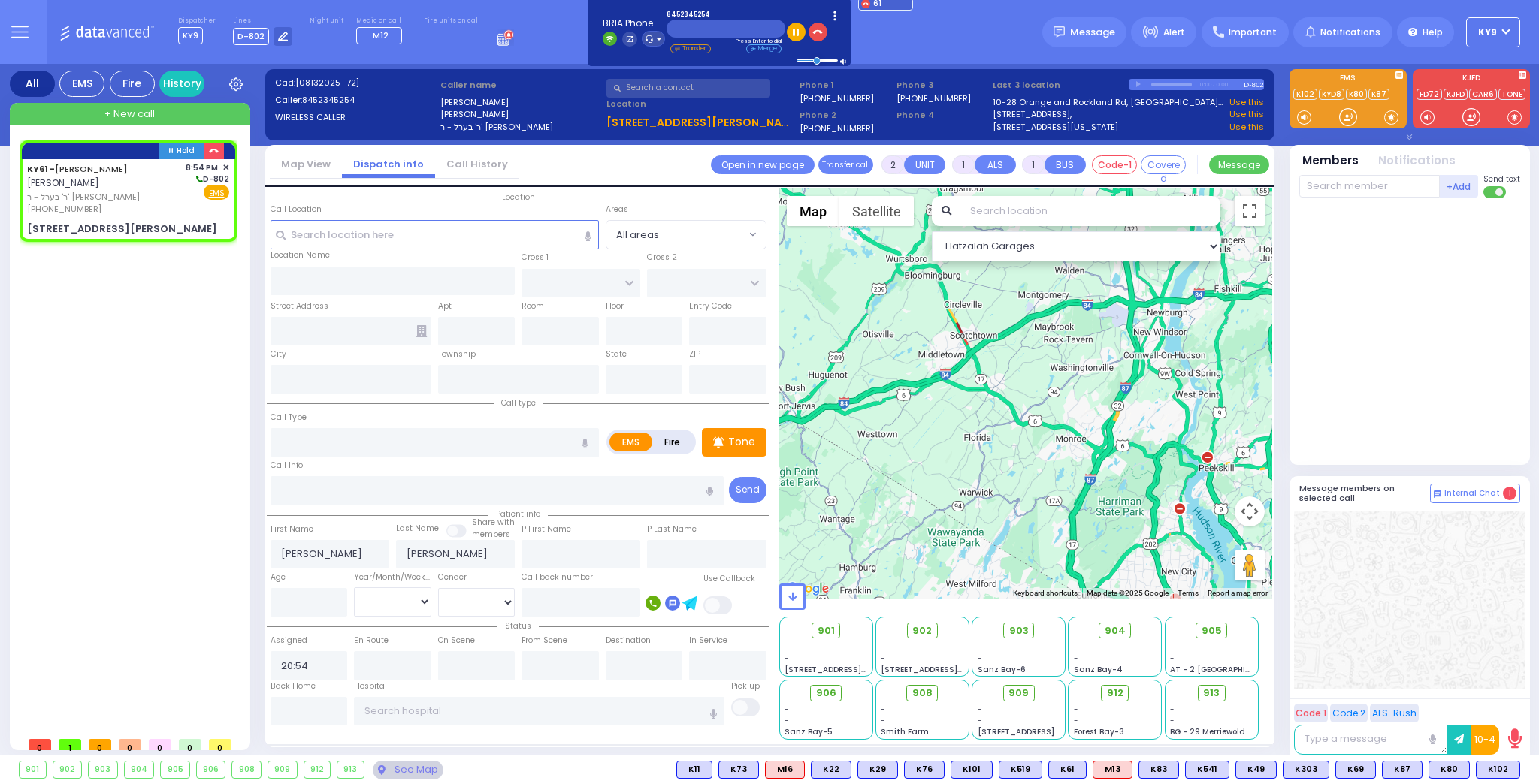
type input "202"
type input "Monroe"
type input "[US_STATE]"
type input "10950"
select select "Hatzalah Garages"
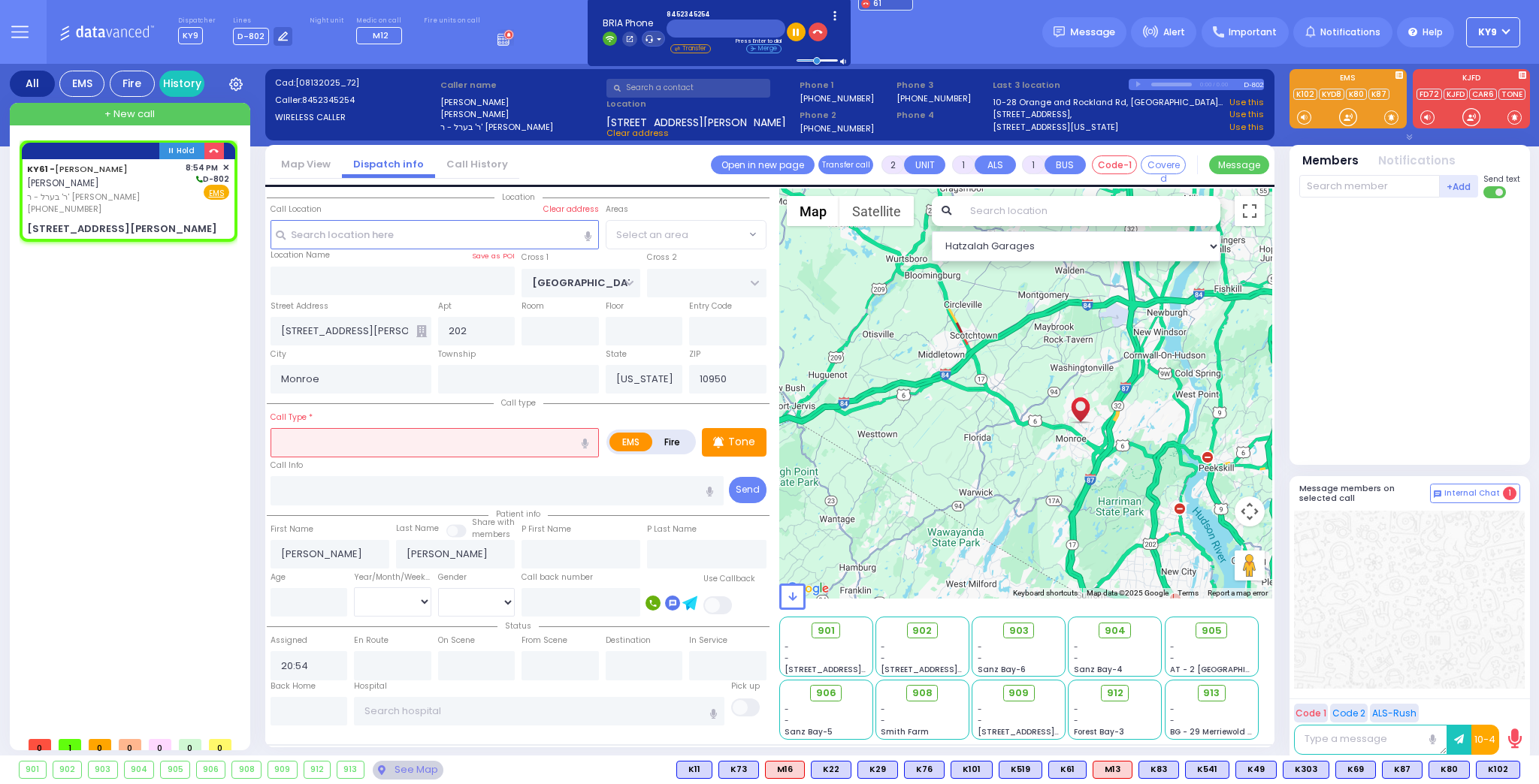
select select "[GEOGRAPHIC_DATA]"
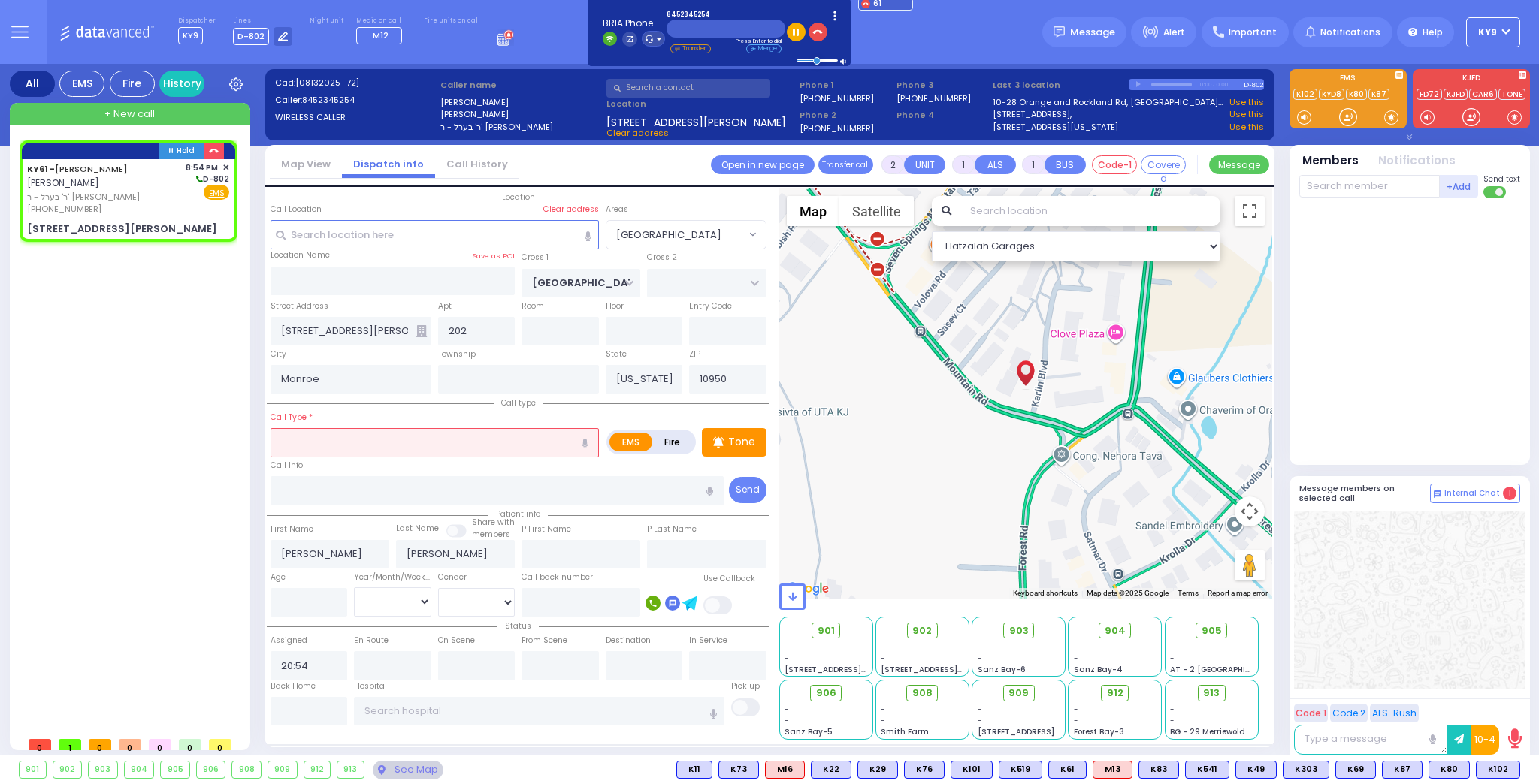
click at [391, 436] on input "text" at bounding box center [434, 442] width 328 height 28
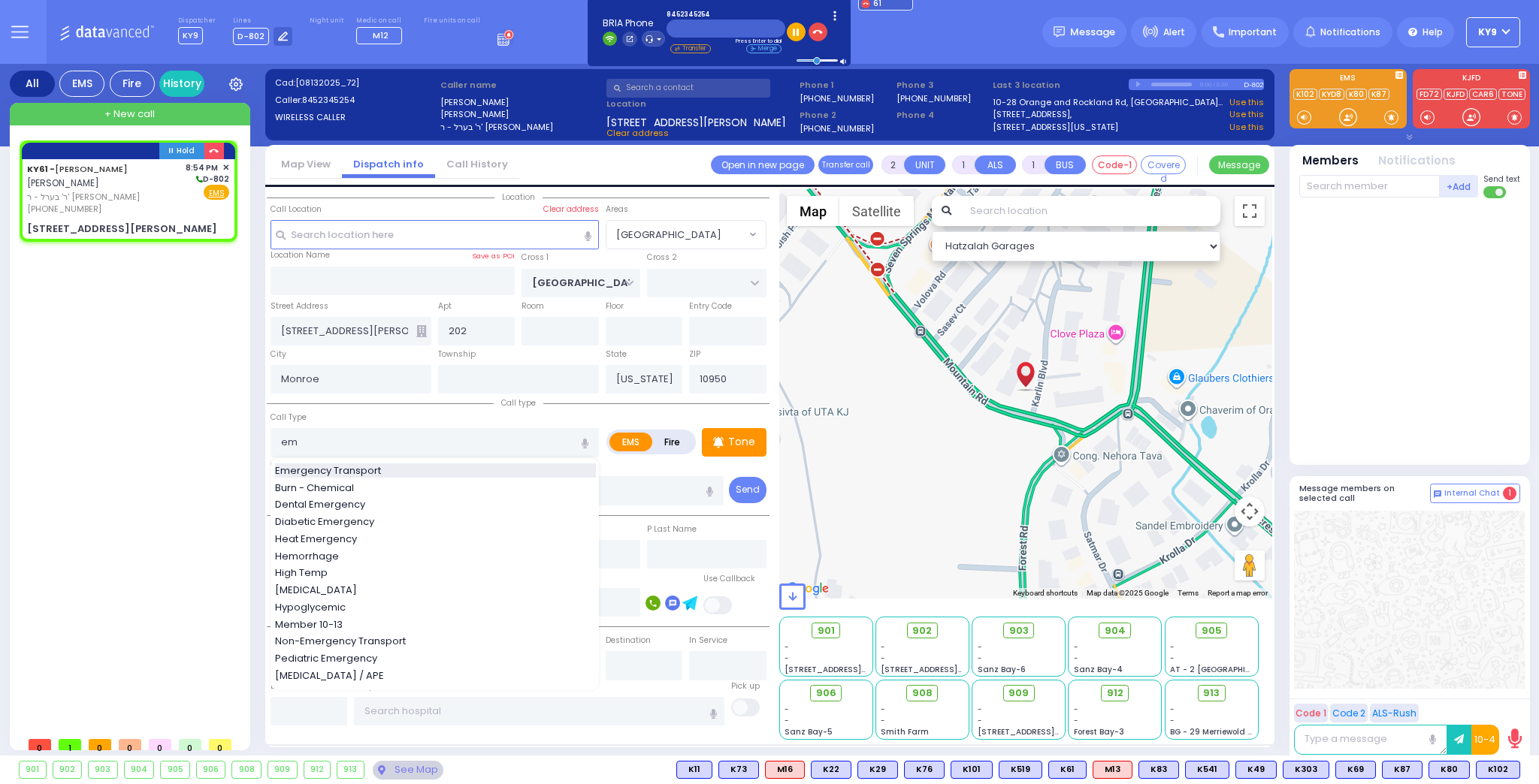
click at [387, 471] on div "Emergency Transport" at bounding box center [436, 470] width 321 height 15
type input "Emergency Transport"
type input "1"
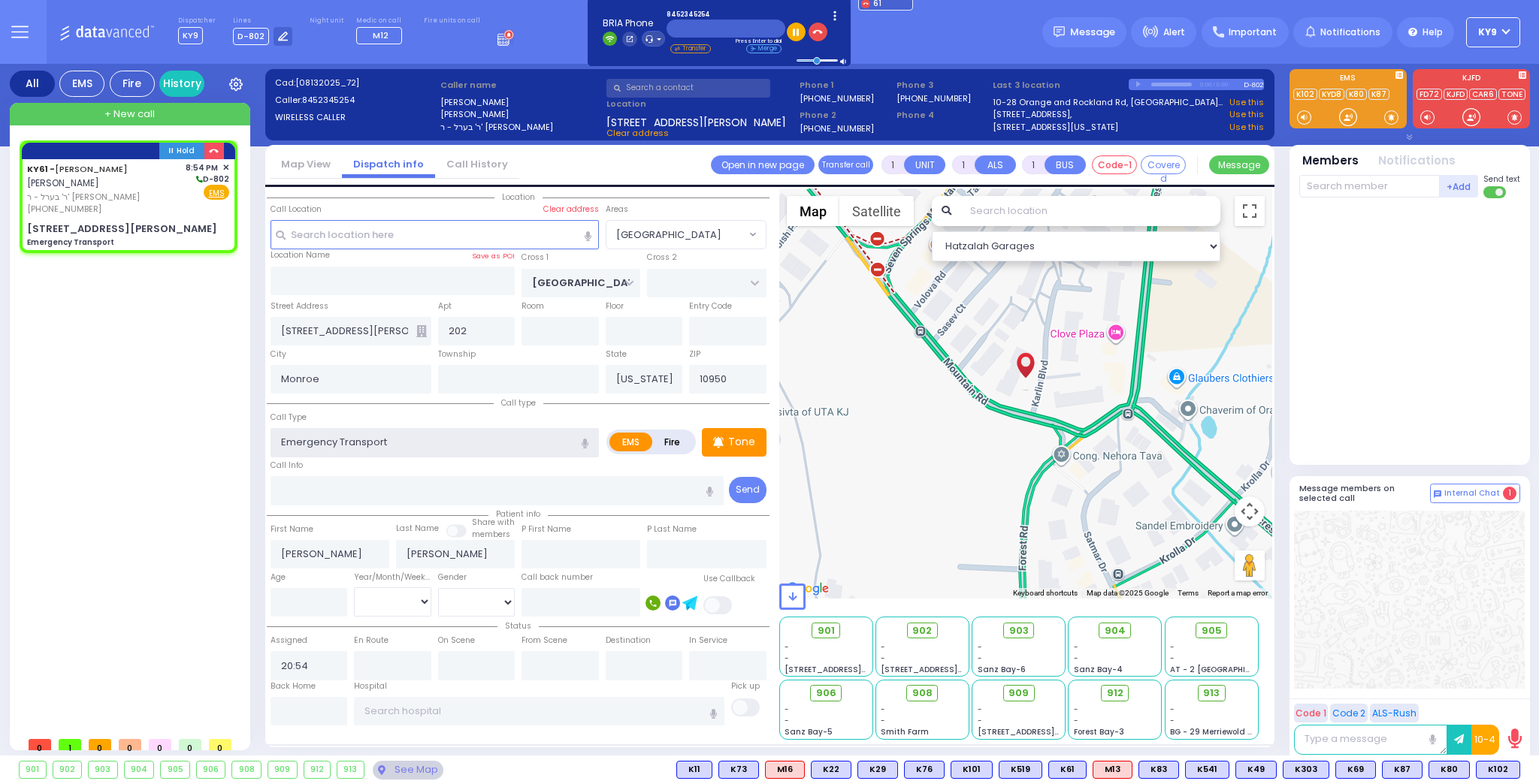
select select
radio input "true"
select select
select select "Hatzalah Garages"
select select "[GEOGRAPHIC_DATA]"
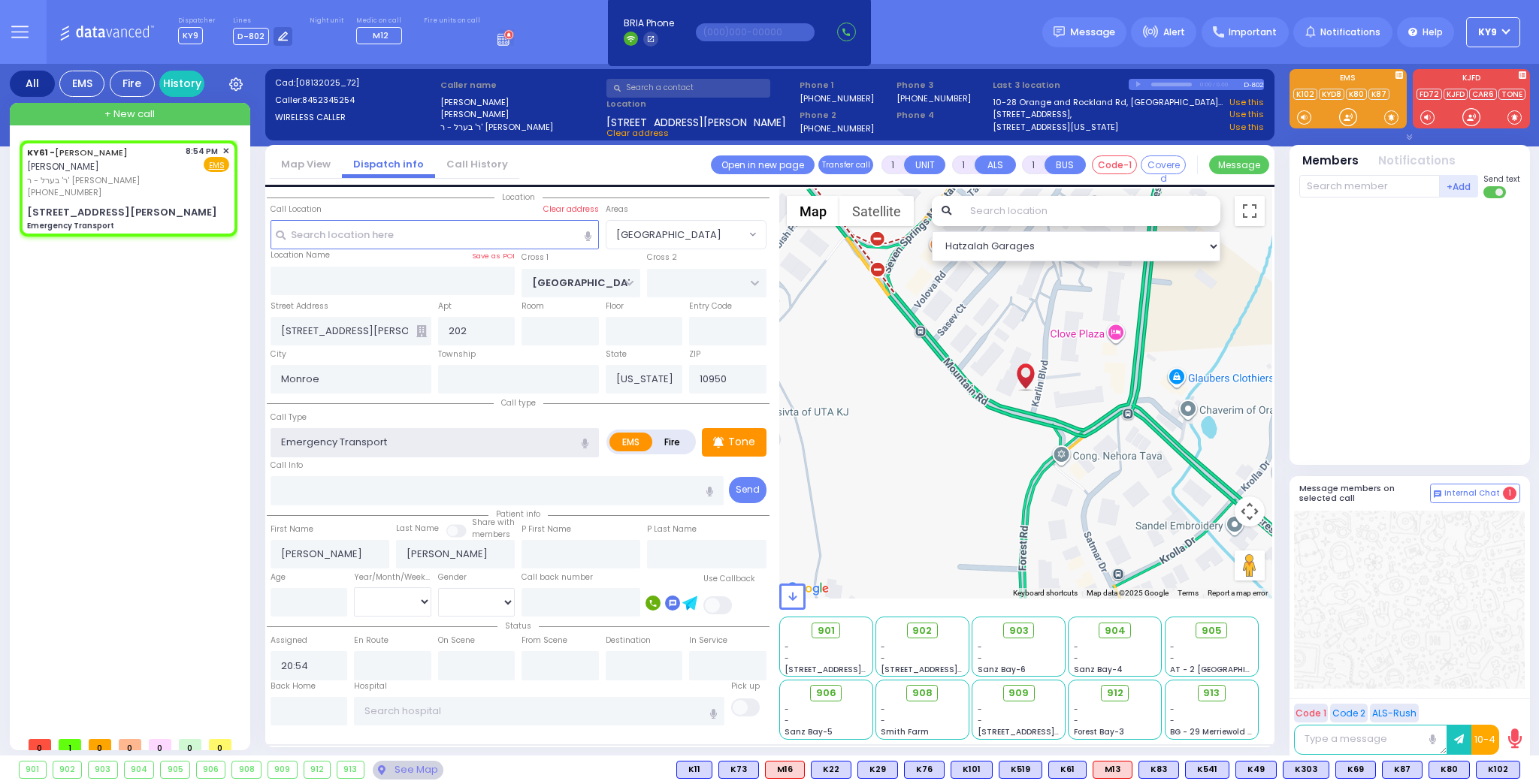
select select
radio input "true"
select select
select select "Hatzalah Garages"
select select "[GEOGRAPHIC_DATA]"
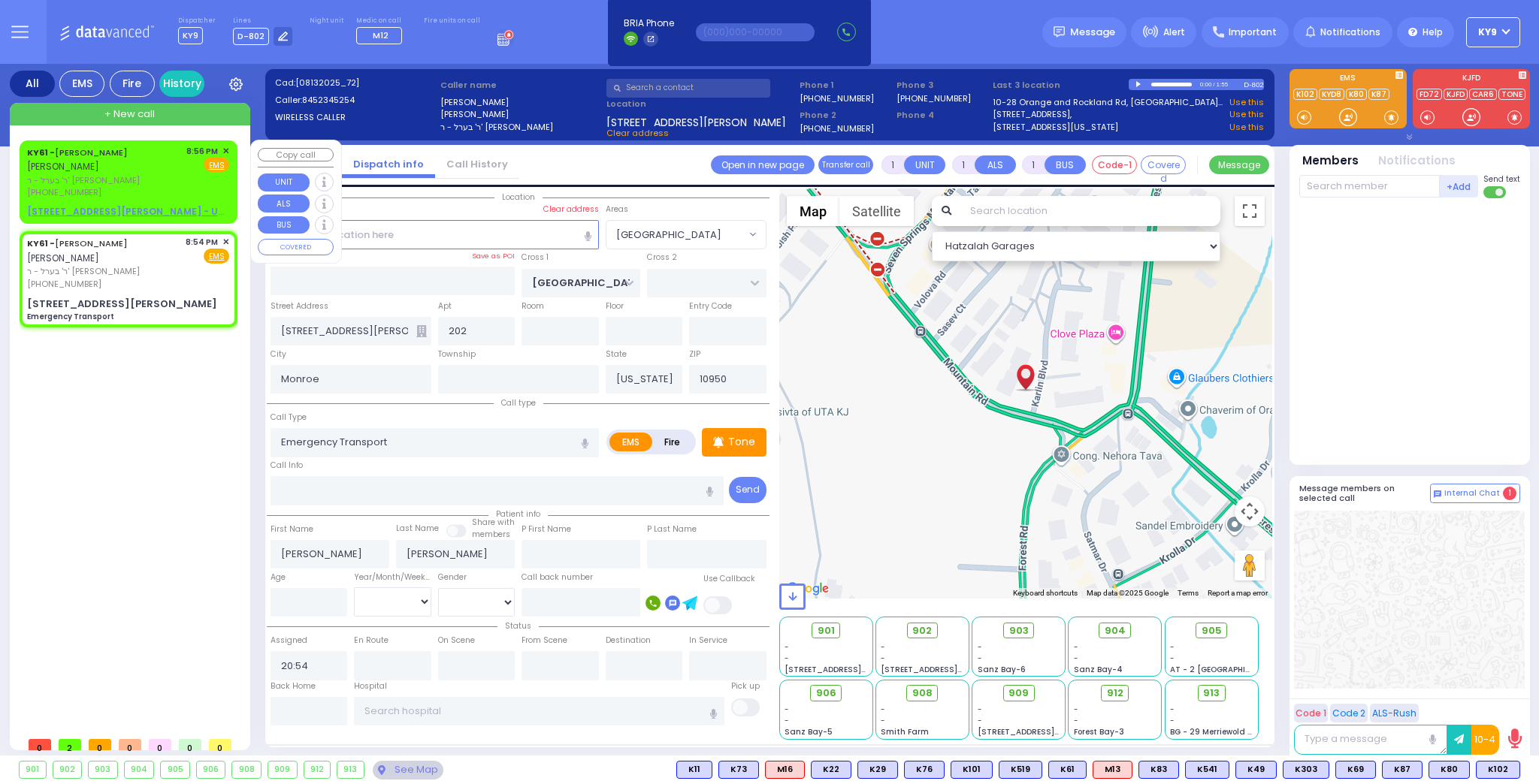
click at [229, 147] on div "KY61 - ARON ZEV POLACHECK אהרן זאב פאלאטשעק ר' בערל - ר' שמואל דוד מארקאוויטש (…" at bounding box center [128, 182] width 212 height 79
type input "2"
select select
radio input "true"
select select
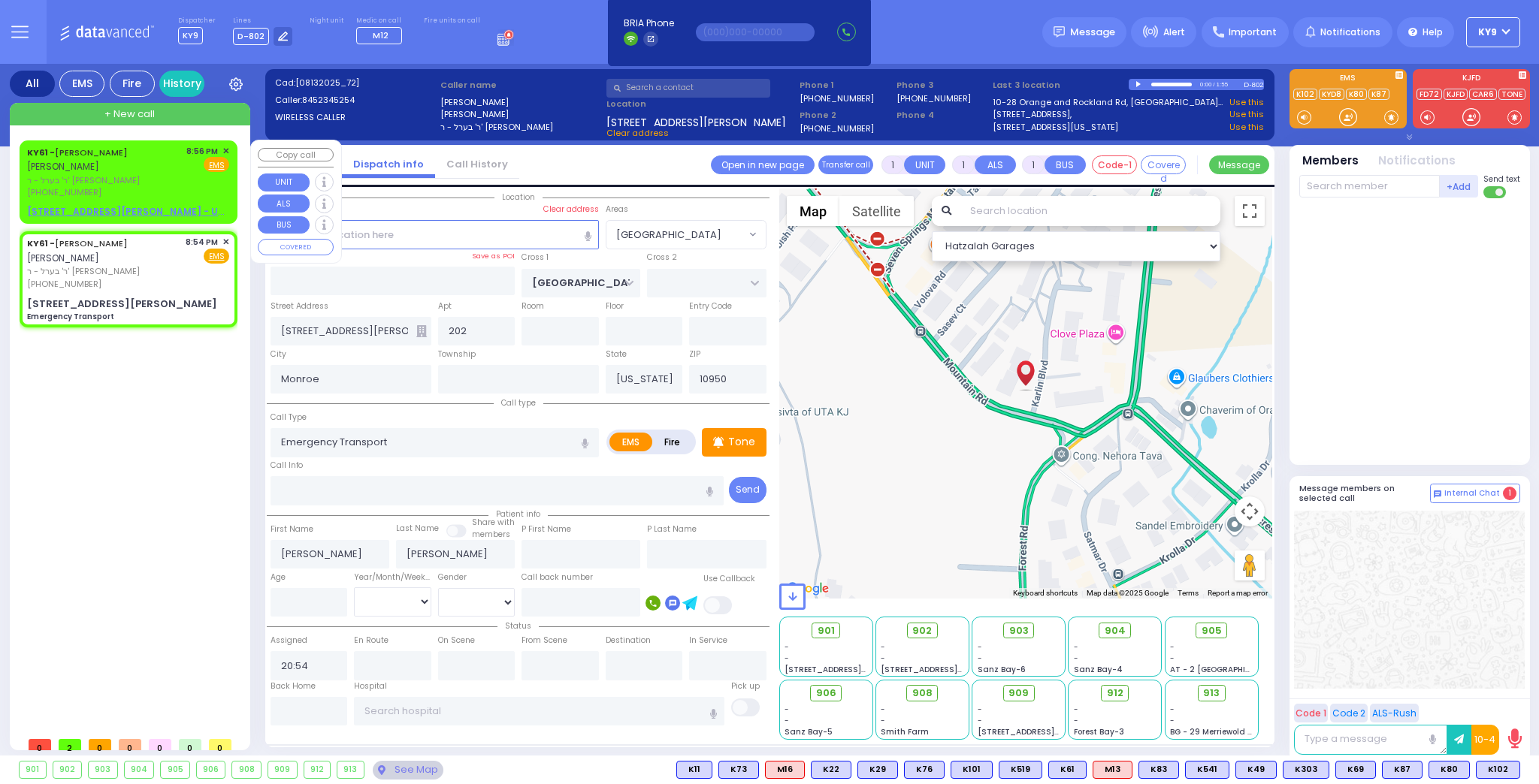
type input "20:56"
select select "Hatzalah Garages"
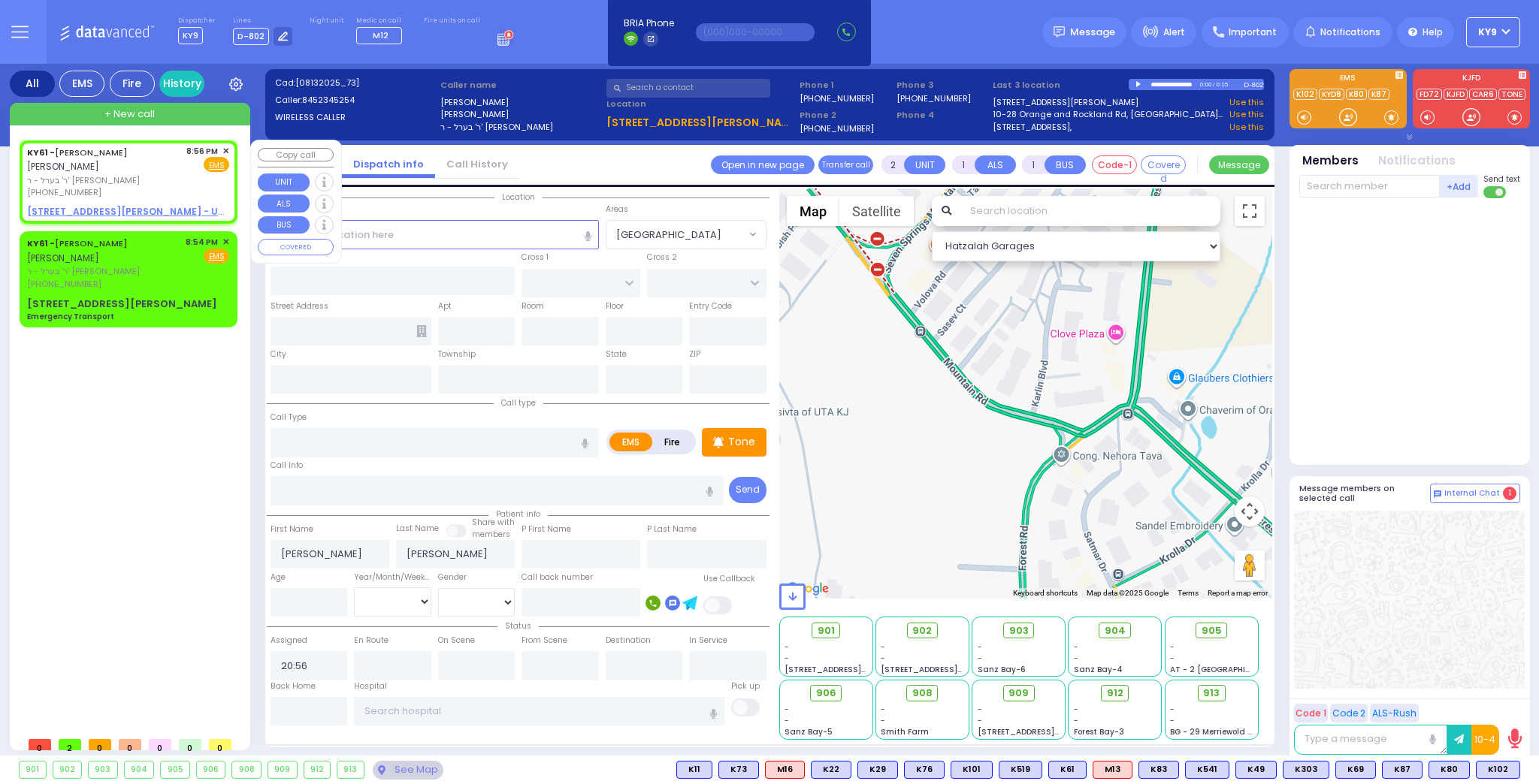
click at [224, 149] on span "✕" at bounding box center [226, 152] width 6 height 13
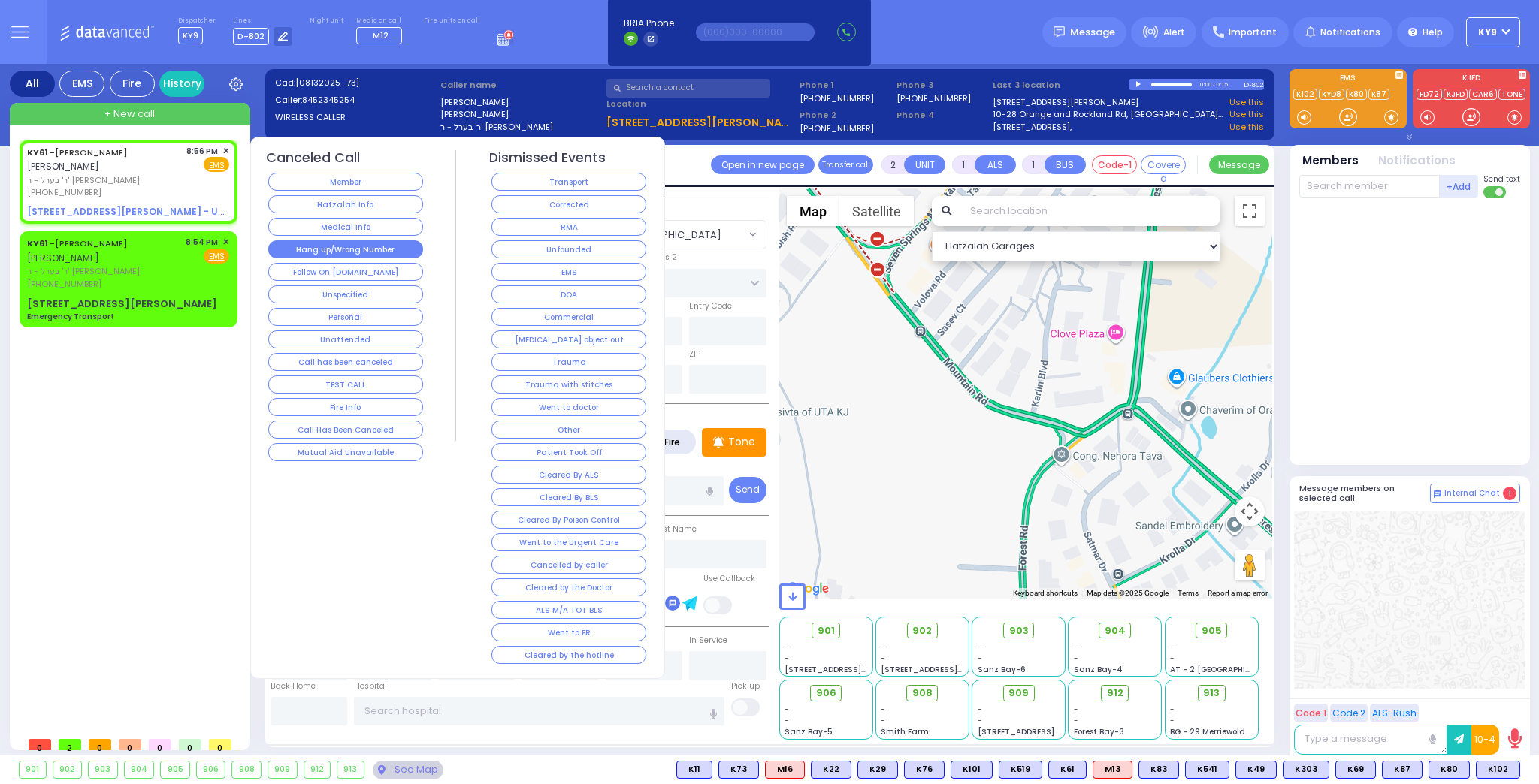
click at [353, 240] on button "Hang up/Wrong Number" at bounding box center [345, 249] width 155 height 18
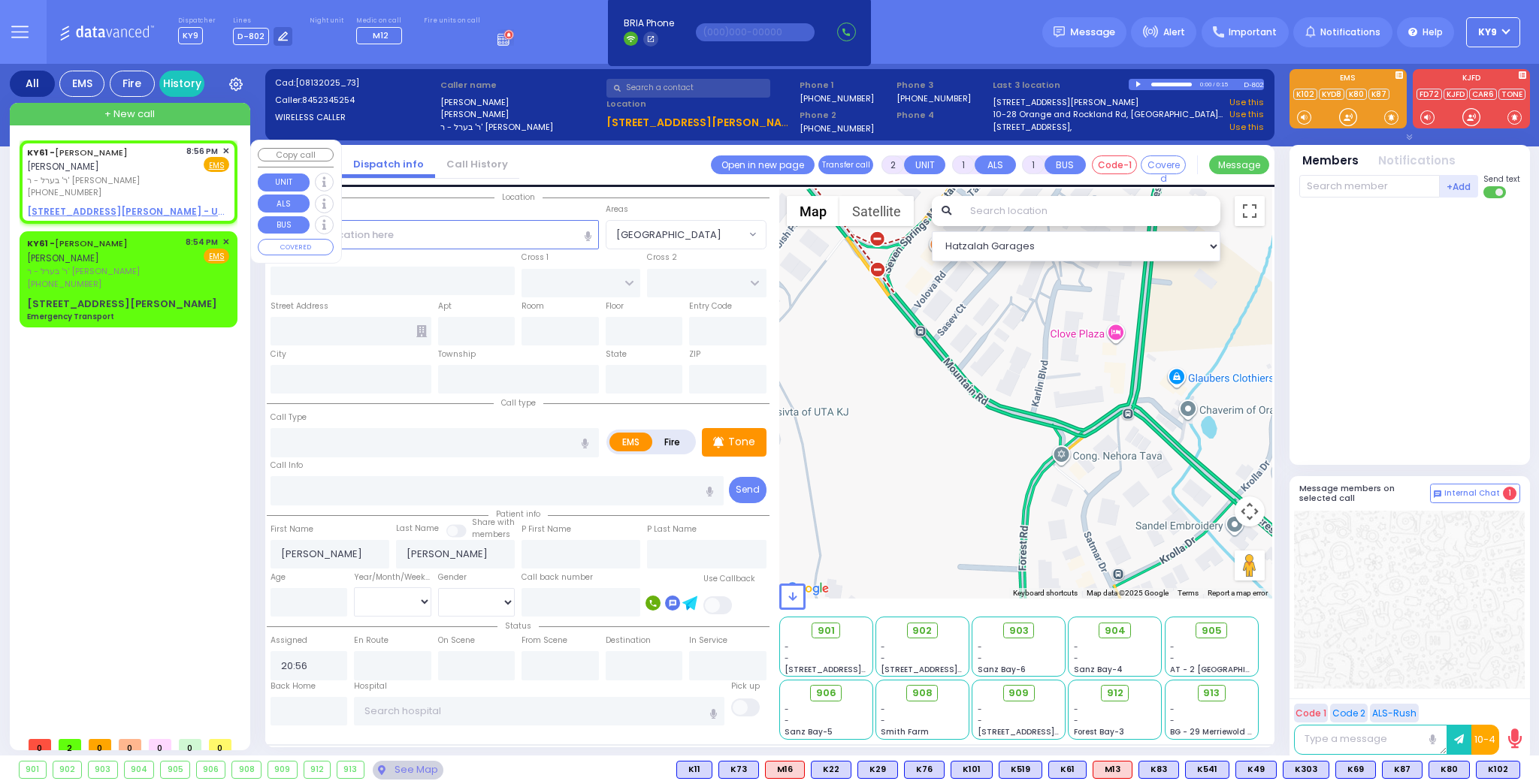
select select
radio input "true"
select select
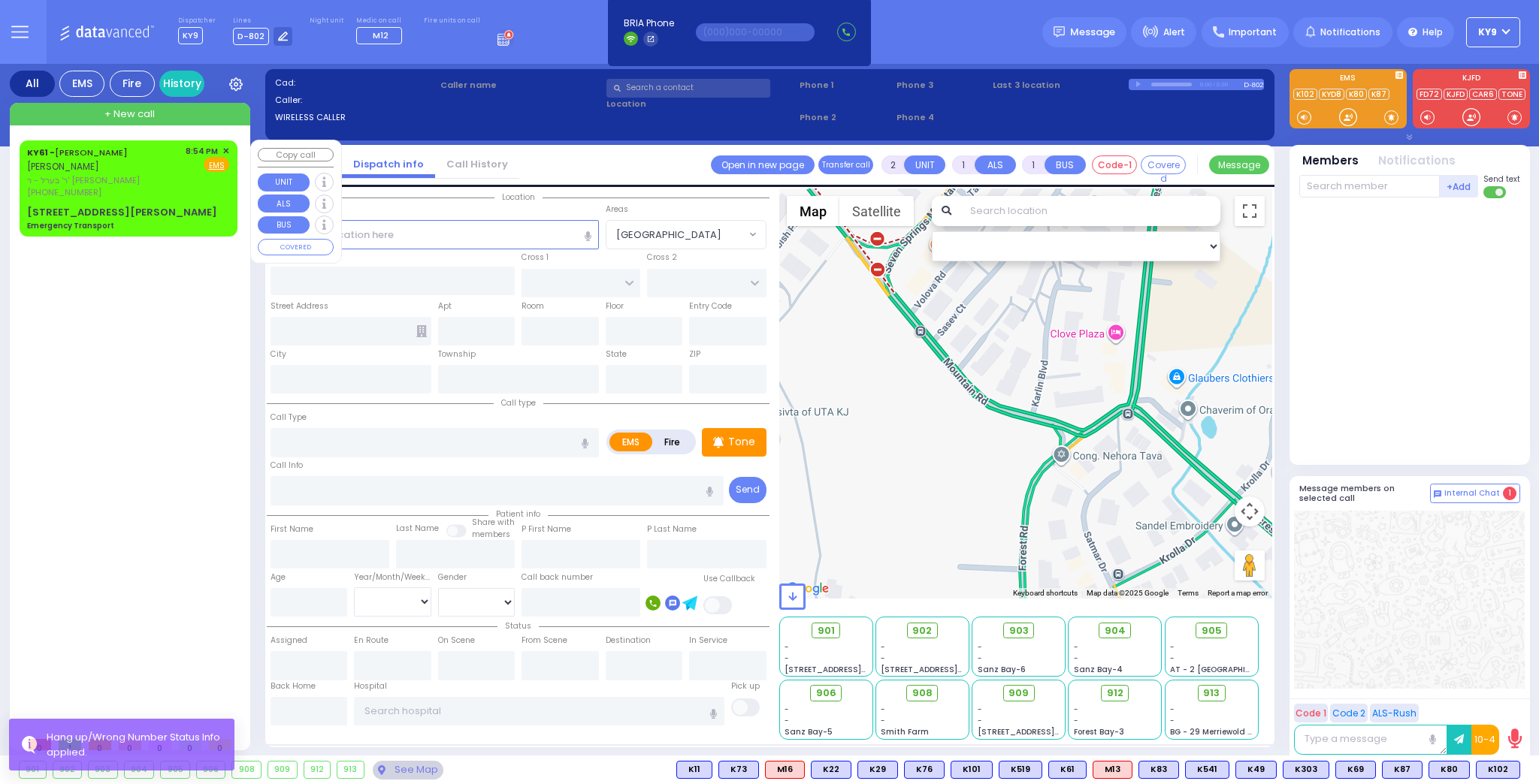
click at [172, 194] on div "(845) 234-5254" at bounding box center [104, 193] width 153 height 13
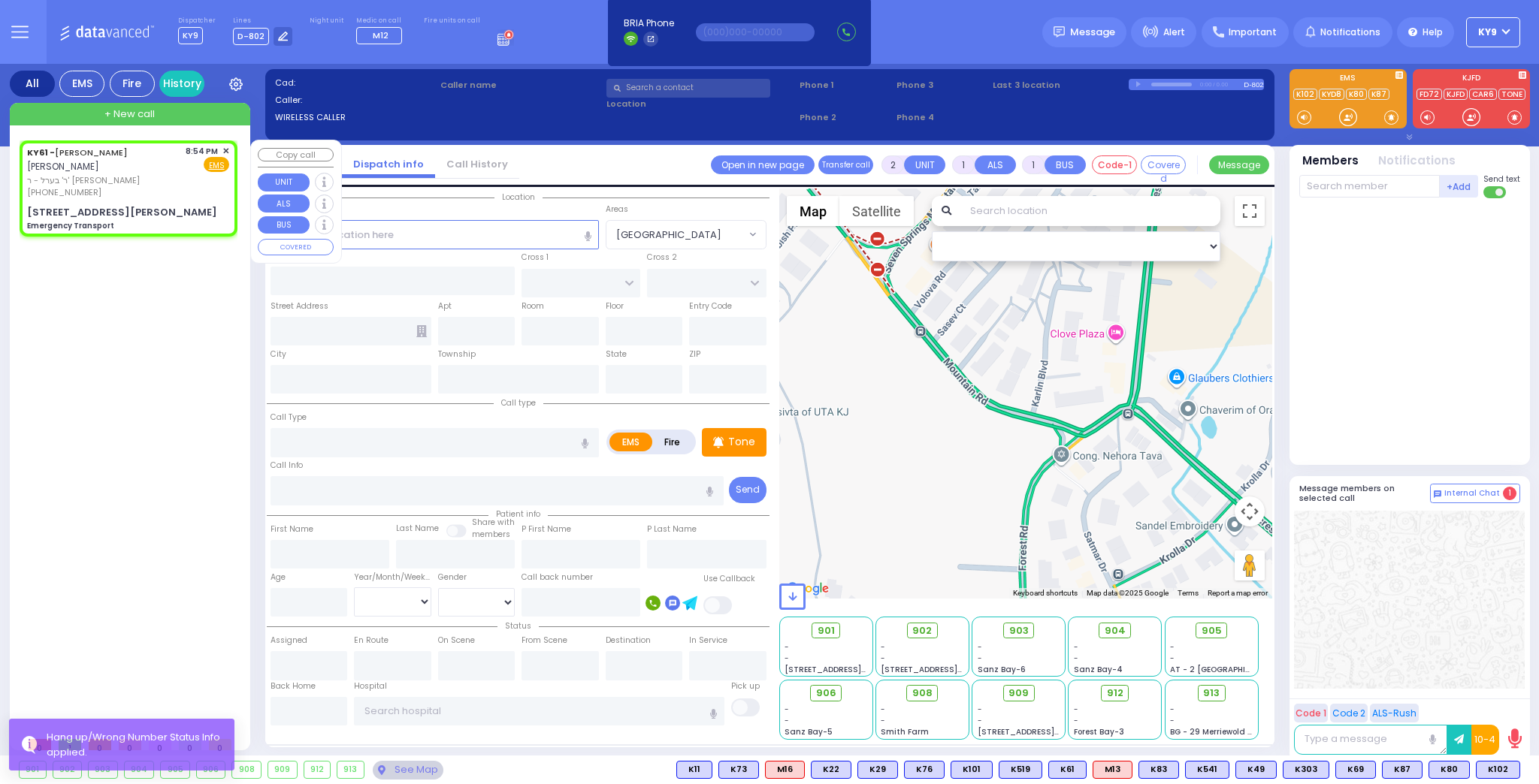
type input "1"
select select
type input "Emergency Transport"
radio input "true"
type input "ARON ZEV"
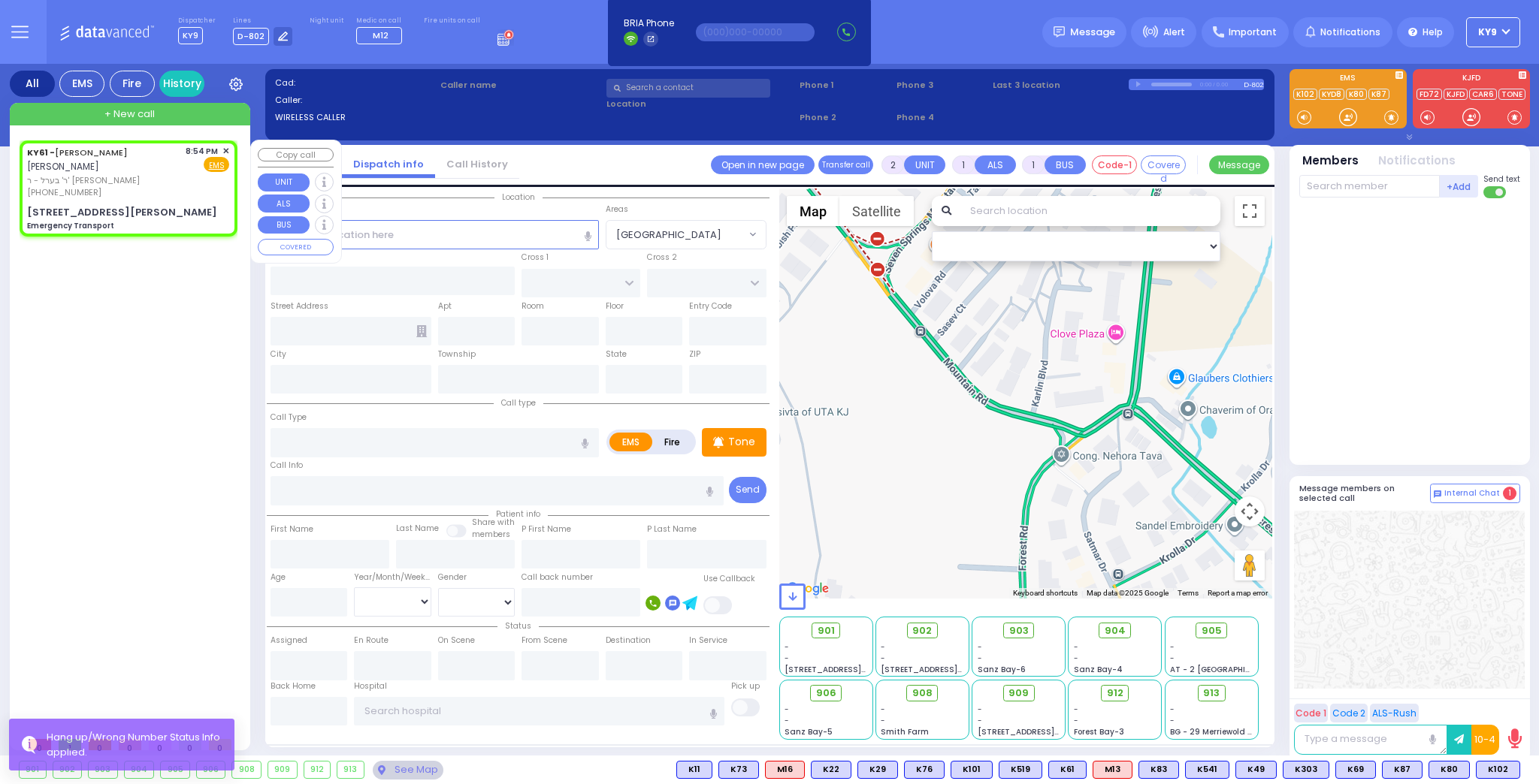
type input "POLACHECK"
select select
type input "20:54"
select select "Hatzalah Garages"
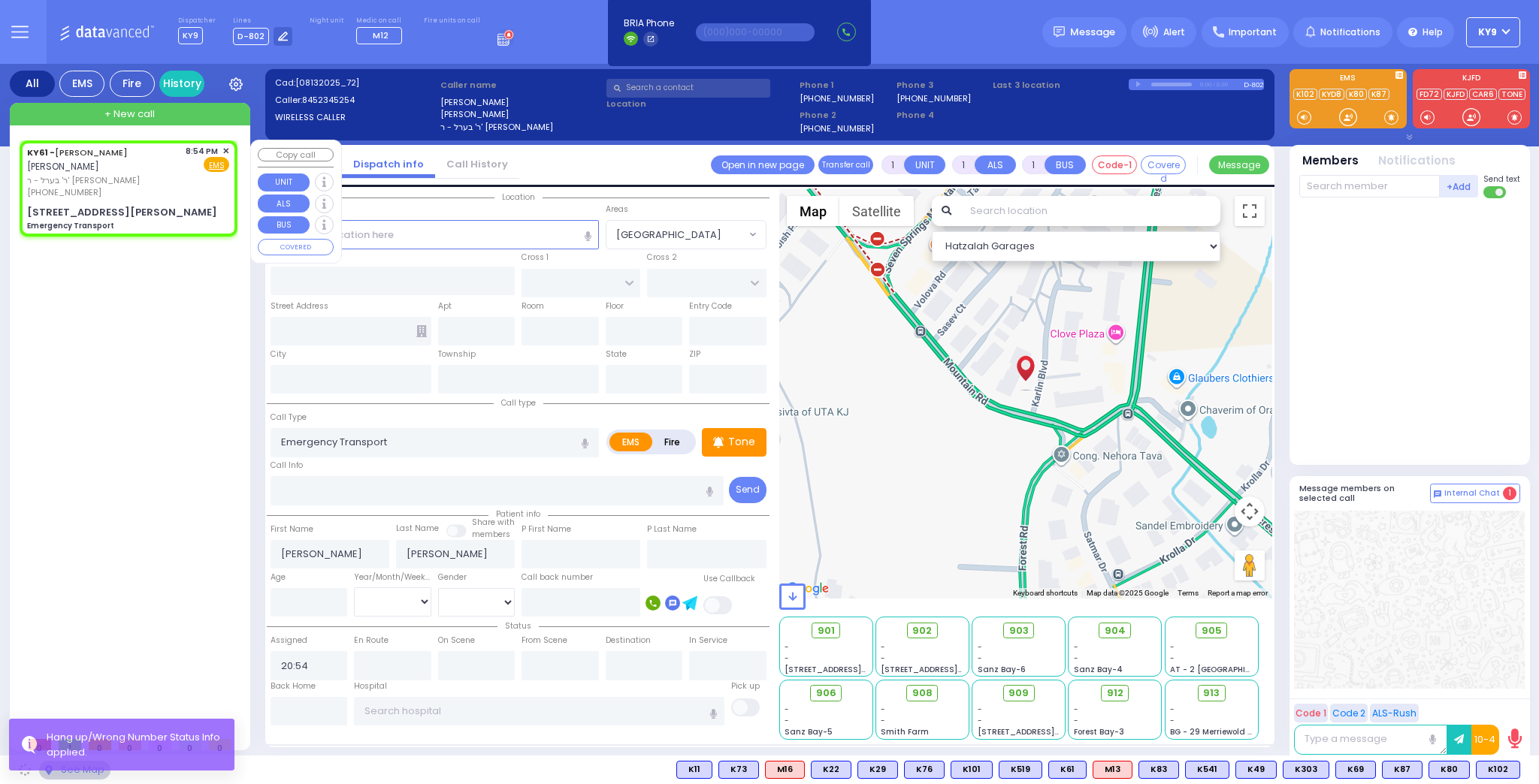
type input "MOUNTAIN RD"
type input "2 KARLIN BLVD"
type input "202"
type input "Monroe"
type input "[US_STATE]"
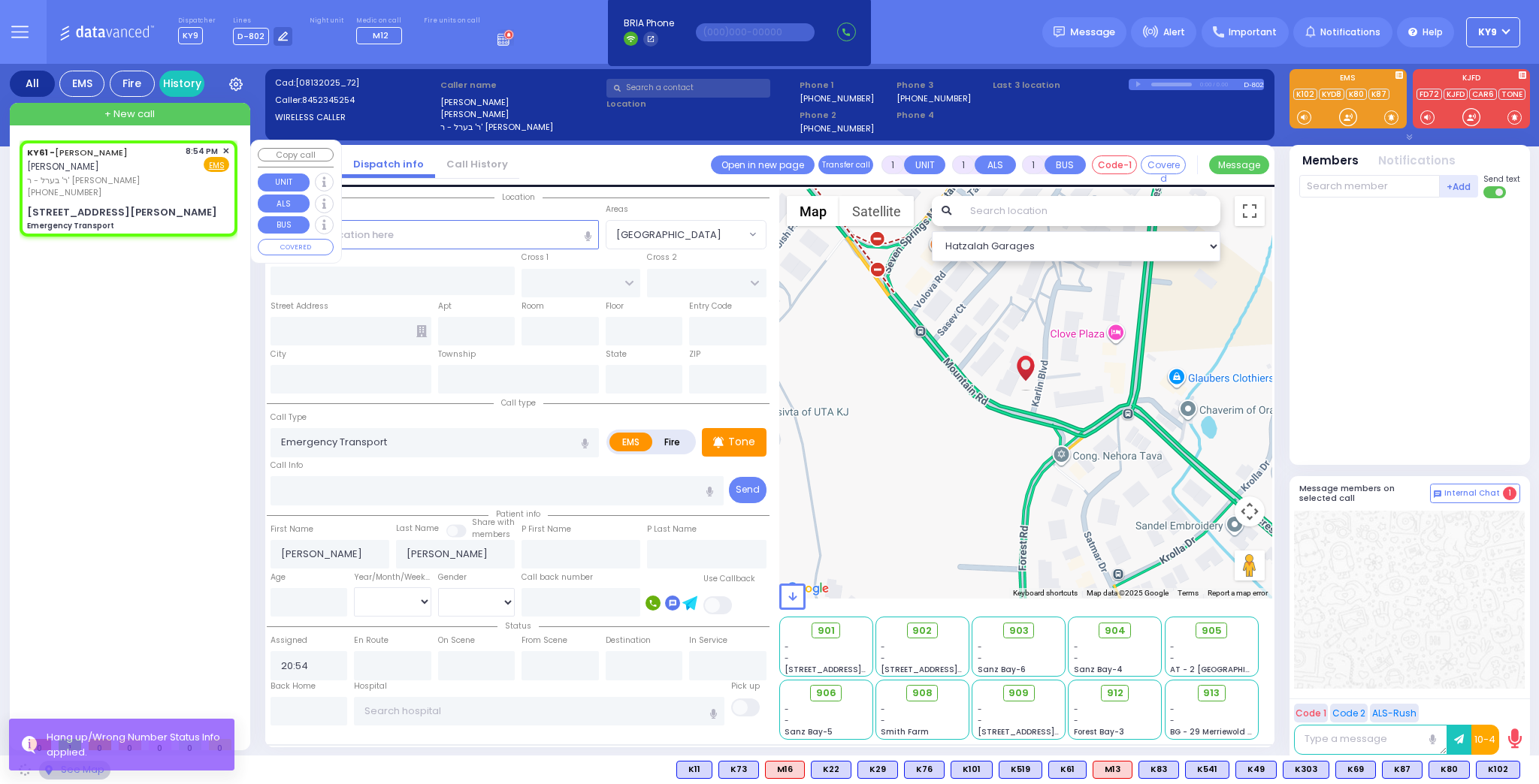
type input "10950"
select select "[GEOGRAPHIC_DATA]"
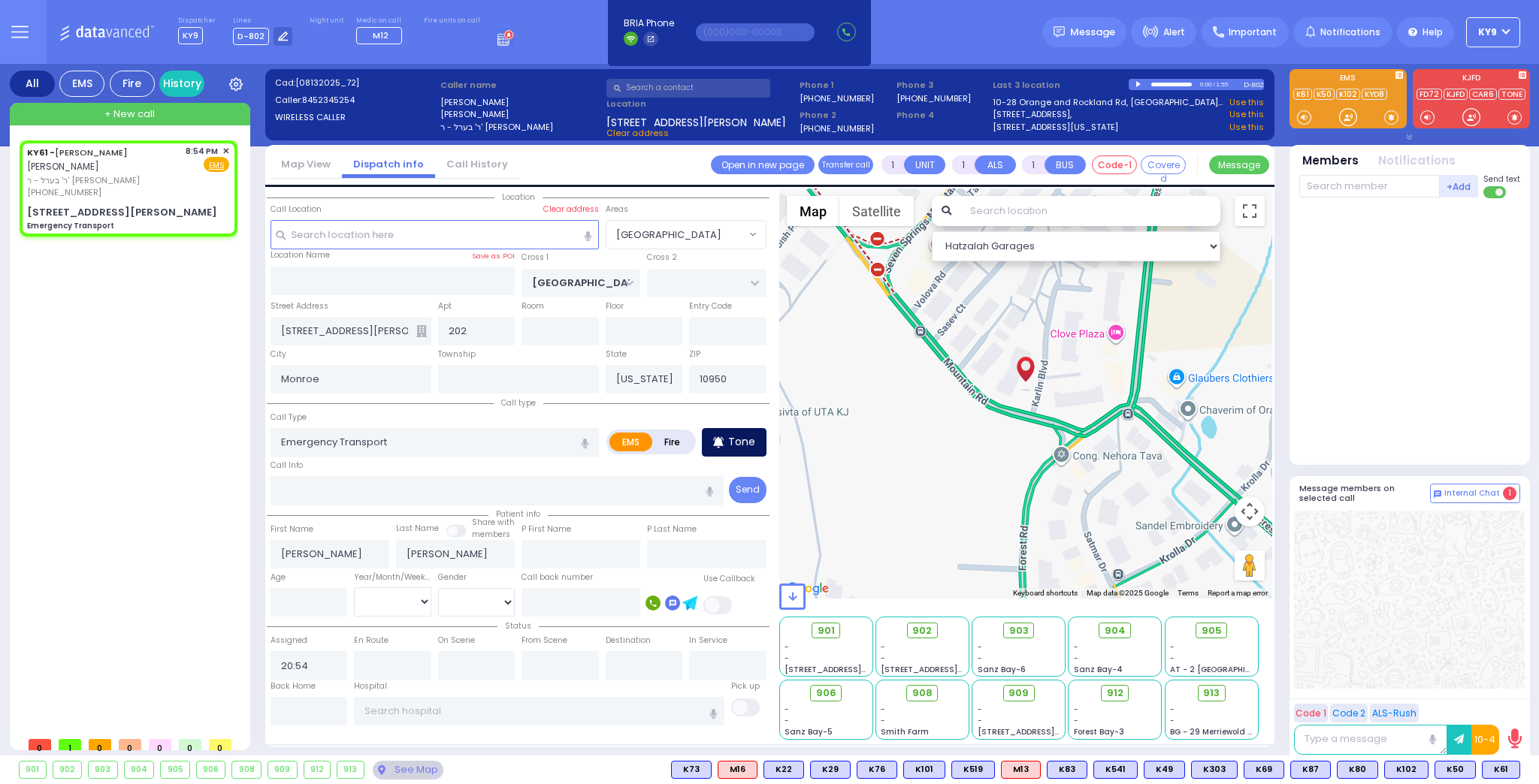
click at [736, 431] on div "Tone" at bounding box center [734, 442] width 65 height 28
click at [1345, 117] on div at bounding box center [1348, 117] width 15 height 15
click at [1353, 115] on div at bounding box center [1348, 117] width 15 height 15
click at [1504, 763] on span "K8" at bounding box center [1503, 769] width 34 height 16
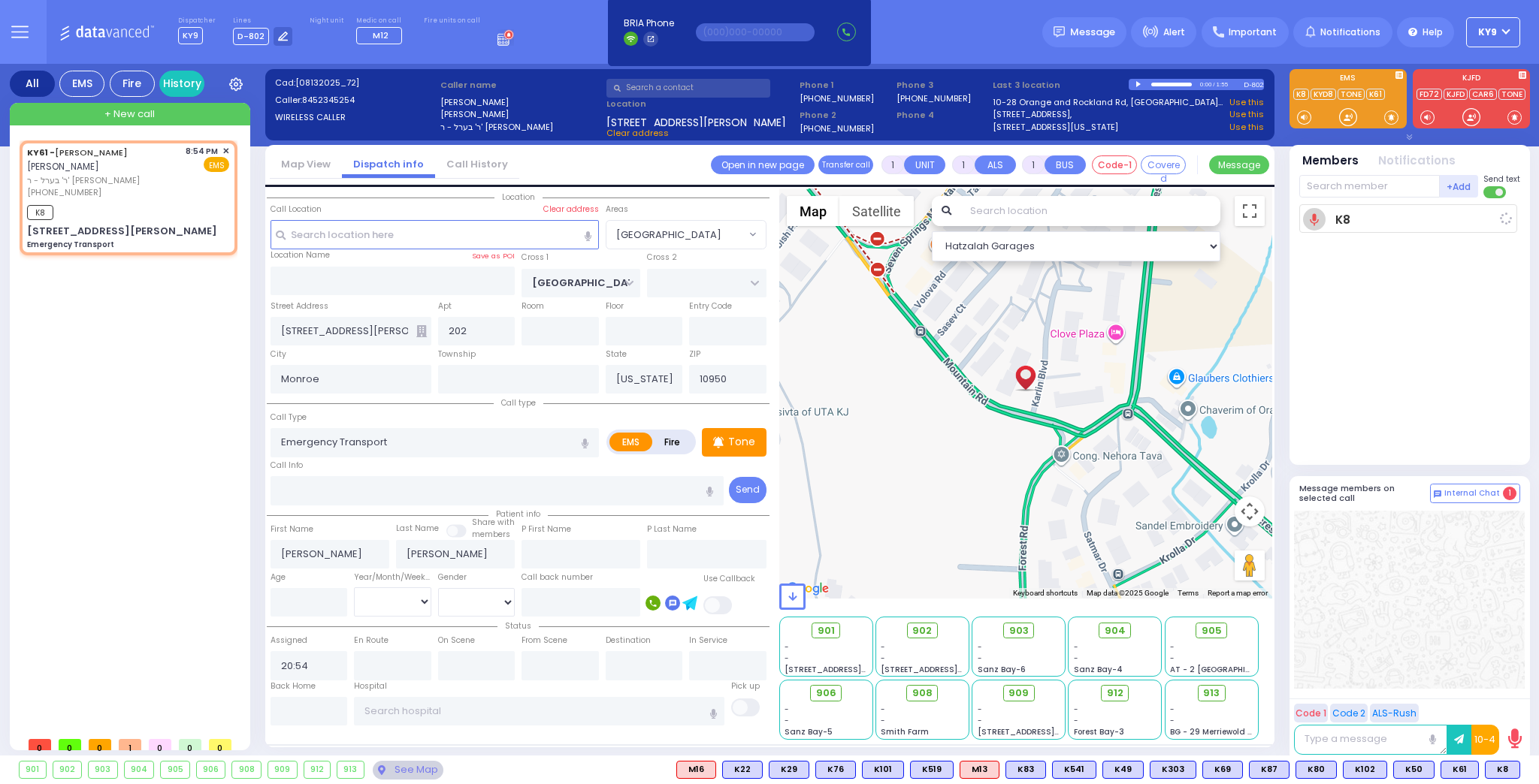
select select
radio input "true"
select select
type input "20:59"
select select "Hatzalah Garages"
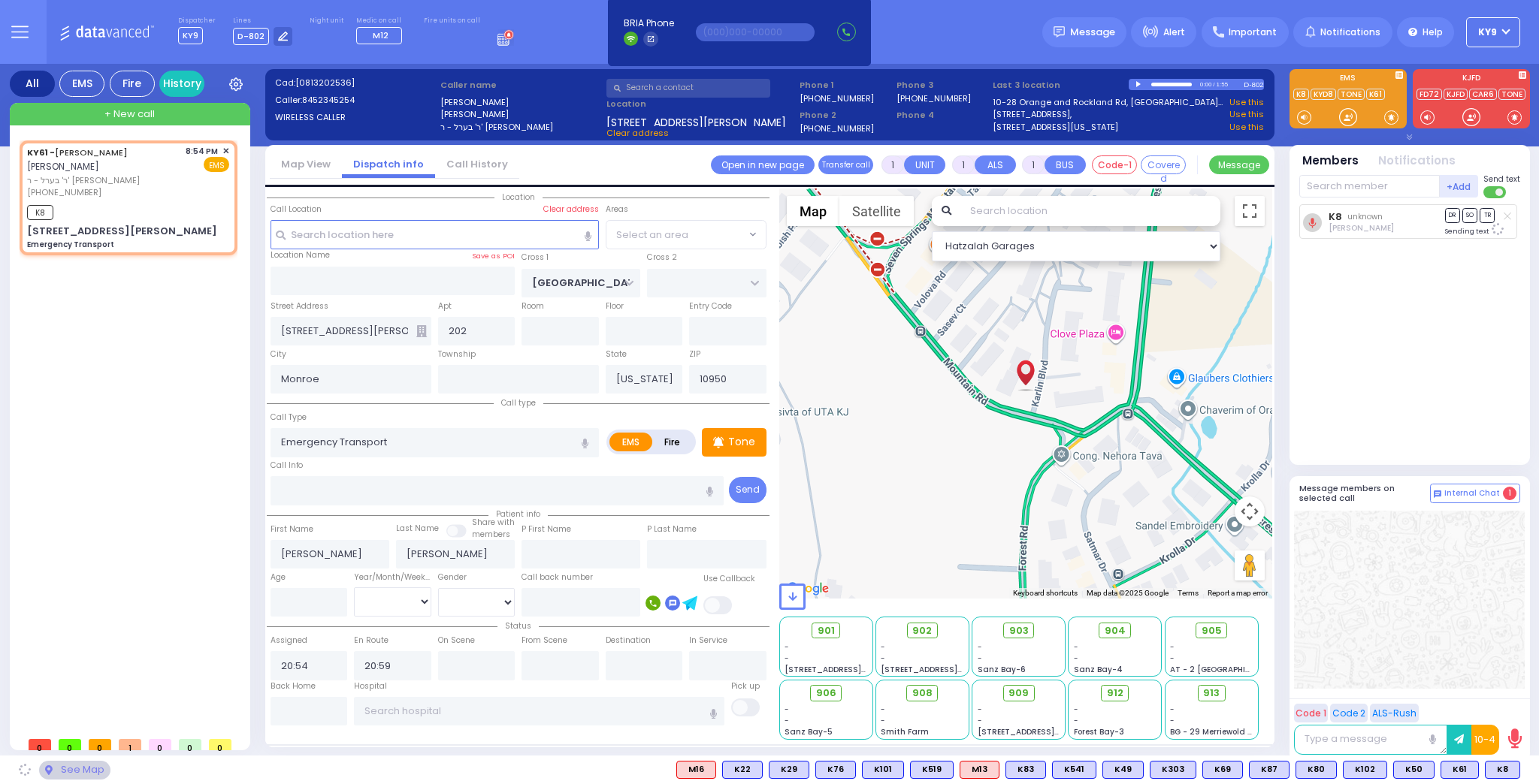
select select "[GEOGRAPHIC_DATA]"
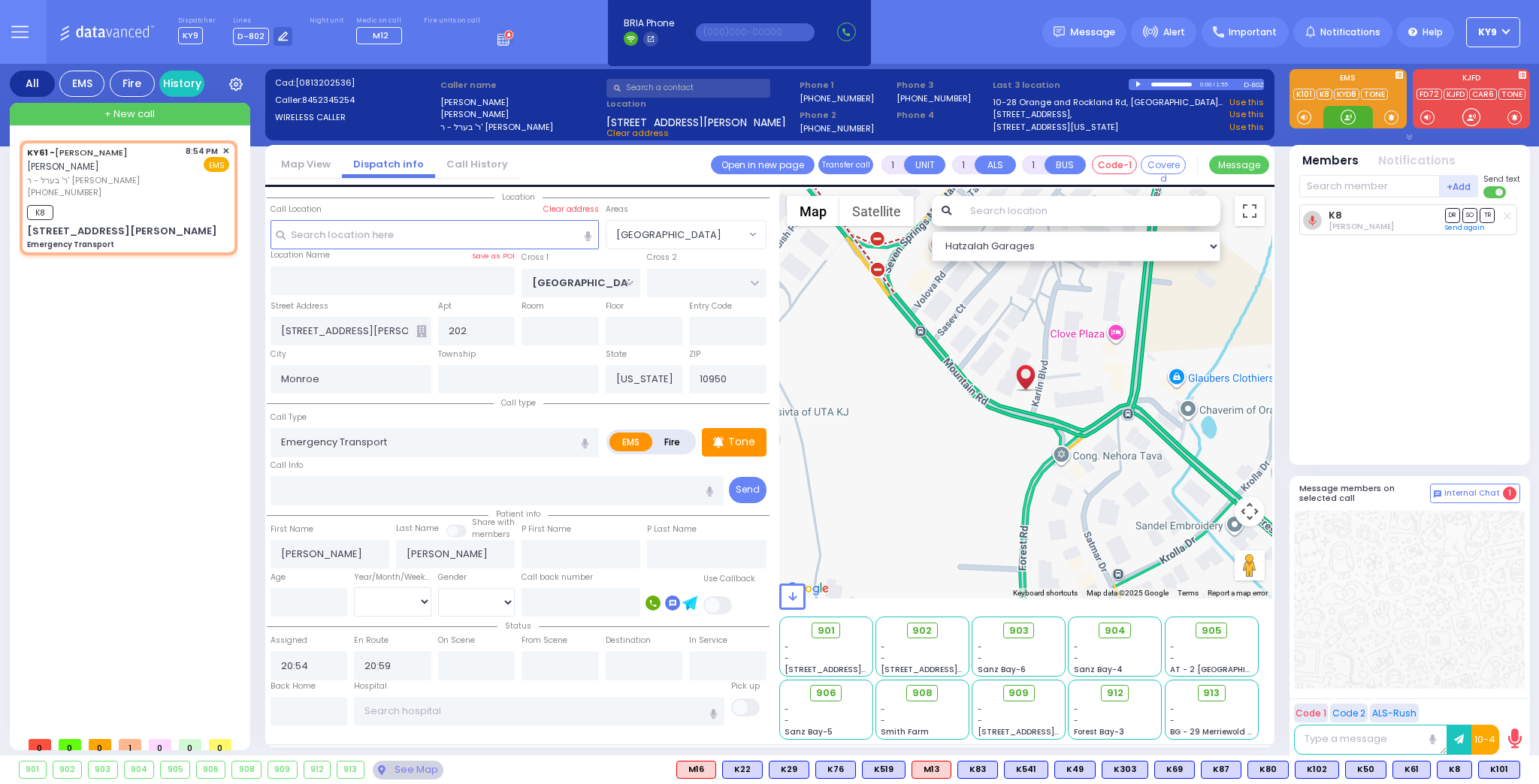
click at [1345, 119] on div at bounding box center [1348, 117] width 15 height 15
click at [1340, 181] on input "text" at bounding box center [1370, 186] width 140 height 23
type input "101"
click at [1314, 215] on div "KY101" at bounding box center [1349, 217] width 75 height 15
click at [1344, 184] on input "text" at bounding box center [1370, 186] width 140 height 23
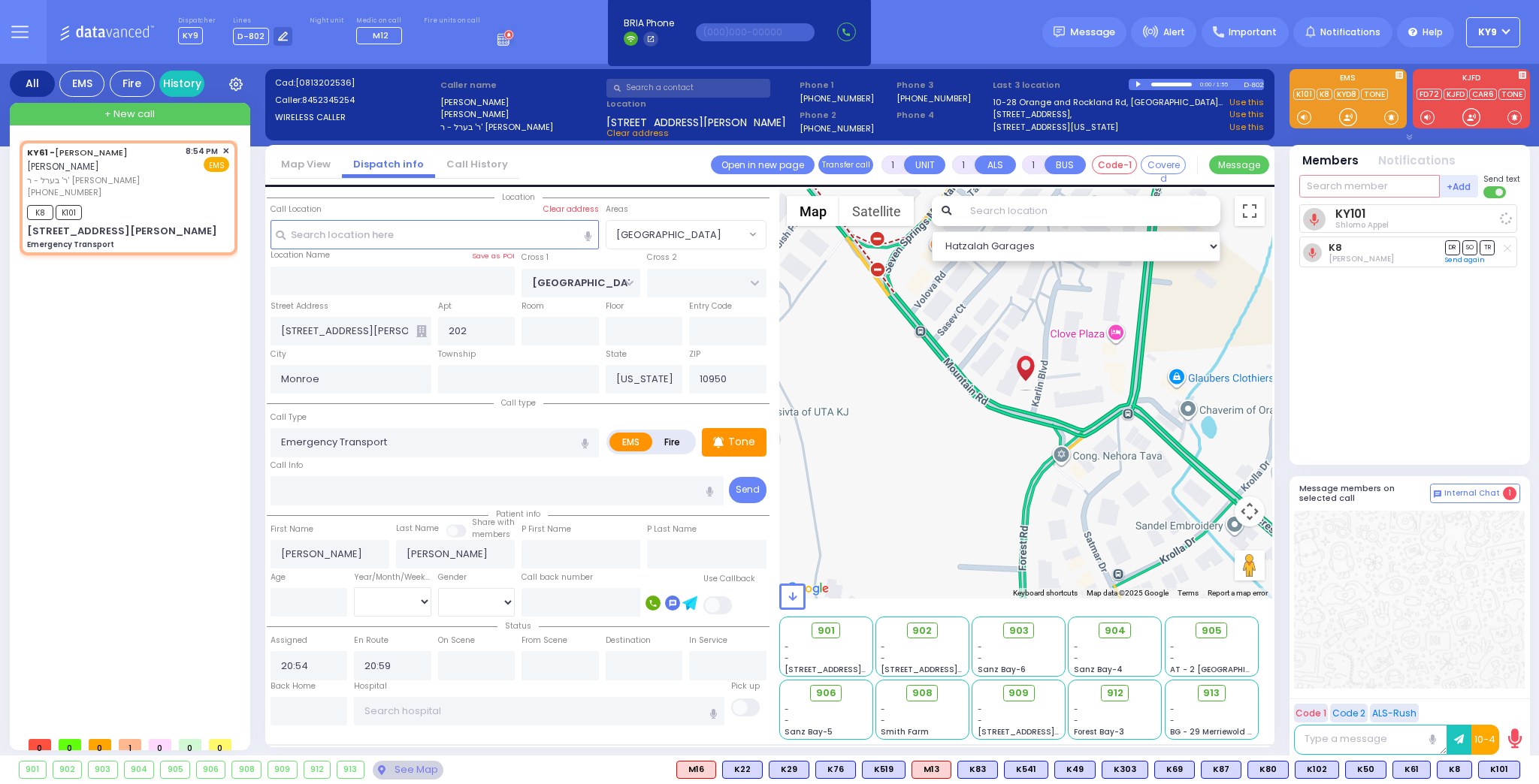
select select
radio input "true"
select select
select select "Hatzalah Garages"
select select "[GEOGRAPHIC_DATA]"
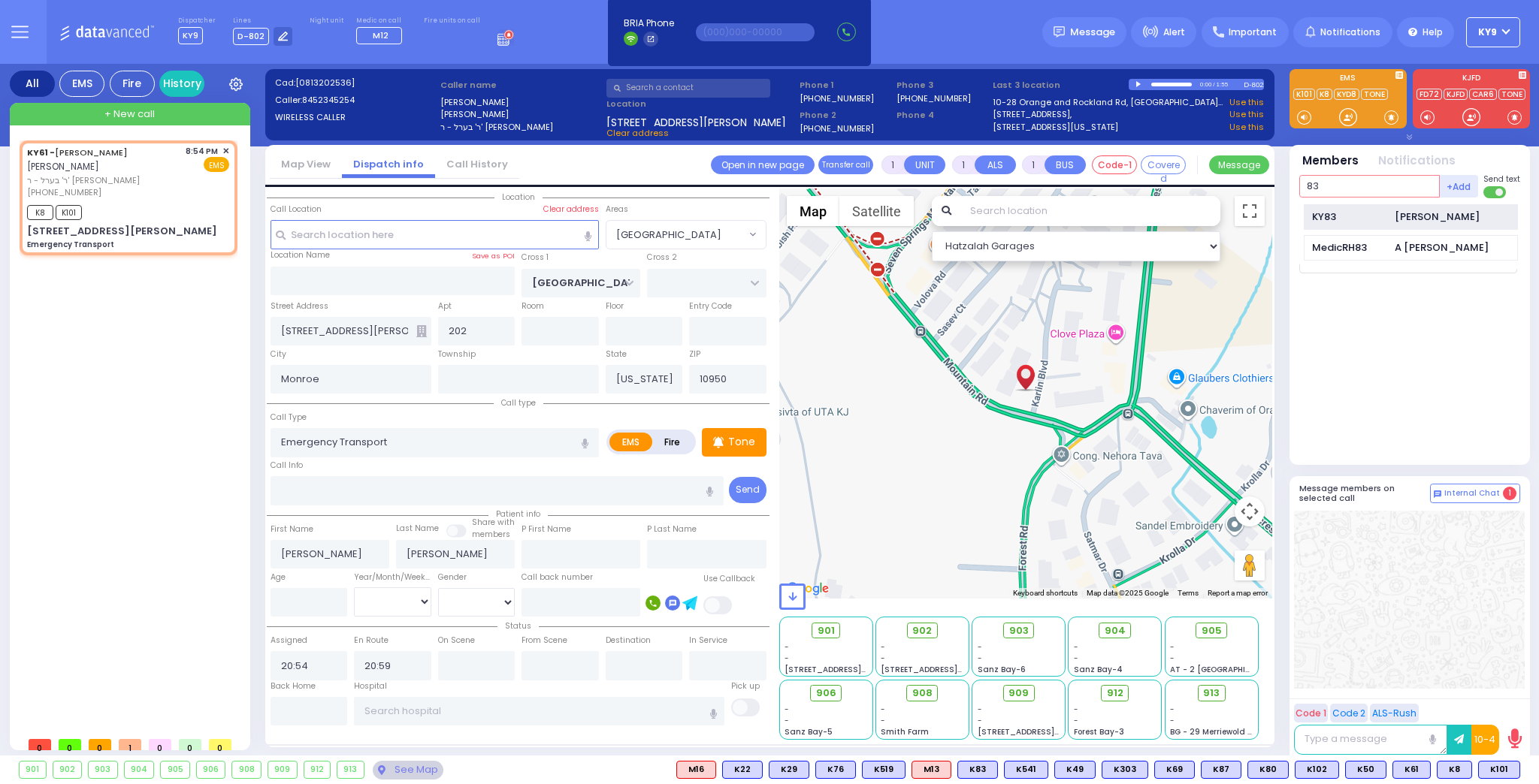
type input "83"
click at [1342, 221] on div "KY83" at bounding box center [1349, 217] width 75 height 15
select select
radio input "true"
select select
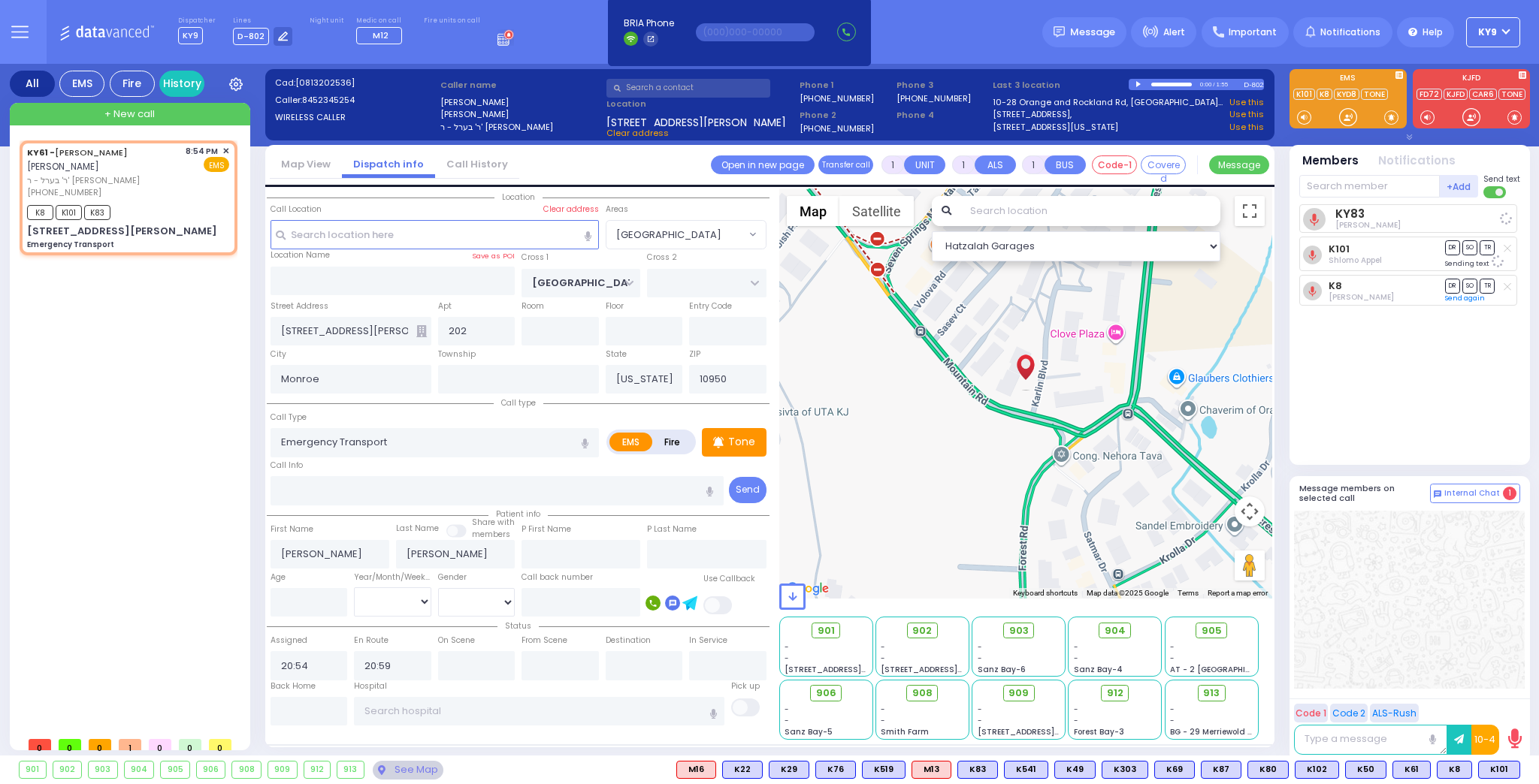
select select "Hatzalah Garages"
select select "[GEOGRAPHIC_DATA]"
click at [1347, 115] on div at bounding box center [1348, 117] width 15 height 15
click at [479, 712] on input "text" at bounding box center [539, 711] width 370 height 28
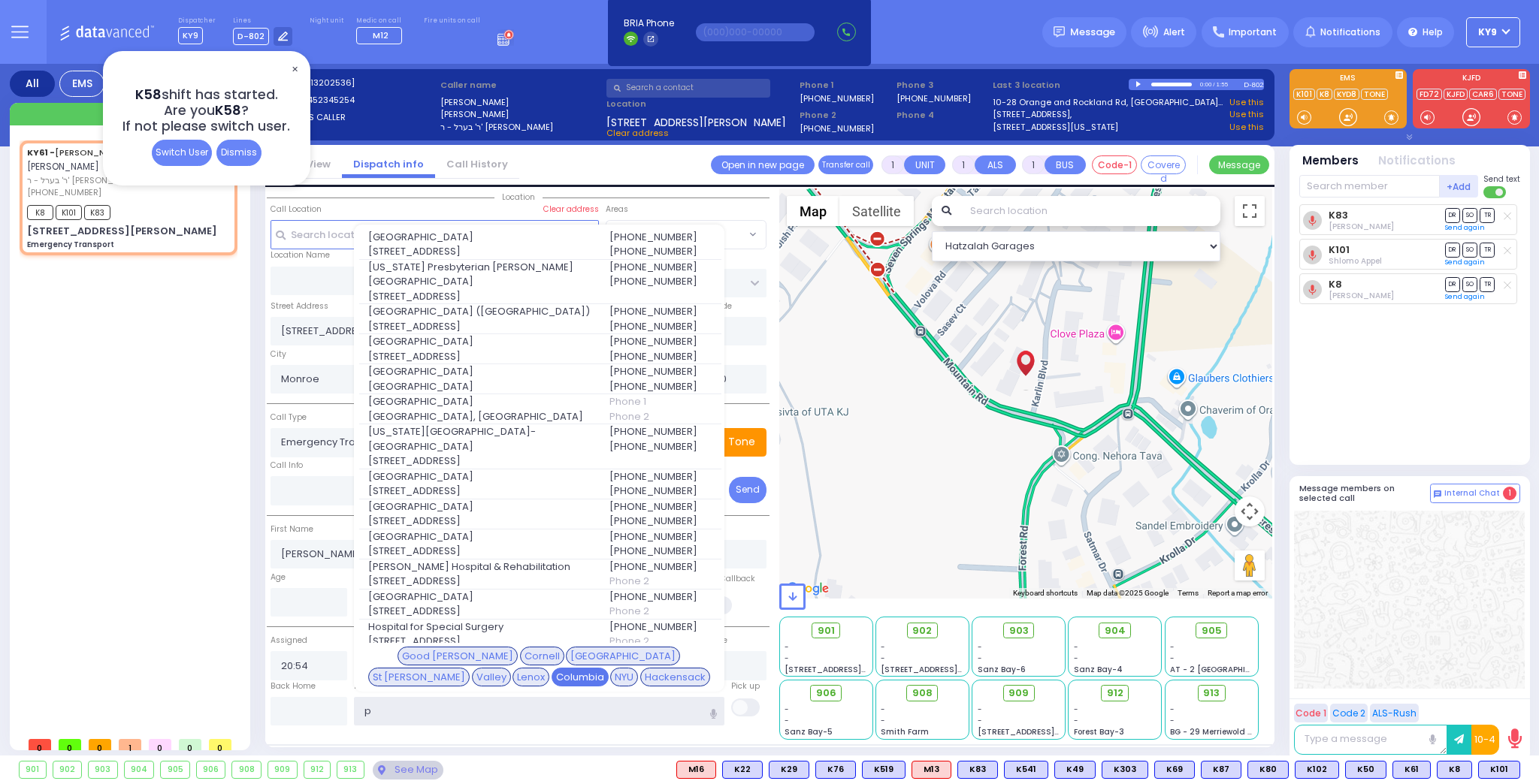
type input "p"
click at [608, 668] on div "Columbia" at bounding box center [579, 678] width 57 height 19
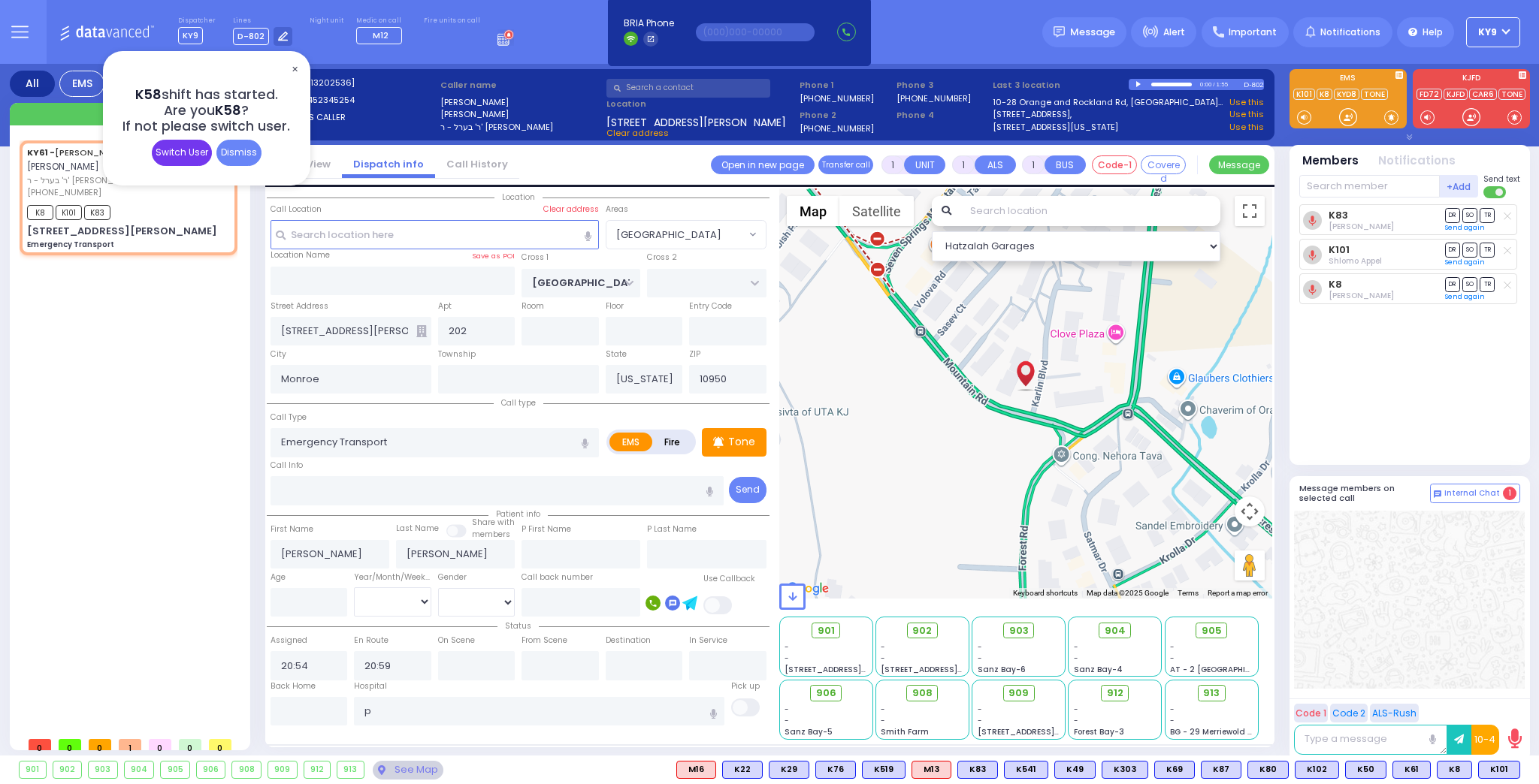
select select
radio input "true"
select select
type input "New York Presbyterian Hospital- Columbia Campus"
select select "Hatzalah Garages"
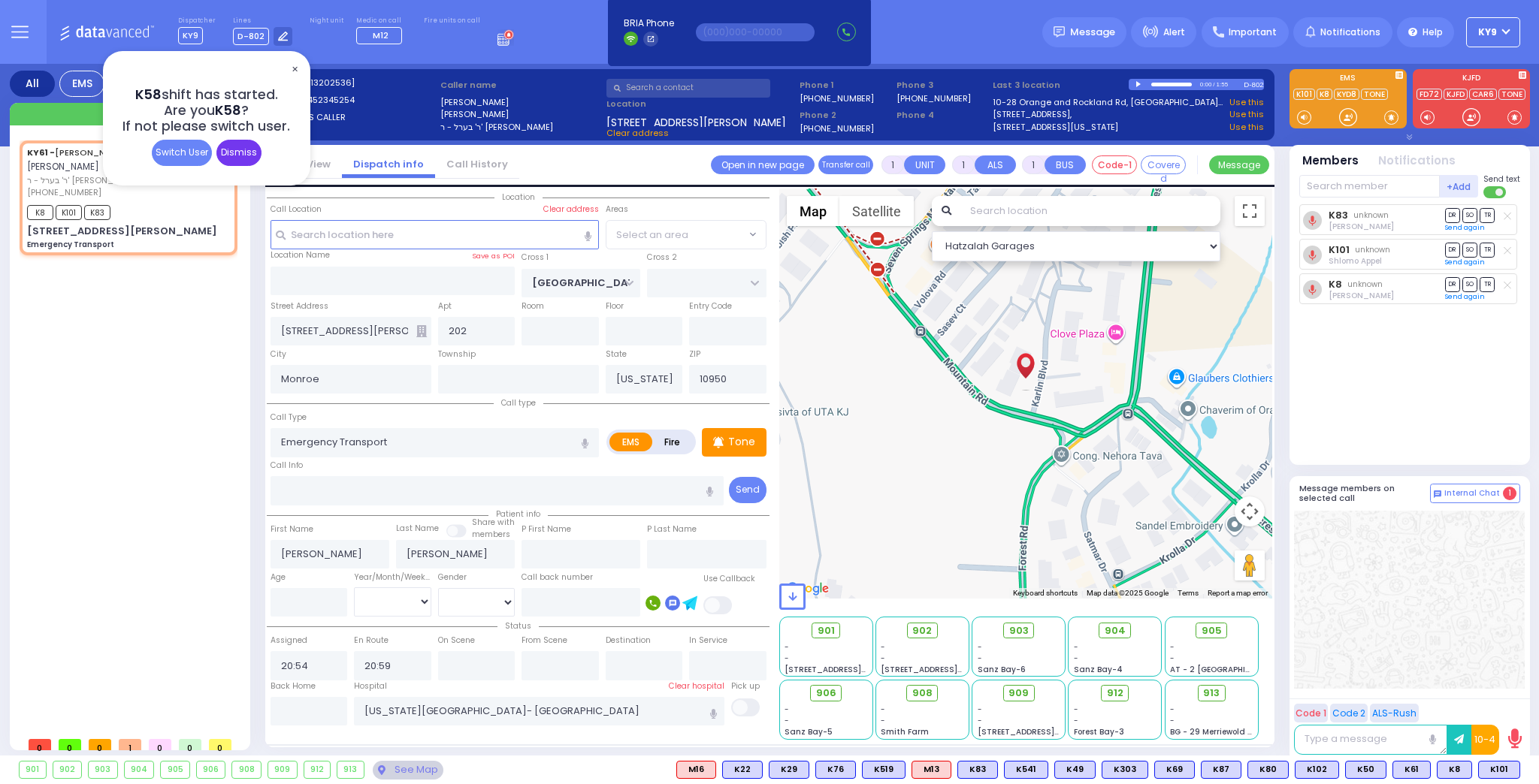
select select "[GEOGRAPHIC_DATA]"
click at [230, 156] on div "Dismiss" at bounding box center [239, 152] width 45 height 27
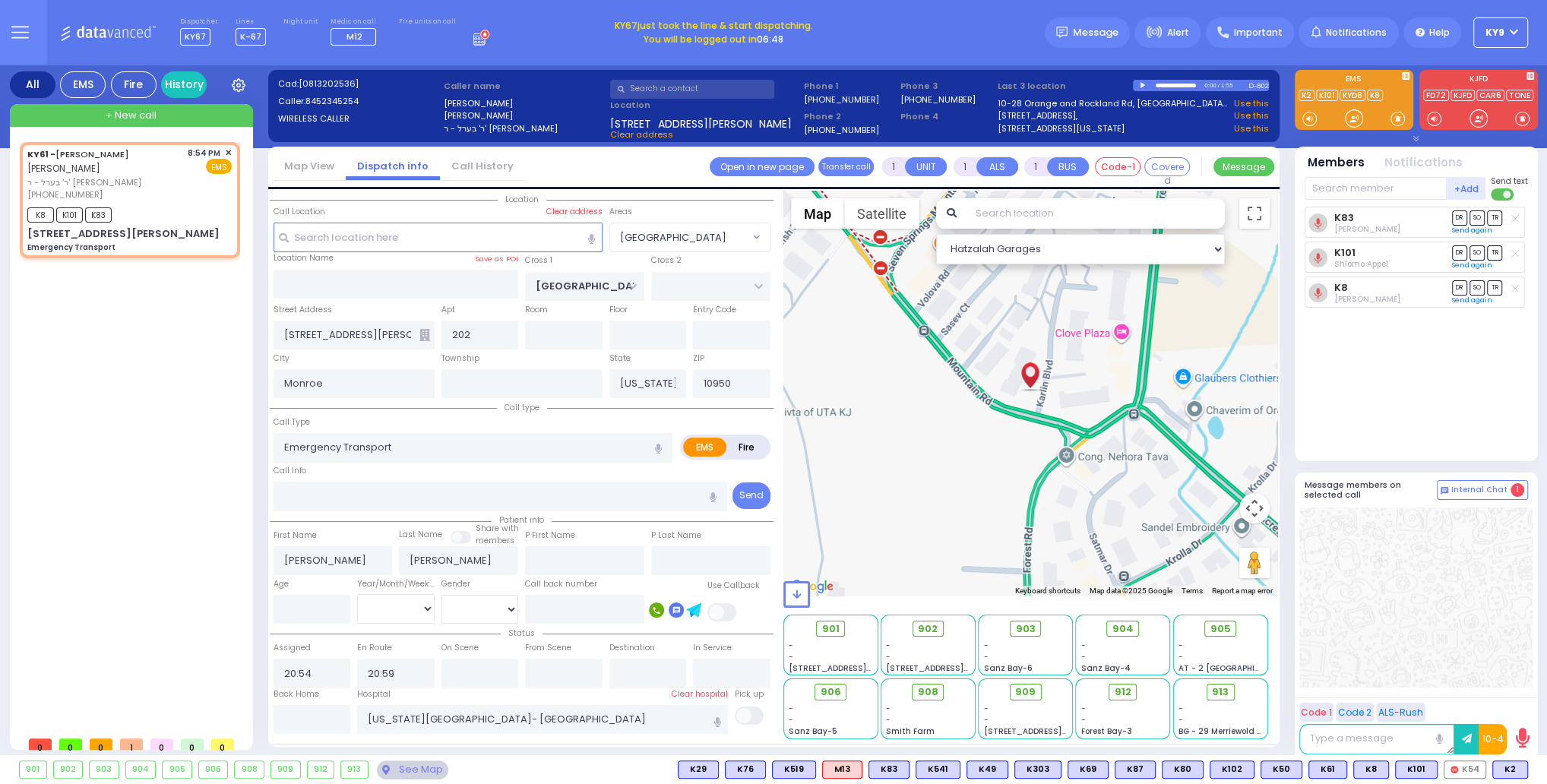
click at [1511, 25] on button "KY9" at bounding box center [1500, 32] width 55 height 30
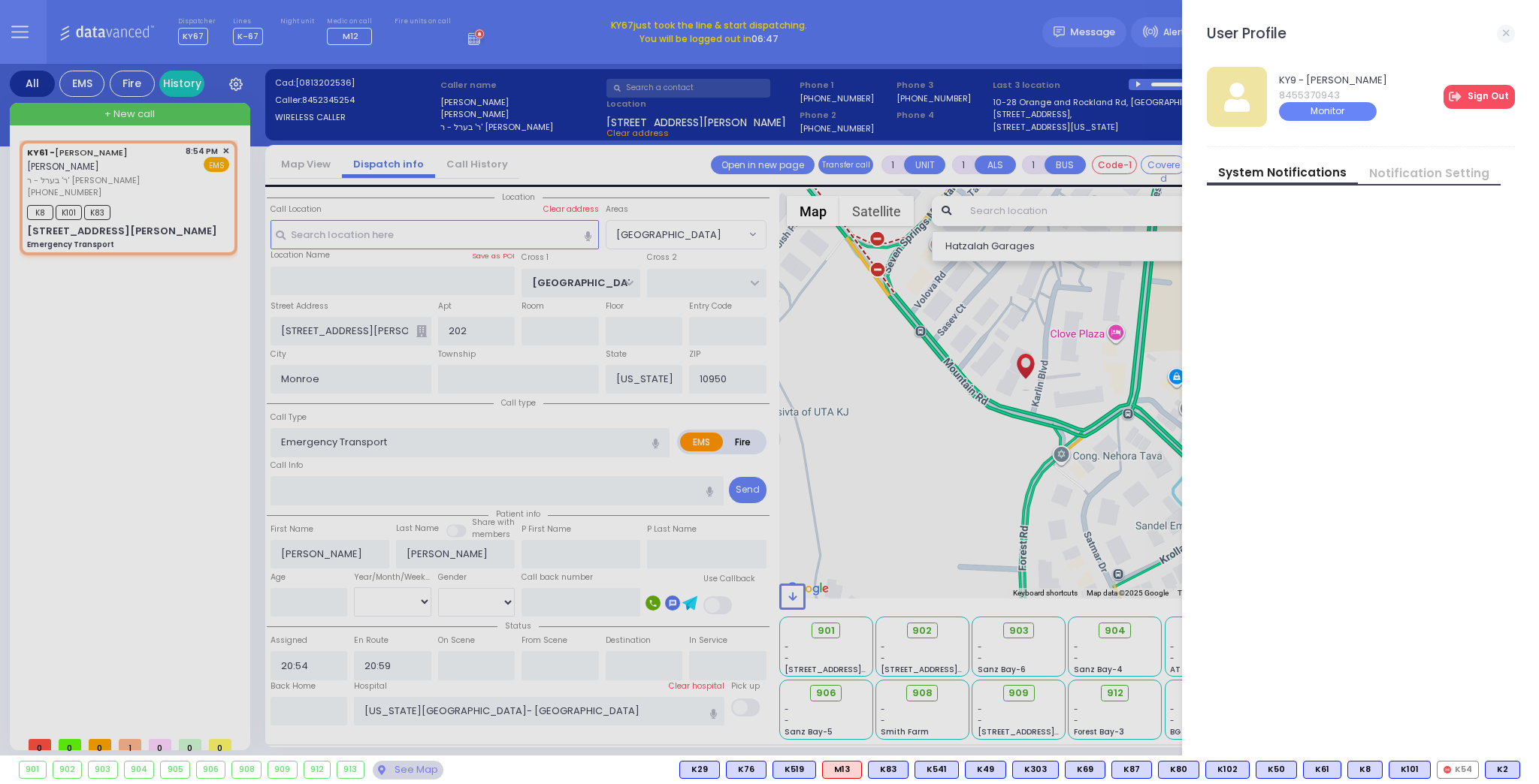
click at [1469, 105] on link "Sign Out" at bounding box center [1479, 97] width 71 height 24
